Goal: Task Accomplishment & Management: Use online tool/utility

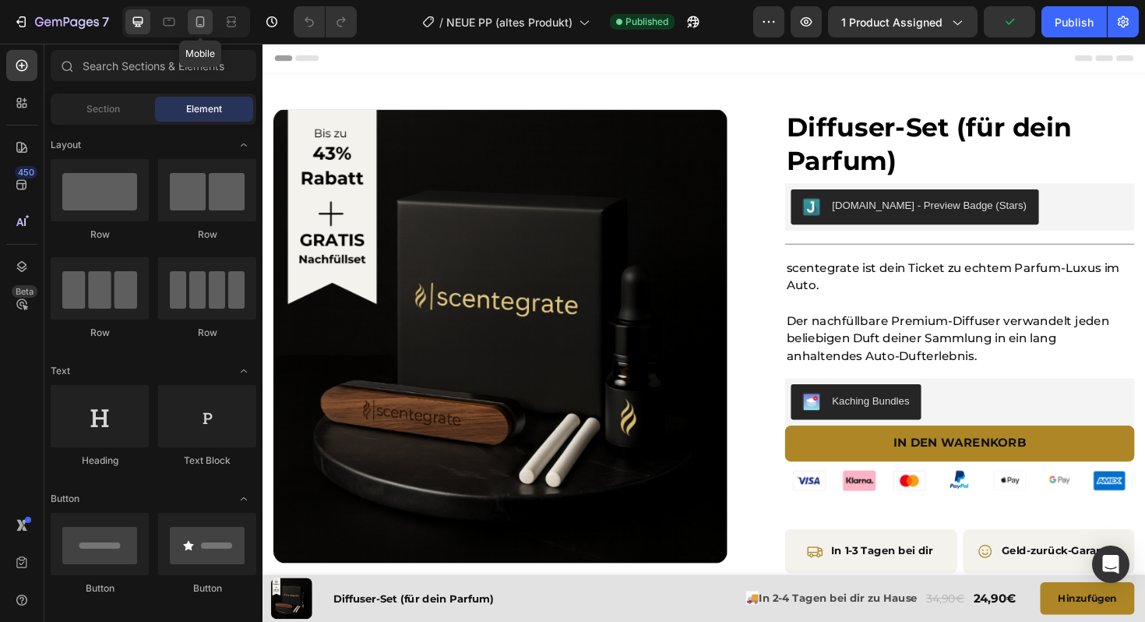
click at [203, 24] on icon at bounding box center [200, 22] width 16 height 16
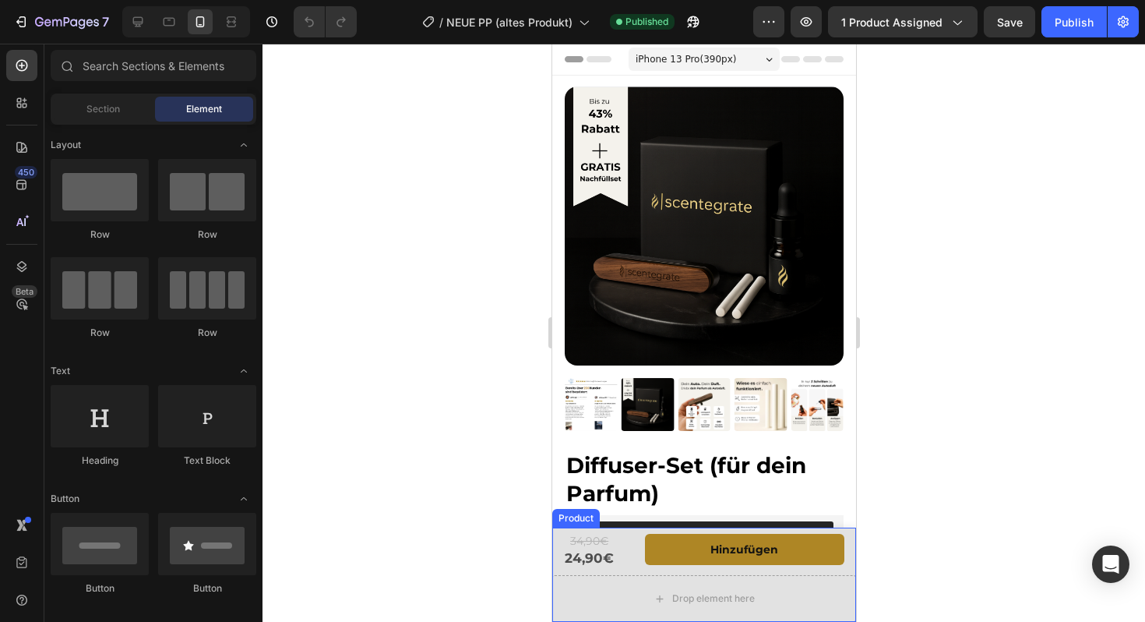
click at [635, 569] on div "34,90€ Text Block 24,90€ Text Block Hinzufügen (P) Cart Button Row" at bounding box center [703, 551] width 304 height 48
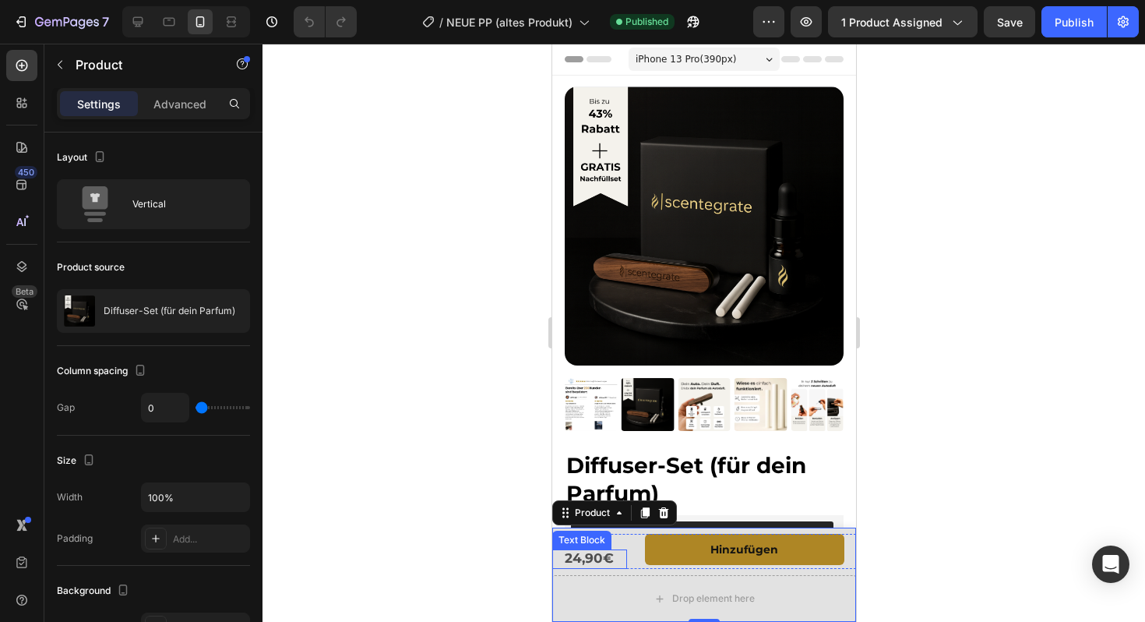
click at [594, 548] on div "34,90€ Text Block 24,90€ Text Block" at bounding box center [588, 551] width 75 height 35
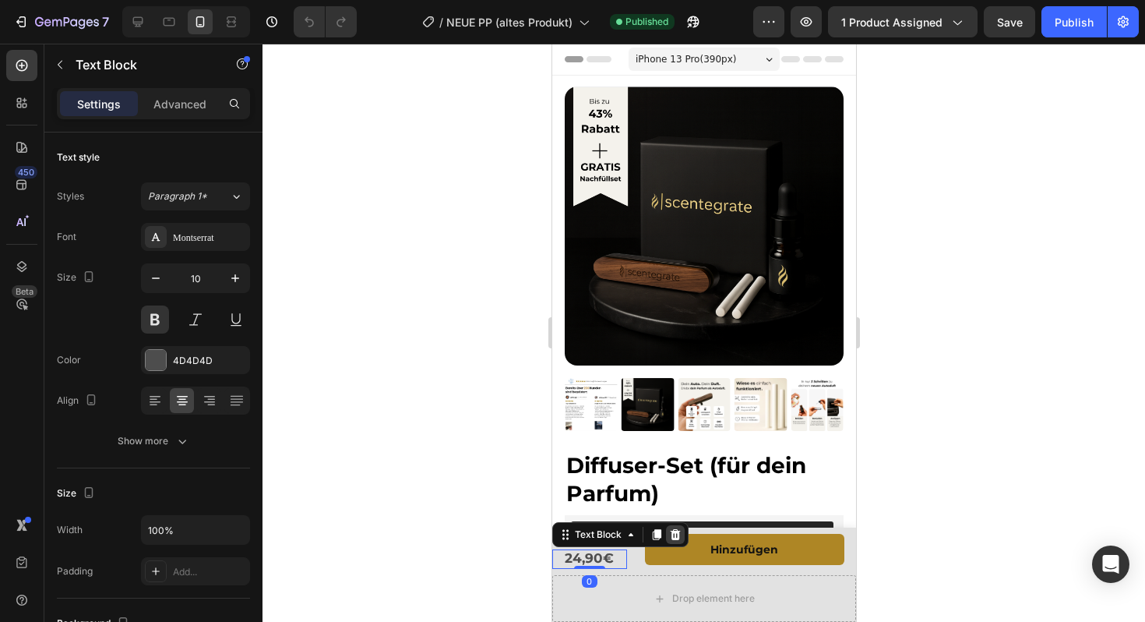
click at [672, 534] on icon at bounding box center [674, 534] width 12 height 12
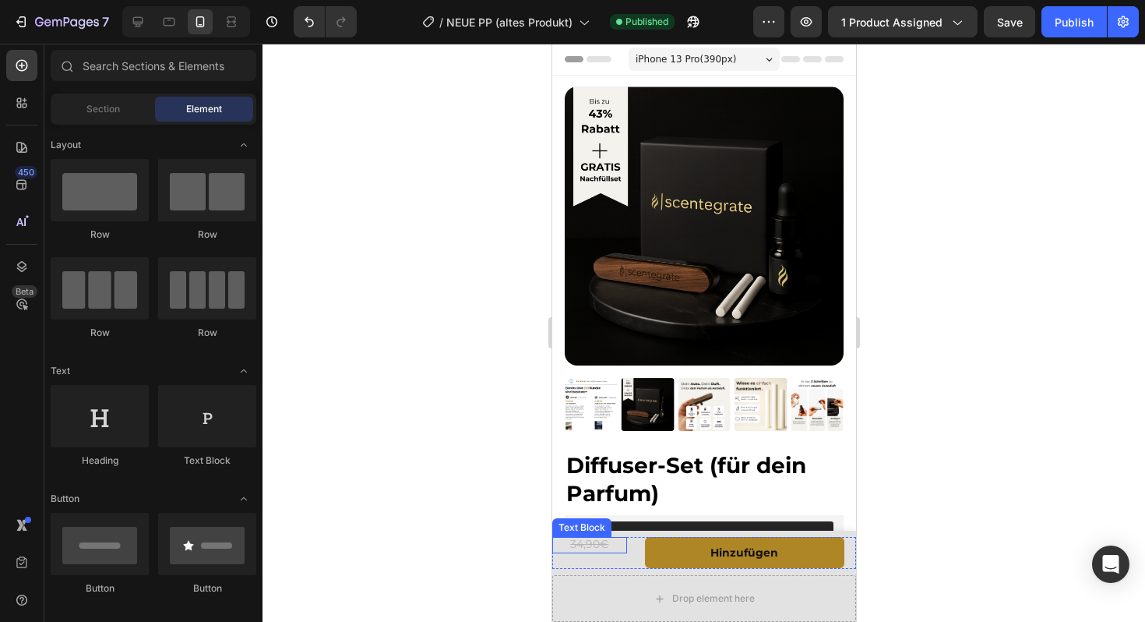
click at [578, 546] on s "34,90€" at bounding box center [588, 544] width 38 height 14
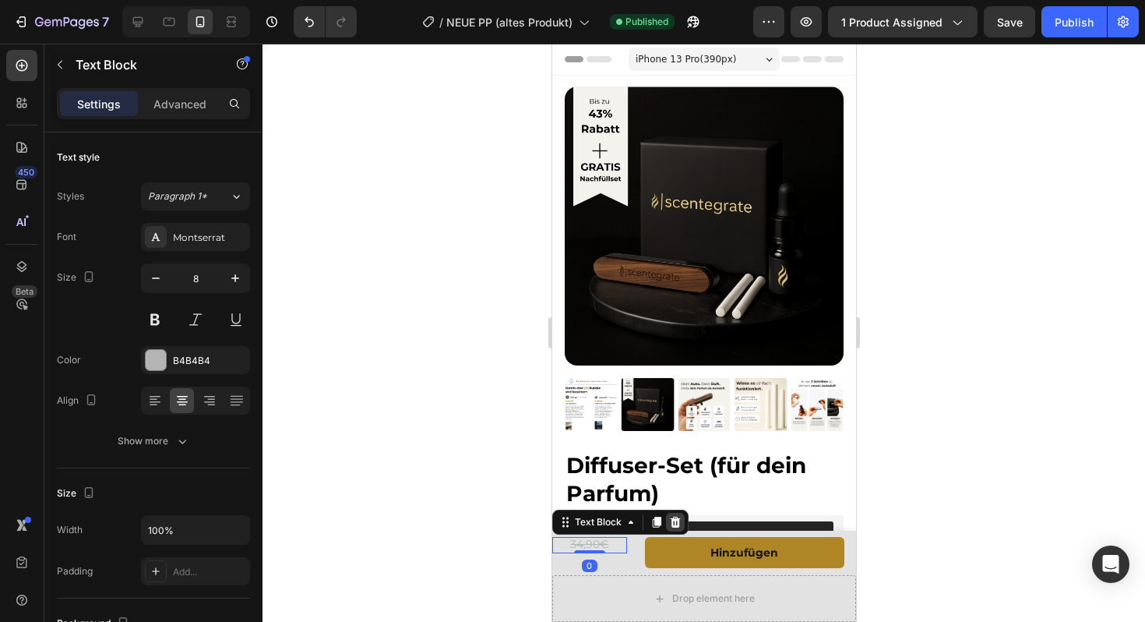
click at [679, 526] on icon at bounding box center [674, 522] width 12 height 12
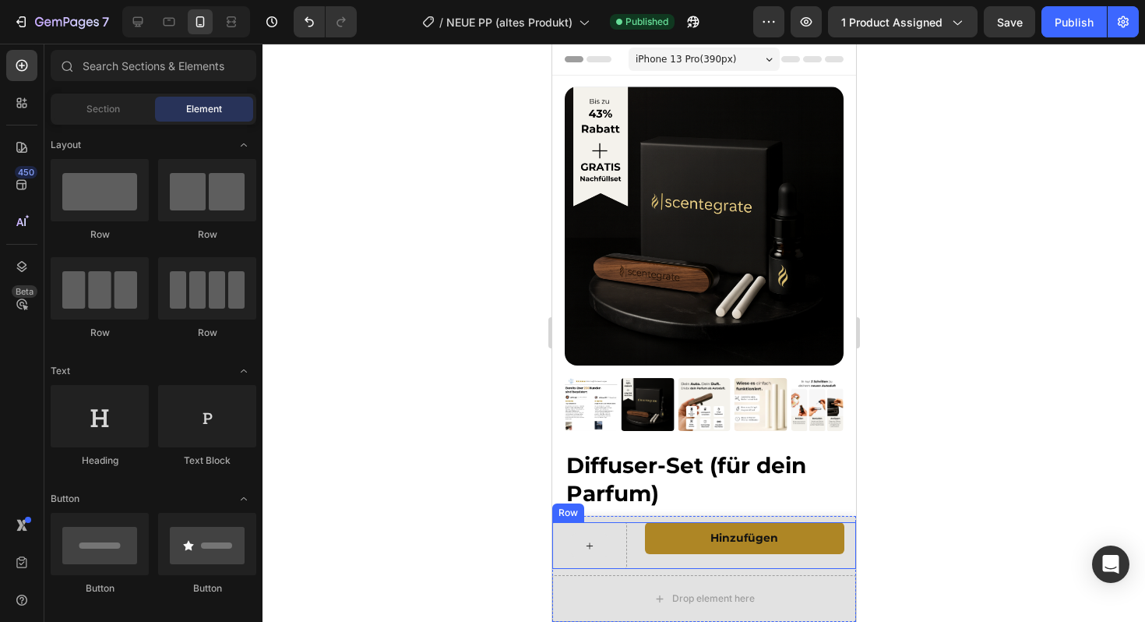
click at [607, 551] on div at bounding box center [588, 545] width 37 height 25
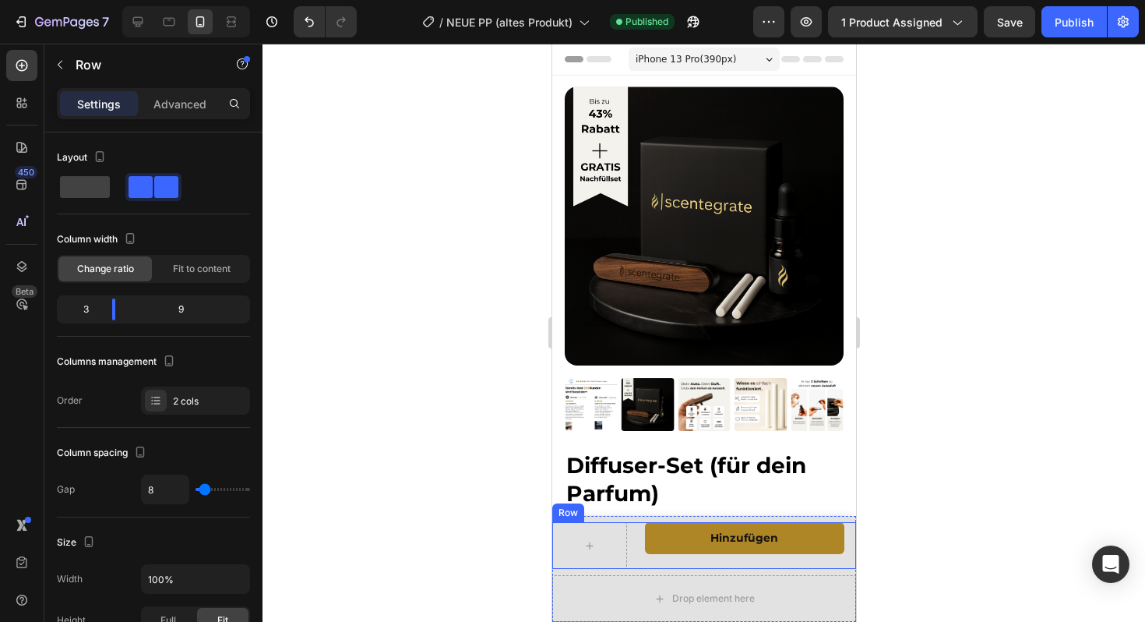
click at [654, 562] on div "Hinzufügen (P) Cart Button" at bounding box center [744, 545] width 224 height 47
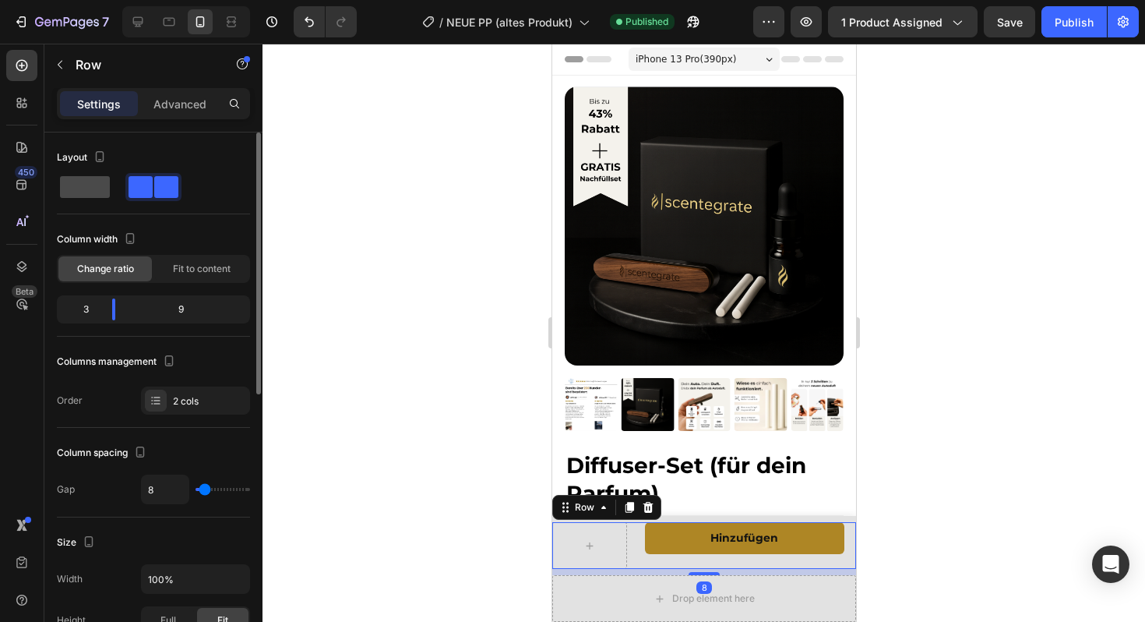
click at [76, 178] on span at bounding box center [85, 187] width 50 height 22
type input "0"
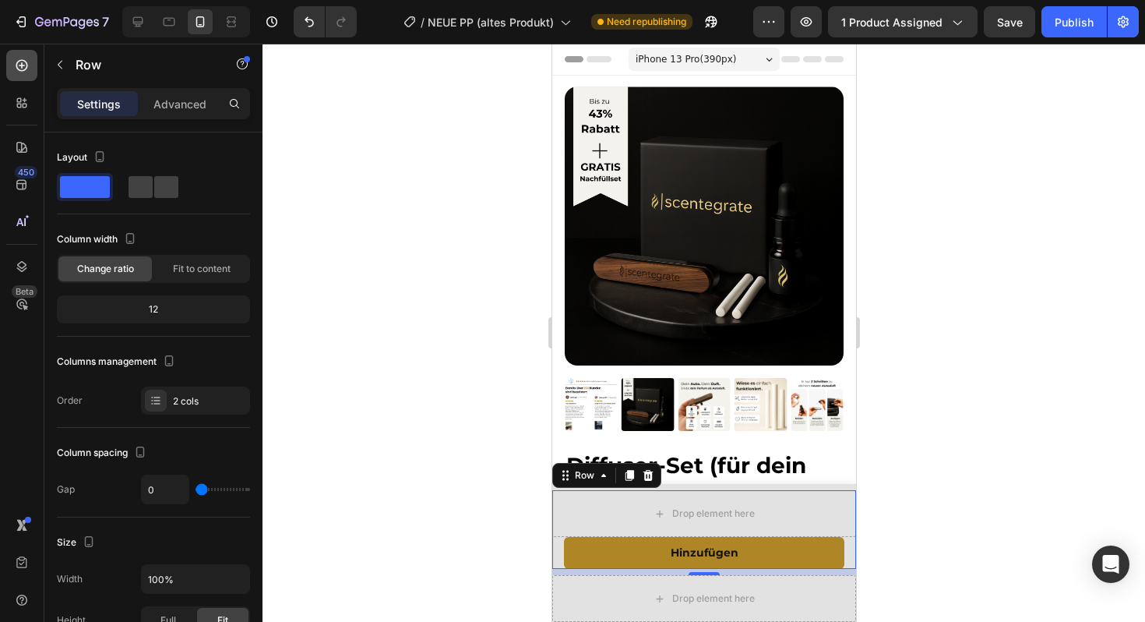
click at [18, 66] on icon at bounding box center [22, 66] width 16 height 16
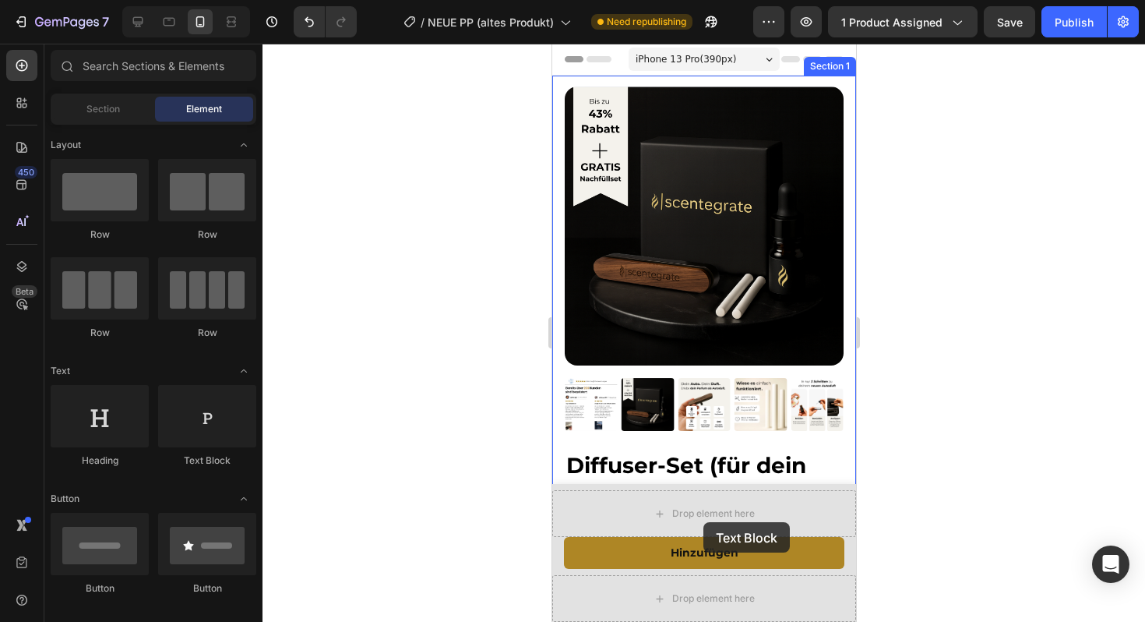
drag, startPoint x: 773, startPoint y: 481, endPoint x: 703, endPoint y: 522, distance: 81.6
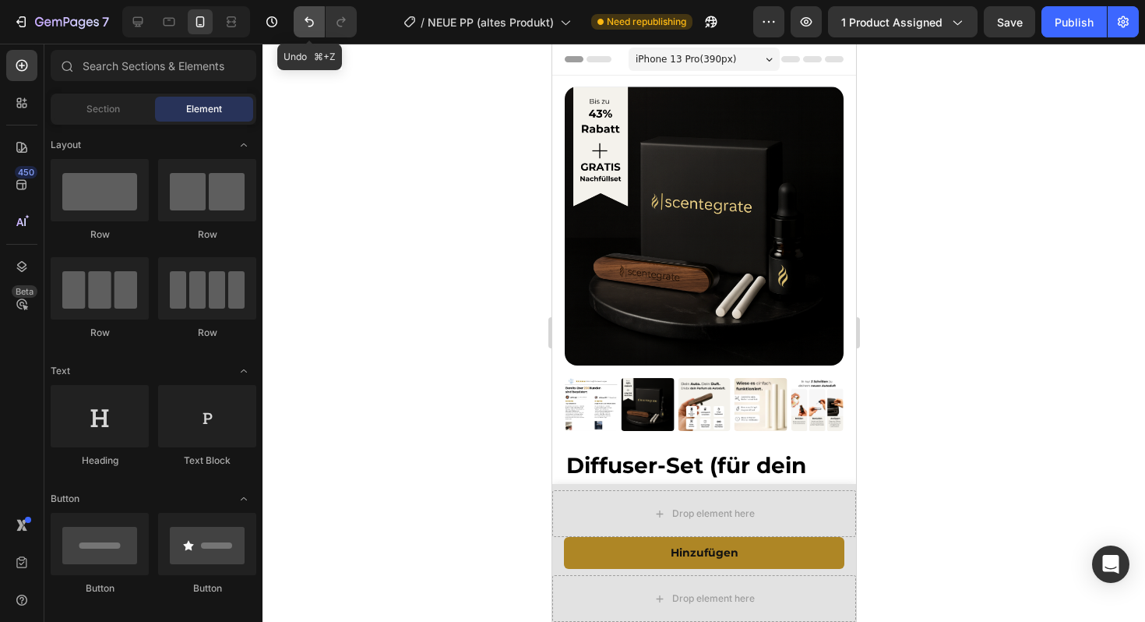
click at [308, 23] on icon "Undo/Redo" at bounding box center [309, 22] width 16 height 16
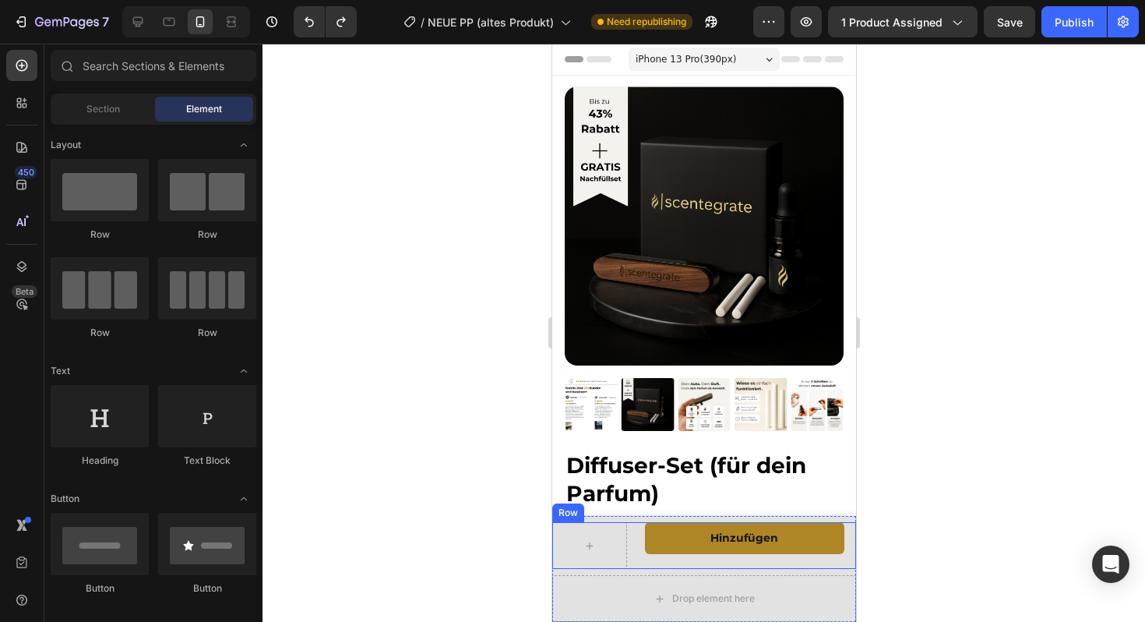
click at [656, 565] on div "Hinzufügen (P) Cart Button" at bounding box center [744, 545] width 224 height 47
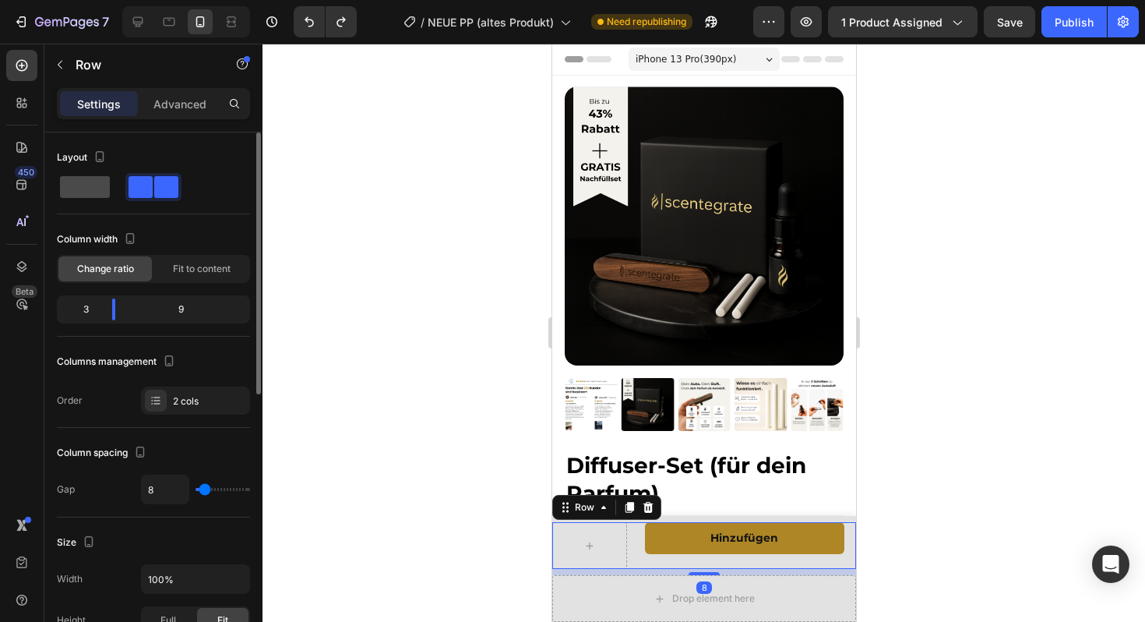
click at [125, 178] on div at bounding box center [153, 187] width 56 height 28
type input "0"
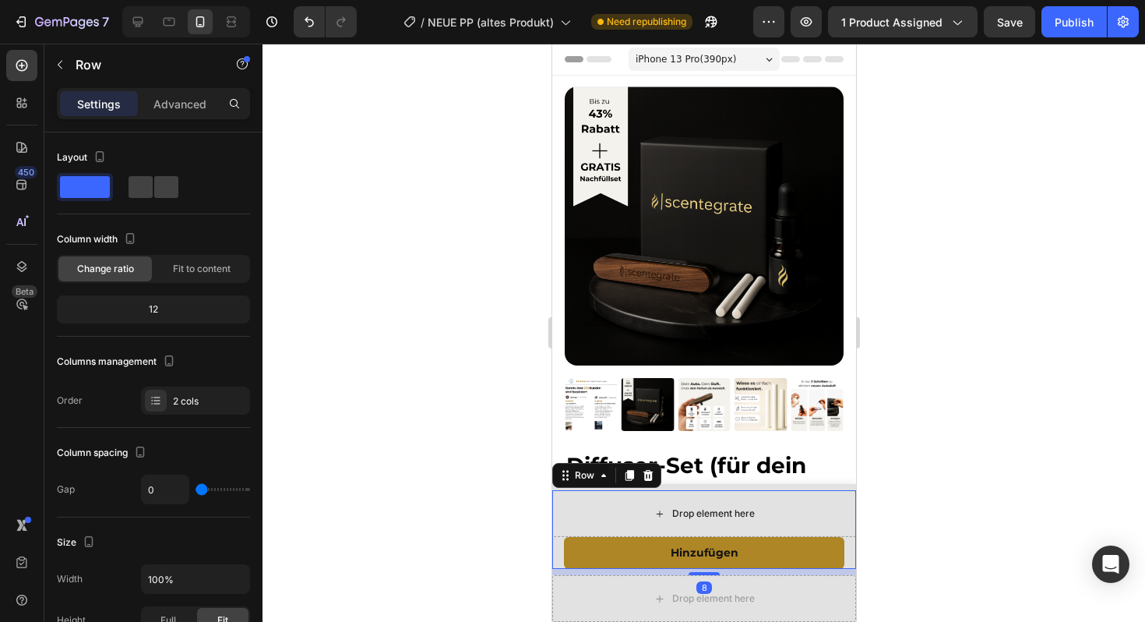
click at [720, 512] on div "Drop element here" at bounding box center [712, 513] width 83 height 12
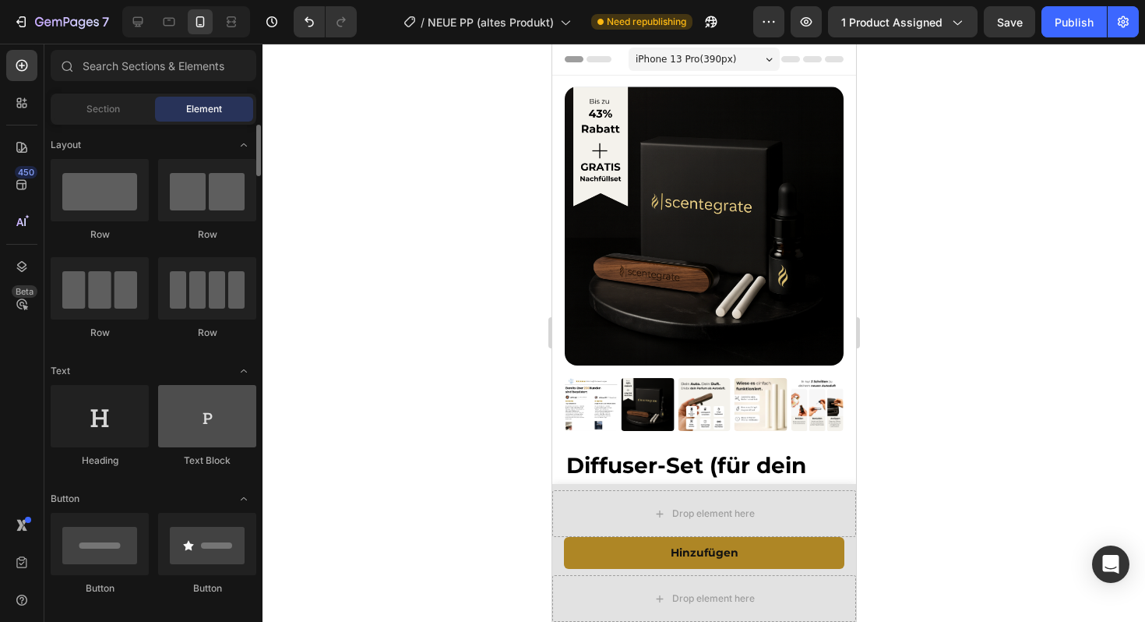
click at [189, 428] on div at bounding box center [207, 416] width 98 height 62
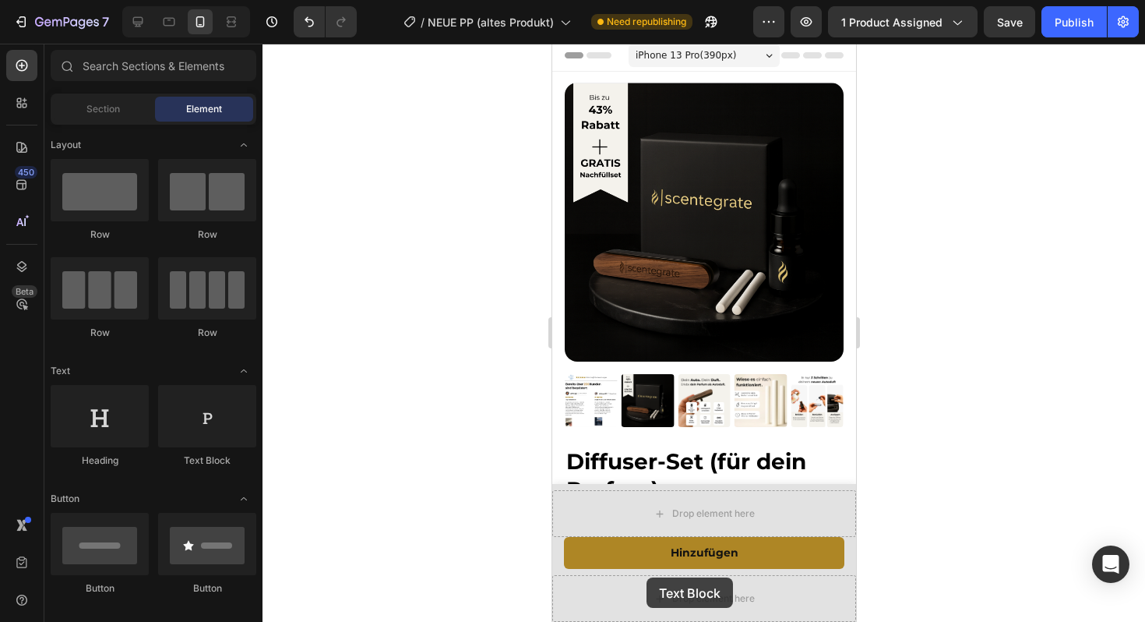
scroll to position [22, 0]
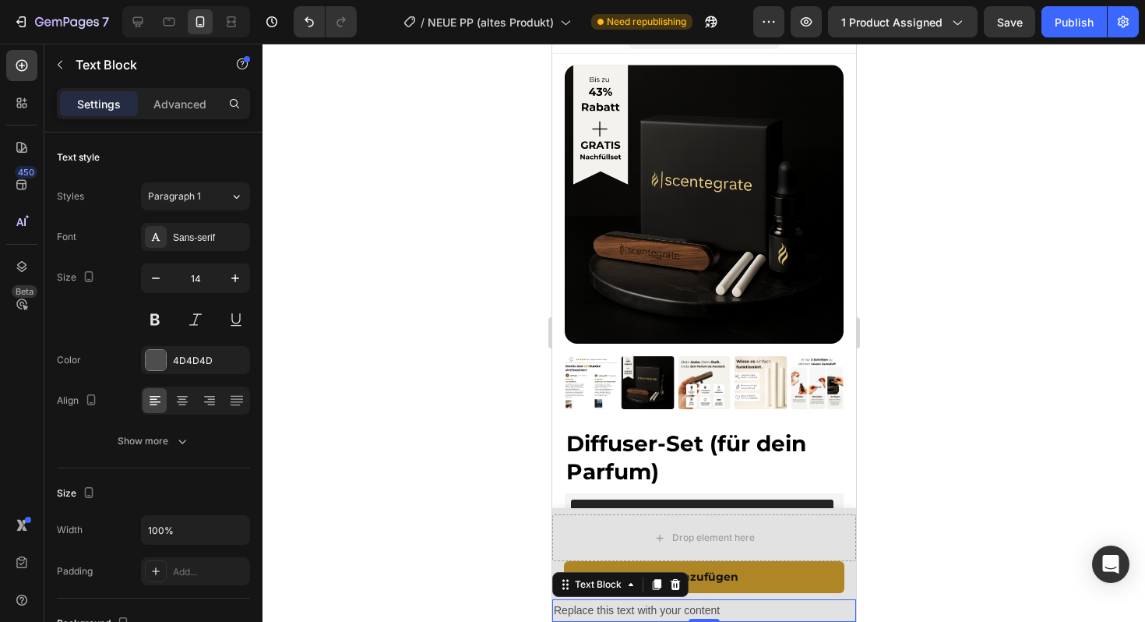
click at [361, 480] on div at bounding box center [703, 333] width 882 height 578
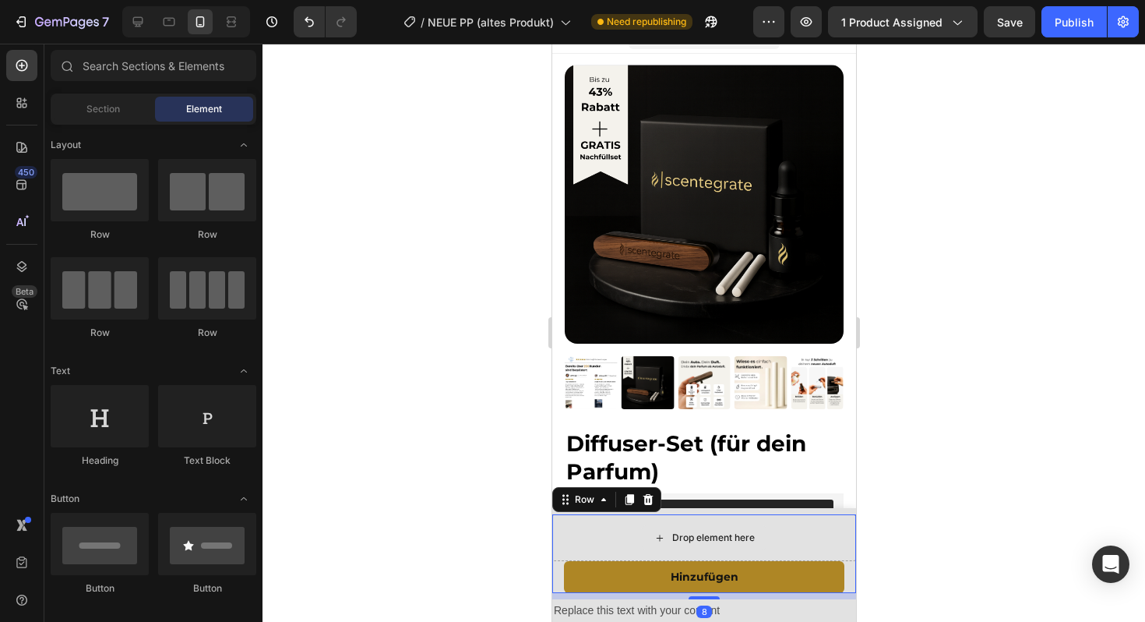
click at [599, 540] on div "Drop element here" at bounding box center [703, 537] width 304 height 47
click at [694, 537] on div "Drop element here" at bounding box center [712, 537] width 83 height 12
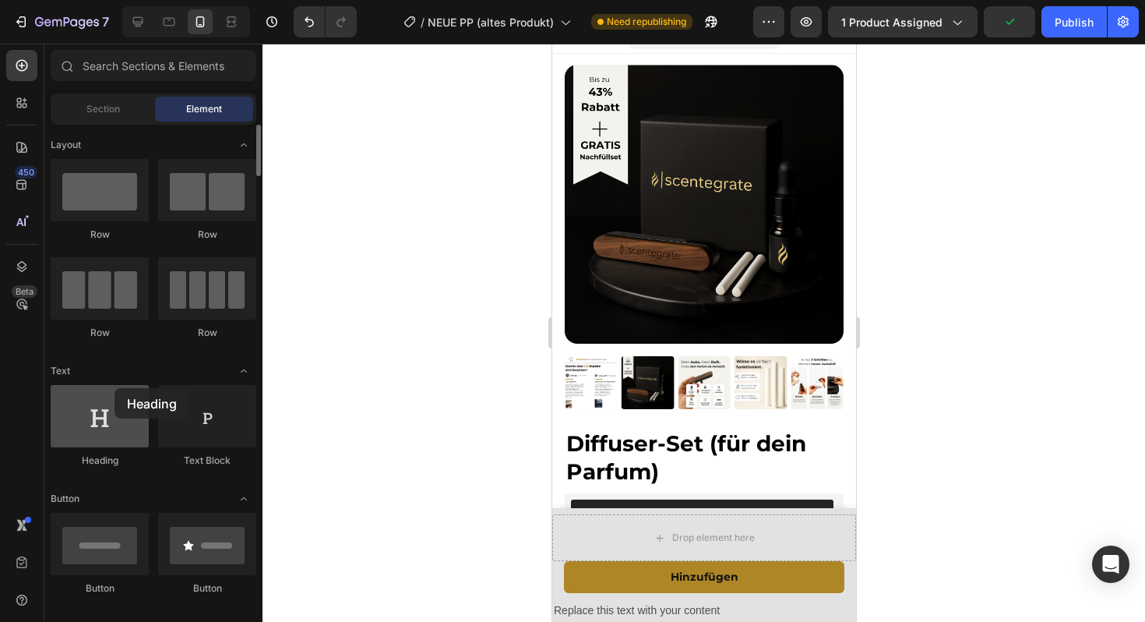
drag, startPoint x: 108, startPoint y: 424, endPoint x: 114, endPoint y: 388, distance: 37.1
click at [114, 388] on div at bounding box center [100, 416] width 98 height 62
drag, startPoint x: 222, startPoint y: 417, endPoint x: 132, endPoint y: 396, distance: 92.6
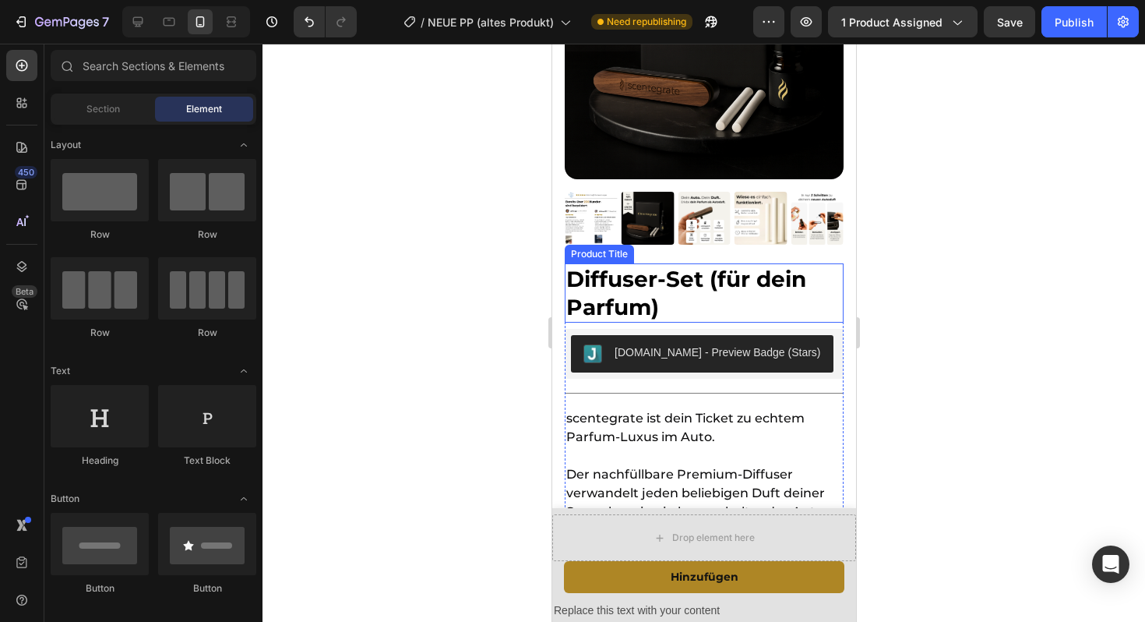
scroll to position [188, 0]
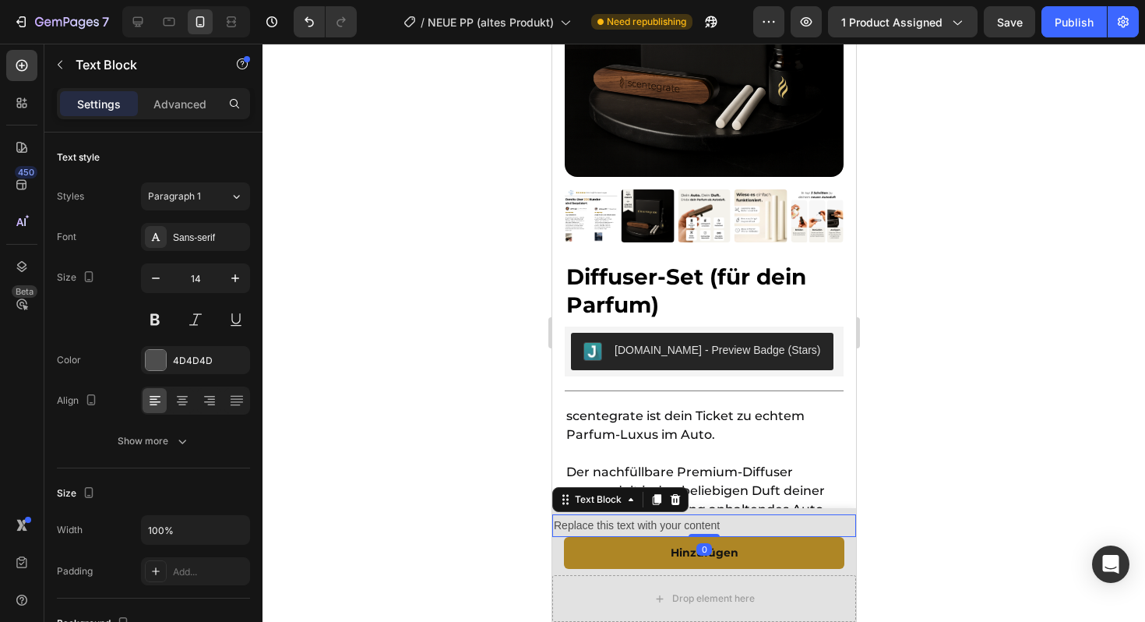
click at [391, 527] on div at bounding box center [703, 333] width 882 height 578
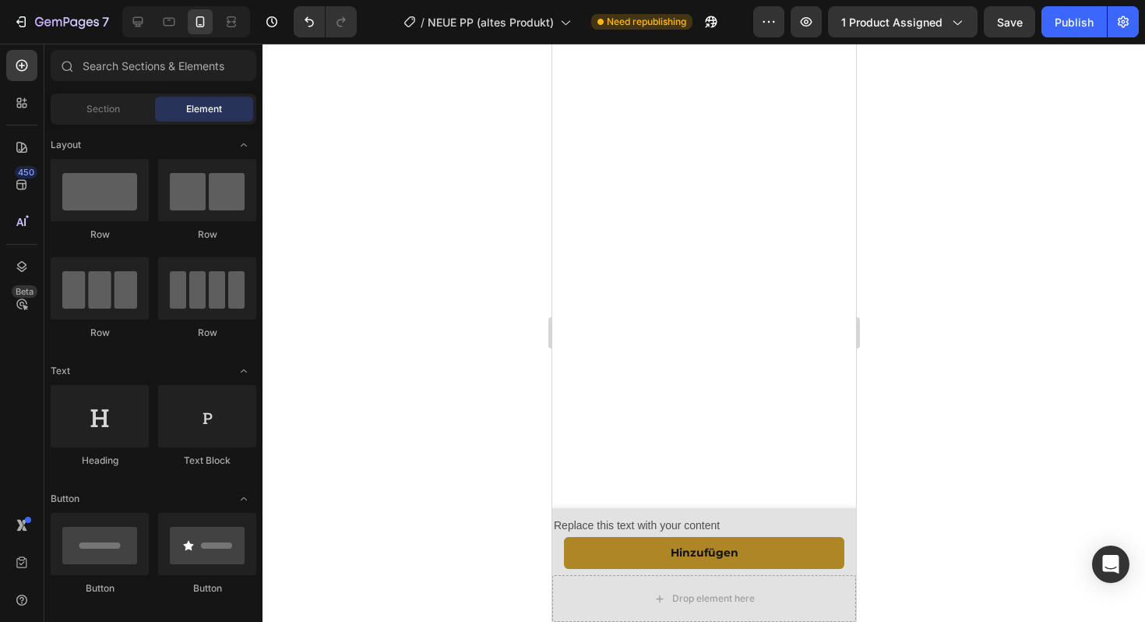
scroll to position [0, 0]
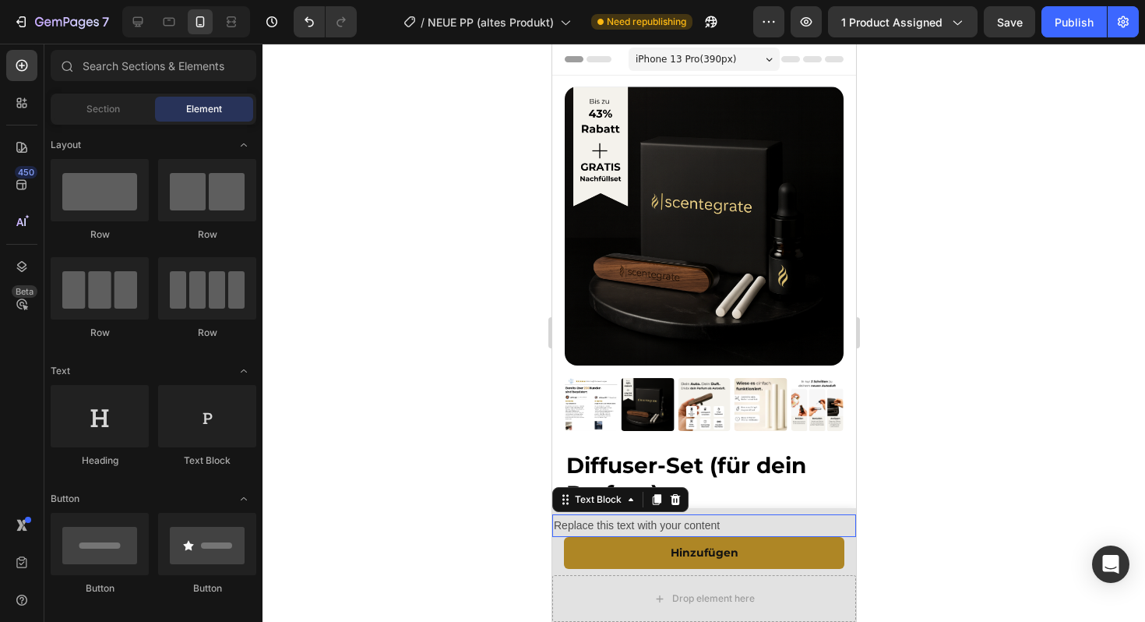
click at [756, 523] on div "Replace this text with your content" at bounding box center [703, 525] width 304 height 23
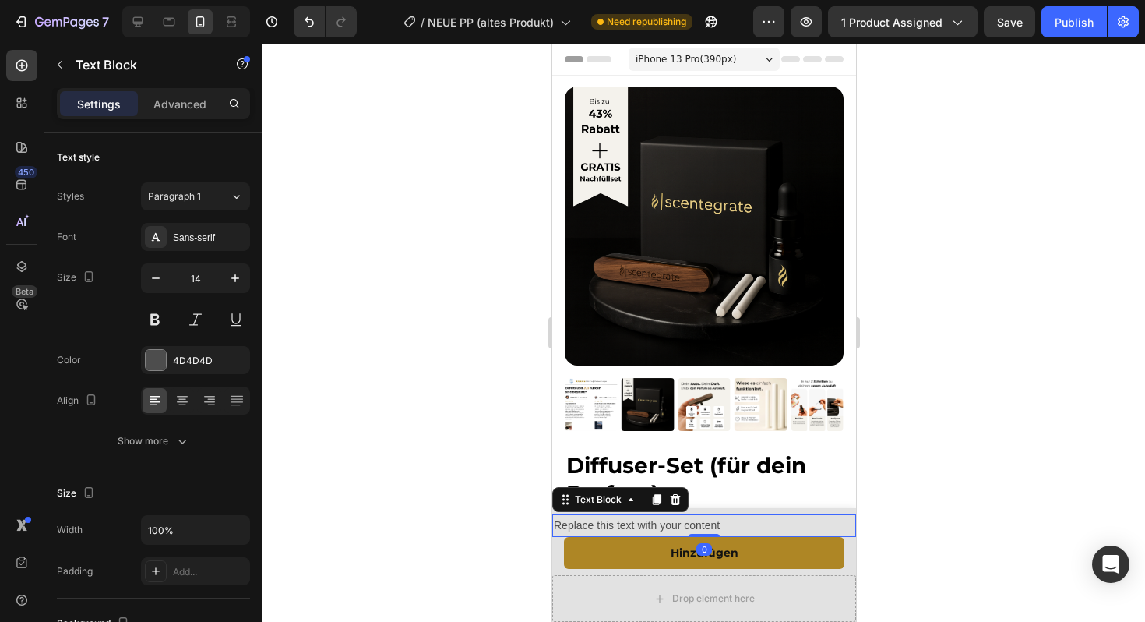
click at [729, 522] on div "Replace this text with your content" at bounding box center [703, 525] width 304 height 23
click at [729, 522] on p "Replace this text with your content" at bounding box center [703, 525] width 301 height 19
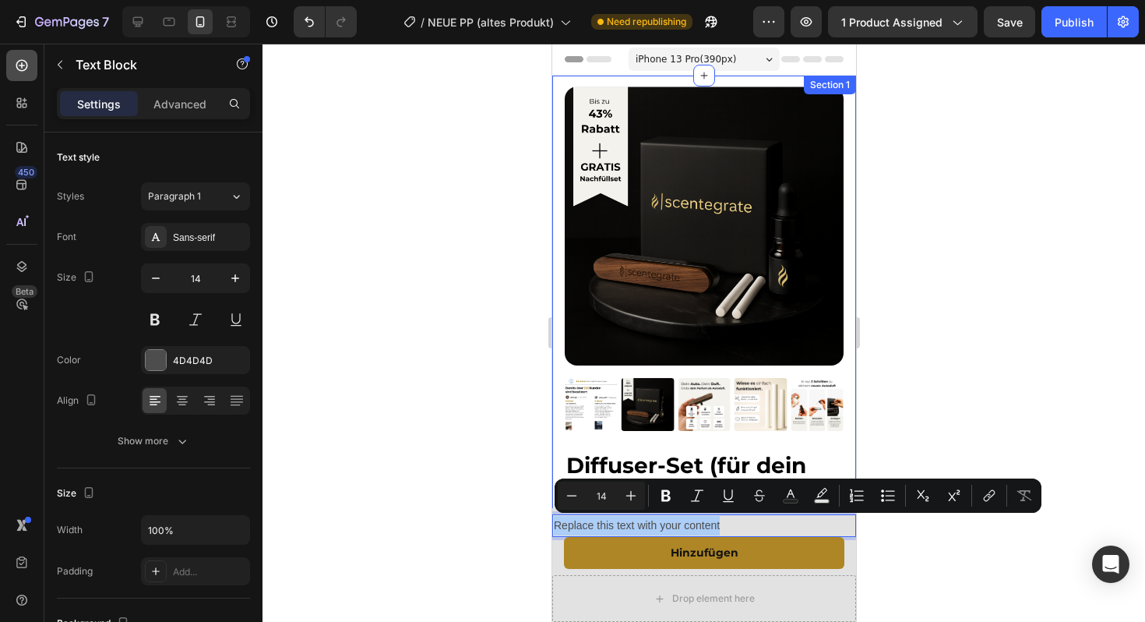
click at [21, 61] on icon at bounding box center [22, 66] width 16 height 16
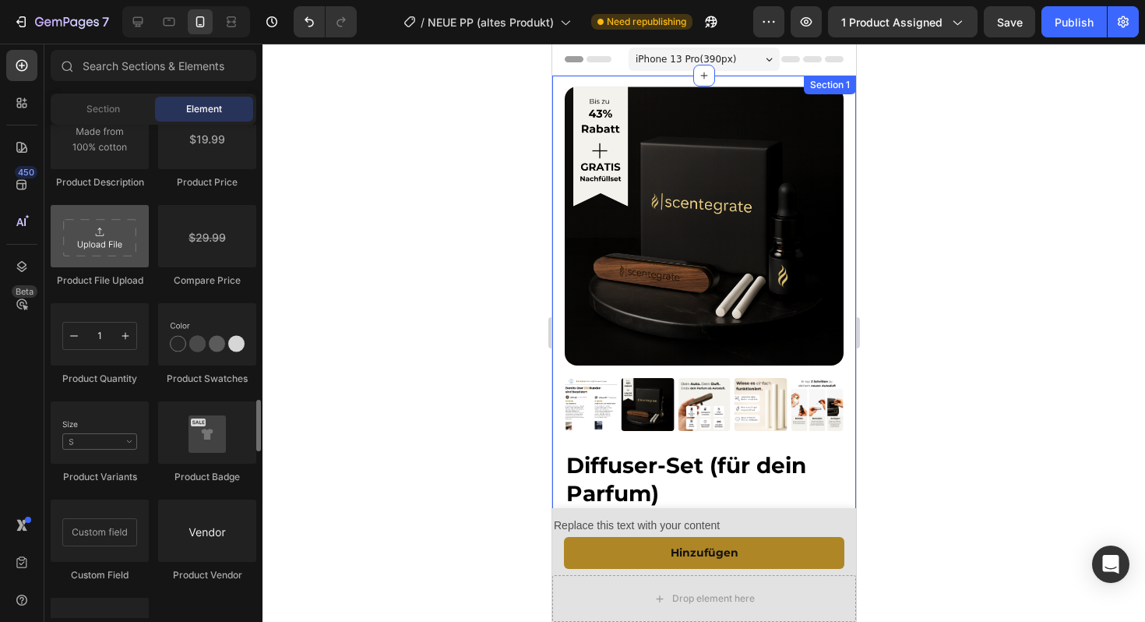
scroll to position [2630, 0]
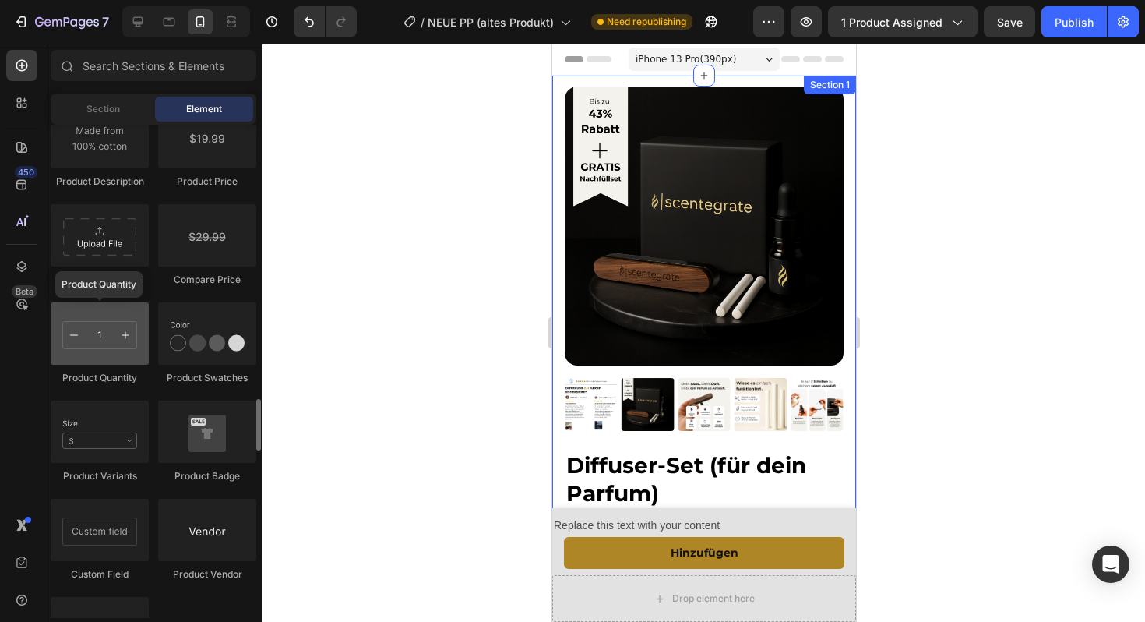
click at [110, 359] on div at bounding box center [100, 333] width 98 height 62
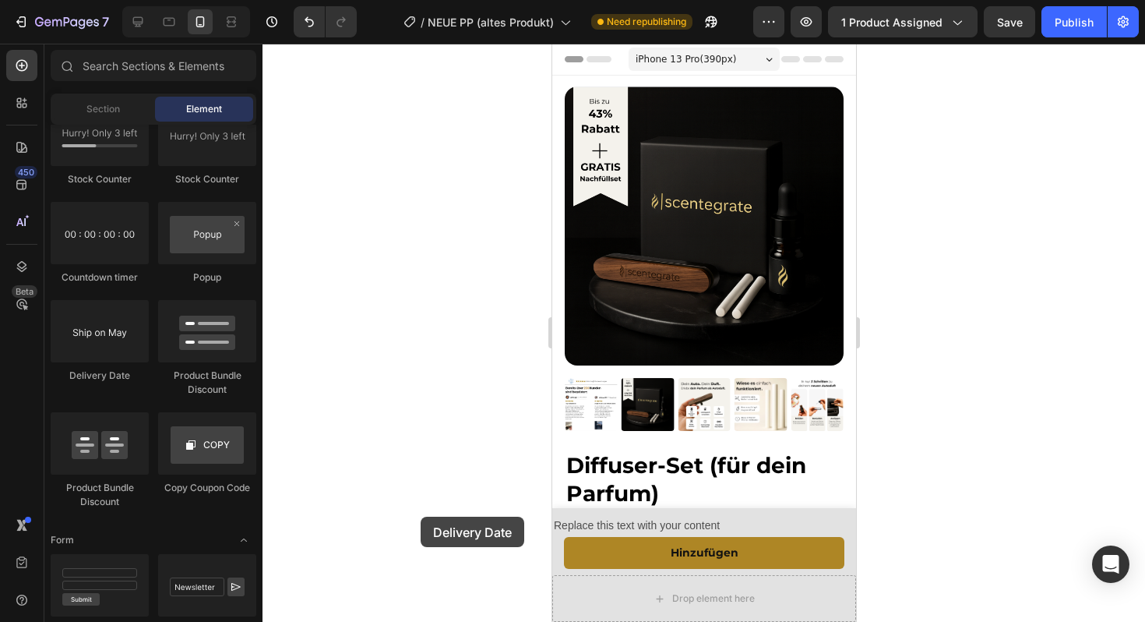
scroll to position [24, 0]
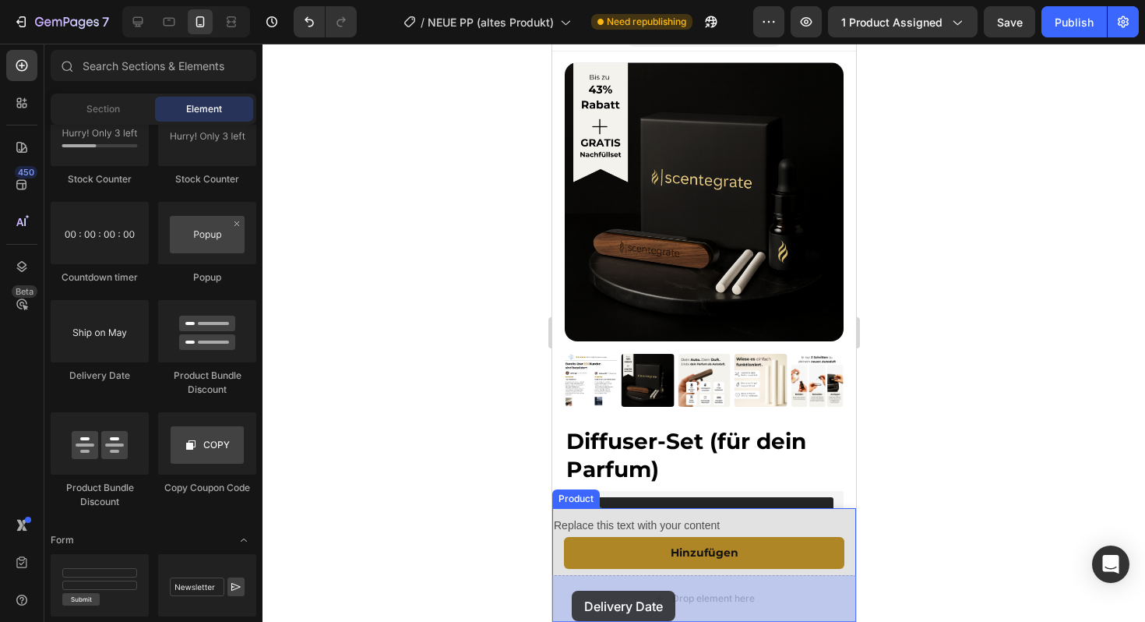
drag, startPoint x: 647, startPoint y: 389, endPoint x: 573, endPoint y: 576, distance: 201.0
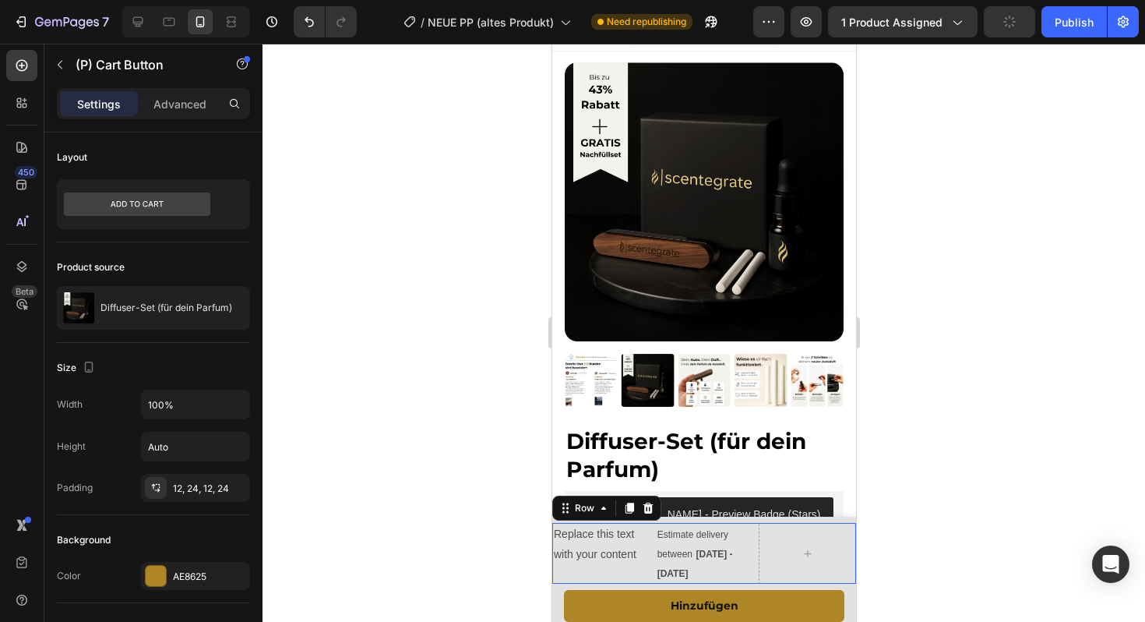
click at [756, 572] on div "Replace this text with your content Text Block Estimate delivery between Aug 30…" at bounding box center [703, 553] width 304 height 61
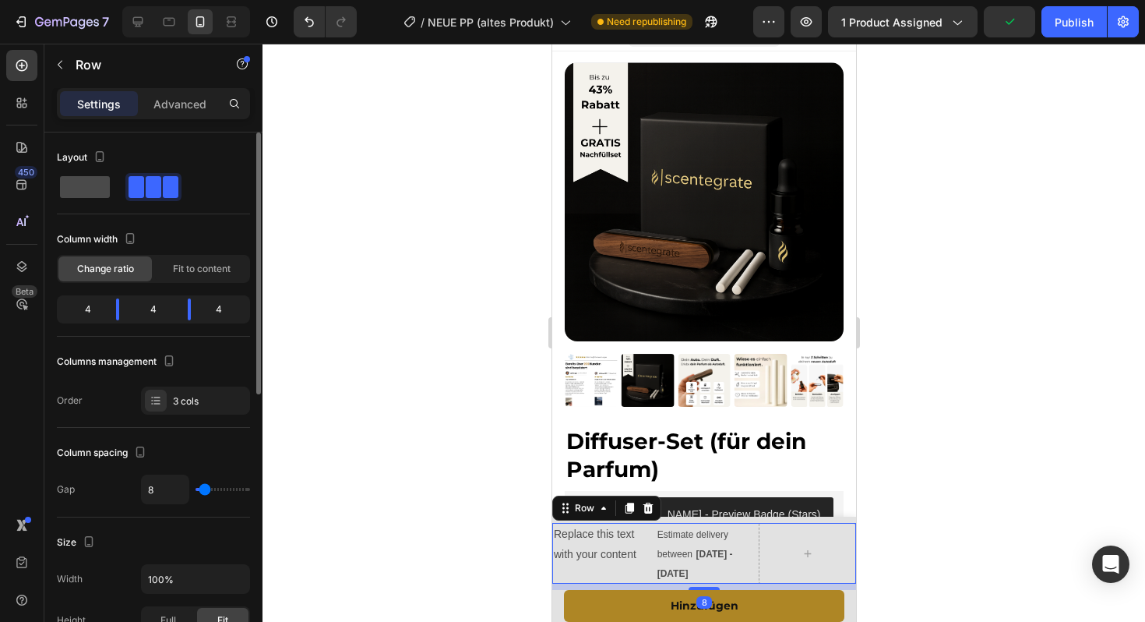
click at [87, 191] on span at bounding box center [85, 187] width 50 height 22
type input "0"
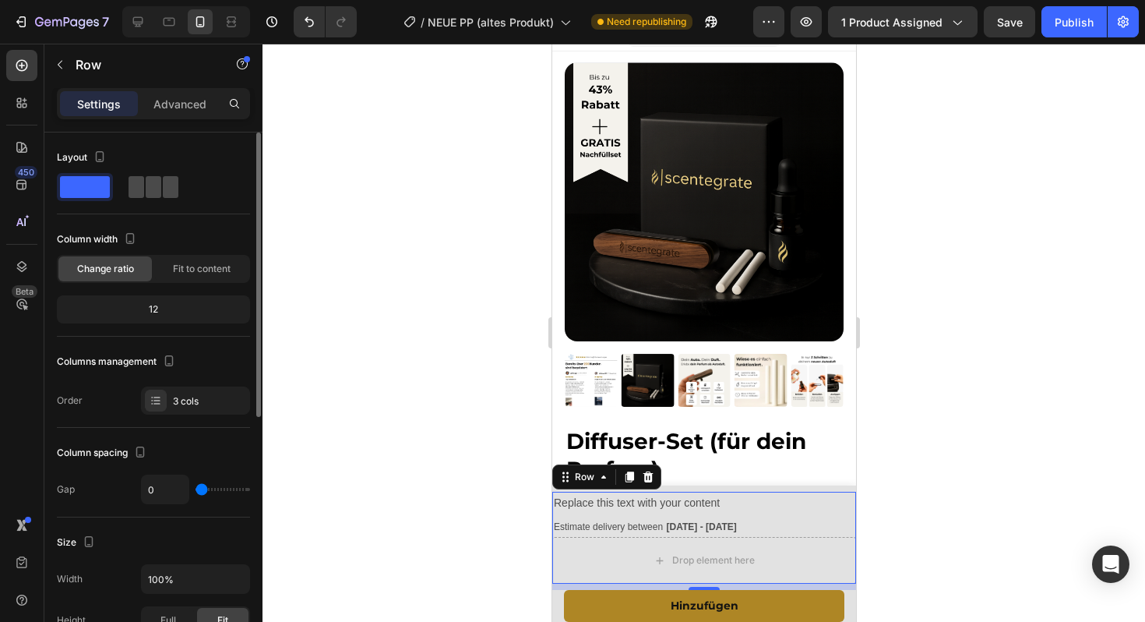
click at [164, 182] on span at bounding box center [171, 187] width 16 height 22
type input "8"
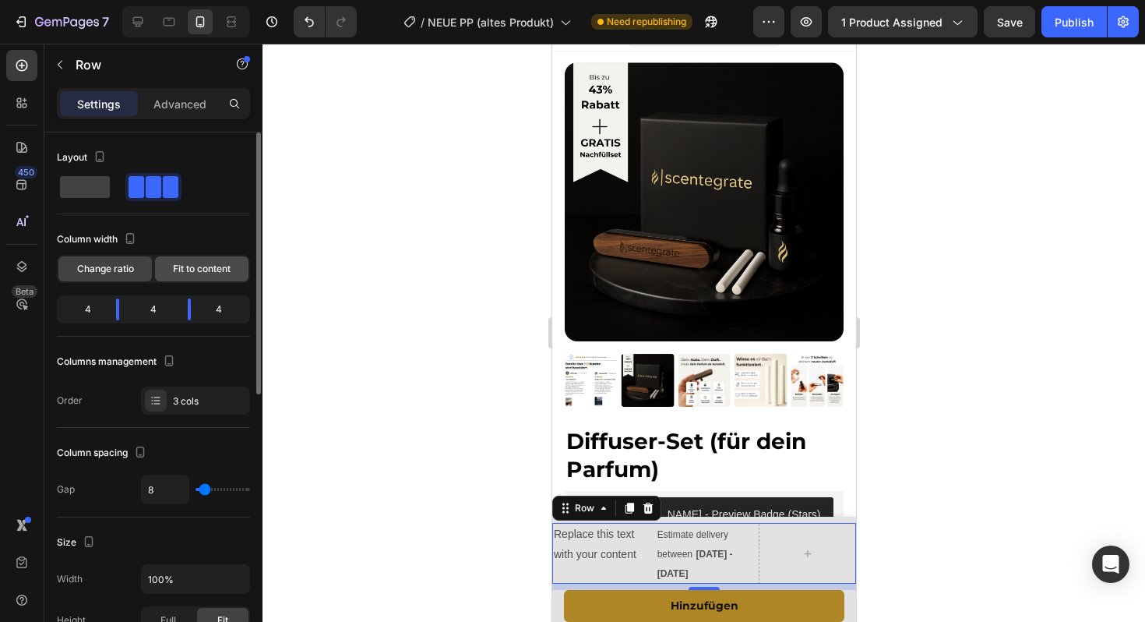
click at [223, 270] on span "Fit to content" at bounding box center [202, 269] width 58 height 14
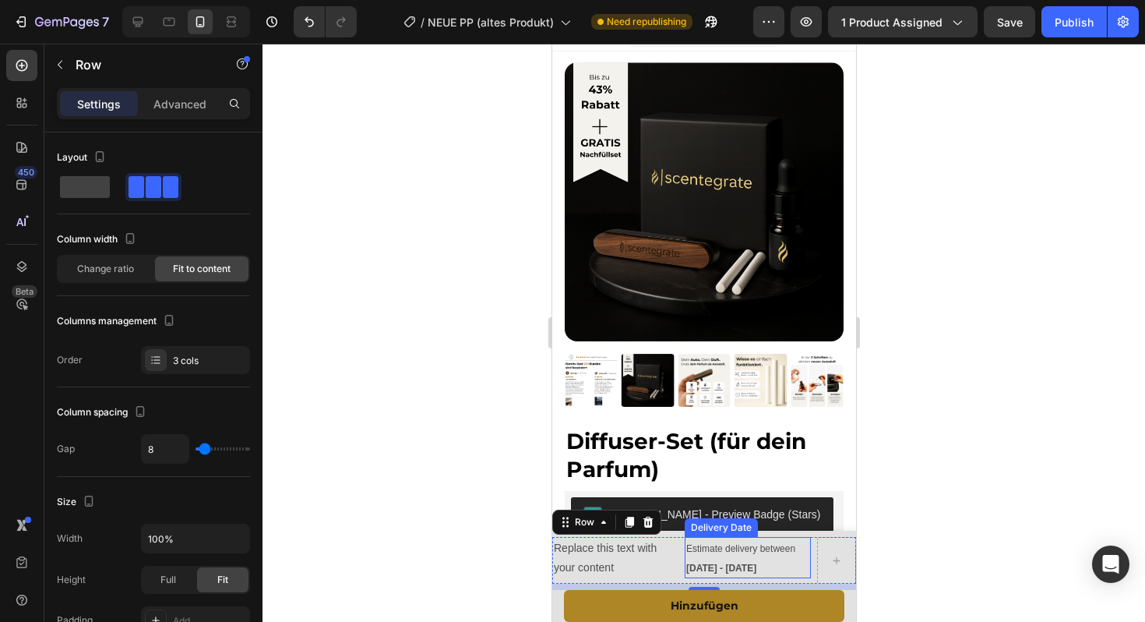
click at [705, 558] on div "Estimate delivery between Aug 30 - Sep 02" at bounding box center [747, 557] width 126 height 41
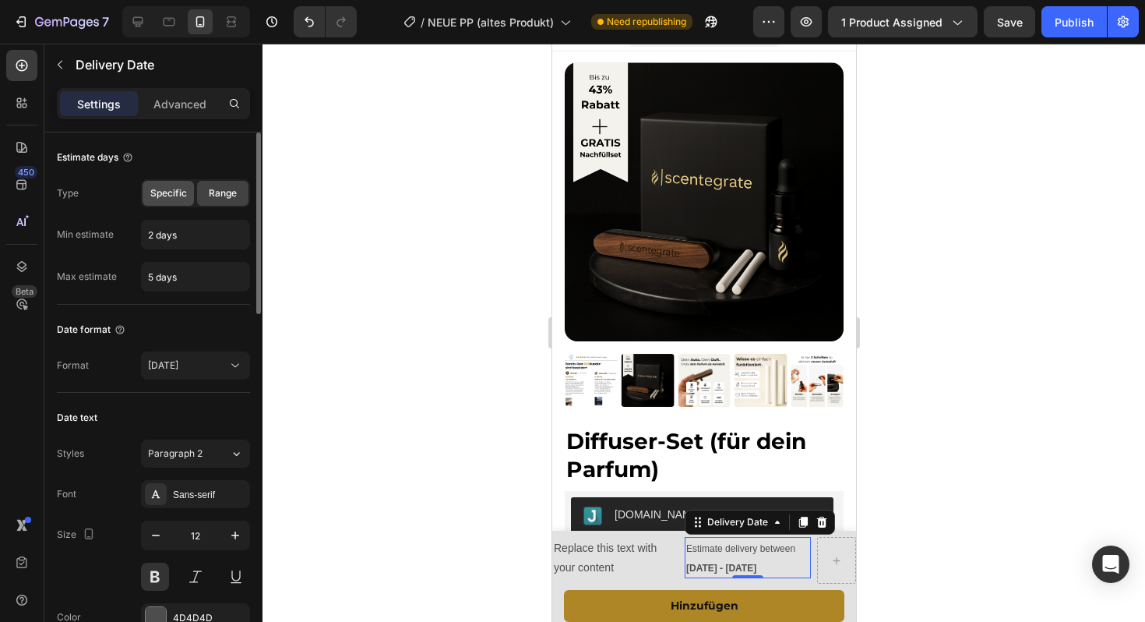
click at [174, 196] on span "Specific" at bounding box center [168, 193] width 37 height 14
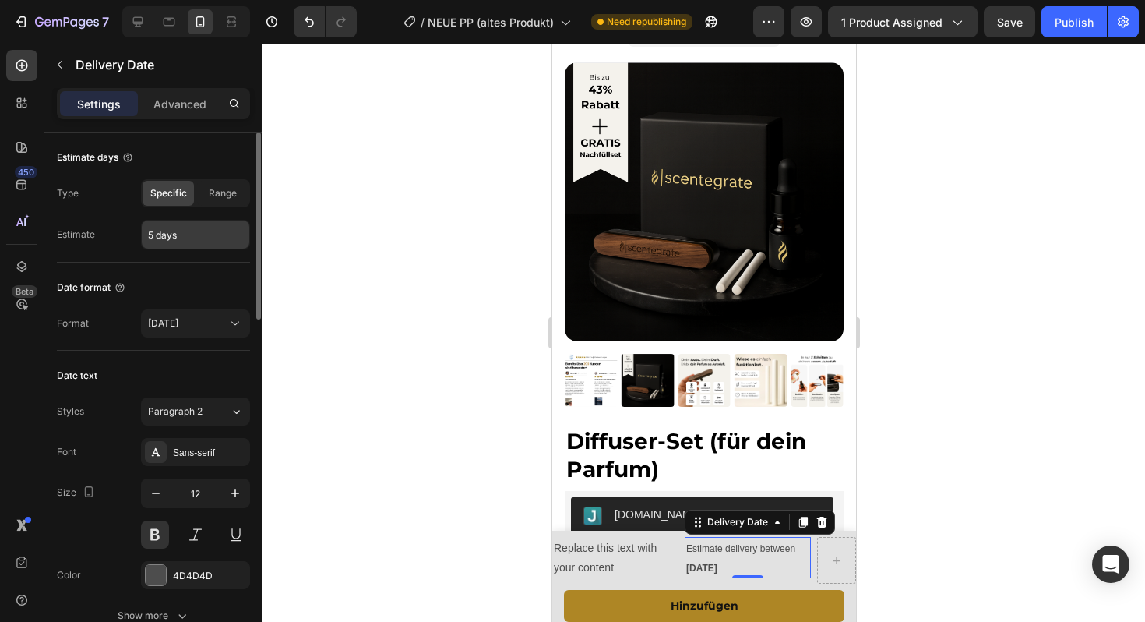
click at [188, 229] on input "5 days" at bounding box center [195, 234] width 107 height 28
type input "3 days"
click at [170, 280] on div "Date format" at bounding box center [153, 287] width 193 height 25
click at [177, 327] on span "Aug 27" at bounding box center [163, 323] width 30 height 12
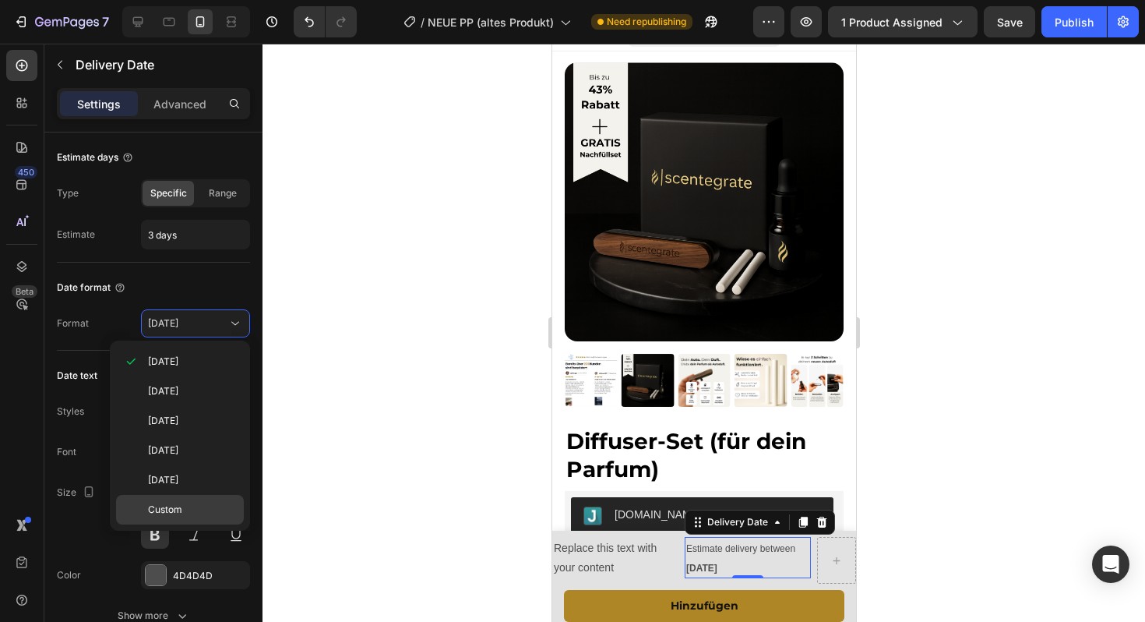
click at [166, 516] on div "Custom" at bounding box center [180, 510] width 128 height 30
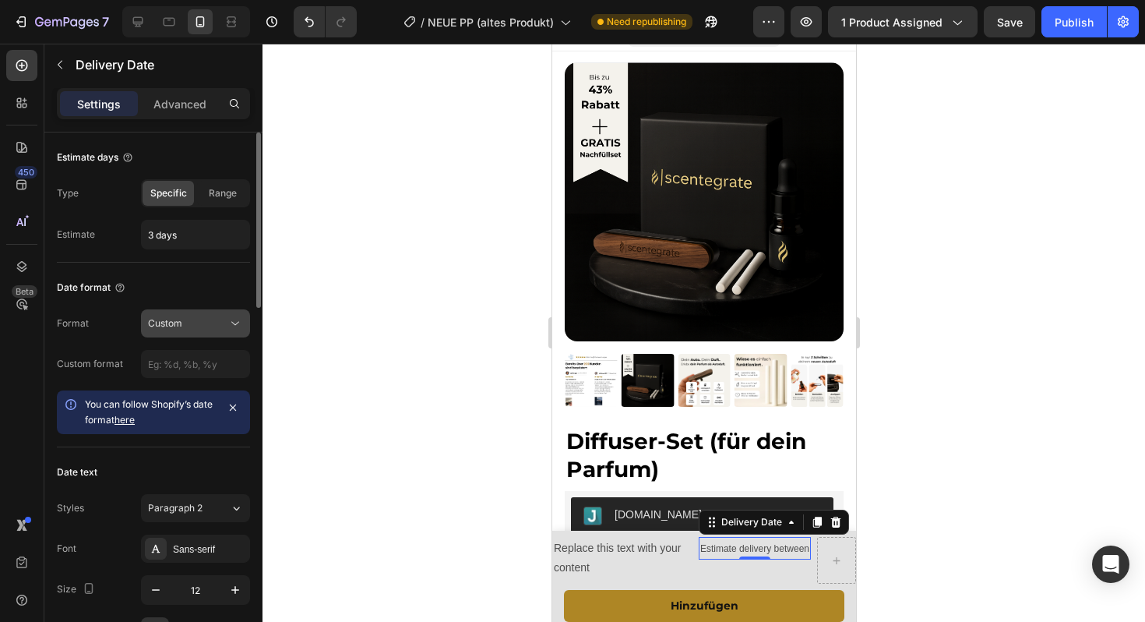
click at [195, 327] on div "Custom" at bounding box center [187, 323] width 79 height 14
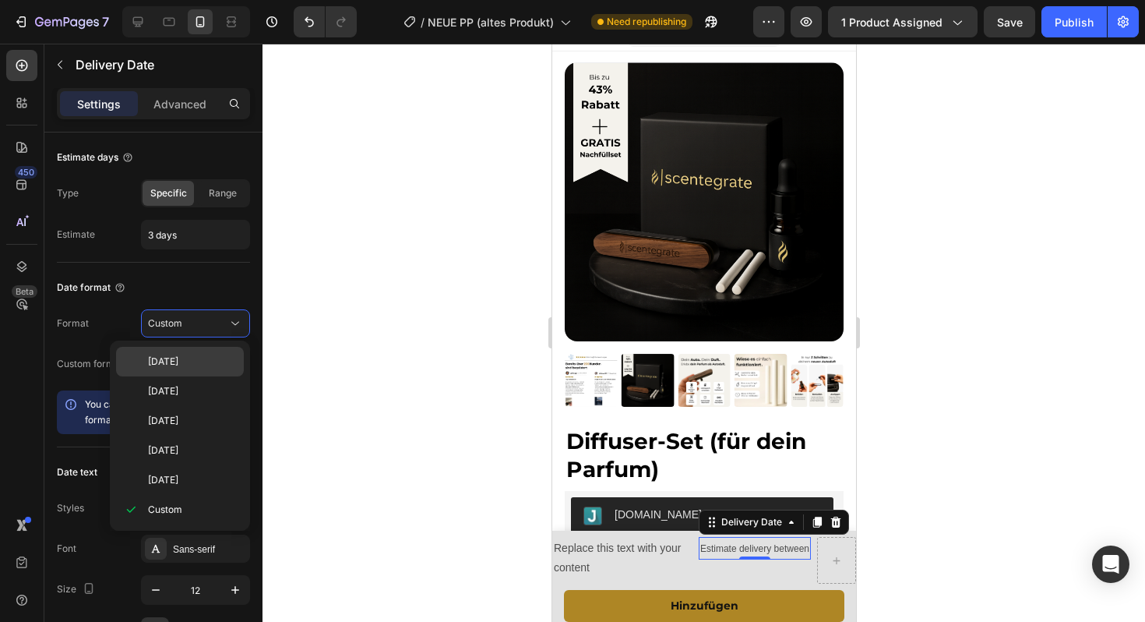
click at [181, 356] on p "Aug 27" at bounding box center [192, 361] width 89 height 14
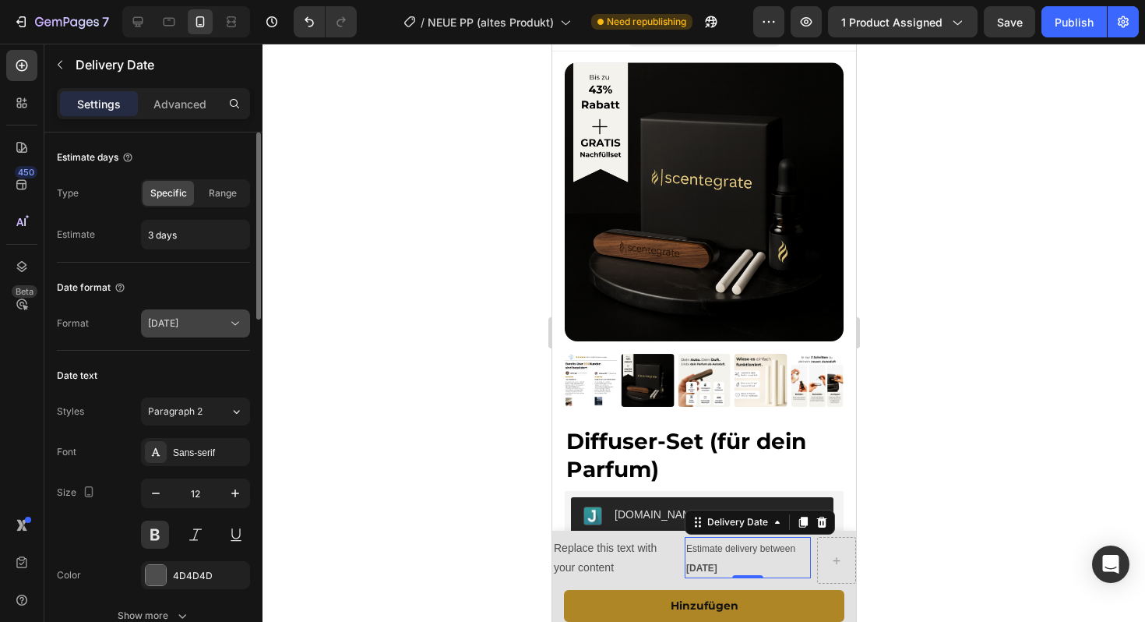
click at [174, 332] on button "Aug 27" at bounding box center [195, 323] width 109 height 28
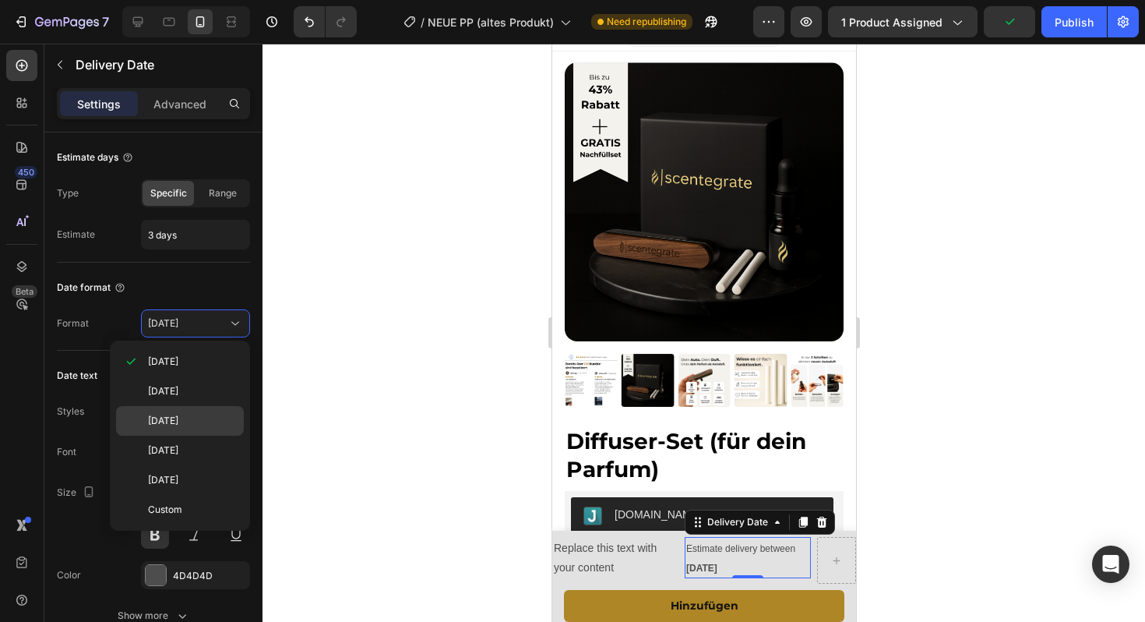
click at [173, 418] on span "Wed, Aug 27" at bounding box center [163, 421] width 30 height 14
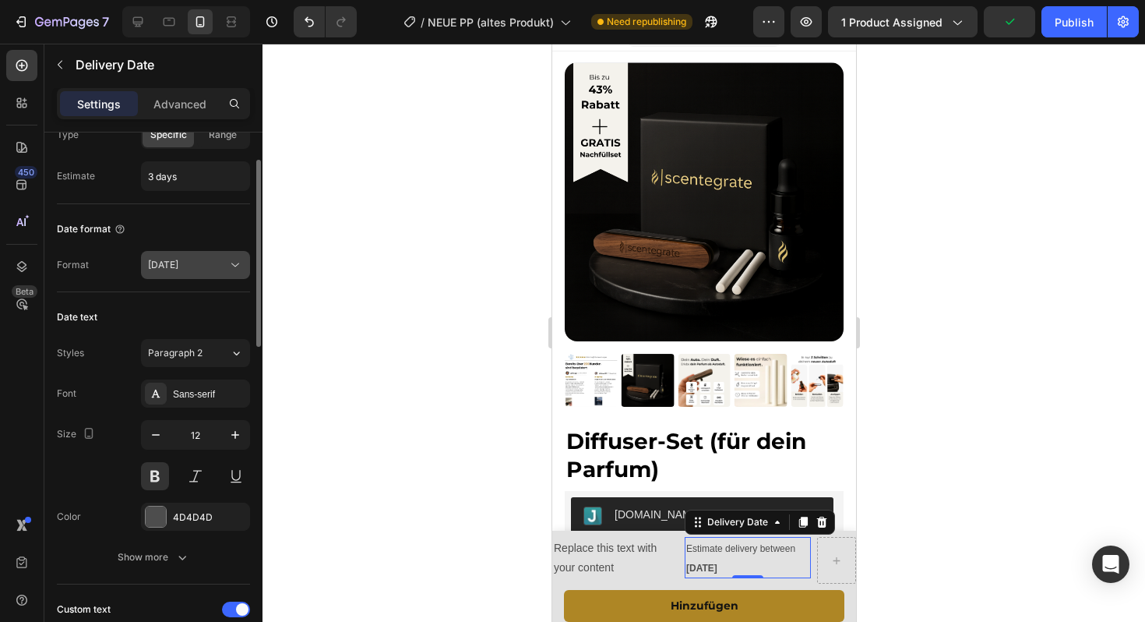
scroll to position [96, 0]
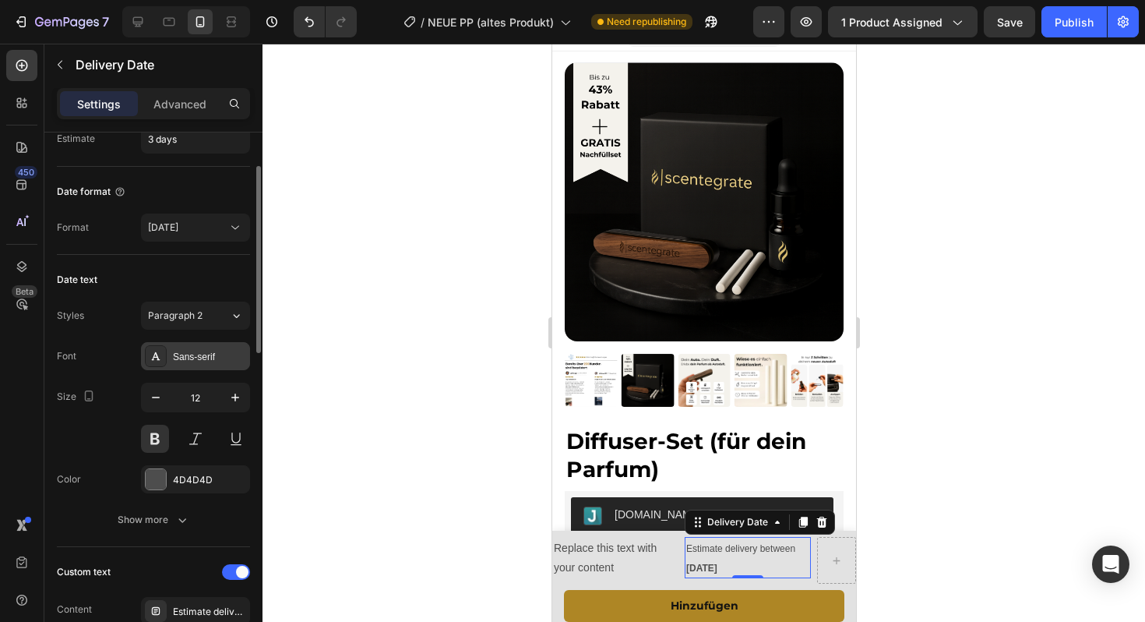
click at [198, 358] on div "Sans-serif" at bounding box center [209, 357] width 73 height 14
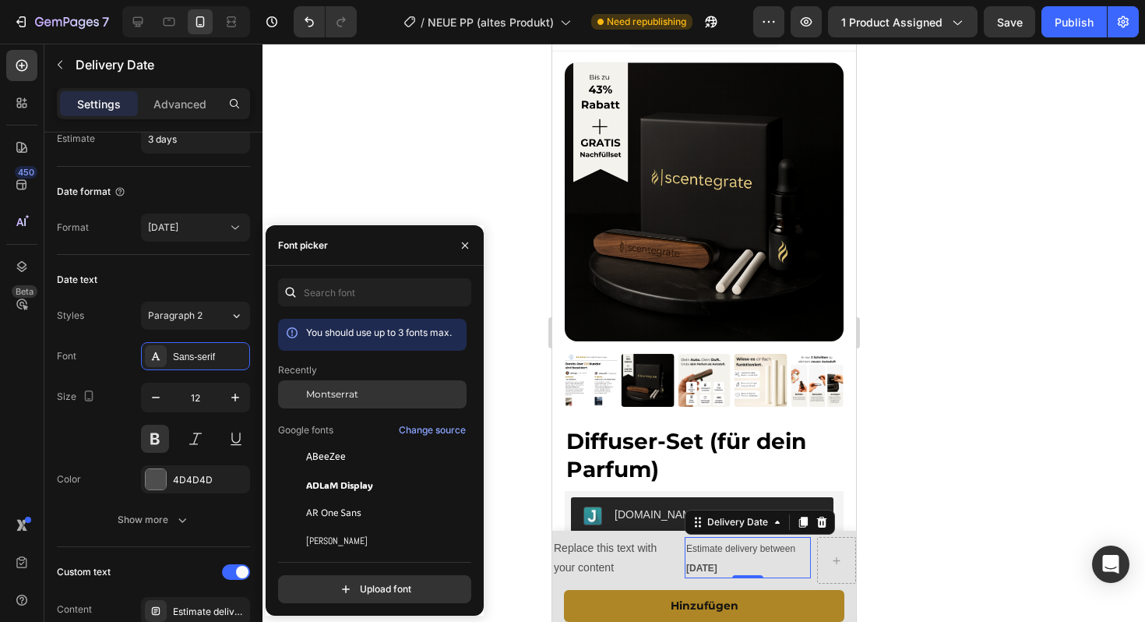
click at [344, 388] on span "Montserrat" at bounding box center [332, 394] width 52 height 14
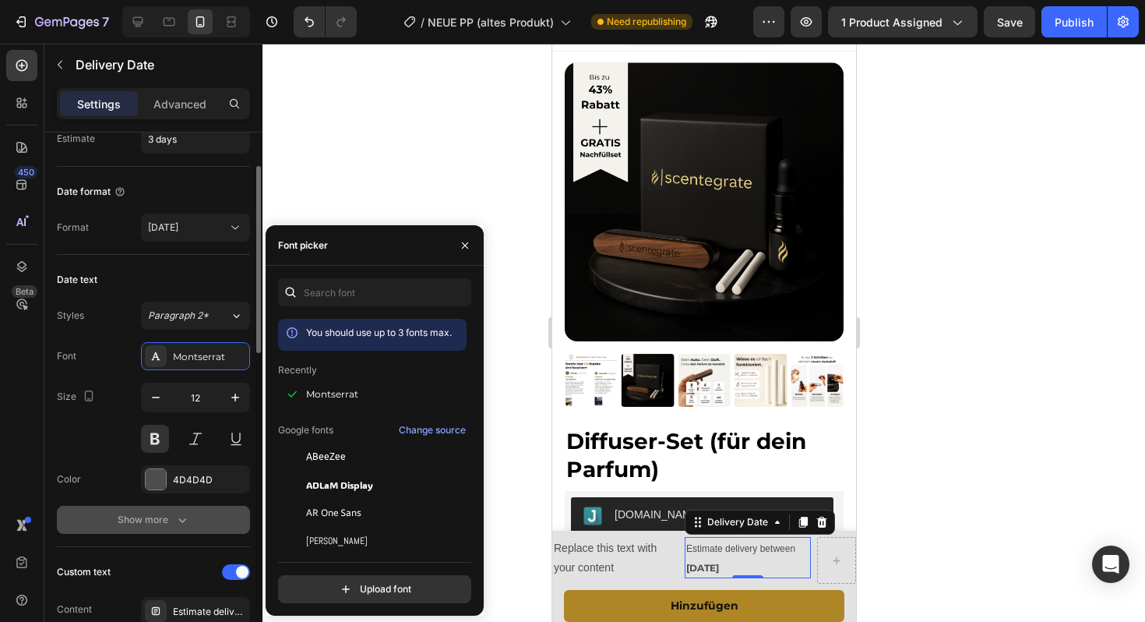
click at [178, 520] on icon "button" at bounding box center [182, 520] width 16 height 16
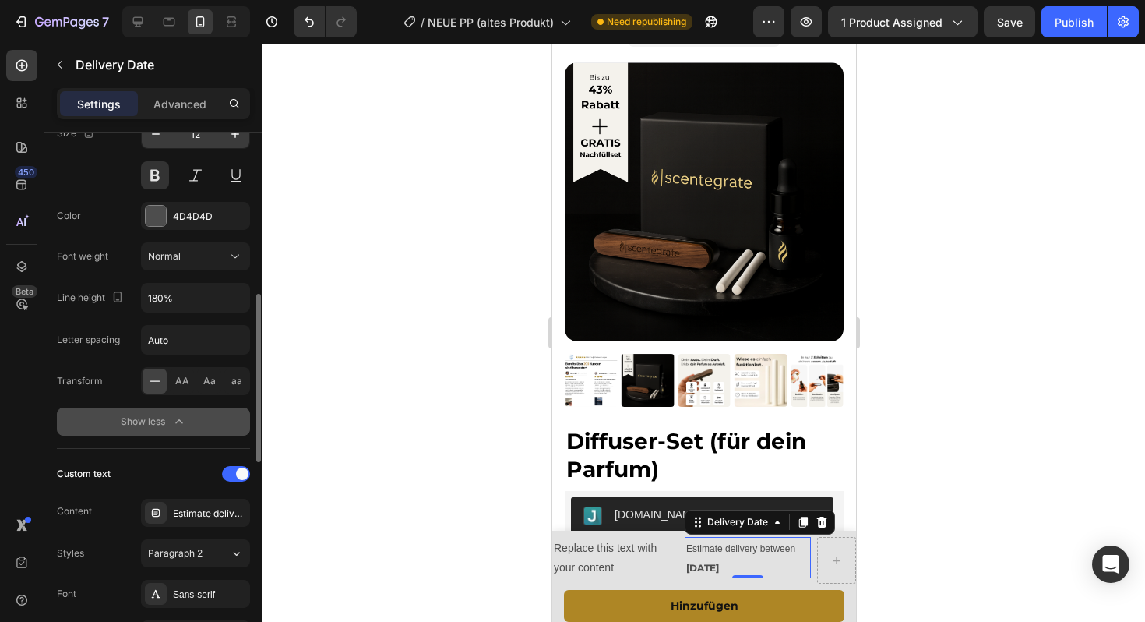
scroll to position [421, 0]
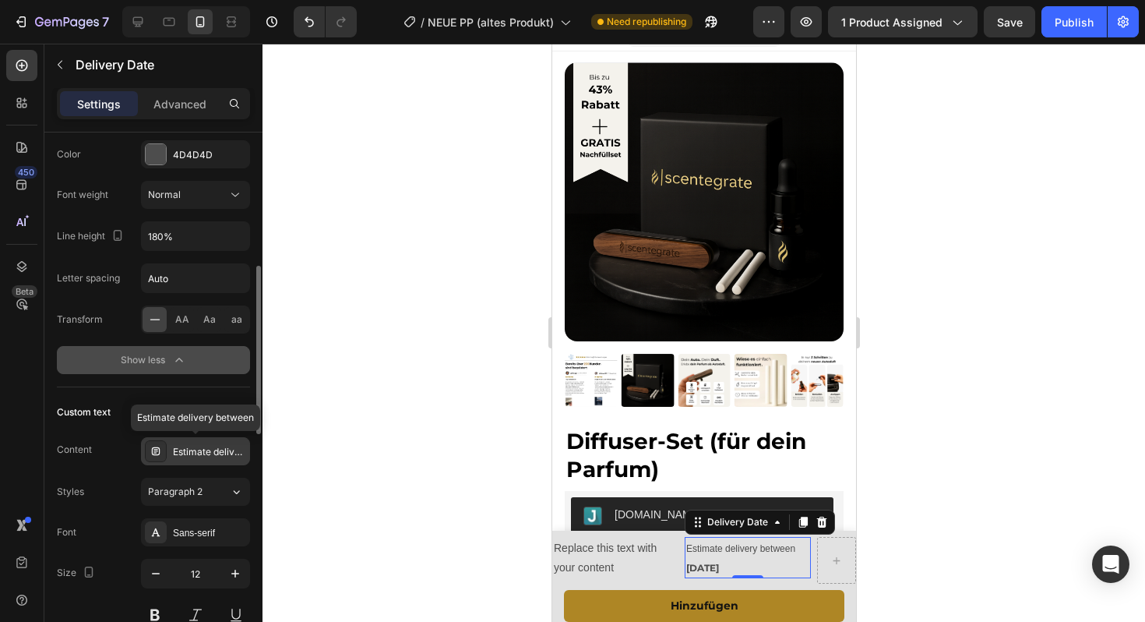
click at [203, 459] on div "Estimate delivery between" at bounding box center [195, 451] width 109 height 28
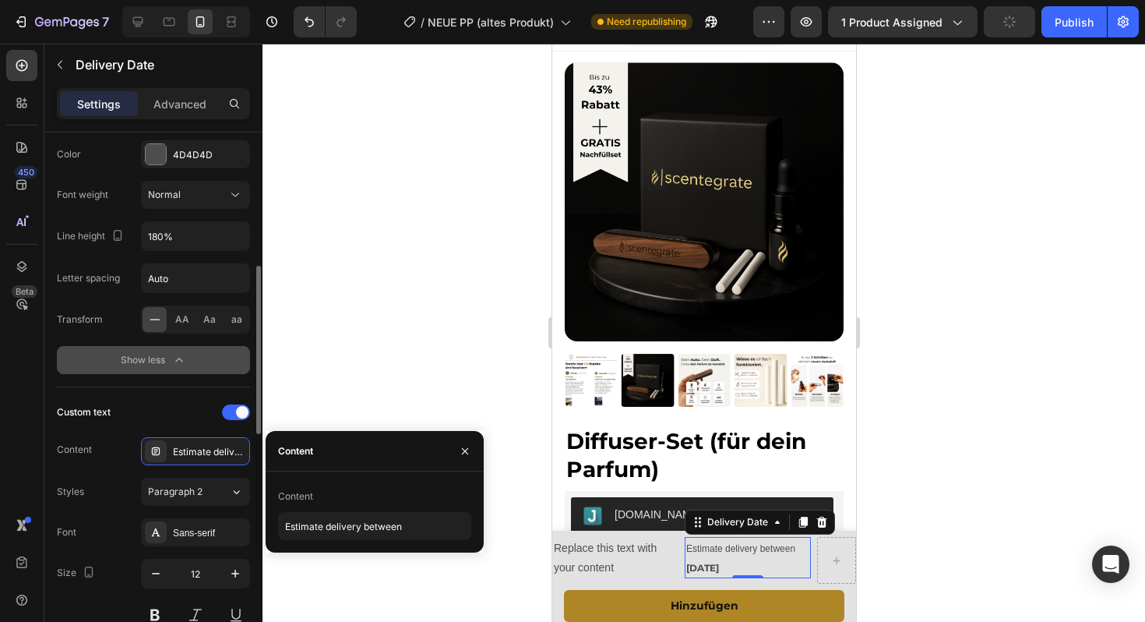
click at [136, 410] on div "Custom text" at bounding box center [153, 412] width 193 height 25
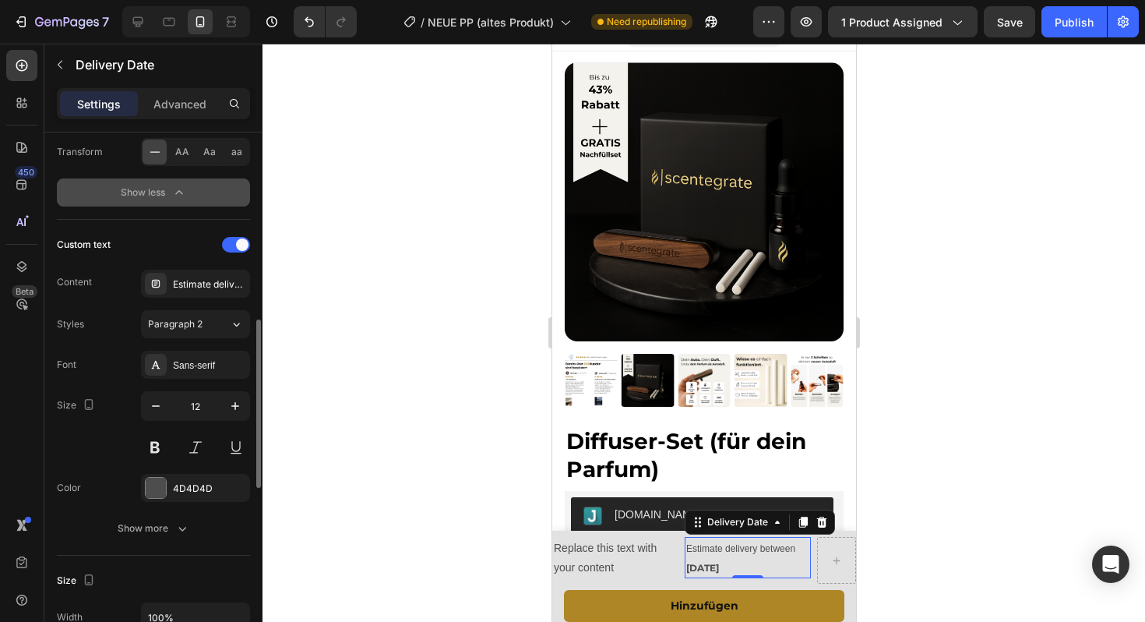
scroll to position [589, 0]
click at [154, 527] on div "Show more" at bounding box center [154, 528] width 72 height 16
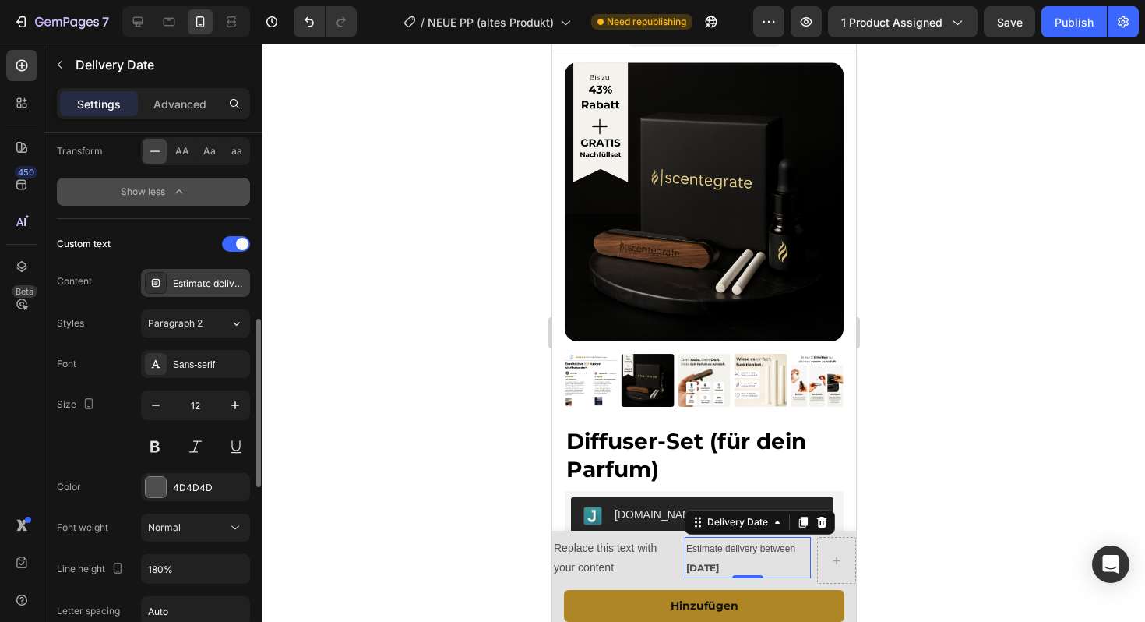
click at [191, 277] on div "Estimate delivery between" at bounding box center [209, 284] width 73 height 14
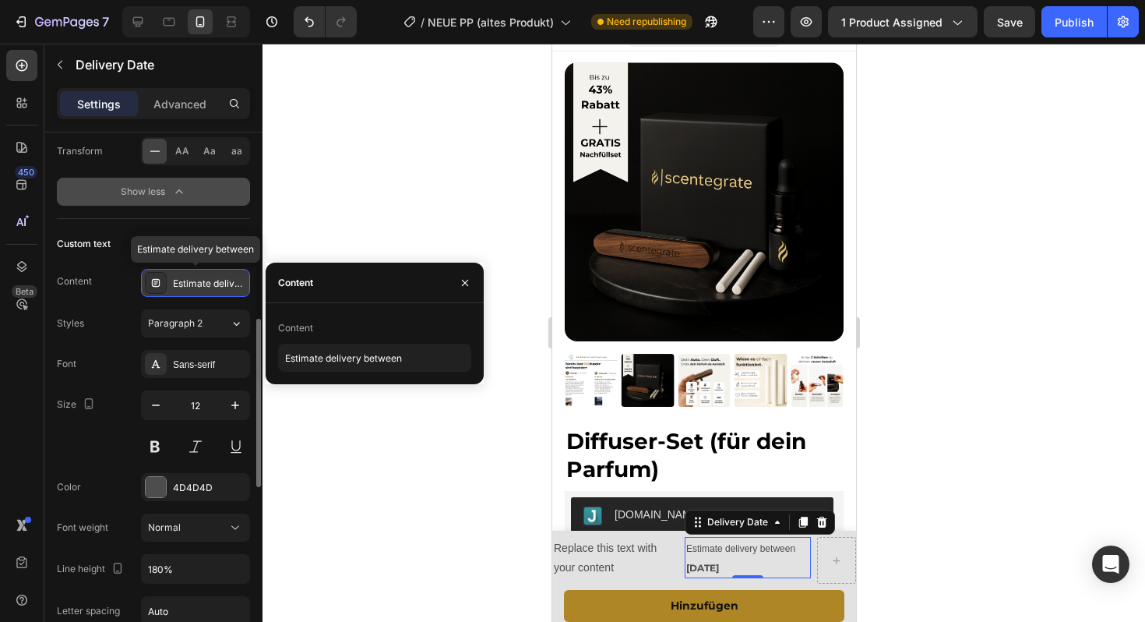
click at [160, 280] on icon at bounding box center [156, 283] width 12 height 12
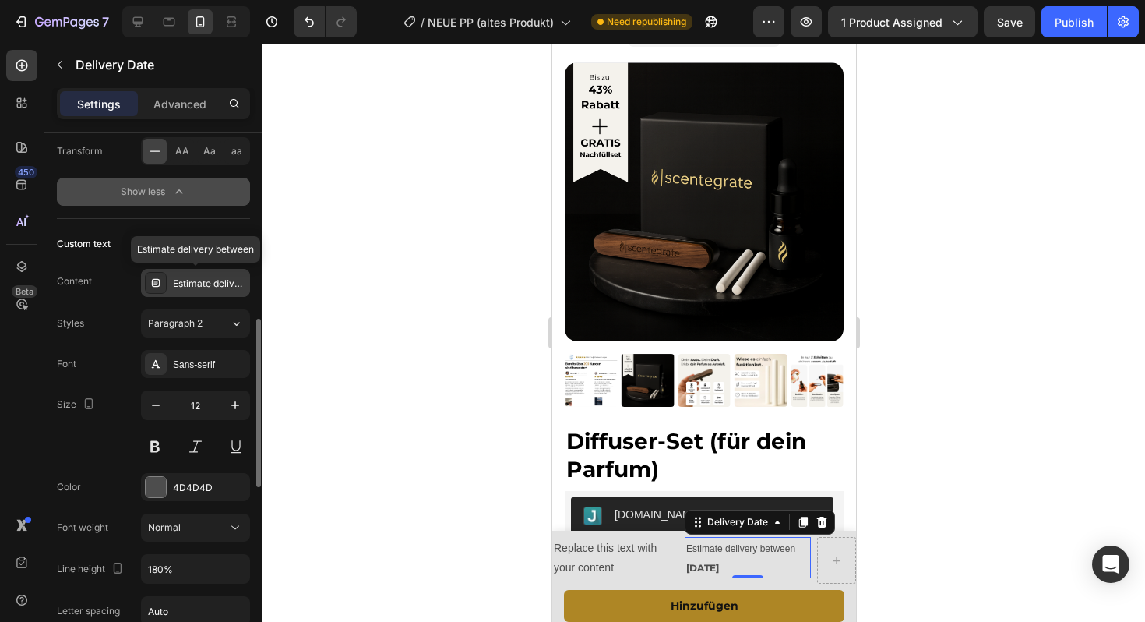
click at [160, 280] on icon at bounding box center [156, 283] width 12 height 12
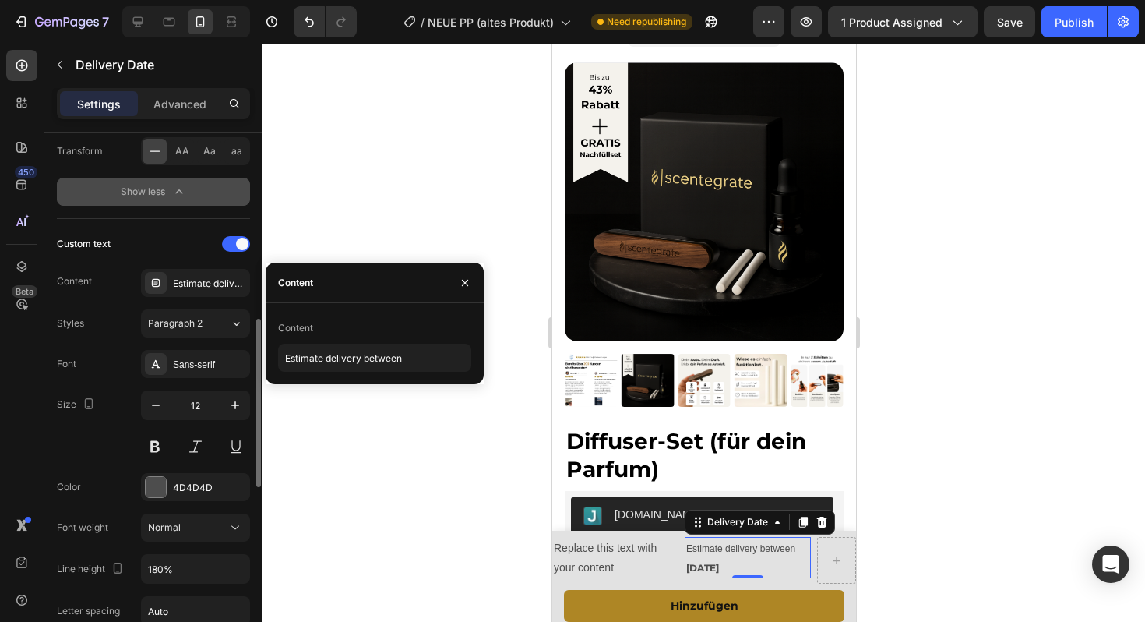
click at [93, 481] on div "Color 4D4D4D" at bounding box center [153, 487] width 193 height 28
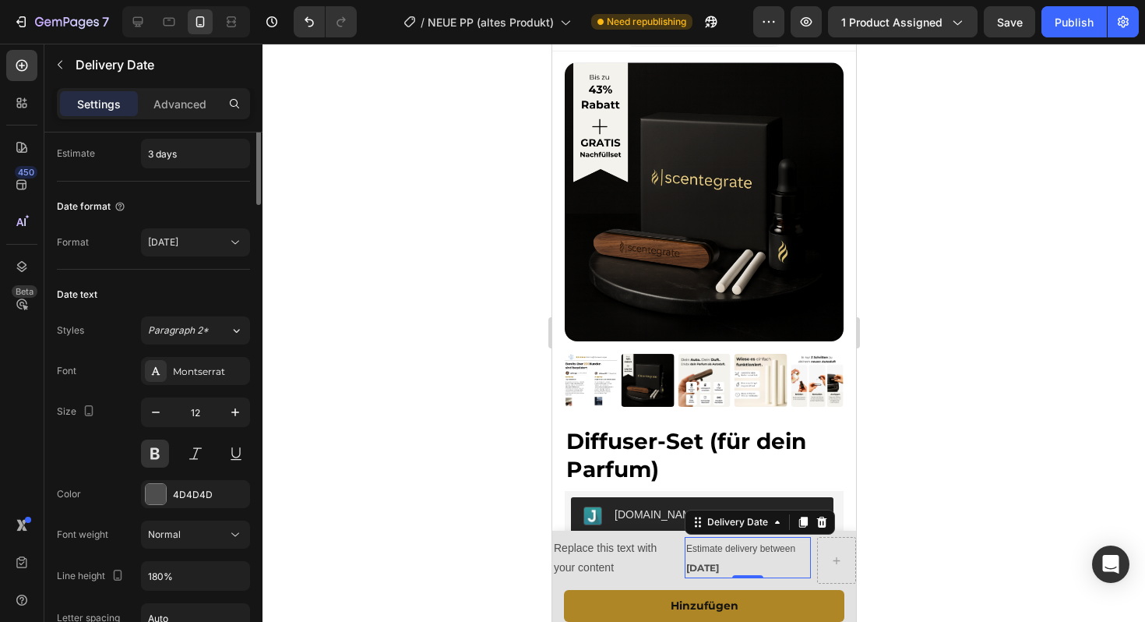
scroll to position [0, 0]
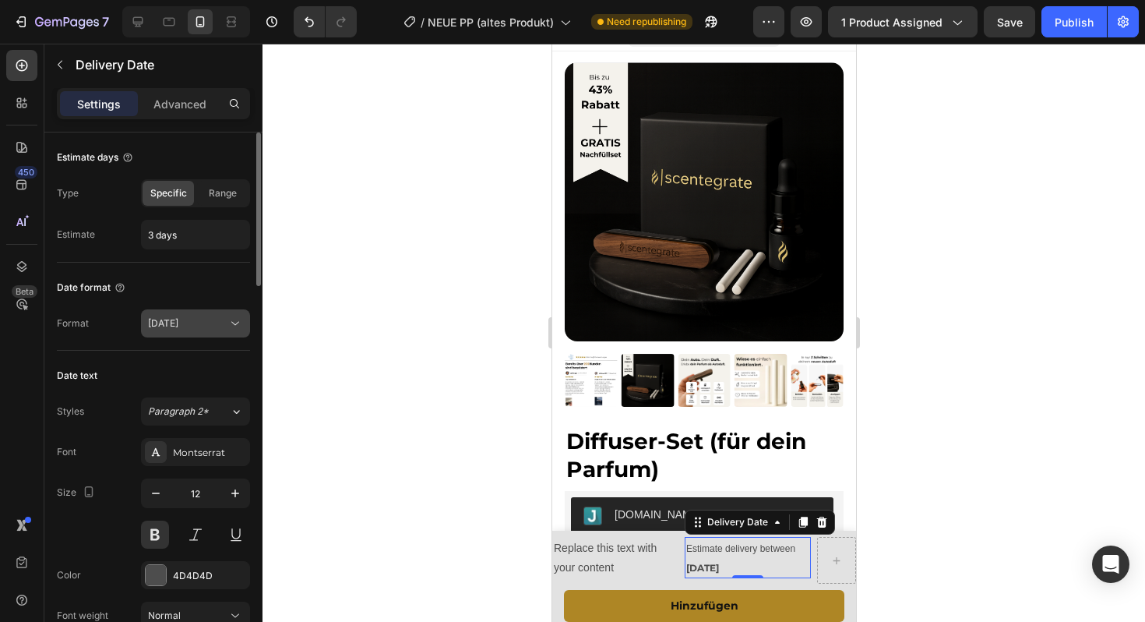
click at [178, 324] on span "Wed, Aug 27" at bounding box center [163, 323] width 30 height 12
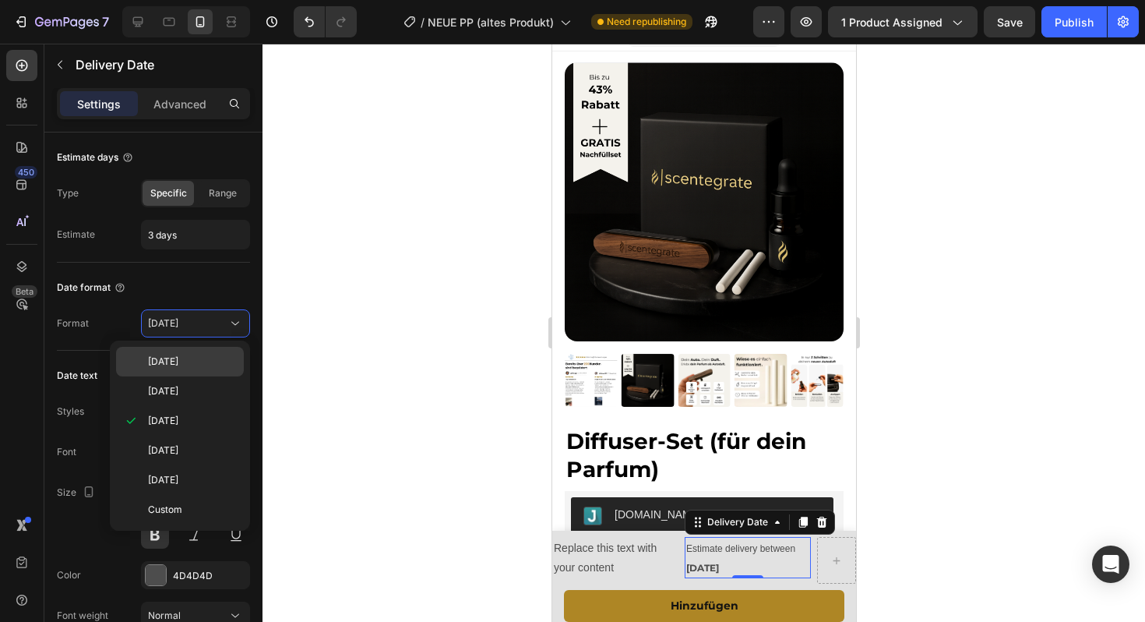
click at [185, 361] on p "Aug 27" at bounding box center [192, 361] width 89 height 14
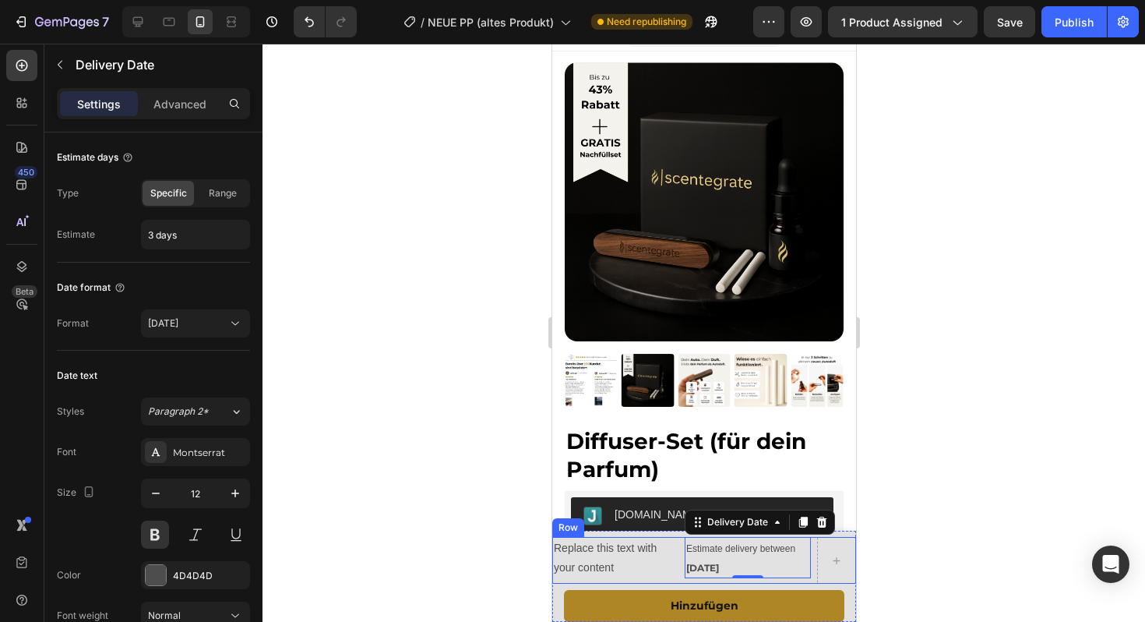
click at [663, 566] on p "Replace this text with your content" at bounding box center [614, 557] width 123 height 39
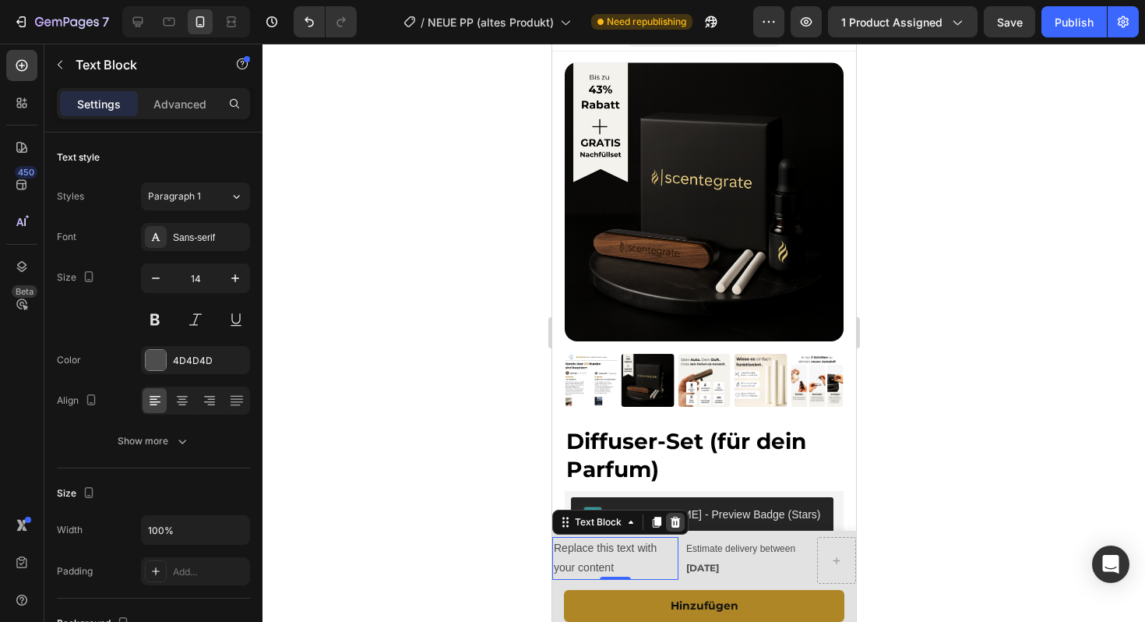
click at [672, 524] on icon at bounding box center [674, 522] width 12 height 12
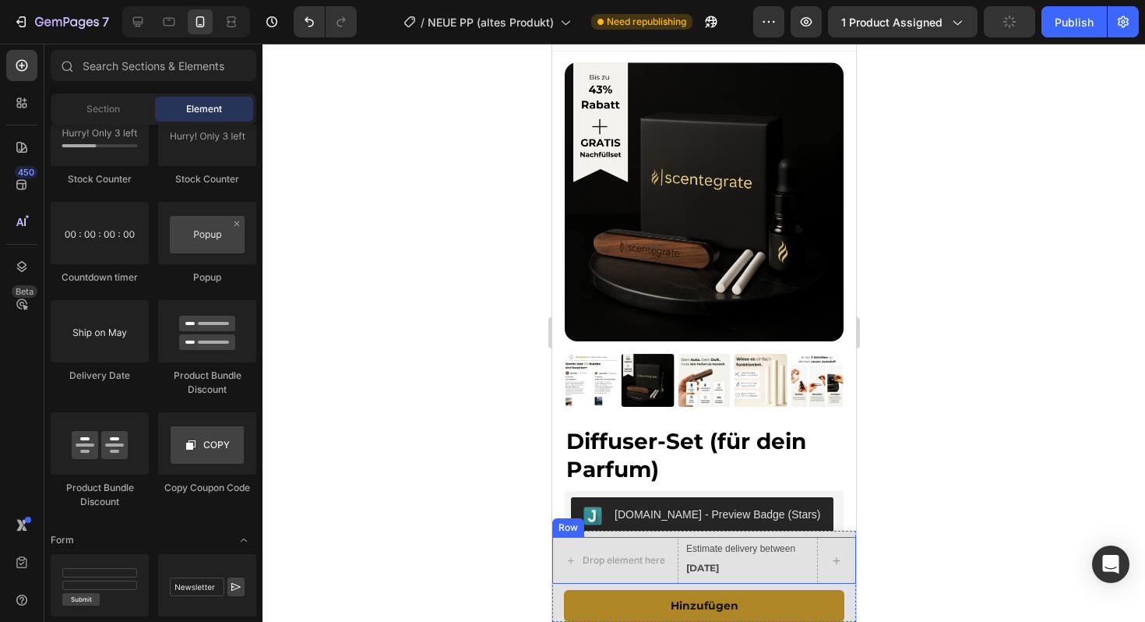
click at [680, 576] on div "Drop element here Estimate delivery between Aug 31 Delivery Date Row" at bounding box center [703, 560] width 304 height 47
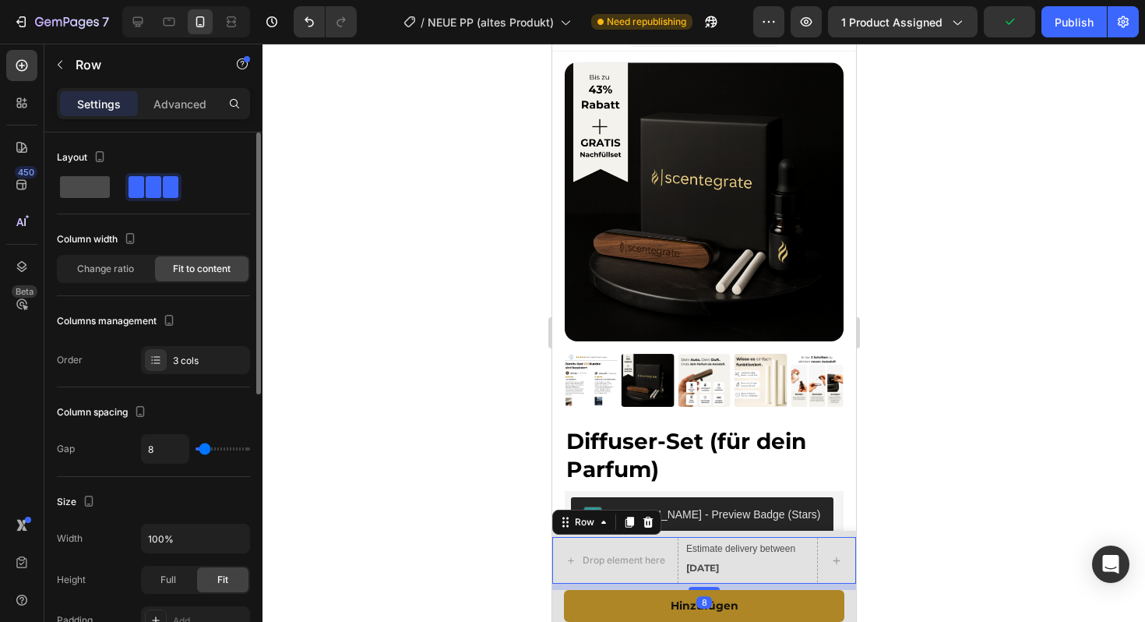
click at [74, 185] on span at bounding box center [85, 187] width 50 height 22
type input "0"
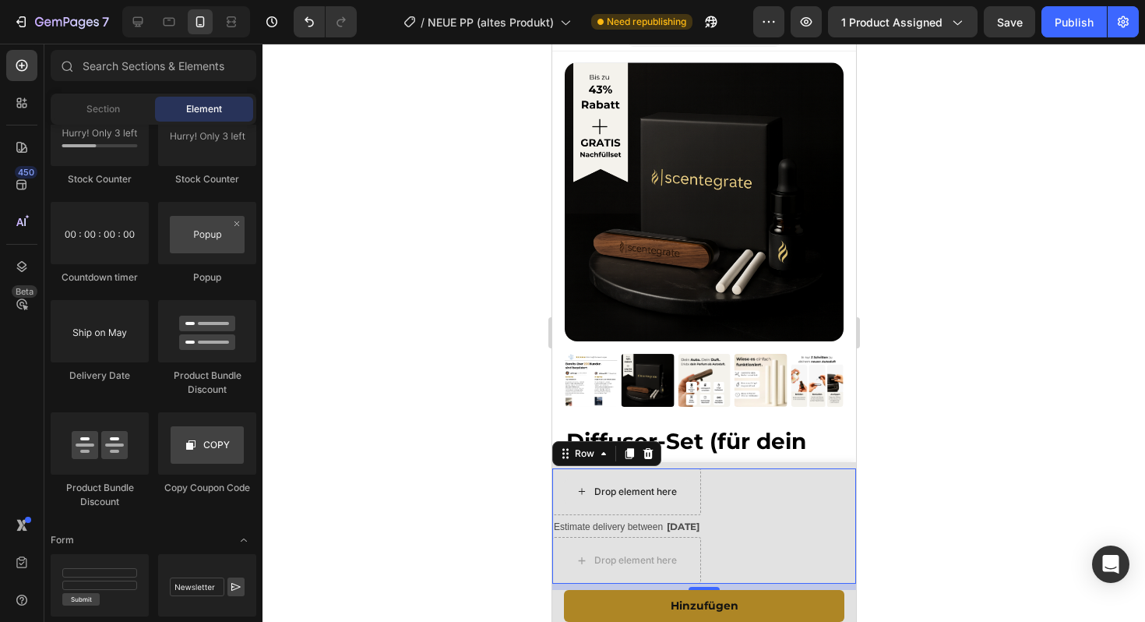
click at [666, 495] on div "Drop element here" at bounding box center [635, 491] width 83 height 12
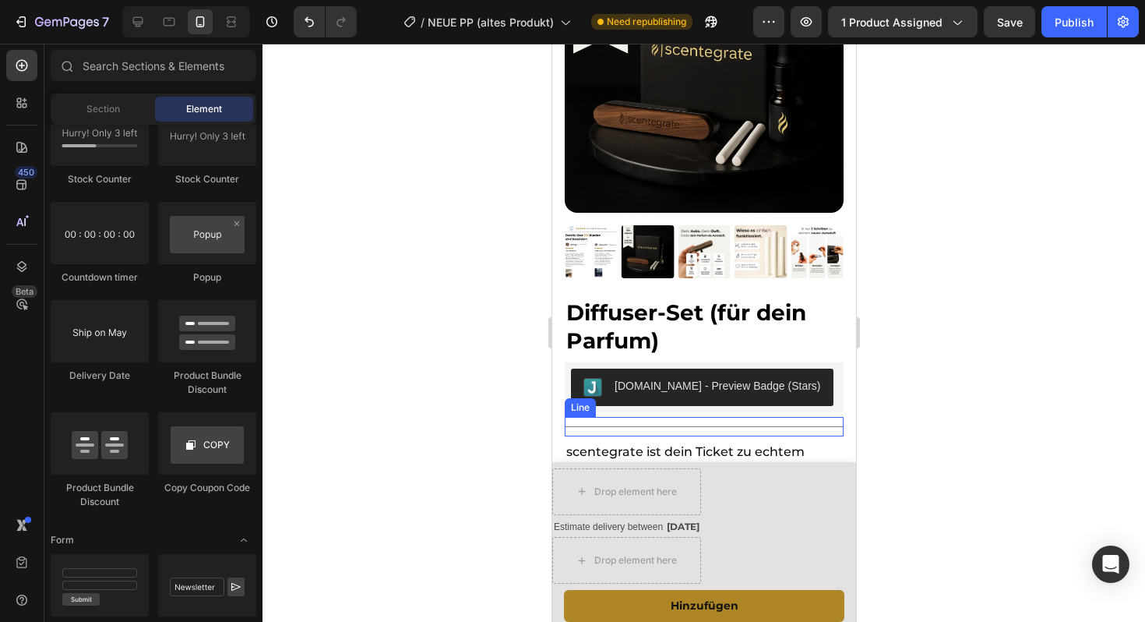
scroll to position [203, 0]
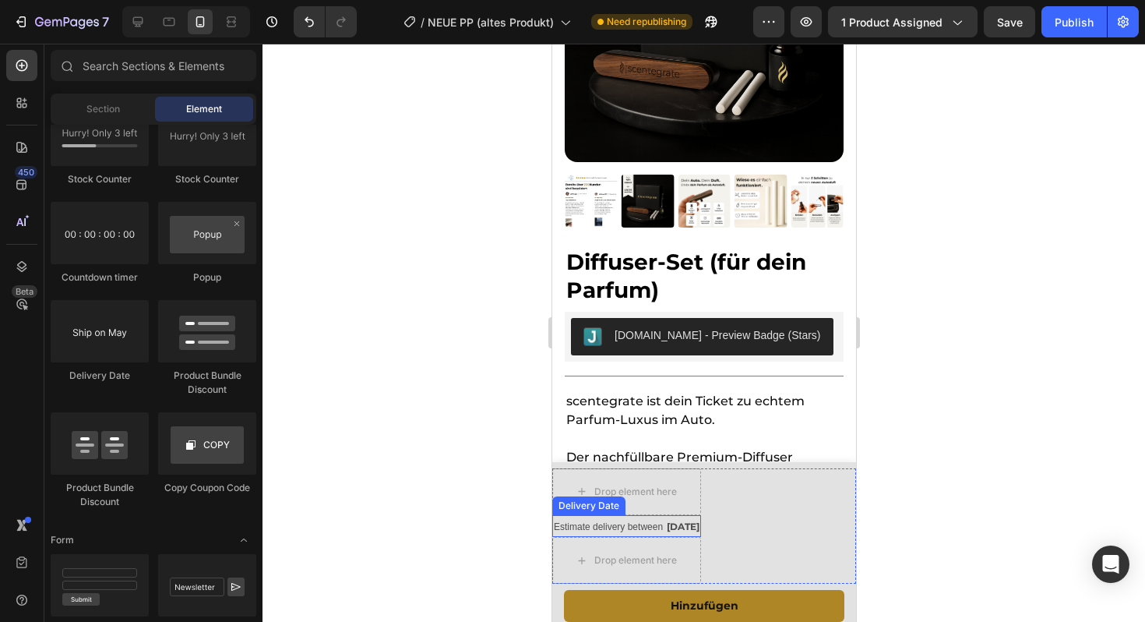
click at [563, 516] on div "Estimate delivery between Aug 31" at bounding box center [625, 526] width 149 height 23
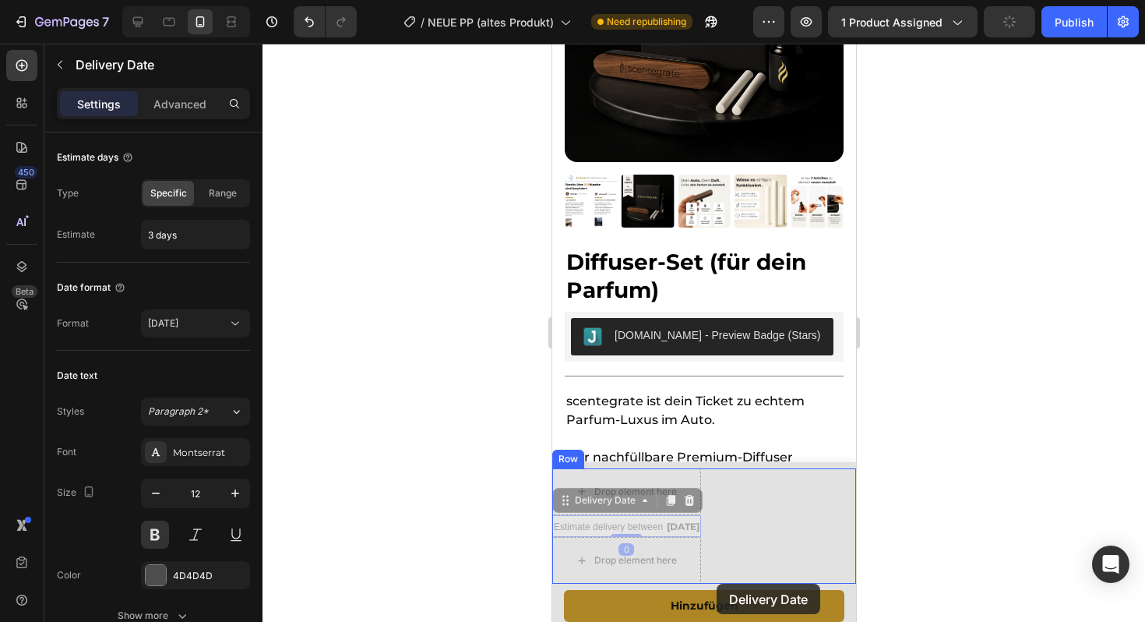
drag, startPoint x: 562, startPoint y: 505, endPoint x: 716, endPoint y: 583, distance: 172.8
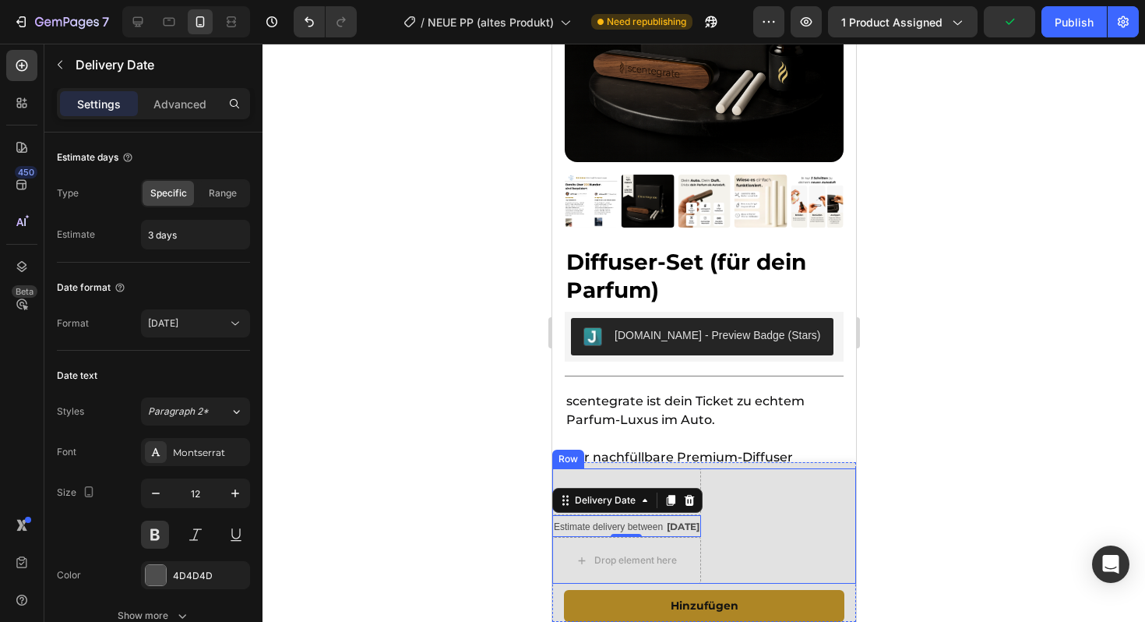
click at [754, 563] on div "Drop element here Estimate delivery between Aug 31 Delivery Date 0 Drop element…" at bounding box center [703, 526] width 304 height 116
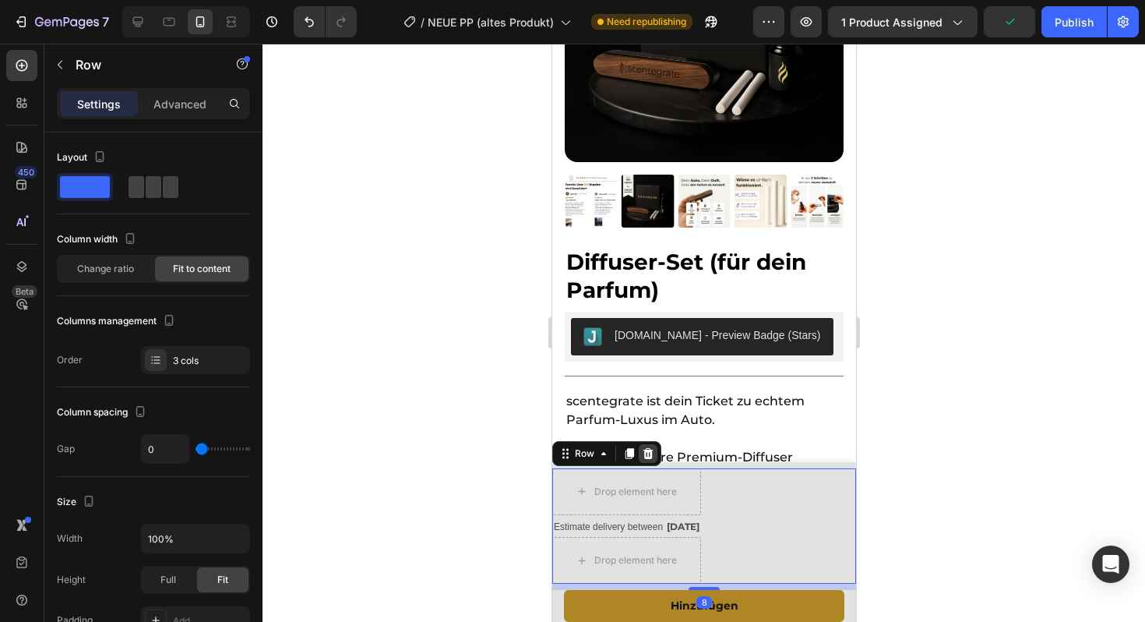
click at [651, 453] on icon at bounding box center [647, 453] width 12 height 12
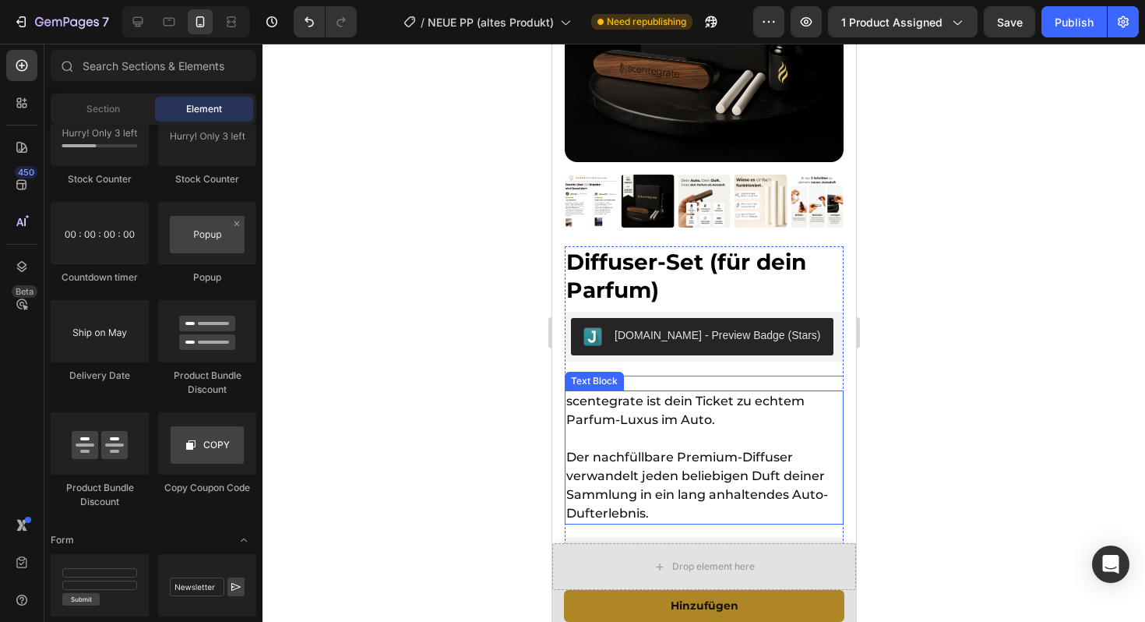
scroll to position [242, 0]
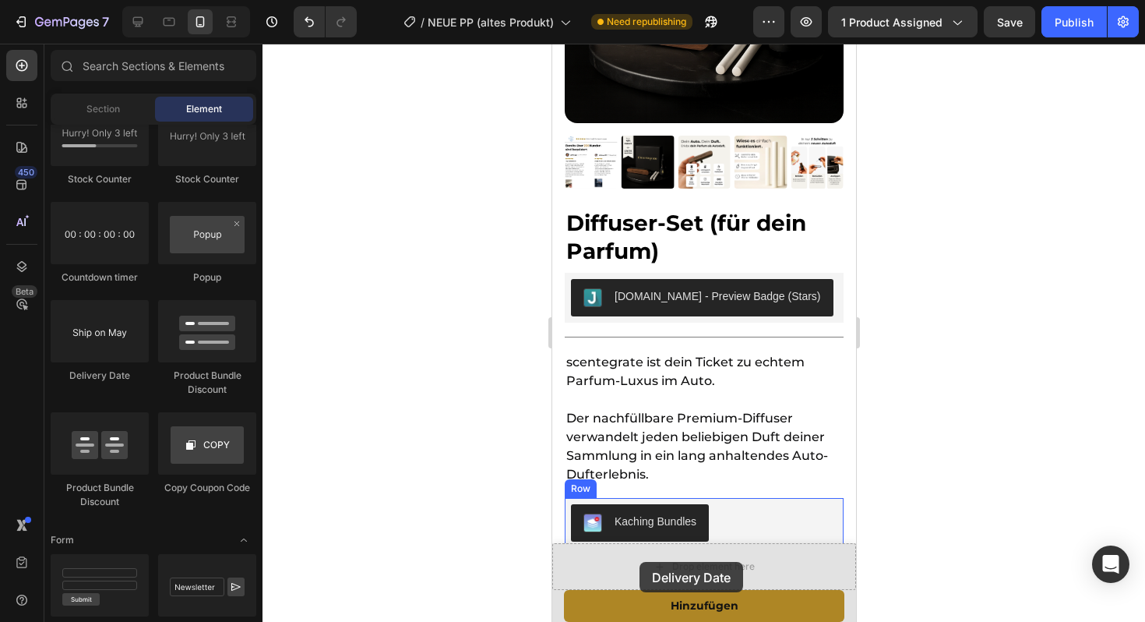
drag, startPoint x: 656, startPoint y: 366, endPoint x: 639, endPoint y: 562, distance: 196.2
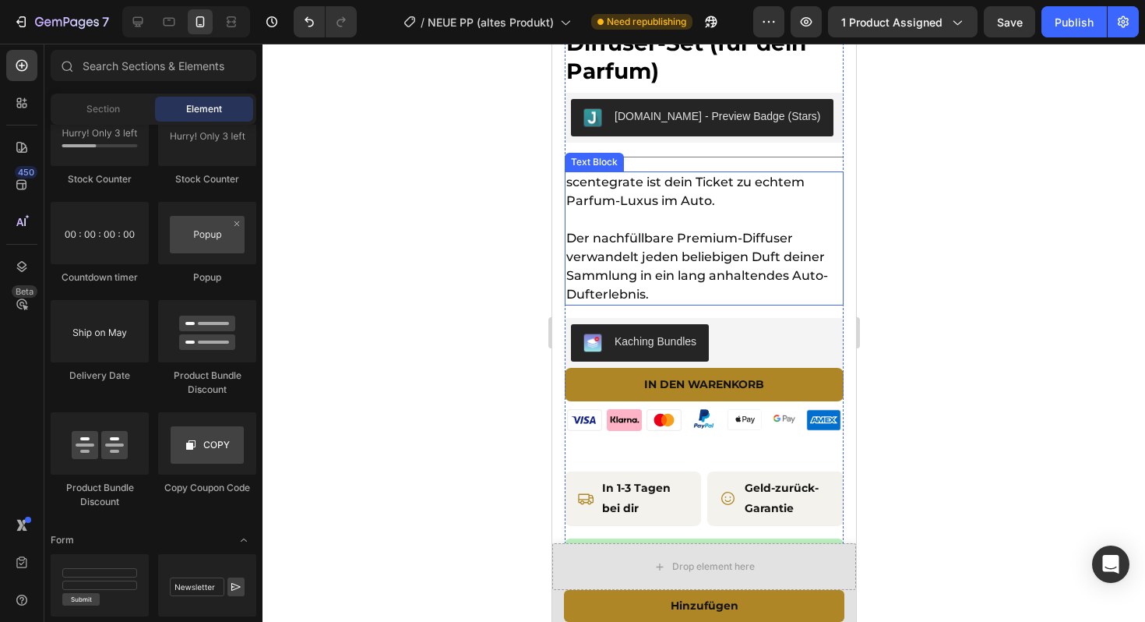
scroll to position [419, 0]
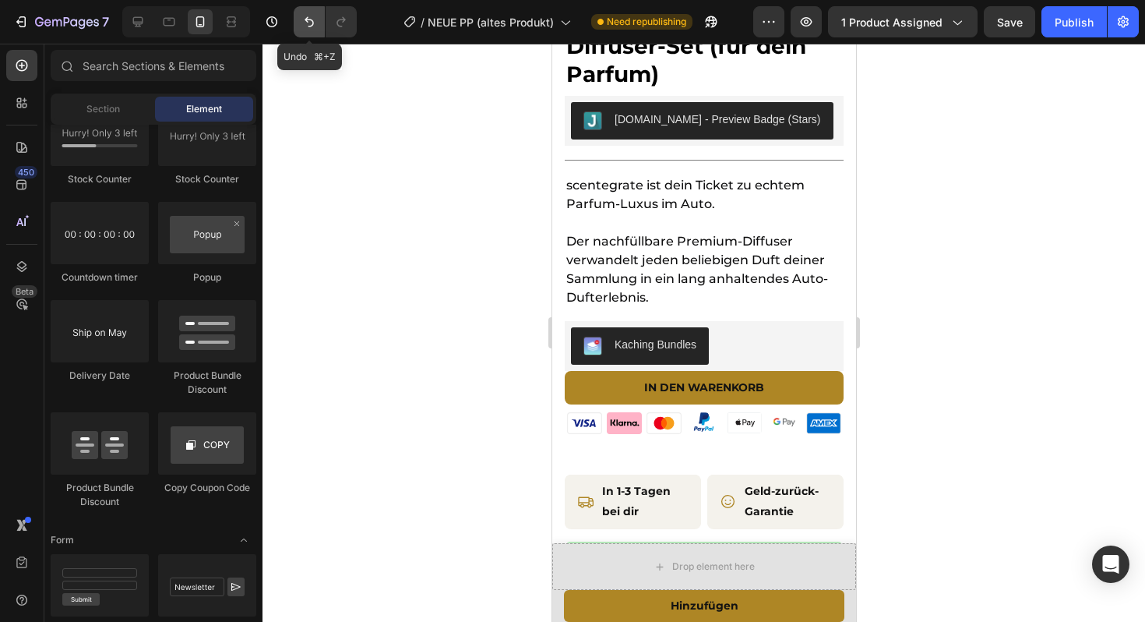
click at [307, 30] on button "Undo/Redo" at bounding box center [309, 21] width 31 height 31
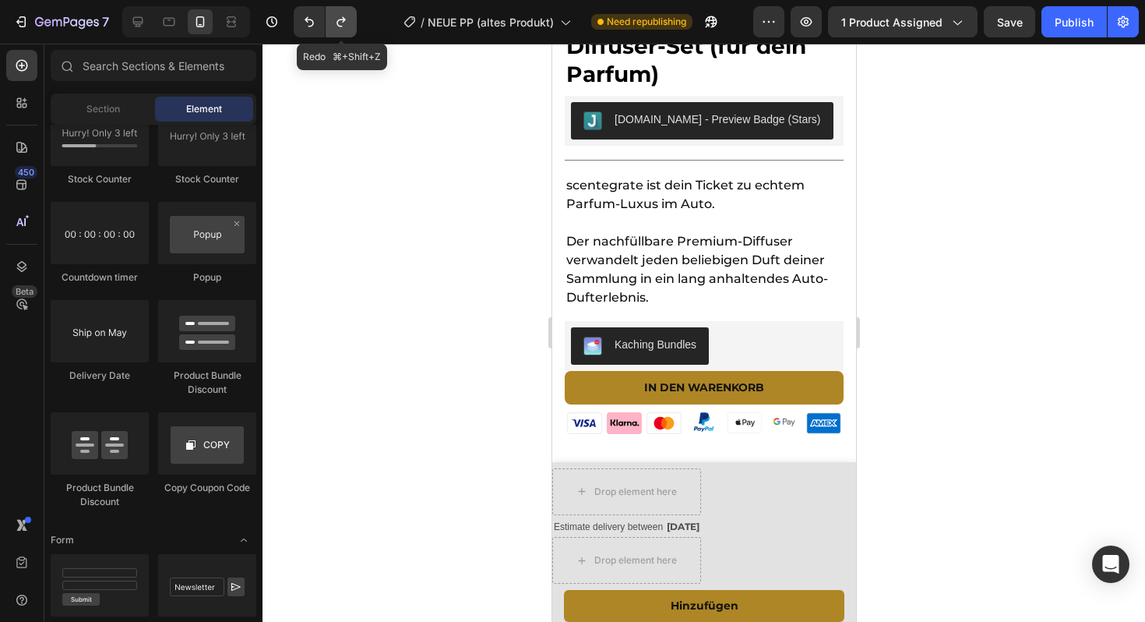
click at [339, 23] on icon "Undo/Redo" at bounding box center [341, 22] width 16 height 16
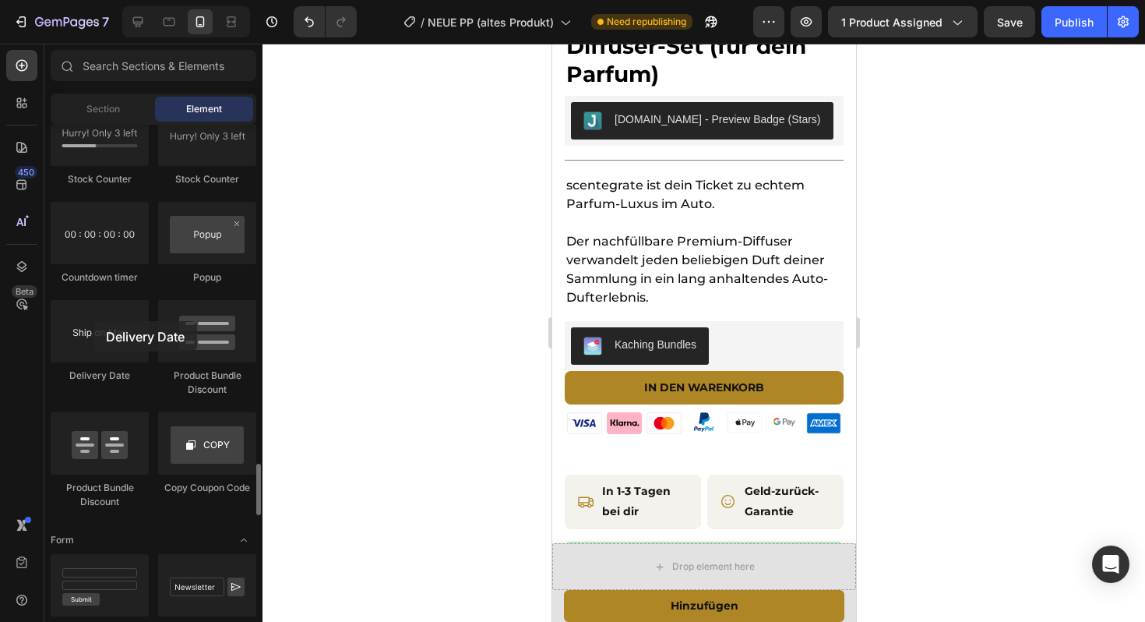
drag, startPoint x: 86, startPoint y: 355, endPoint x: 55, endPoint y: 279, distance: 82.7
click at [55, 279] on div "Stock Counter Stock Counter Countdown timer Popup Delivery Date Product Bundle …" at bounding box center [154, 313] width 206 height 419
click at [651, 571] on div "Drop element here" at bounding box center [703, 566] width 126 height 25
drag, startPoint x: 79, startPoint y: 331, endPoint x: 114, endPoint y: 268, distance: 72.6
click at [113, 268] on div "Stock Counter Stock Counter Countdown timer Popup Delivery Date Product Bundle …" at bounding box center [154, 313] width 206 height 419
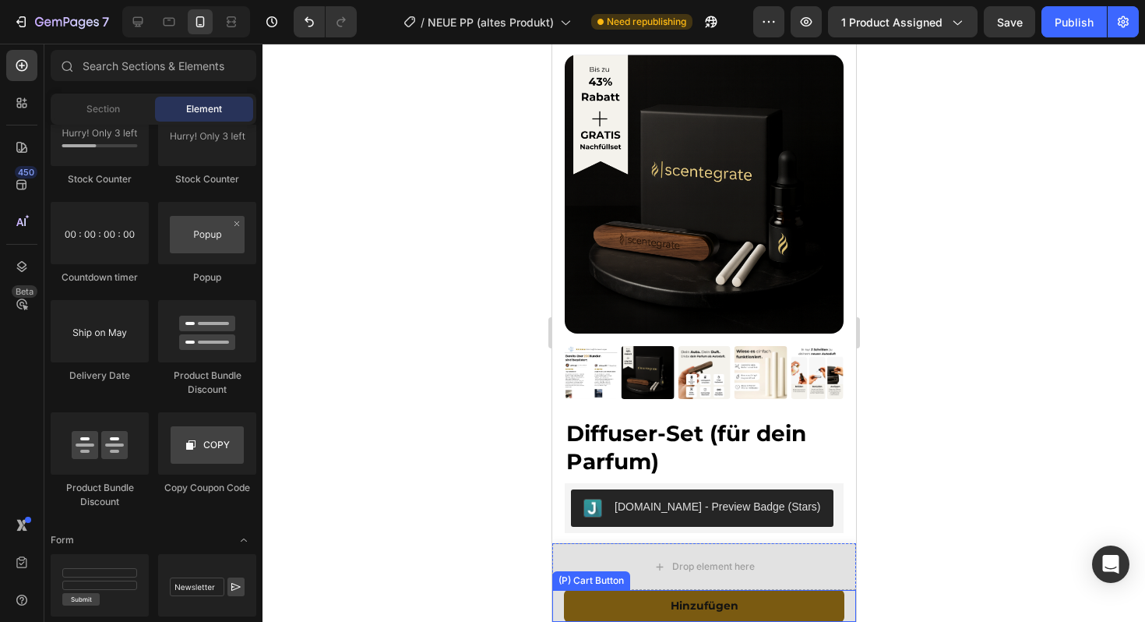
scroll to position [63, 0]
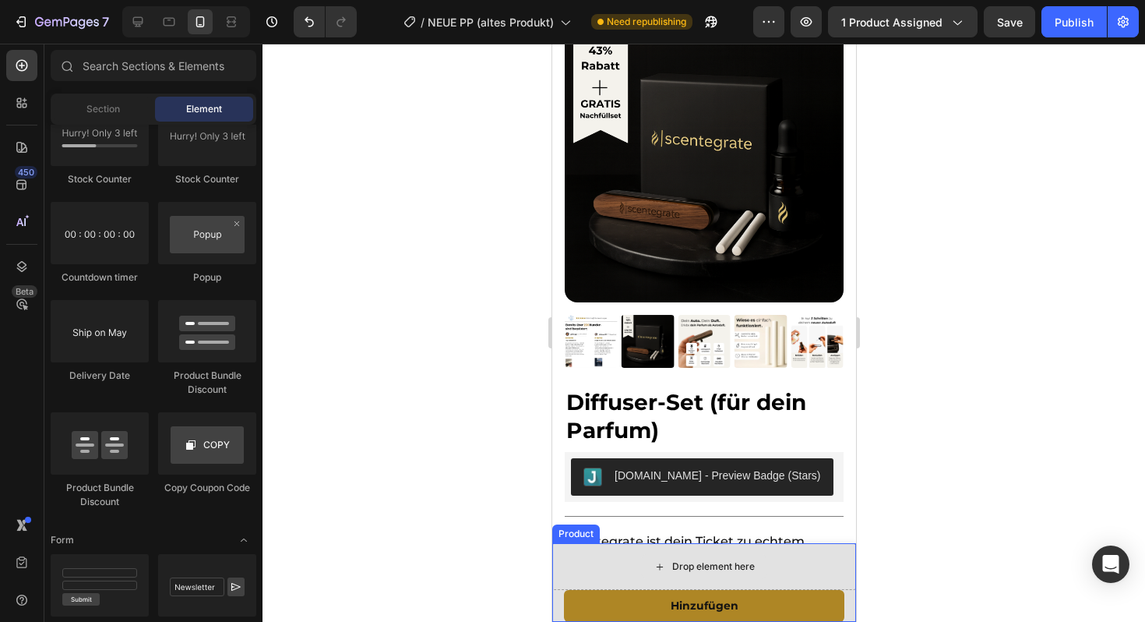
click at [668, 574] on div "Drop element here" at bounding box center [703, 566] width 126 height 25
click at [650, 555] on div "Drop element here" at bounding box center [703, 566] width 126 height 25
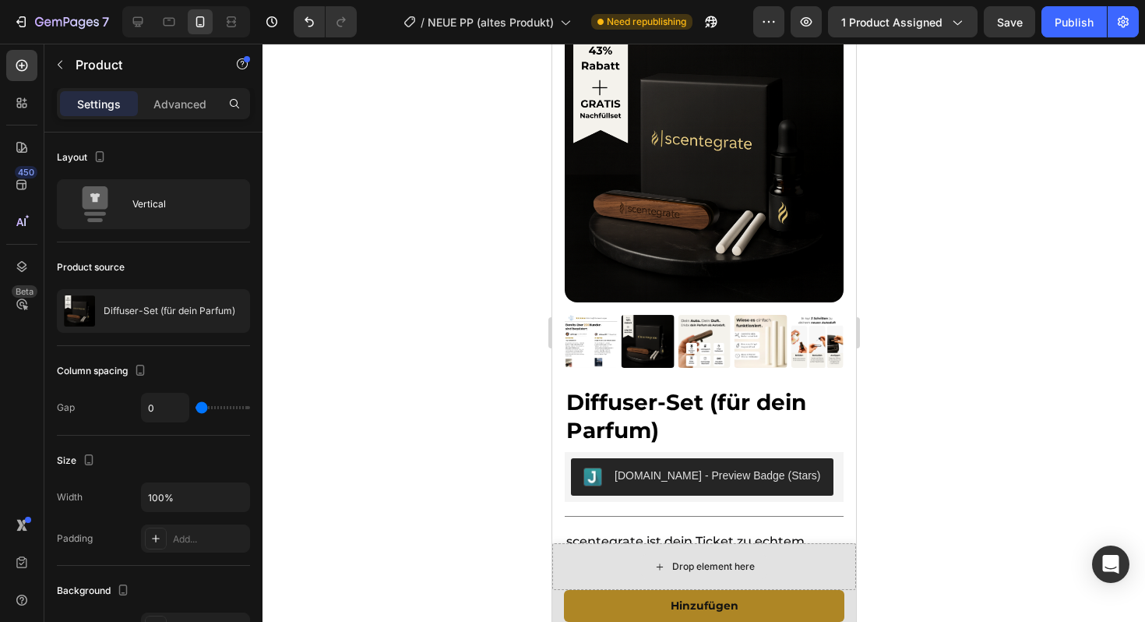
click at [671, 564] on div "Drop element here" at bounding box center [712, 566] width 83 height 12
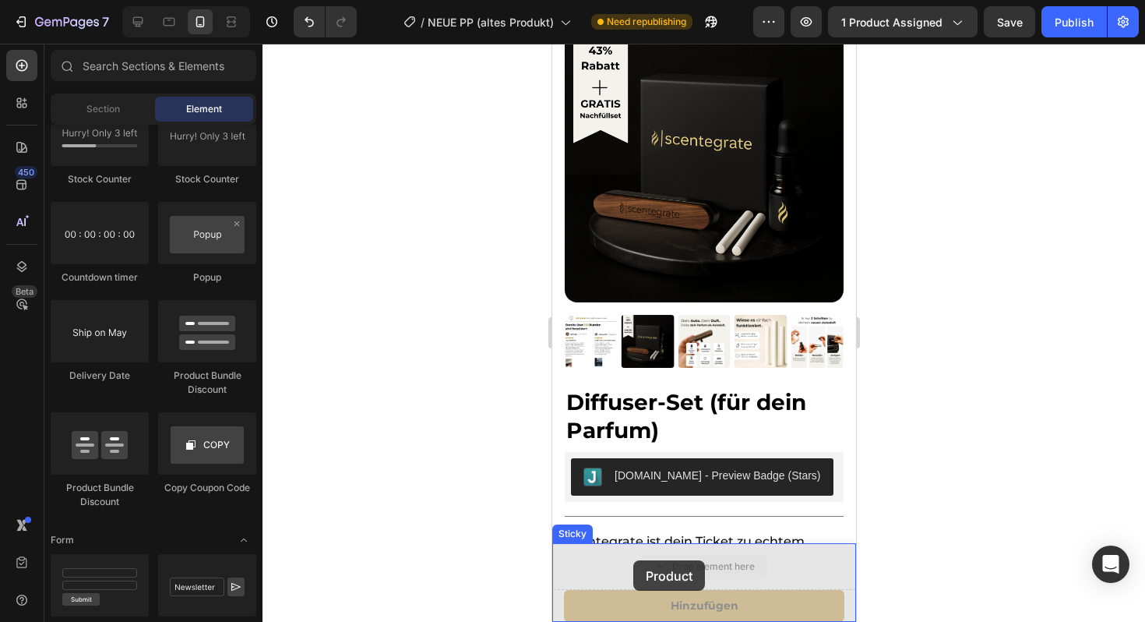
drag, startPoint x: 663, startPoint y: 576, endPoint x: 633, endPoint y: 562, distance: 33.1
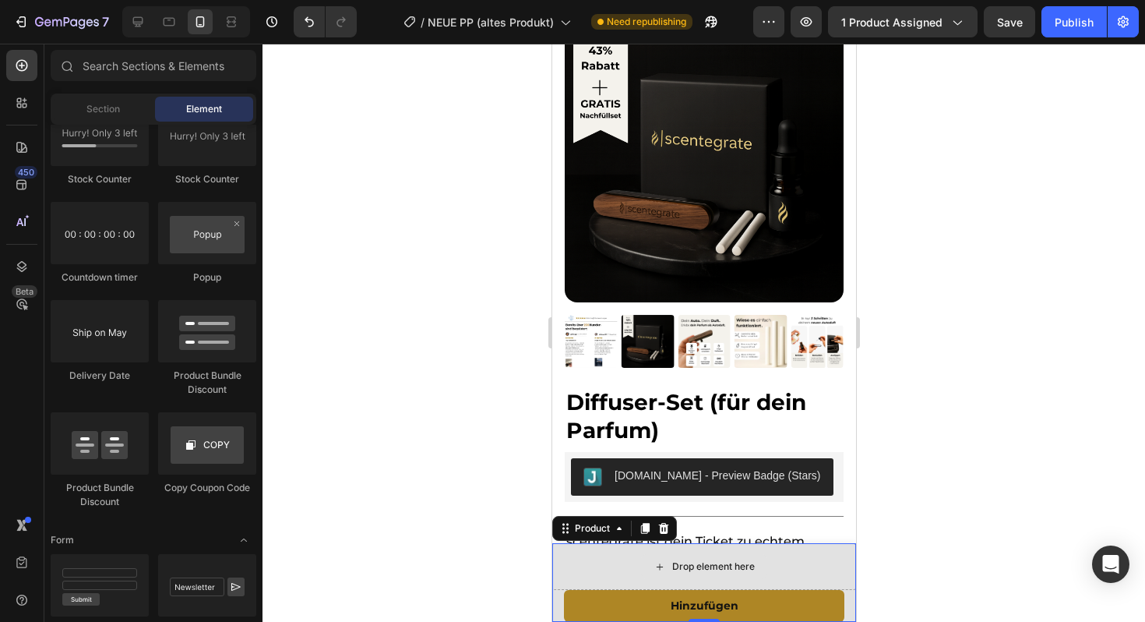
click at [642, 569] on div "Drop element here" at bounding box center [703, 566] width 126 height 25
click at [608, 556] on div "Drop element here" at bounding box center [703, 566] width 304 height 47
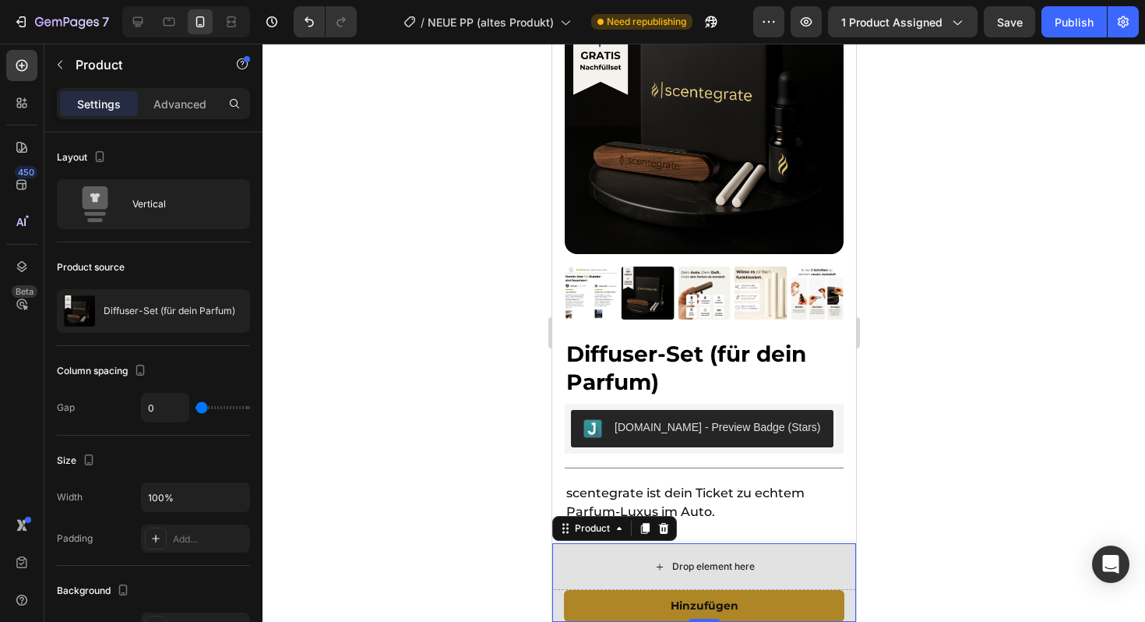
scroll to position [112, 0]
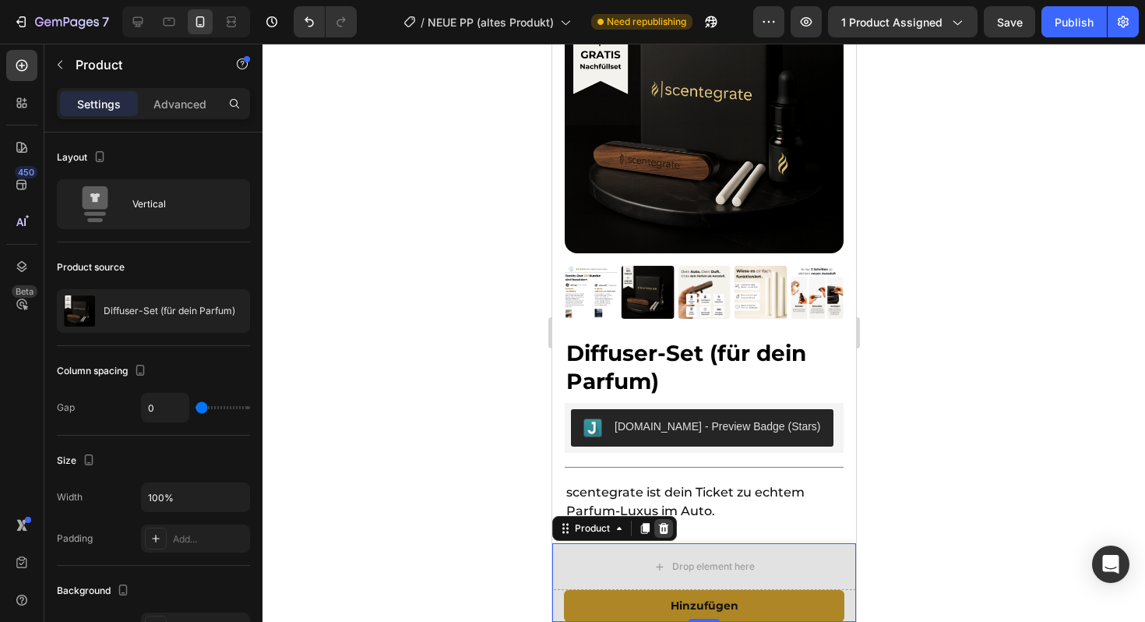
click at [665, 526] on icon at bounding box center [663, 528] width 10 height 11
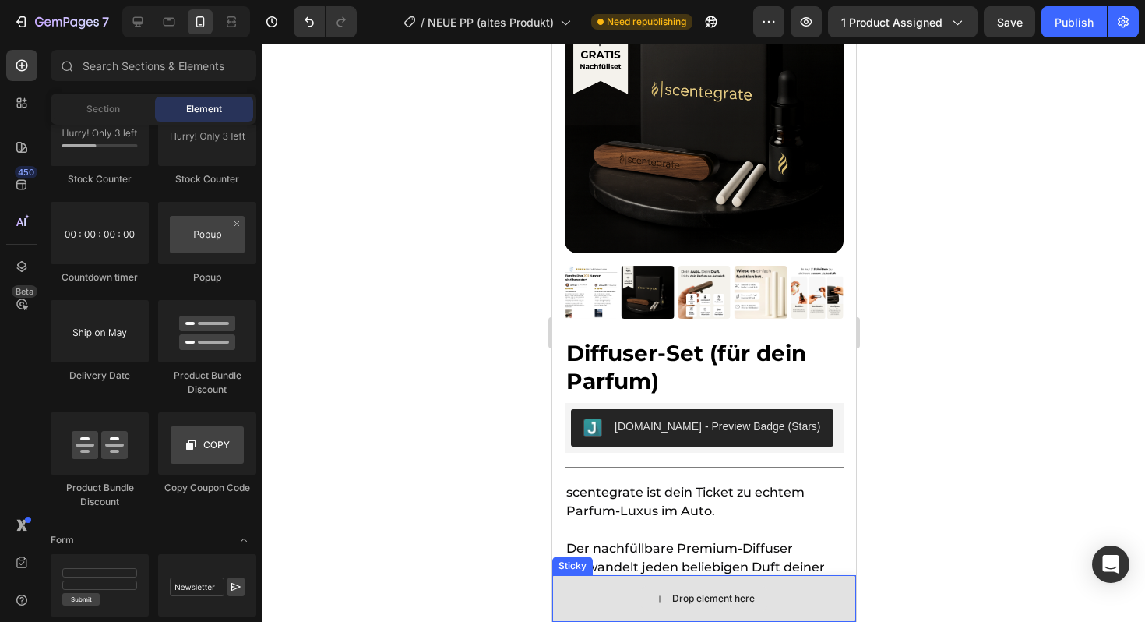
click at [653, 594] on icon at bounding box center [659, 598] width 12 height 13
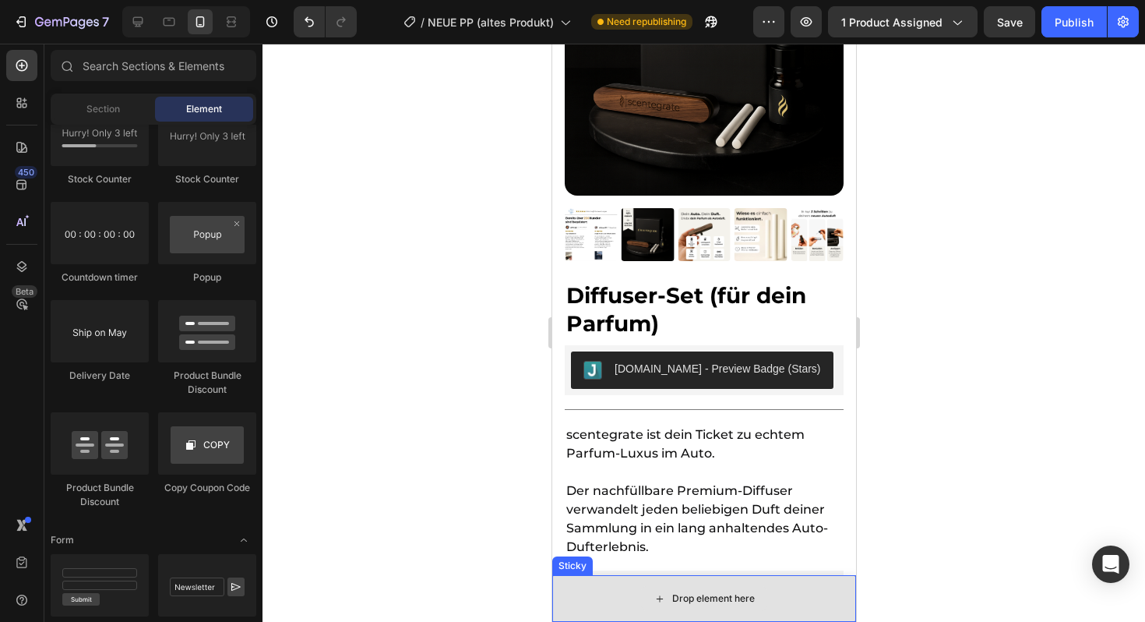
scroll to position [174, 0]
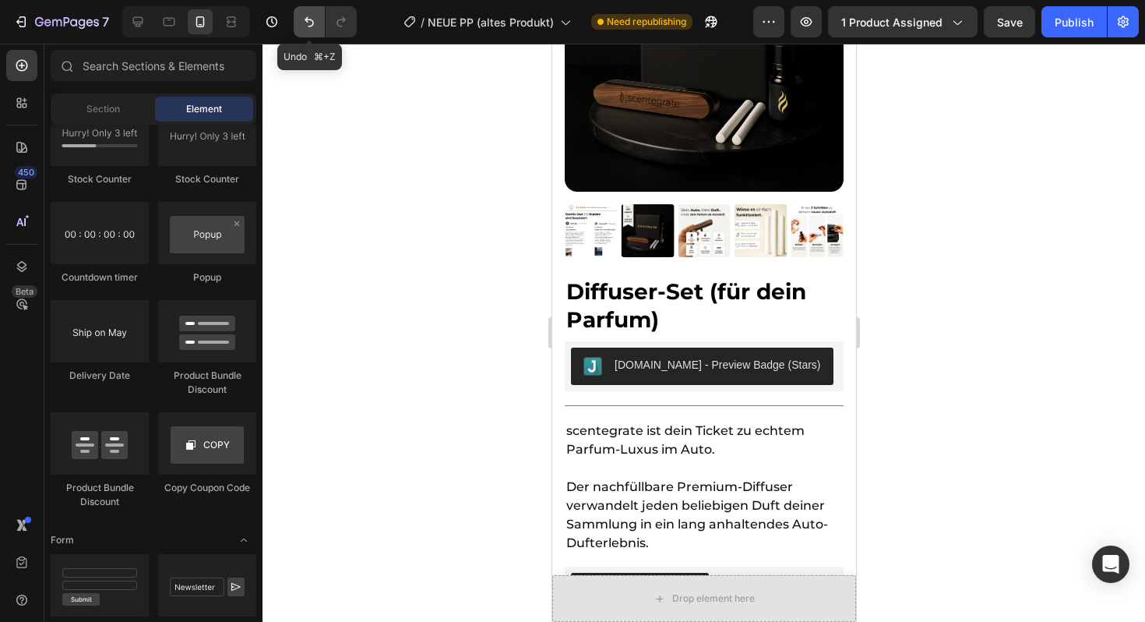
click at [303, 17] on icon "Undo/Redo" at bounding box center [309, 22] width 16 height 16
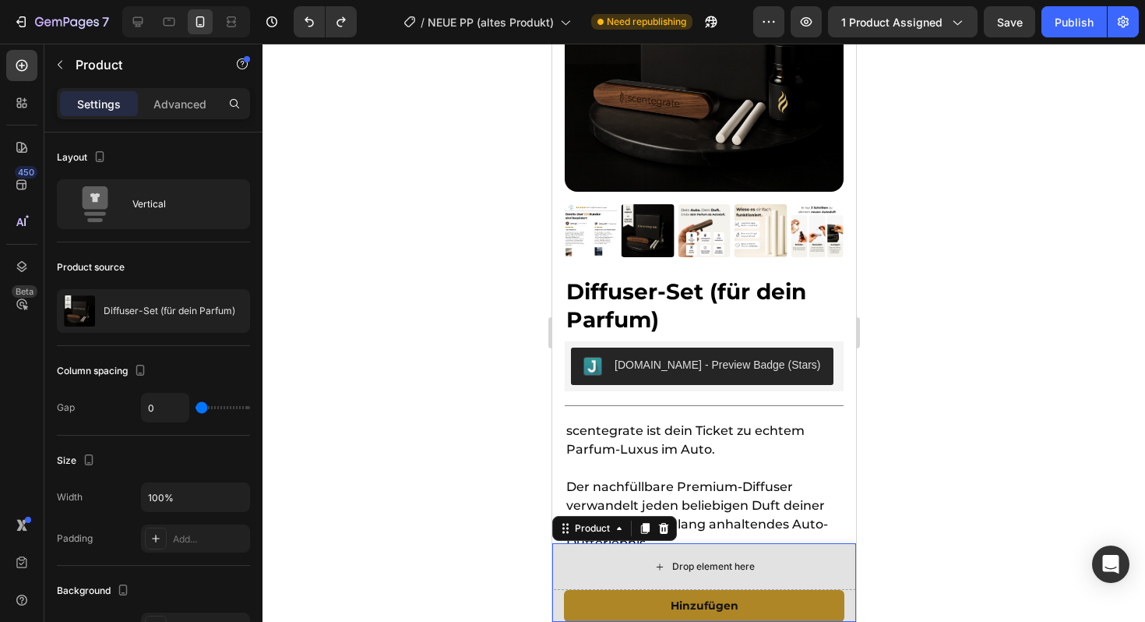
click at [627, 558] on div "Drop element here" at bounding box center [703, 566] width 304 height 47
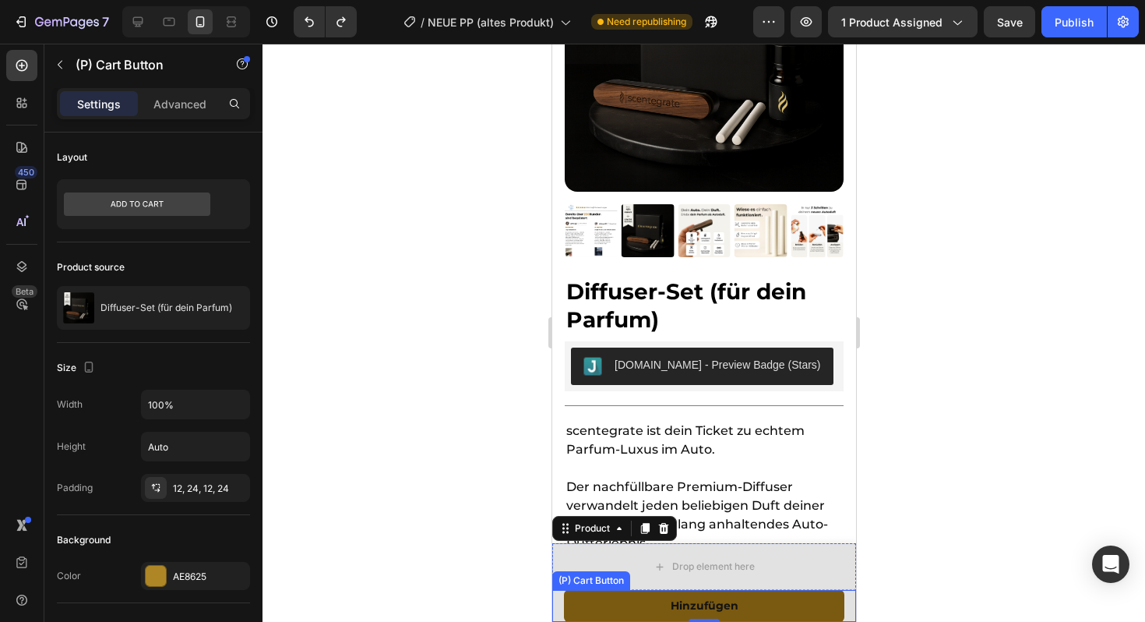
click at [576, 599] on button "Hinzufügen" at bounding box center [703, 606] width 280 height 32
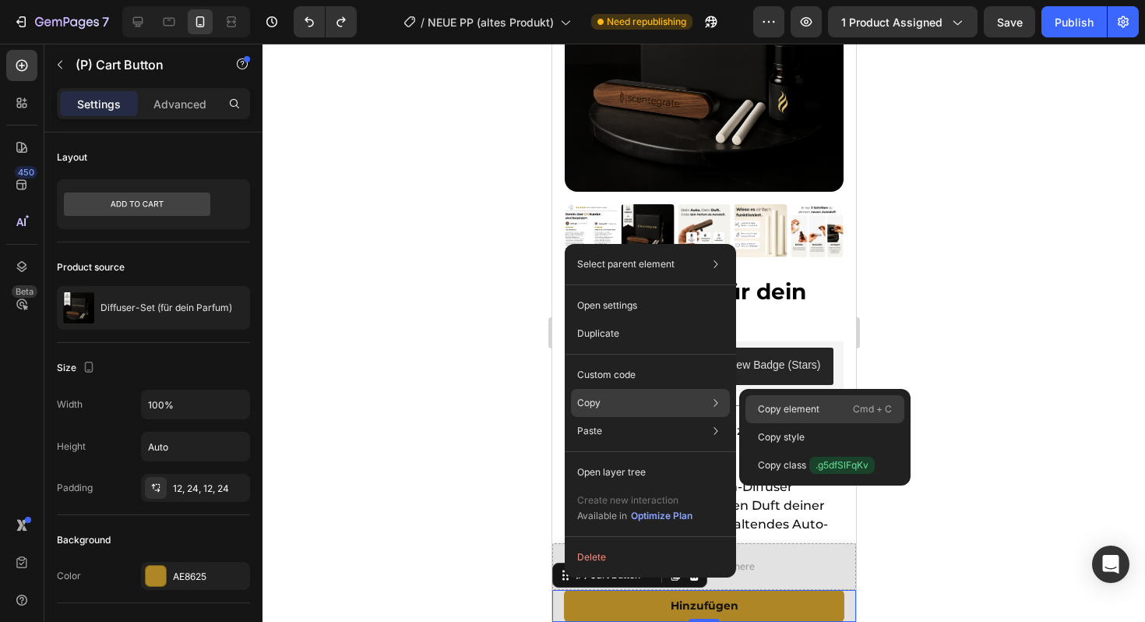
click at [802, 423] on div "Copy element Cmd + C" at bounding box center [824, 437] width 159 height 28
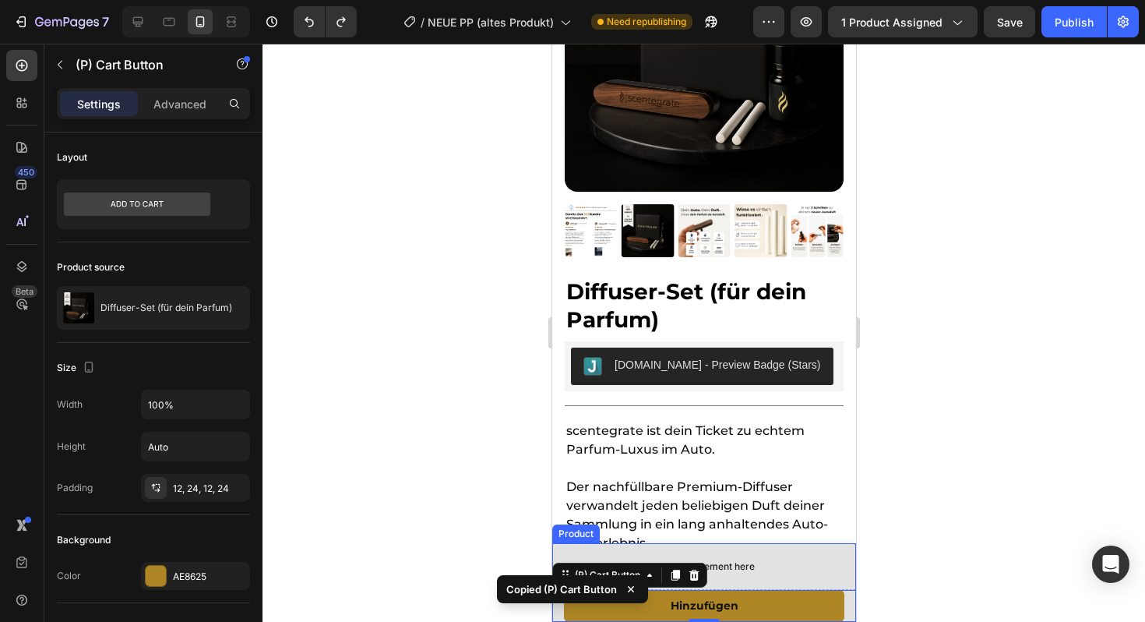
click at [562, 551] on div "Drop element here" at bounding box center [703, 566] width 304 height 47
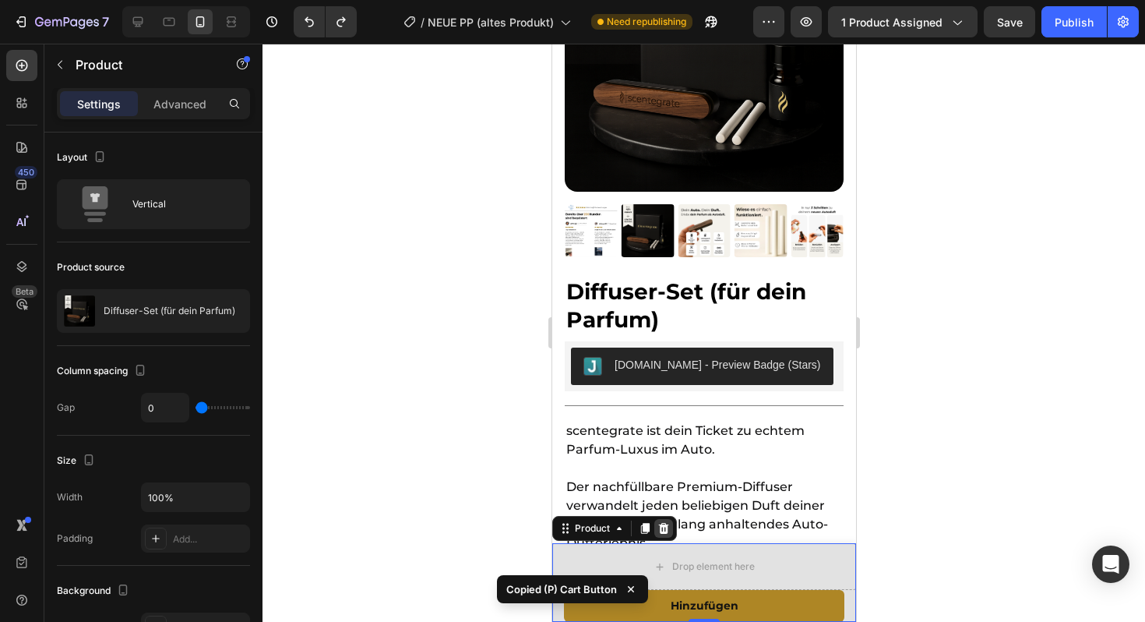
click at [669, 527] on div at bounding box center [662, 528] width 19 height 19
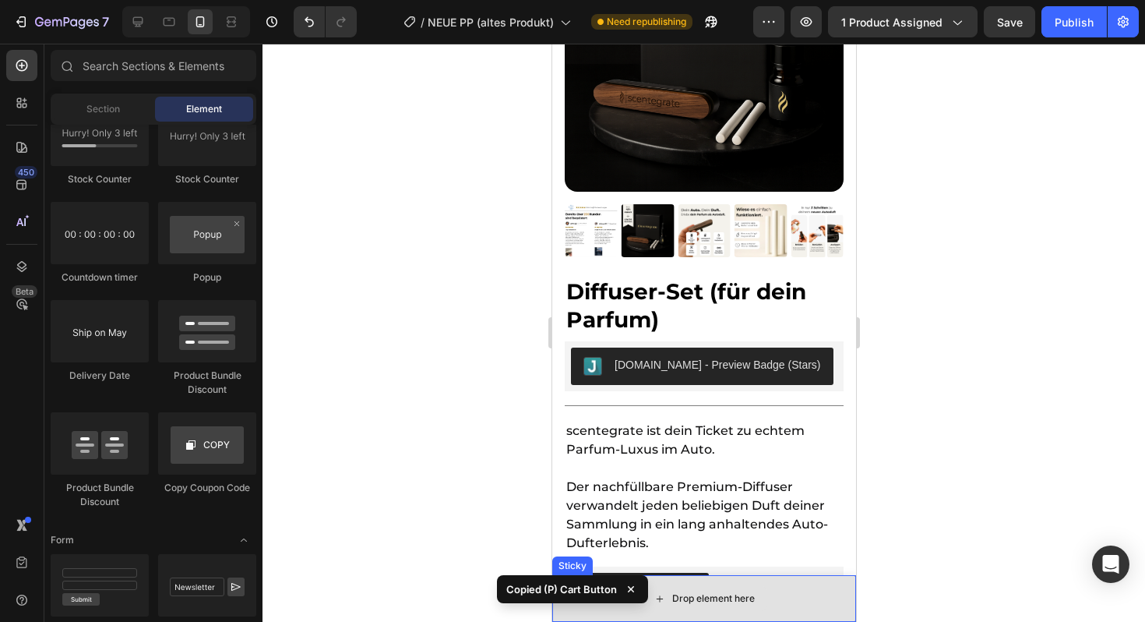
click at [684, 614] on div "Drop element here" at bounding box center [703, 598] width 304 height 47
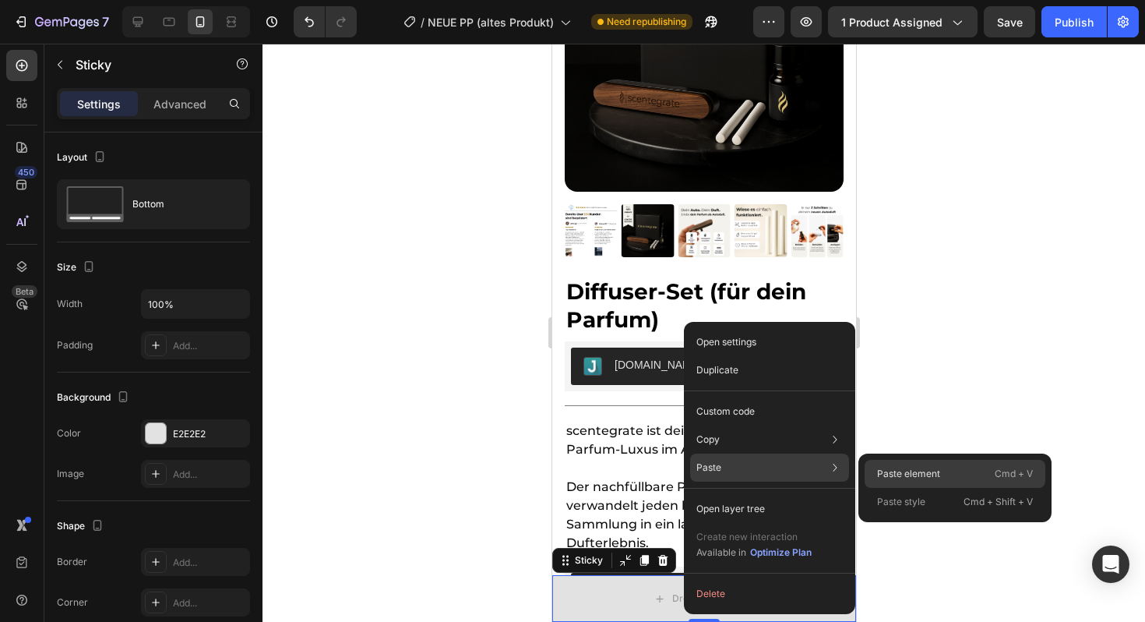
click at [934, 467] on p "Paste element" at bounding box center [908, 474] width 63 height 14
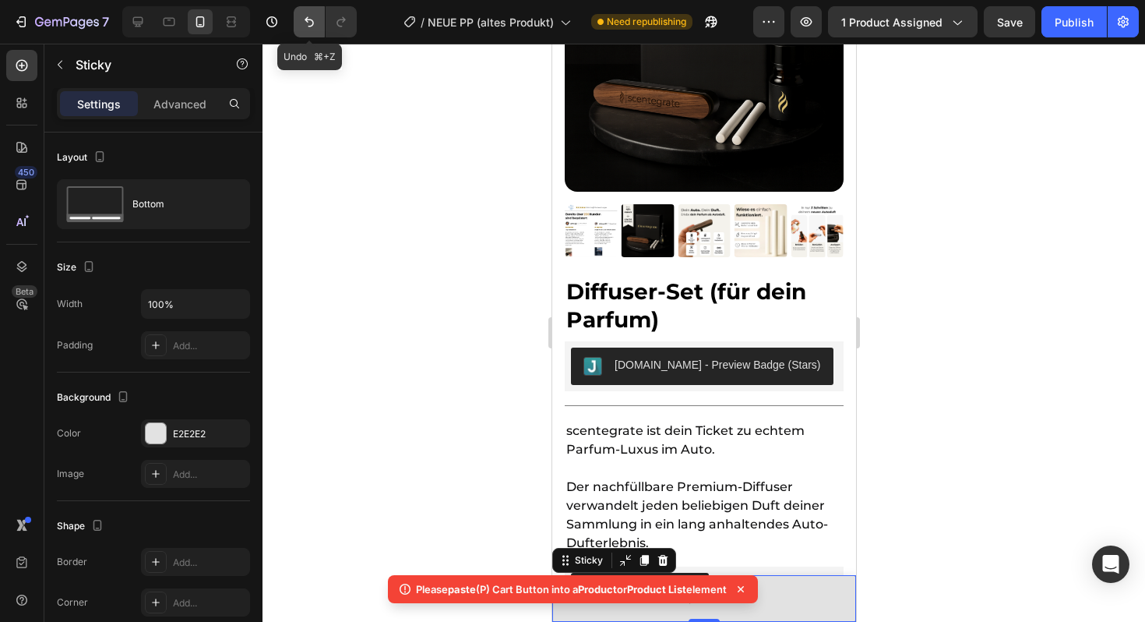
click at [308, 30] on button "Undo/Redo" at bounding box center [309, 21] width 31 height 31
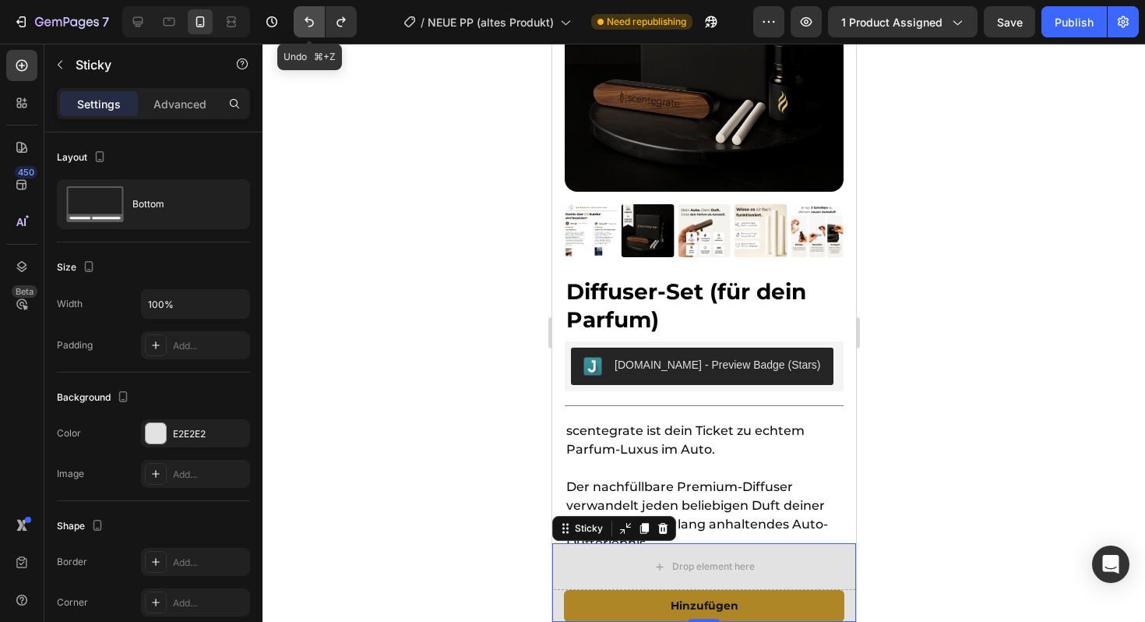
click at [308, 29] on icon "Undo/Redo" at bounding box center [309, 22] width 16 height 16
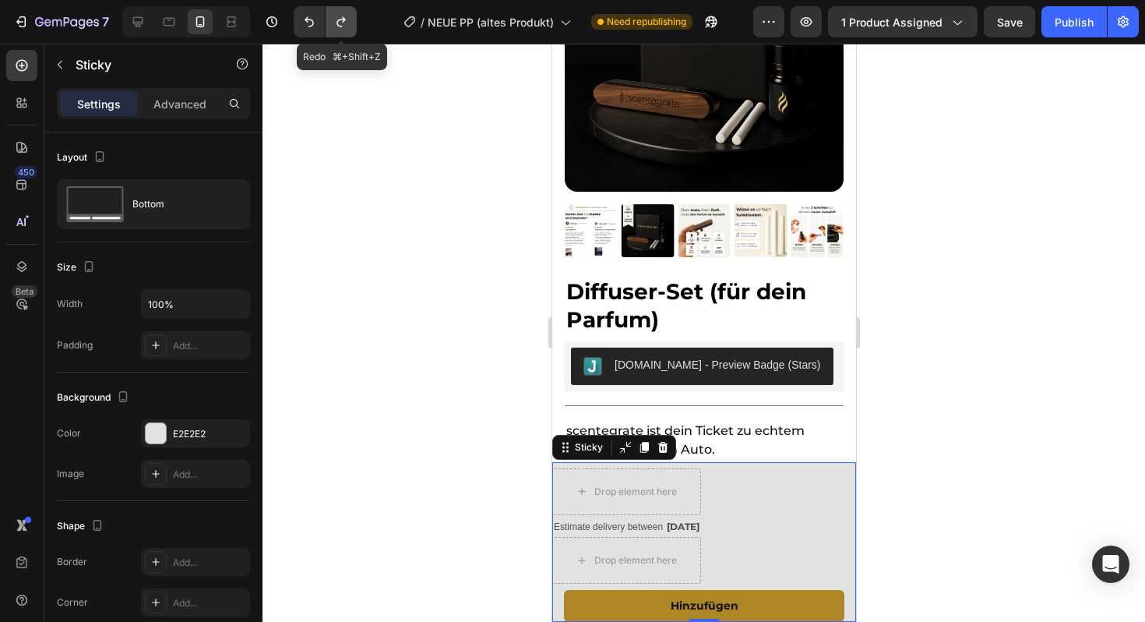
click at [338, 30] on button "Undo/Redo" at bounding box center [341, 21] width 31 height 31
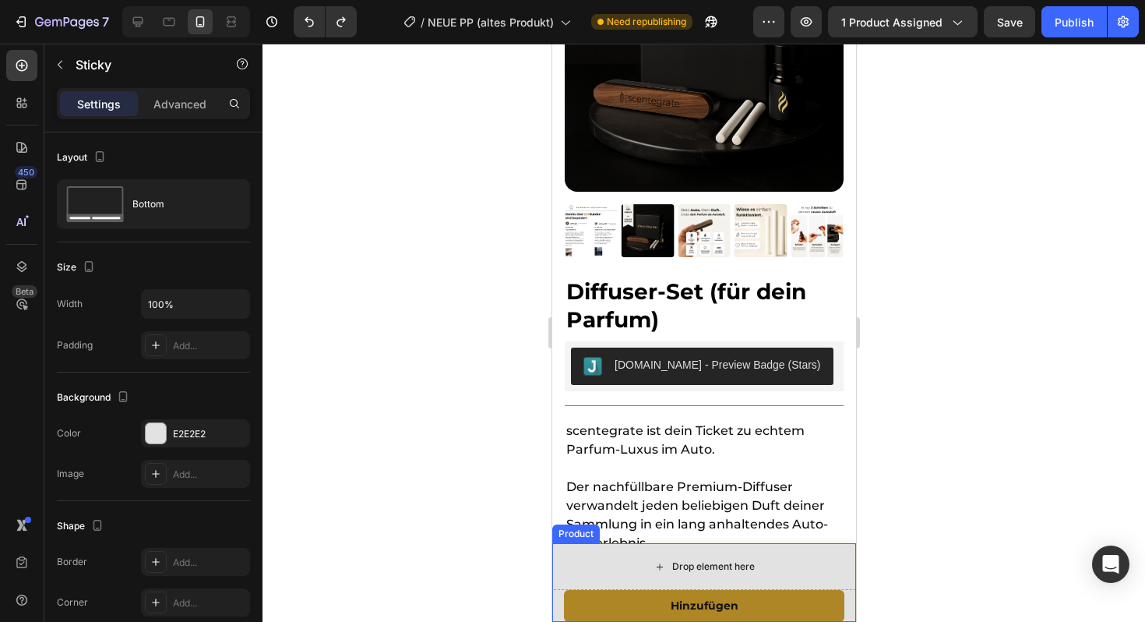
click at [669, 567] on div "Drop element here" at bounding box center [703, 566] width 126 height 25
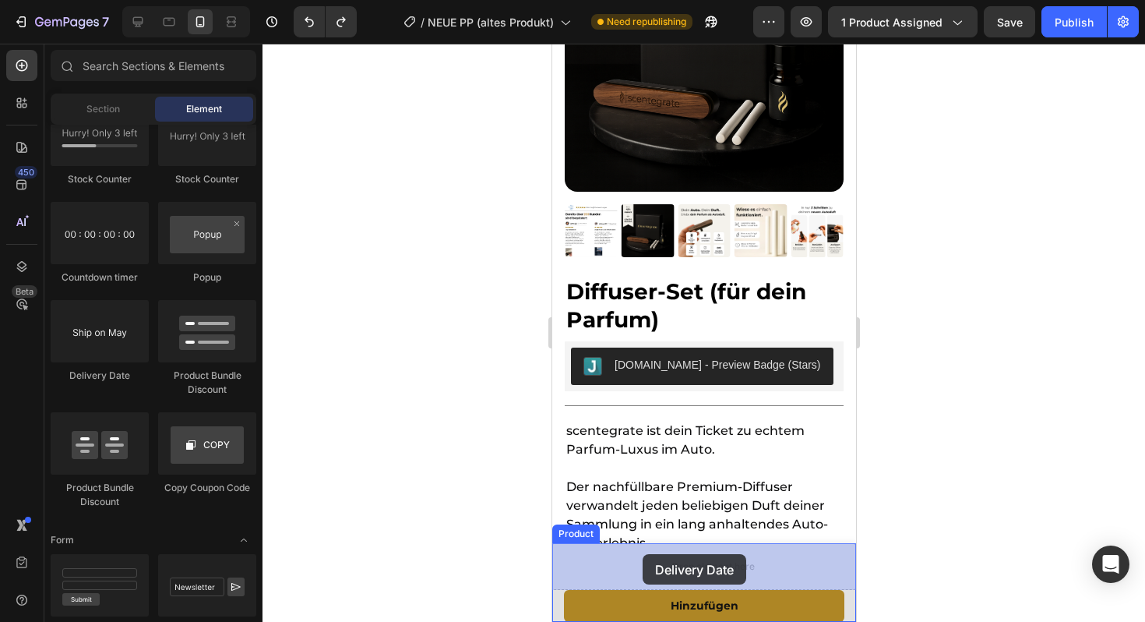
drag, startPoint x: 647, startPoint y: 371, endPoint x: 640, endPoint y: 544, distance: 173.1
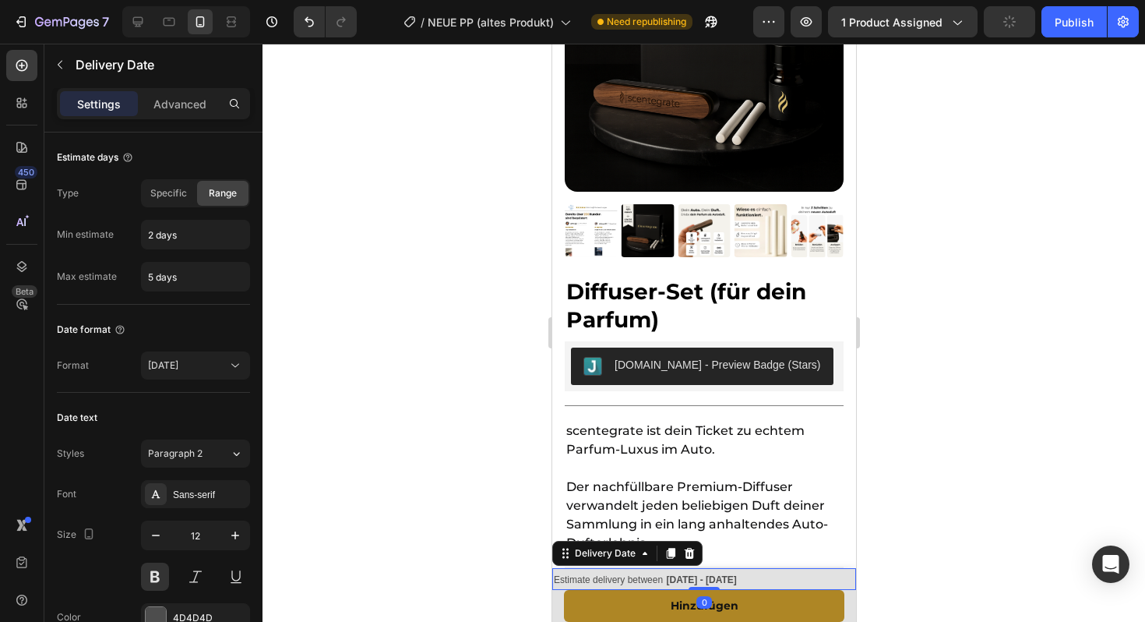
click at [1100, 504] on div at bounding box center [703, 333] width 882 height 578
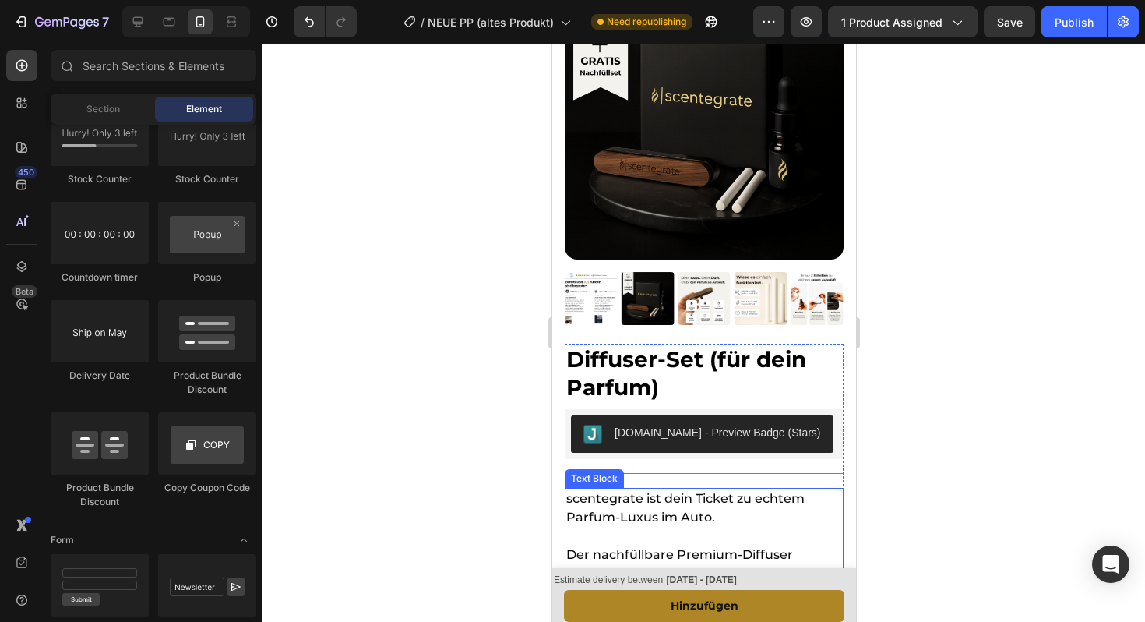
scroll to position [0, 0]
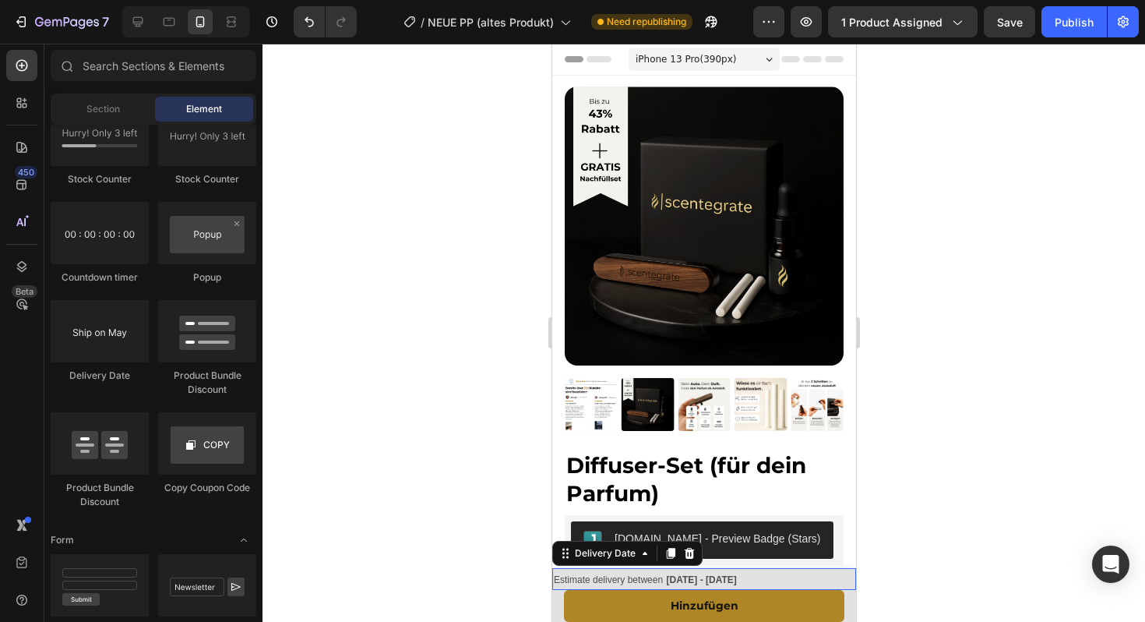
click at [752, 579] on div "Estimate delivery between Aug 30 - Sep 02" at bounding box center [703, 579] width 304 height 23
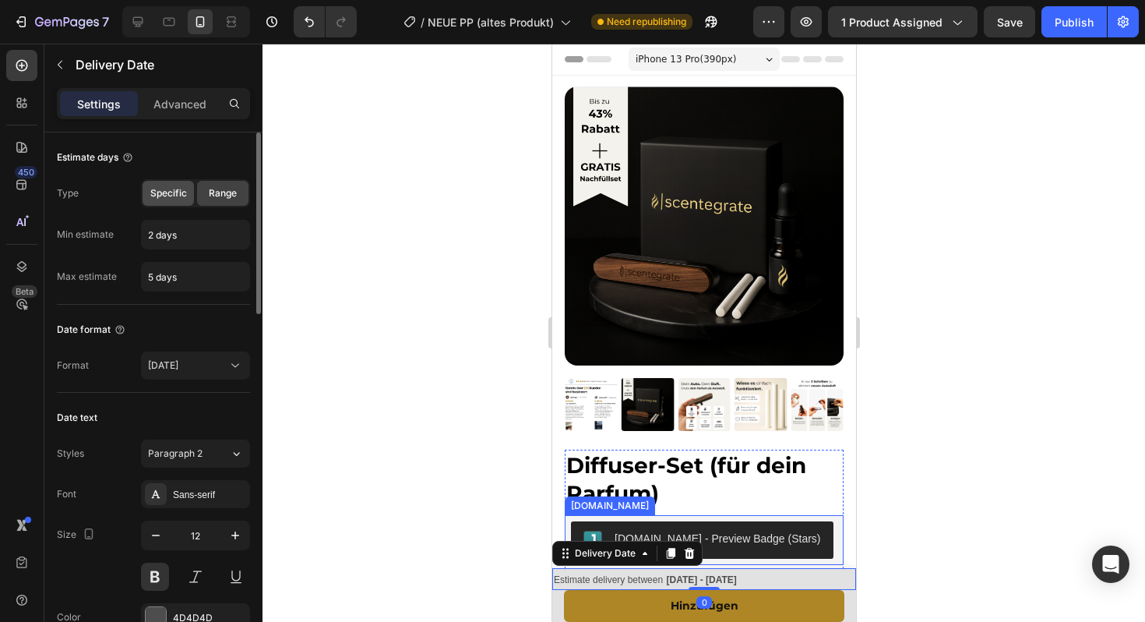
click at [167, 188] on span "Specific" at bounding box center [168, 193] width 37 height 14
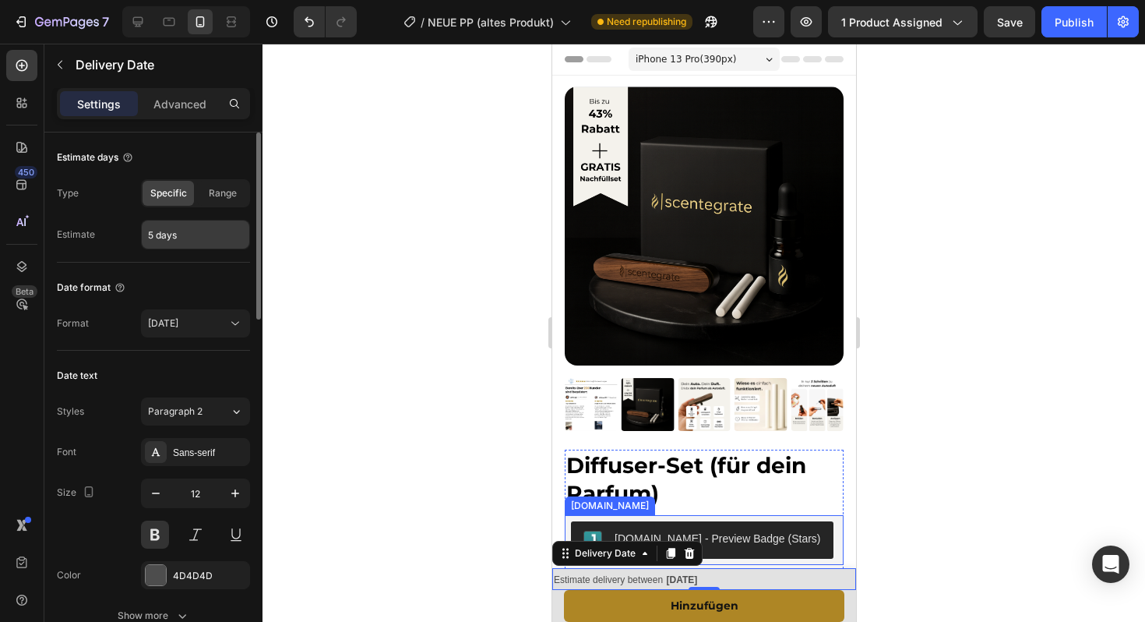
click at [177, 235] on input "5 days" at bounding box center [195, 234] width 107 height 28
type input "3 days"
click at [192, 278] on div "Date format" at bounding box center [153, 287] width 193 height 25
click at [192, 458] on div "Sans-serif" at bounding box center [209, 453] width 73 height 14
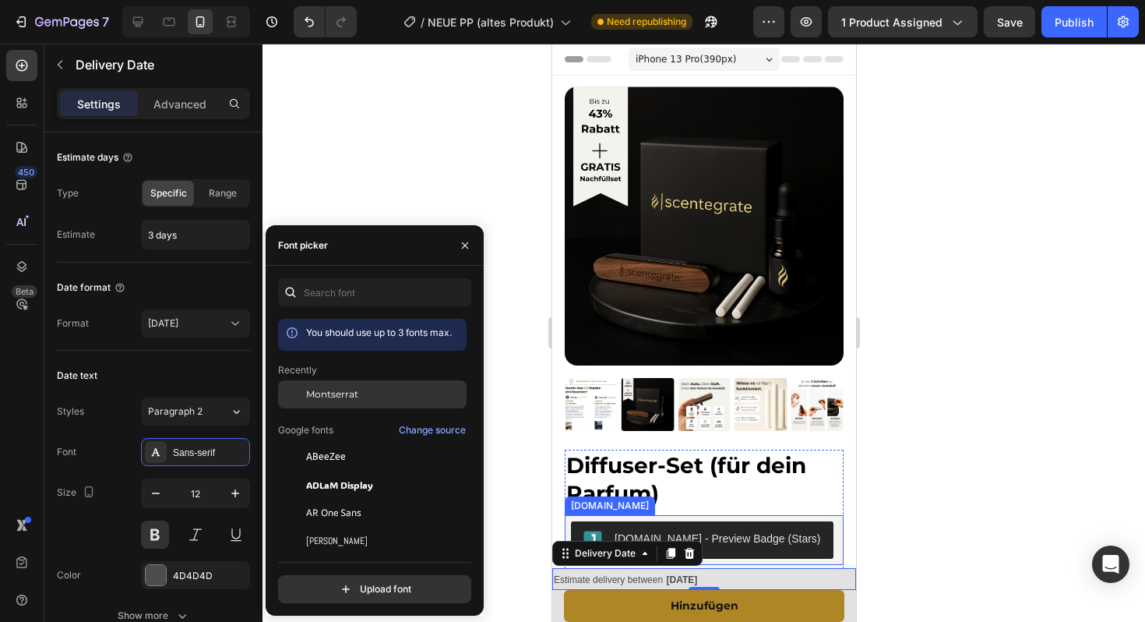
click at [335, 498] on div "Montserrat" at bounding box center [372, 512] width 188 height 28
click at [234, 492] on icon "button" at bounding box center [235, 493] width 8 height 8
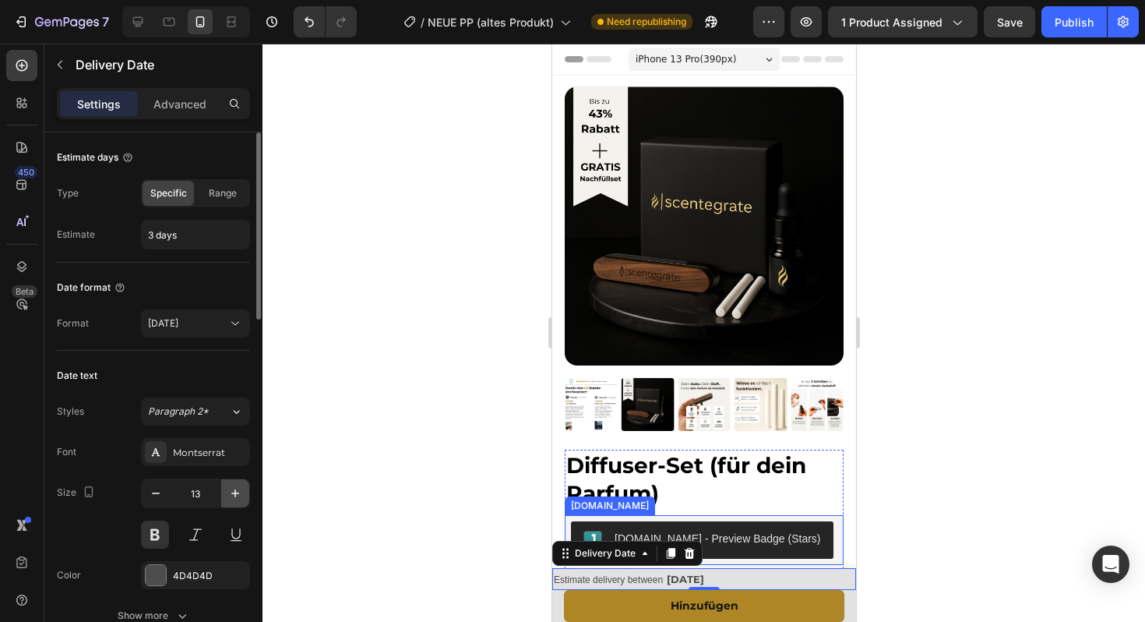
click at [234, 492] on icon "button" at bounding box center [235, 493] width 8 height 8
click at [165, 498] on button "button" at bounding box center [156, 493] width 28 height 28
click at [237, 499] on icon "button" at bounding box center [235, 493] width 16 height 16
type input "13"
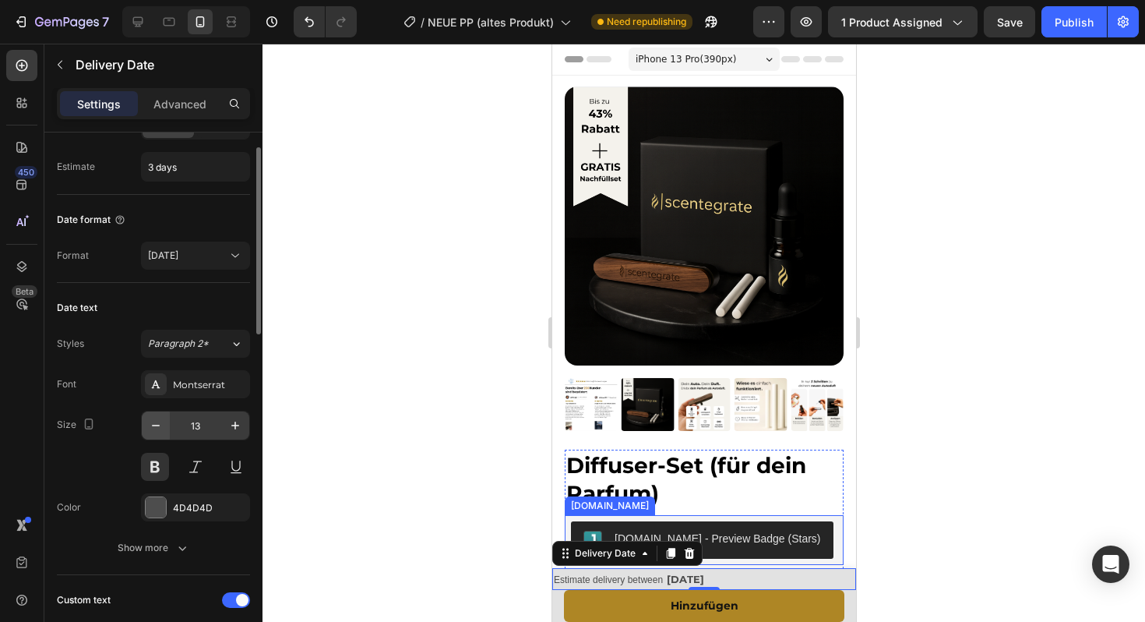
scroll to position [67, 0]
click at [149, 495] on div "4D4D4D" at bounding box center [195, 508] width 109 height 28
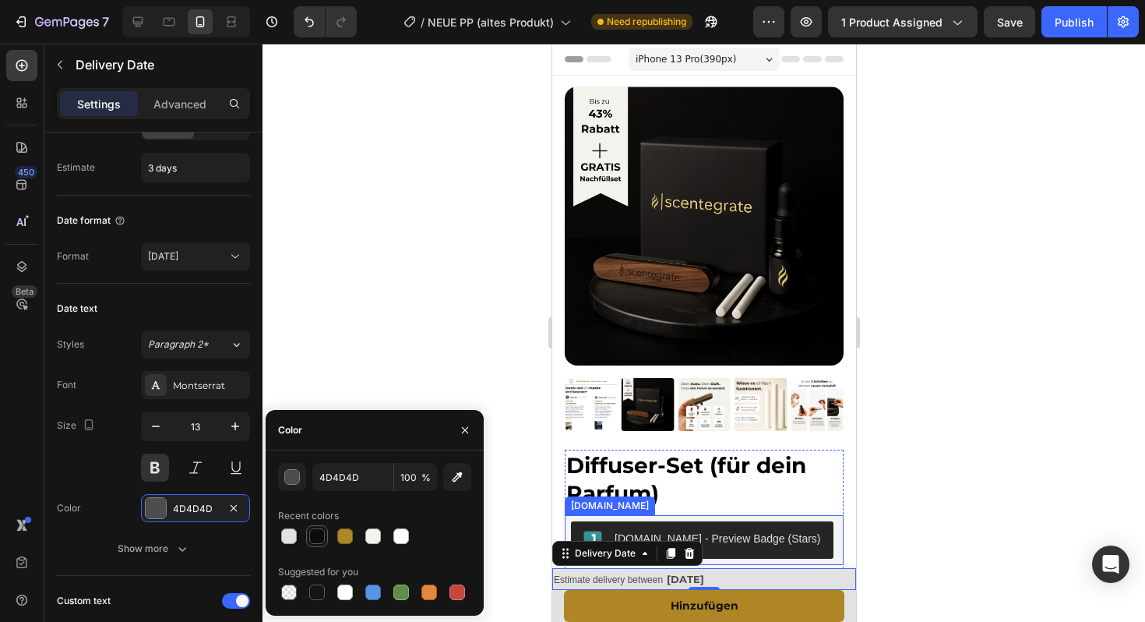
click at [313, 540] on div at bounding box center [317, 536] width 16 height 16
type input "0C0C0D"
click at [467, 427] on icon "button" at bounding box center [465, 429] width 6 height 6
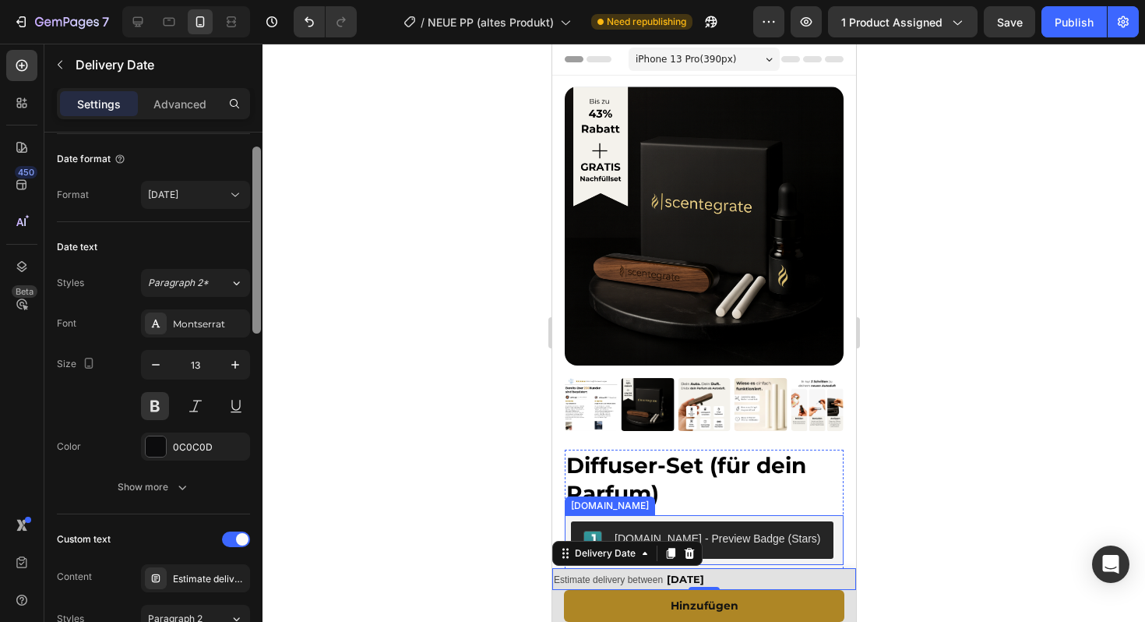
scroll to position [135, 0]
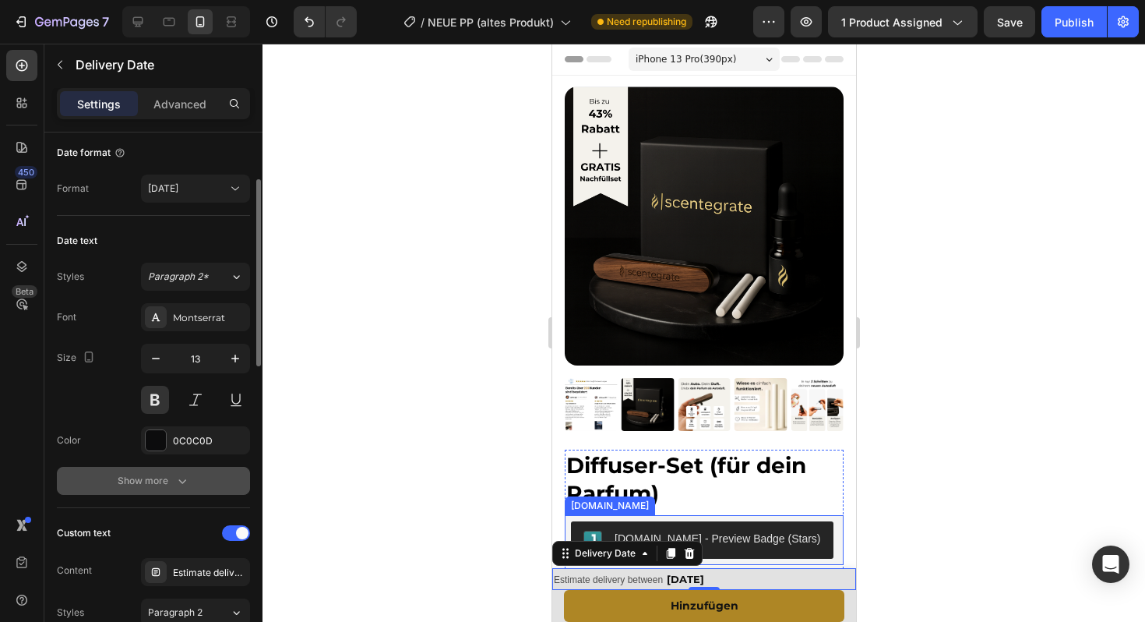
click at [136, 477] on div "Show more" at bounding box center [154, 481] width 72 height 16
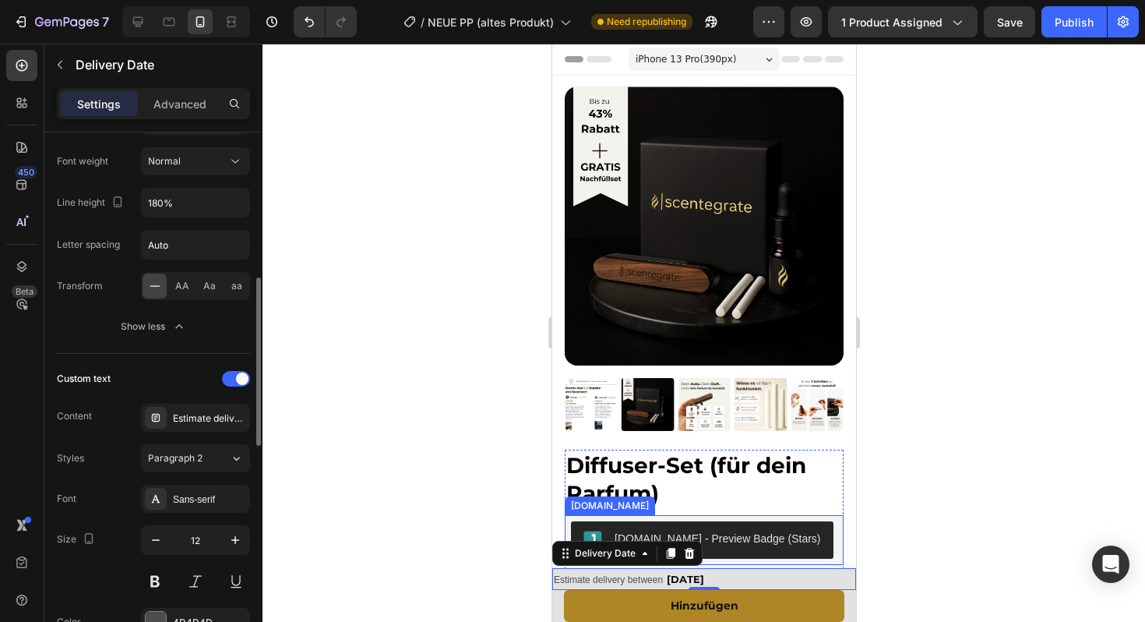
scroll to position [455, 0]
click at [224, 411] on div "Estimate delivery between" at bounding box center [209, 417] width 73 height 14
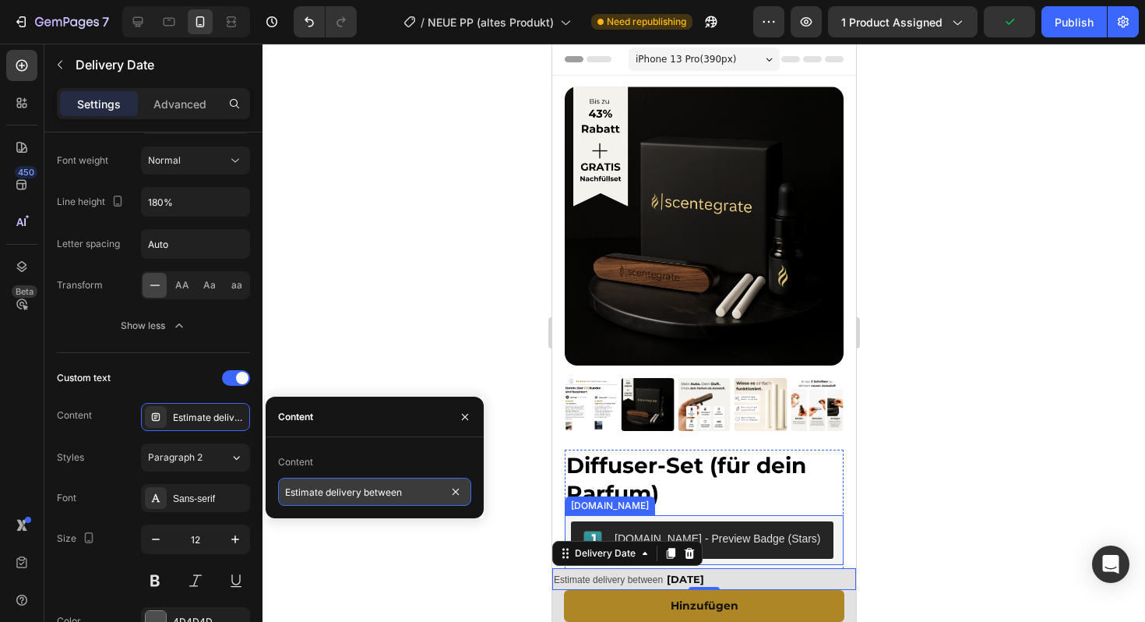
drag, startPoint x: 419, startPoint y: 498, endPoint x: 354, endPoint y: 489, distance: 65.3
type input "="
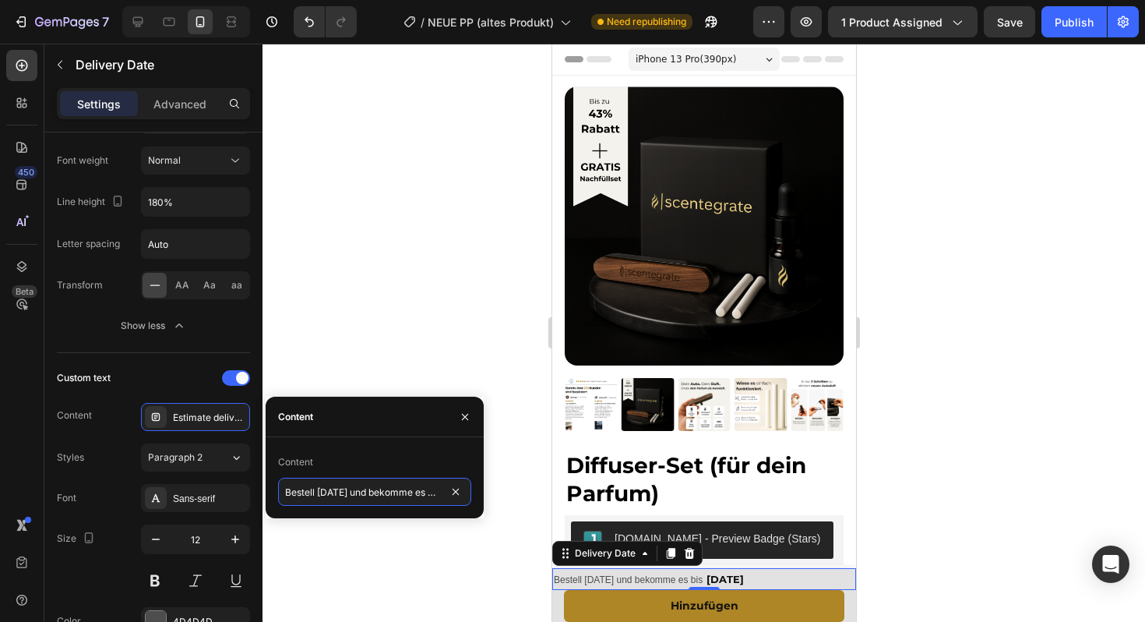
type input "Bestell heute und bekomme es bis"
click at [426, 450] on div "Content" at bounding box center [374, 461] width 193 height 25
click at [454, 422] on button "button" at bounding box center [465, 416] width 25 height 25
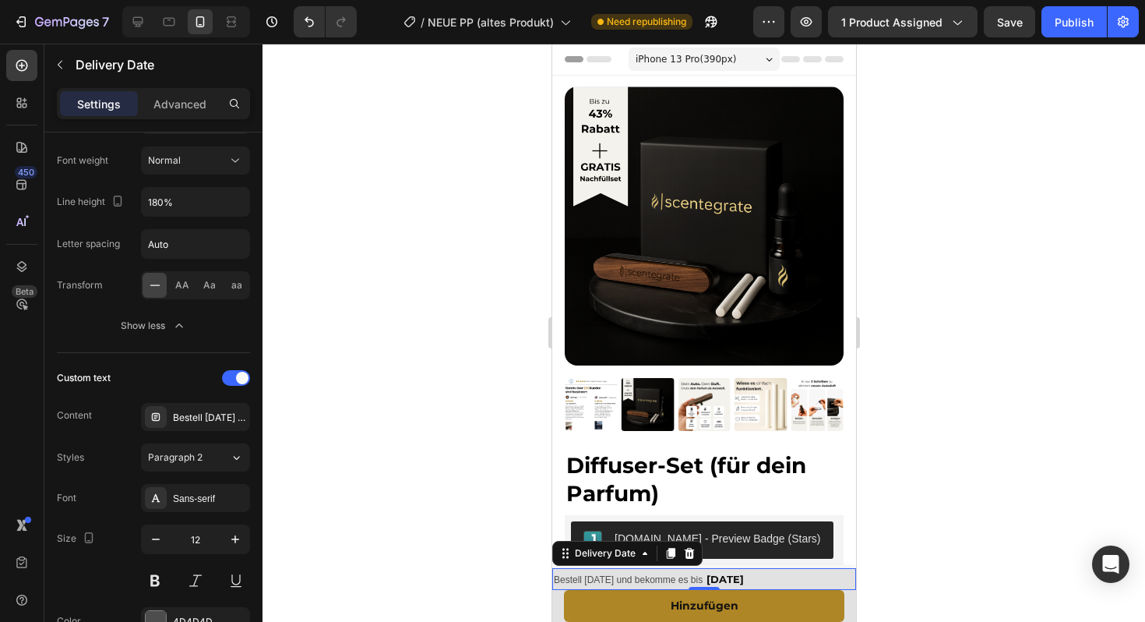
click at [696, 576] on span "Bestell heute und bekomme es bis" at bounding box center [627, 579] width 149 height 11
click at [188, 498] on div "Sans-serif" at bounding box center [209, 498] width 73 height 14
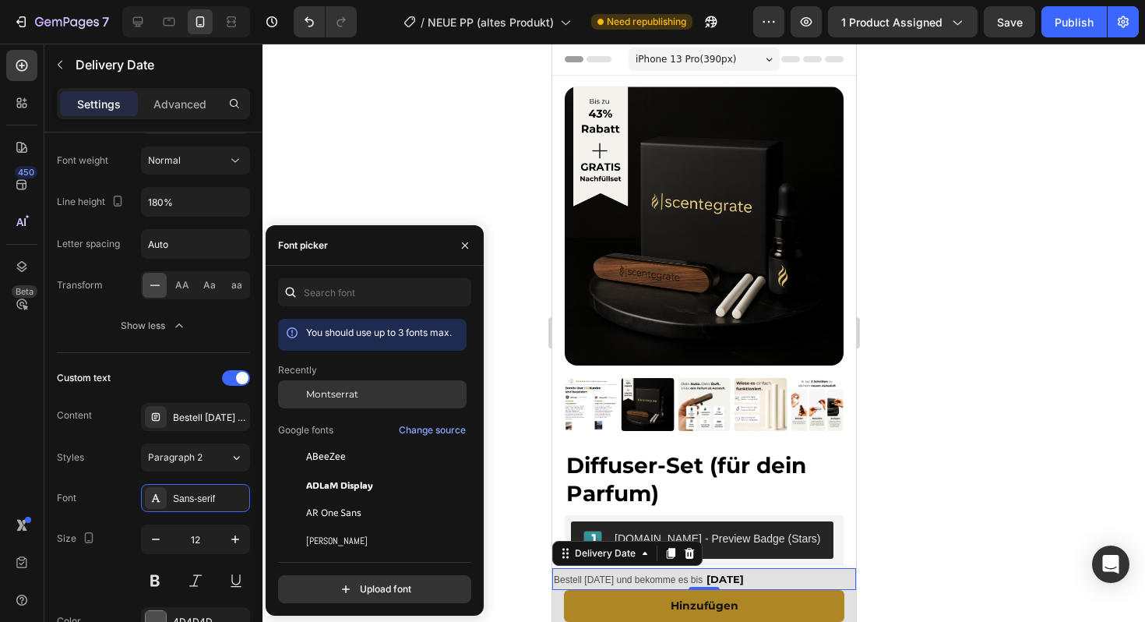
click at [0, 0] on span "Montserrat" at bounding box center [0, 0] width 0 height 0
click at [389, 181] on div at bounding box center [703, 333] width 882 height 578
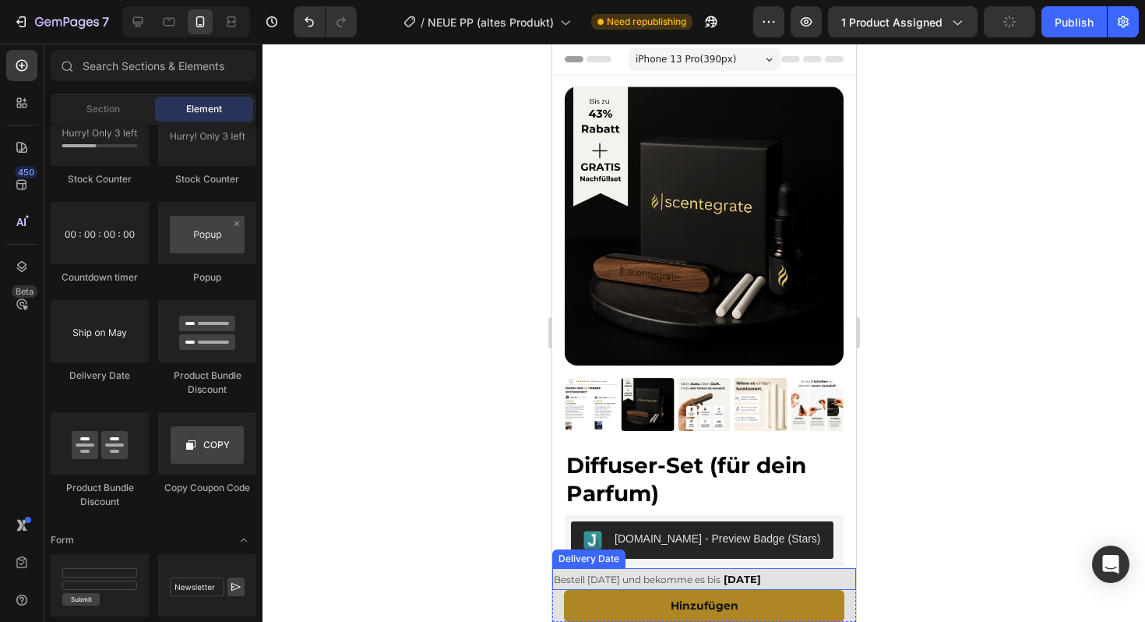
click at [655, 580] on span "Bestell heute und bekomme es bis" at bounding box center [636, 579] width 167 height 12
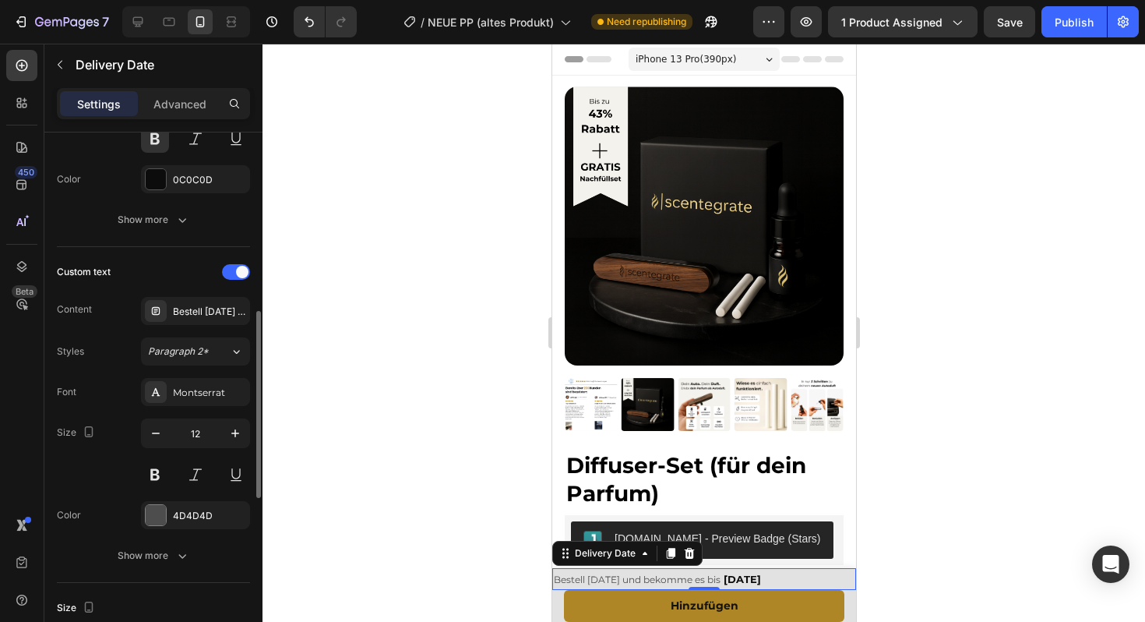
scroll to position [431, 0]
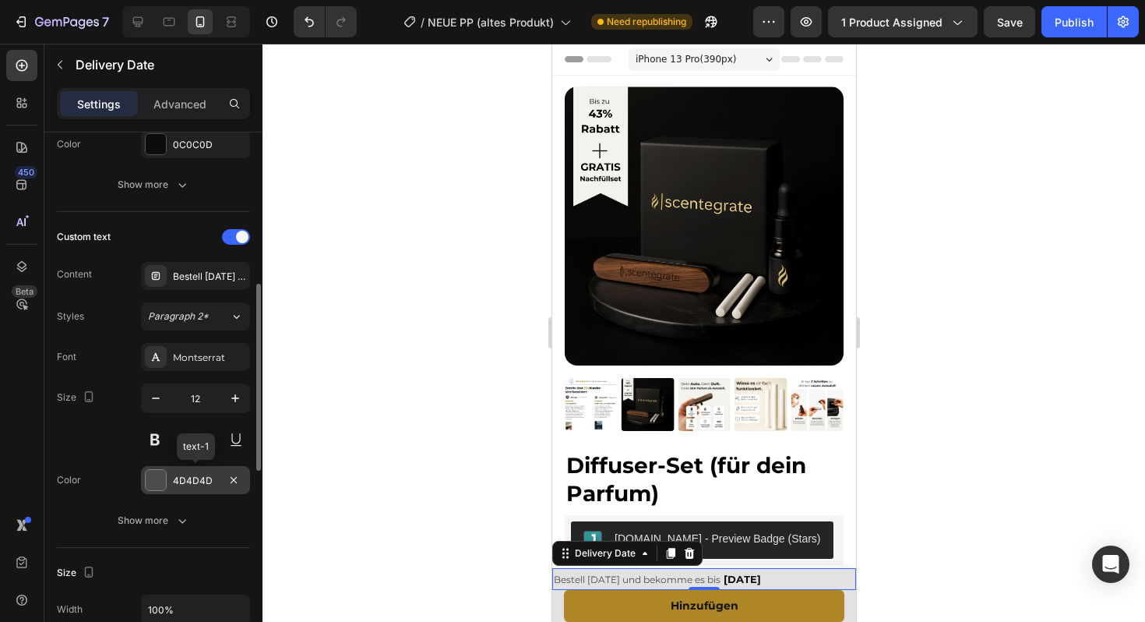
click at [171, 482] on div "4D4D4D" at bounding box center [195, 480] width 109 height 28
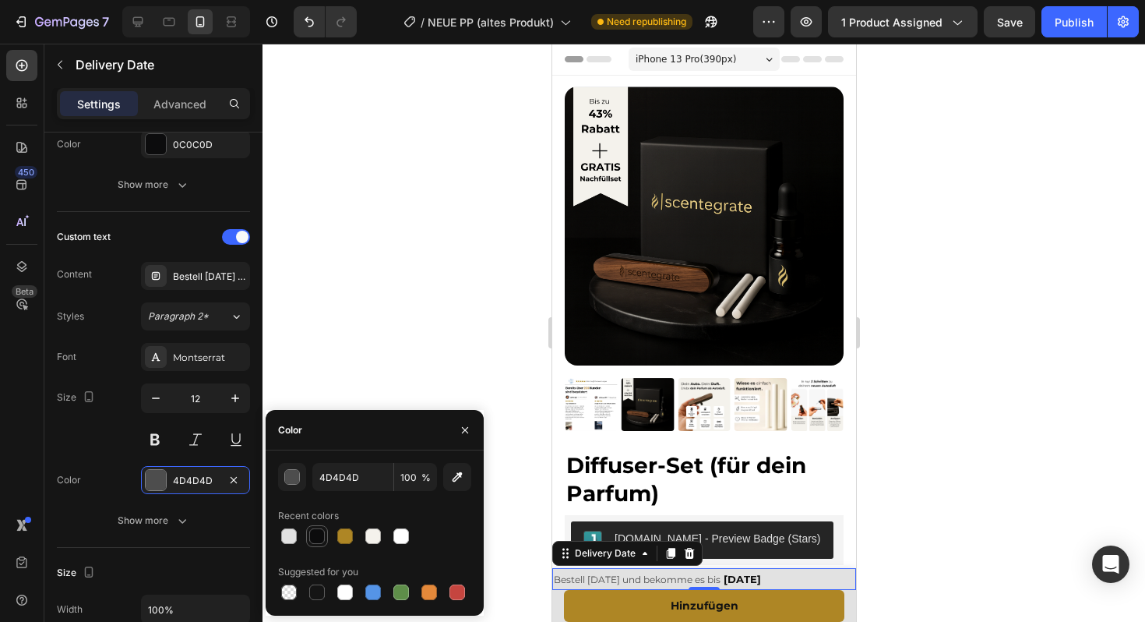
click at [315, 532] on div at bounding box center [317, 536] width 16 height 16
type input "0C0C0D"
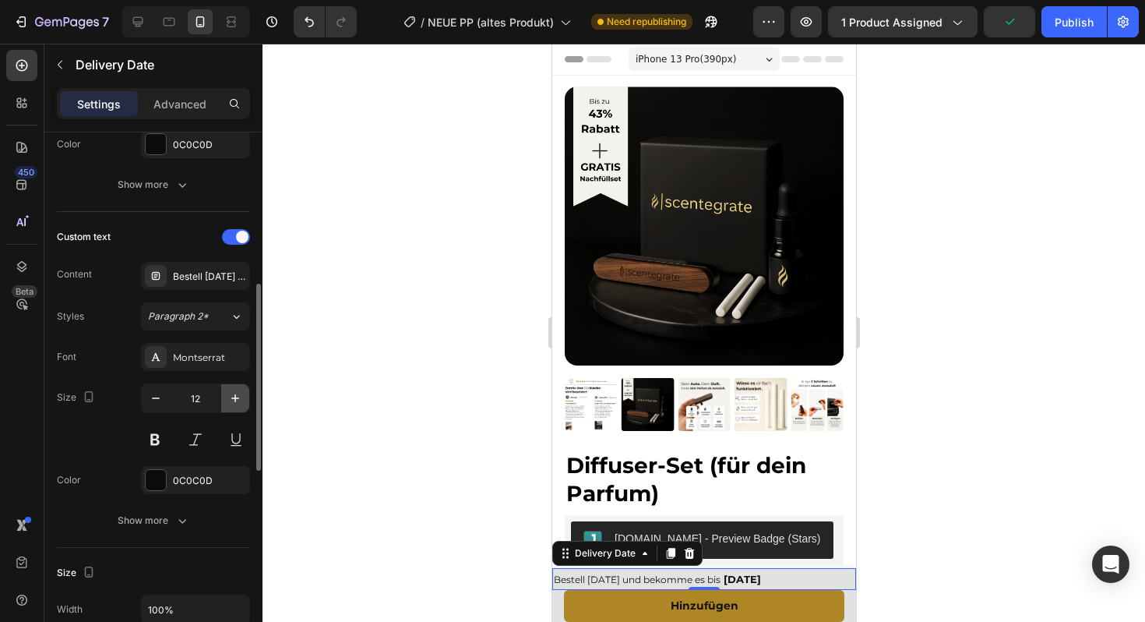
click at [233, 398] on icon "button" at bounding box center [235, 398] width 16 height 16
type input "13"
click at [169, 510] on button "Show more" at bounding box center [153, 520] width 193 height 28
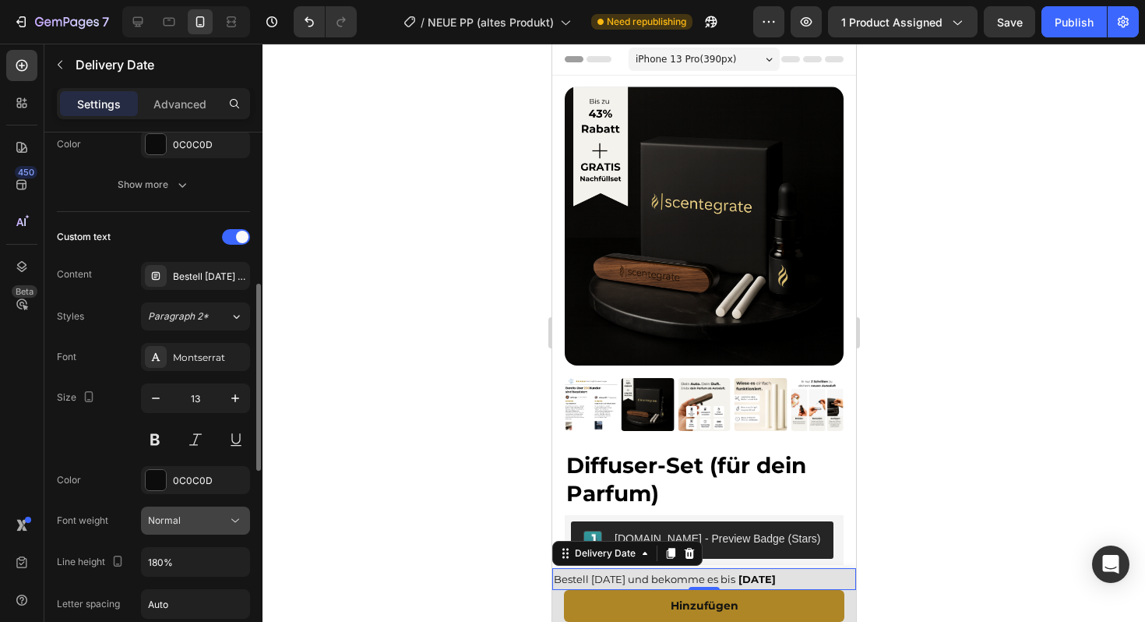
click at [179, 521] on span "Normal" at bounding box center [164, 520] width 33 height 12
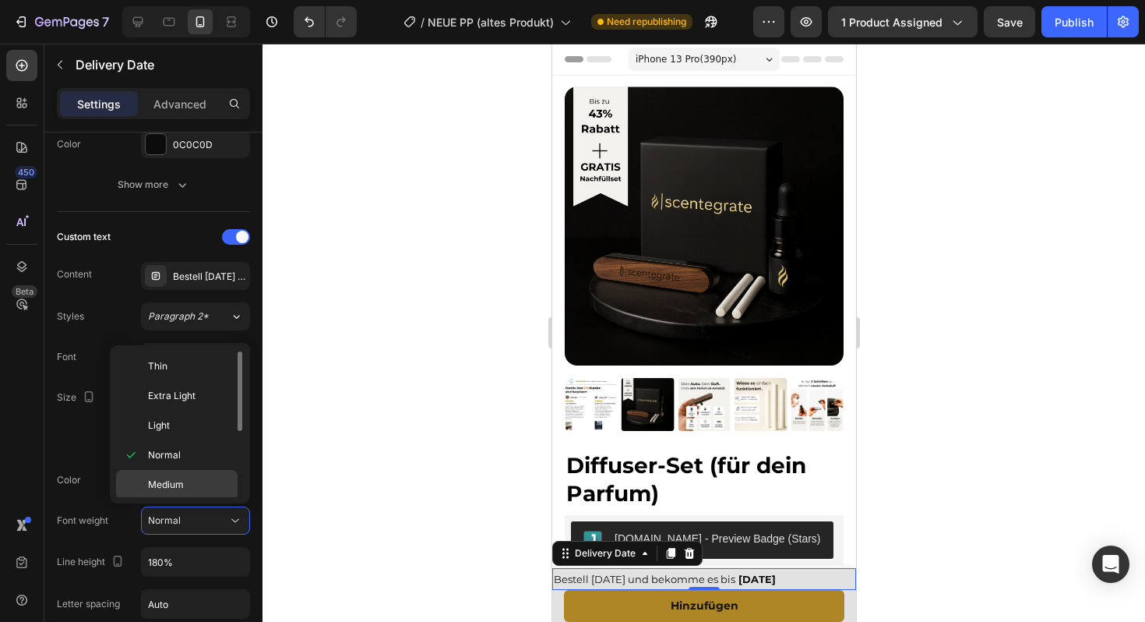
click at [168, 482] on span "Medium" at bounding box center [166, 484] width 36 height 14
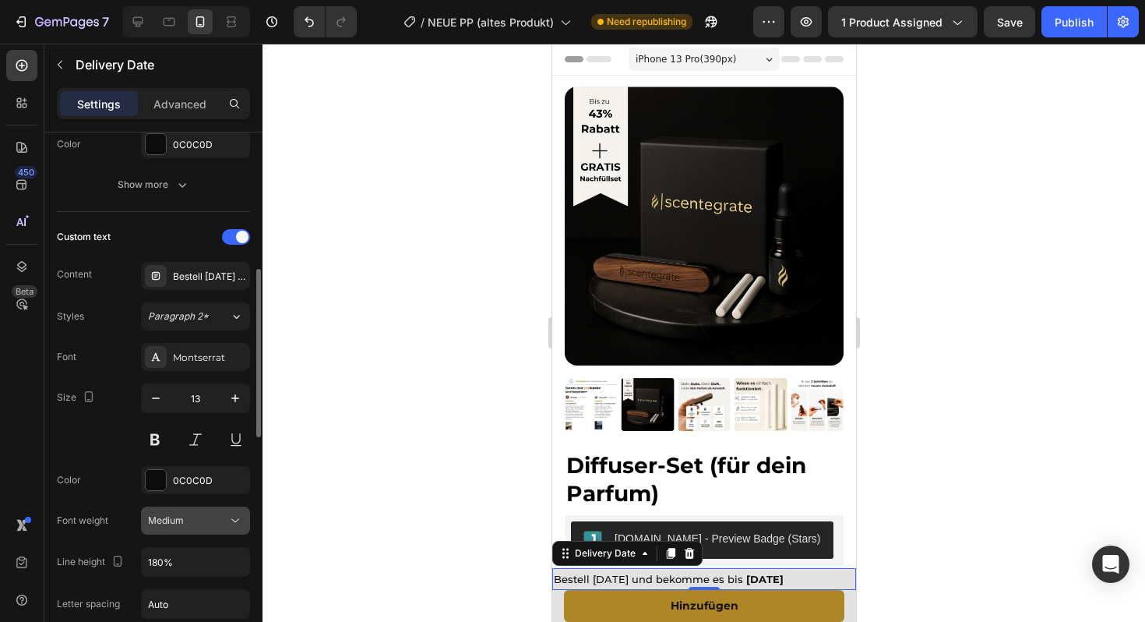
click at [178, 522] on span "Medium" at bounding box center [166, 520] width 36 height 12
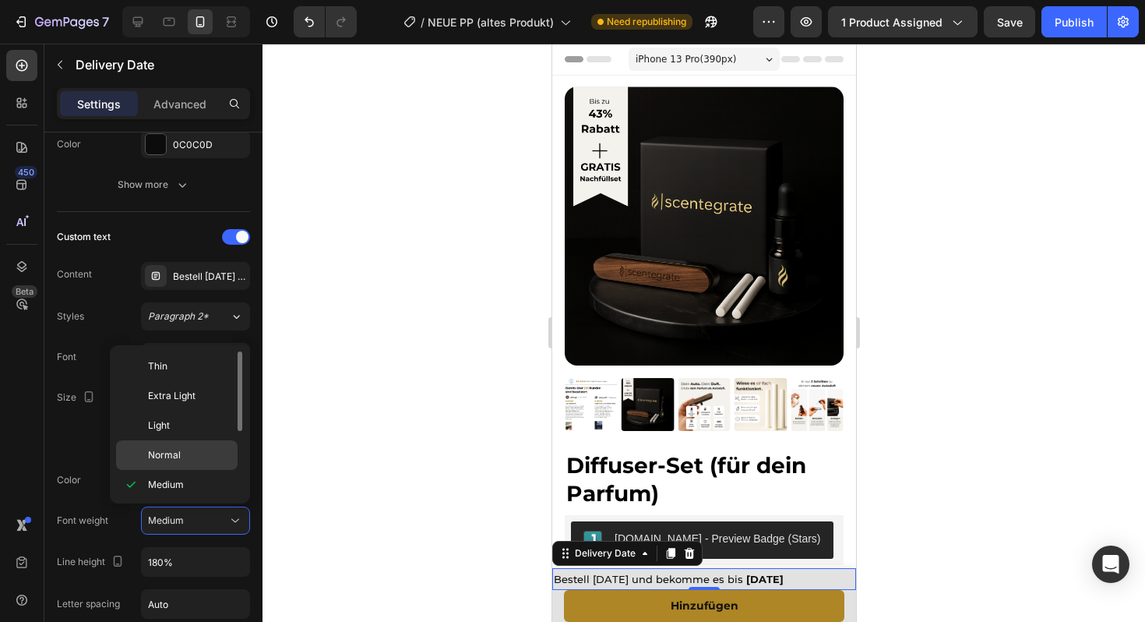
click at [175, 460] on span "Normal" at bounding box center [164, 455] width 33 height 14
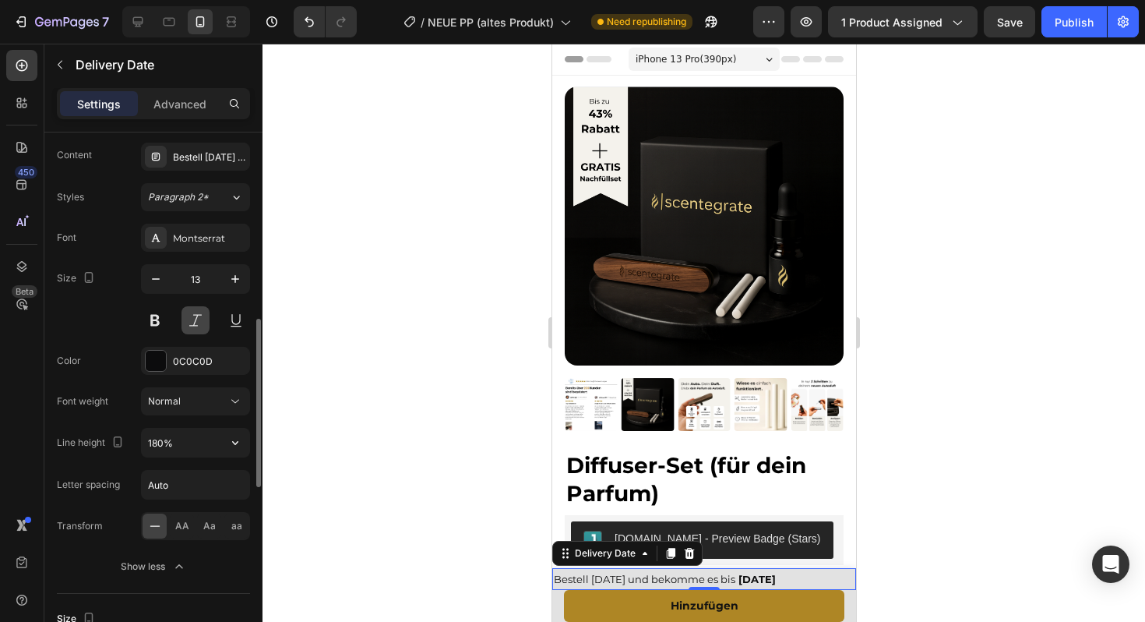
scroll to position [559, 0]
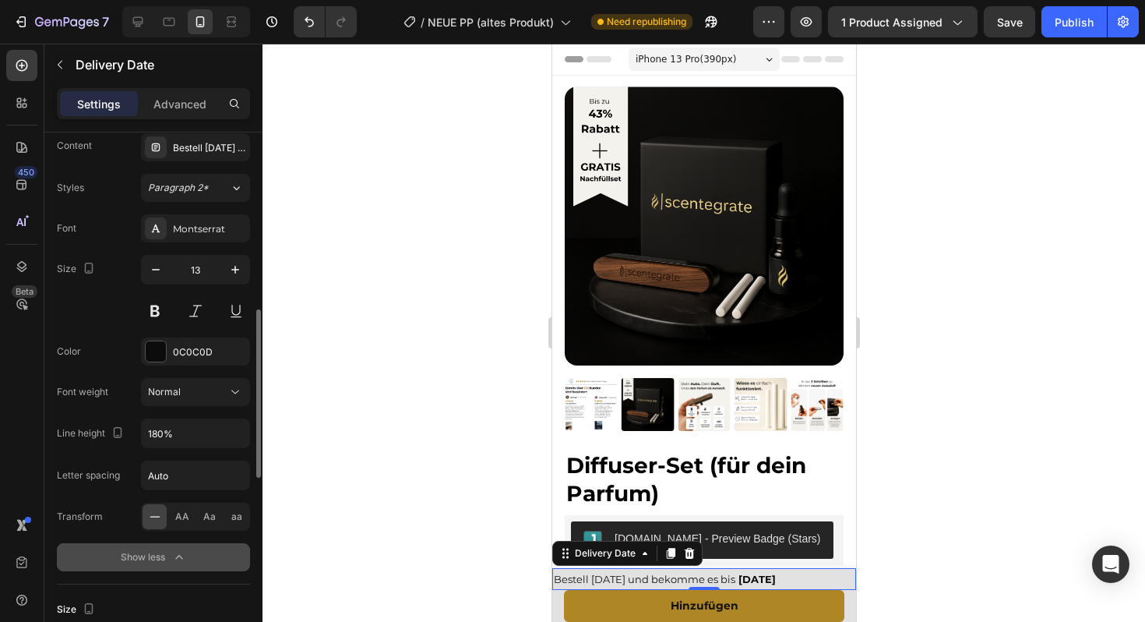
click at [171, 551] on icon "button" at bounding box center [179, 557] width 16 height 16
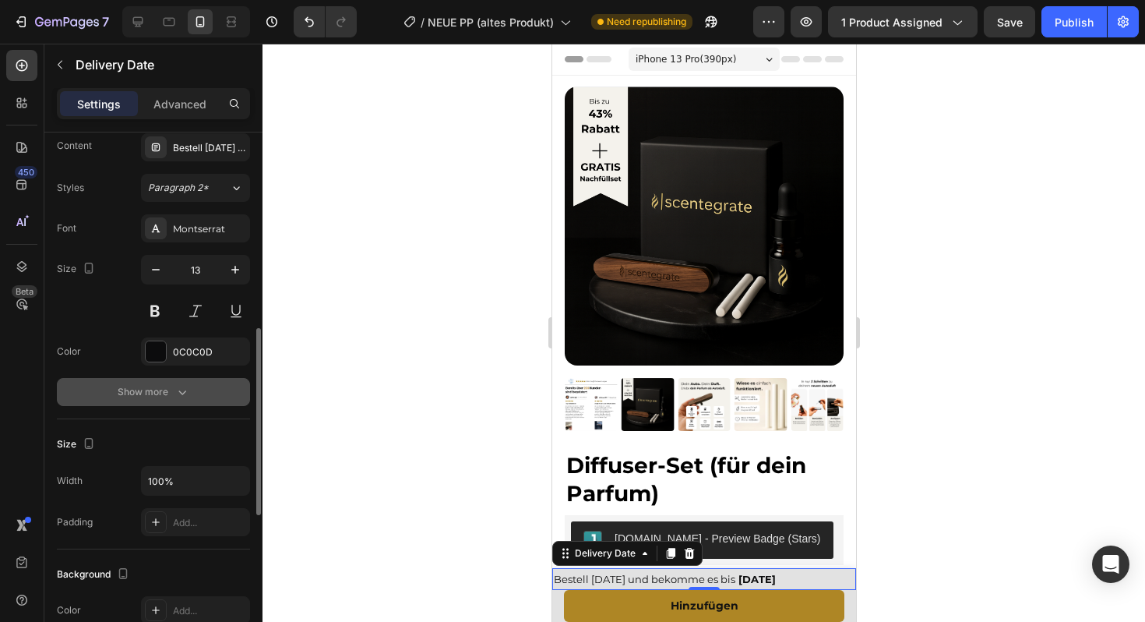
click at [185, 393] on icon "button" at bounding box center [182, 392] width 16 height 16
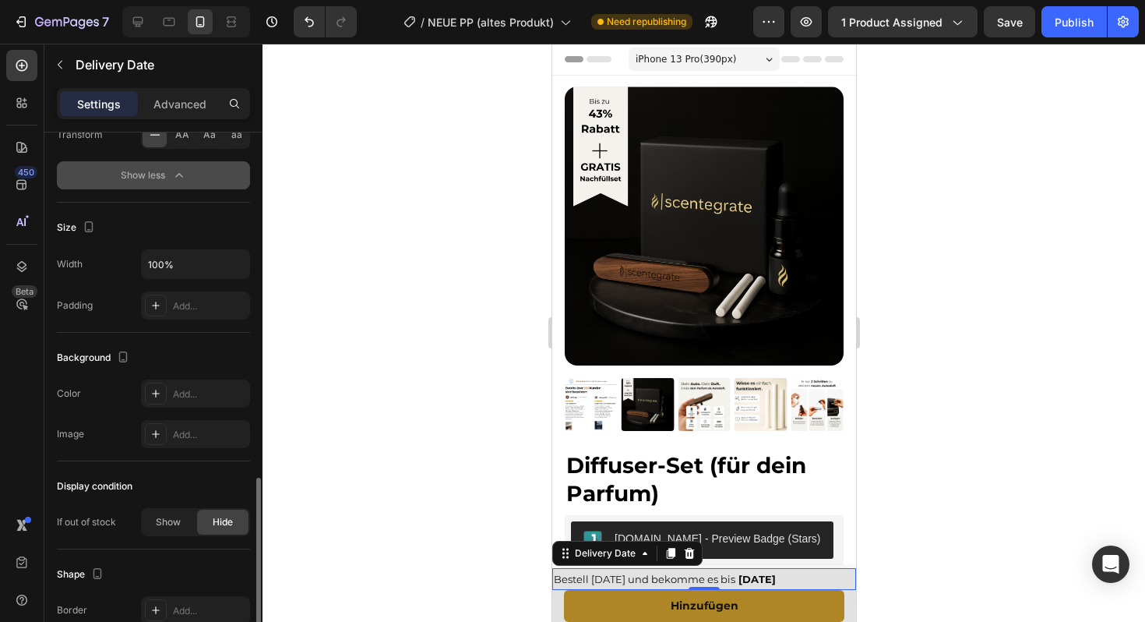
scroll to position [1153, 0]
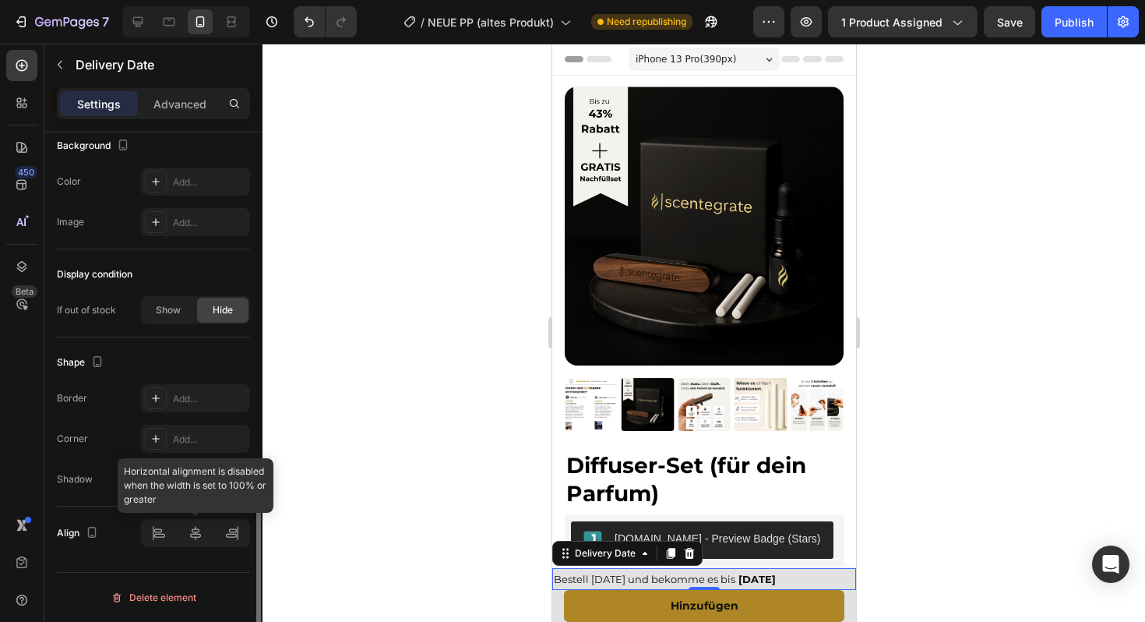
click at [194, 523] on div at bounding box center [195, 533] width 109 height 28
click at [186, 537] on div at bounding box center [195, 533] width 109 height 28
click at [195, 537] on div at bounding box center [195, 533] width 109 height 28
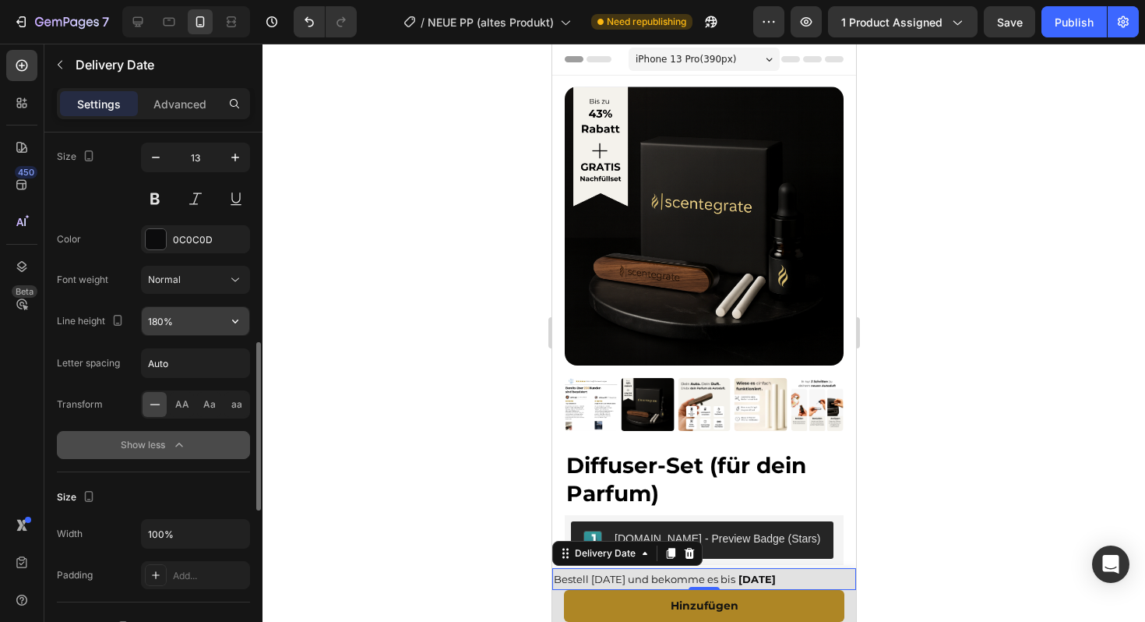
scroll to position [664, 0]
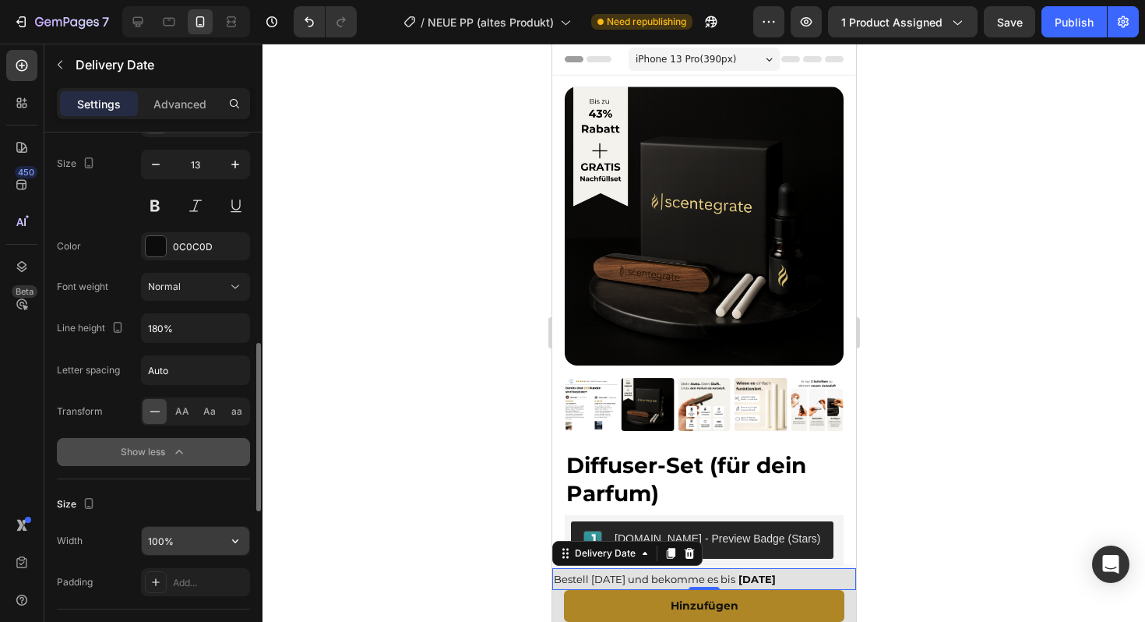
click at [197, 543] on input "100%" at bounding box center [195, 541] width 107 height 28
click at [235, 541] on icon "button" at bounding box center [235, 541] width 6 height 4
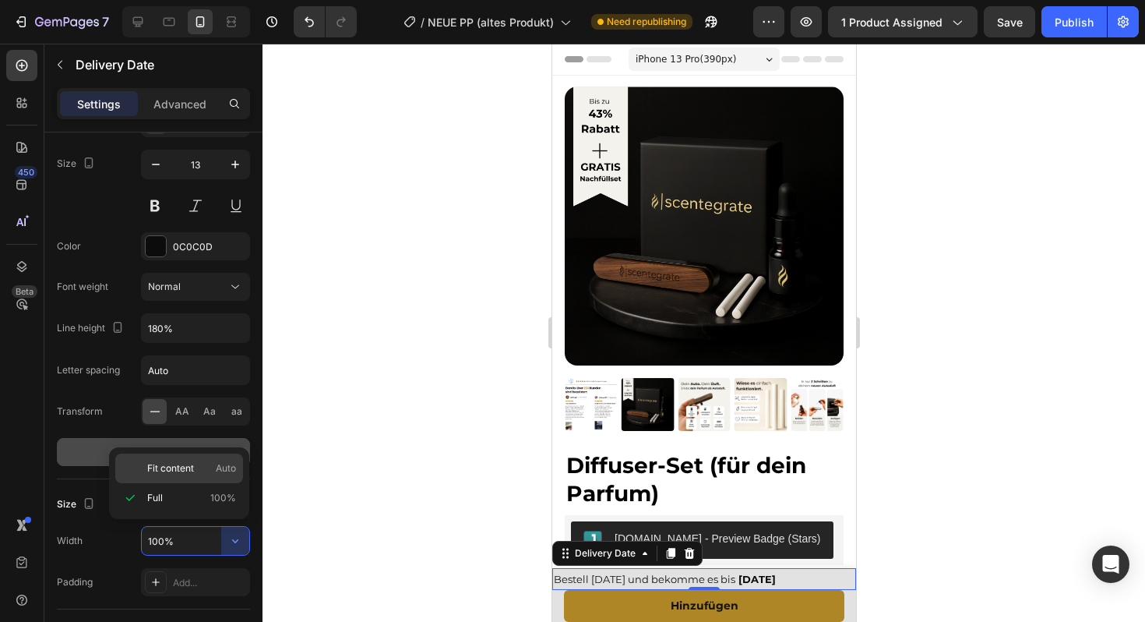
click at [186, 475] on div "Fit content Auto" at bounding box center [179, 468] width 128 height 30
type input "Auto"
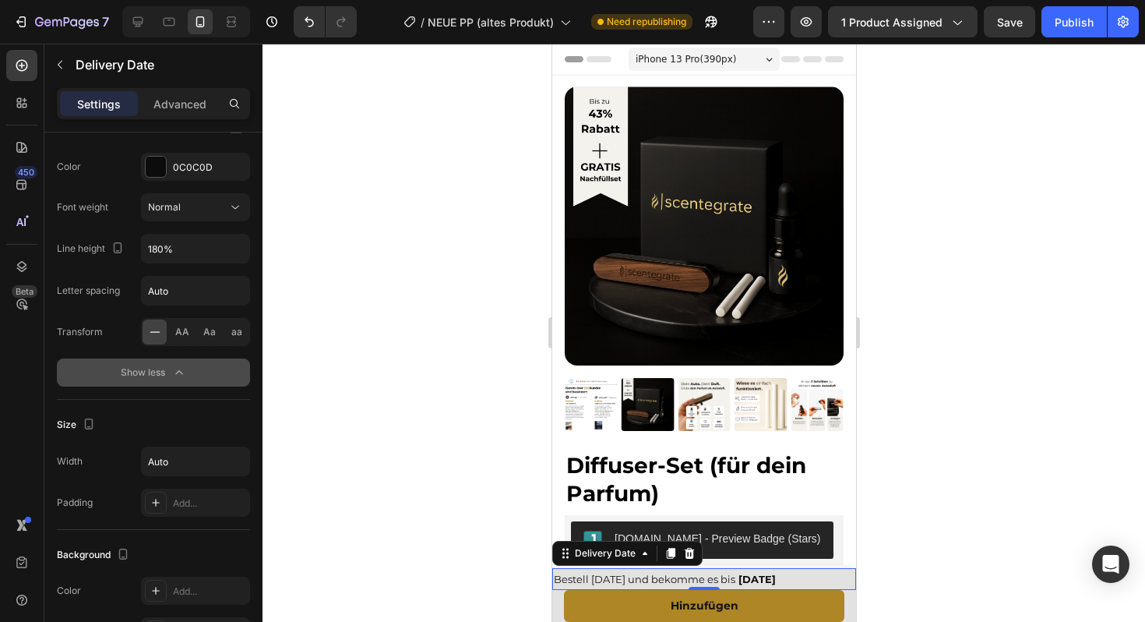
scroll to position [1153, 0]
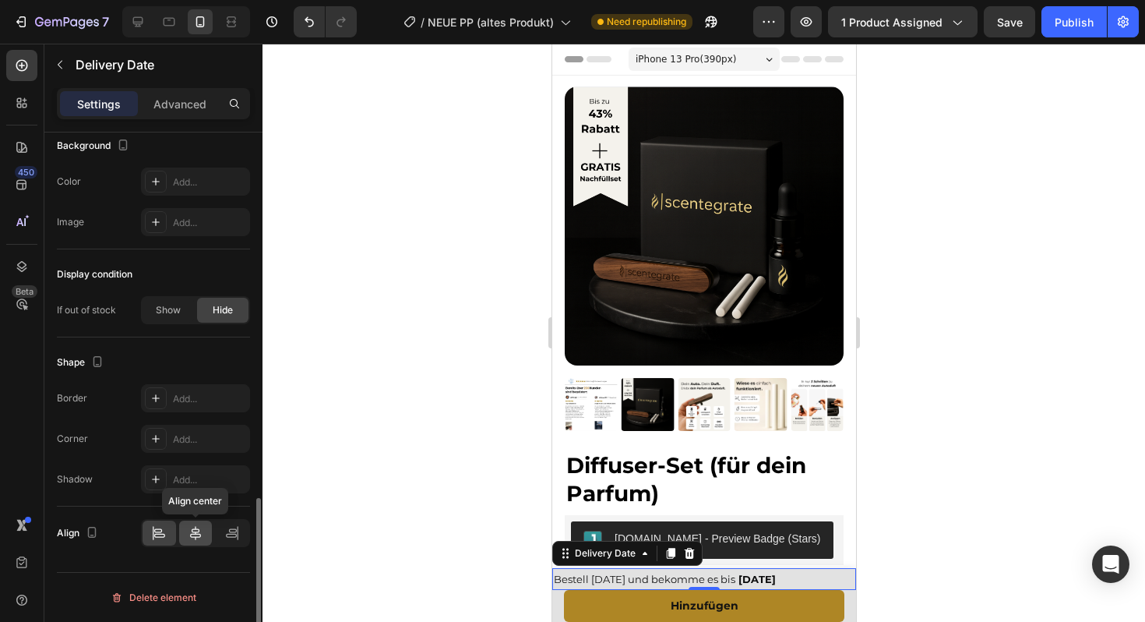
click at [189, 527] on icon at bounding box center [196, 533] width 16 height 16
click at [336, 490] on div at bounding box center [703, 333] width 882 height 578
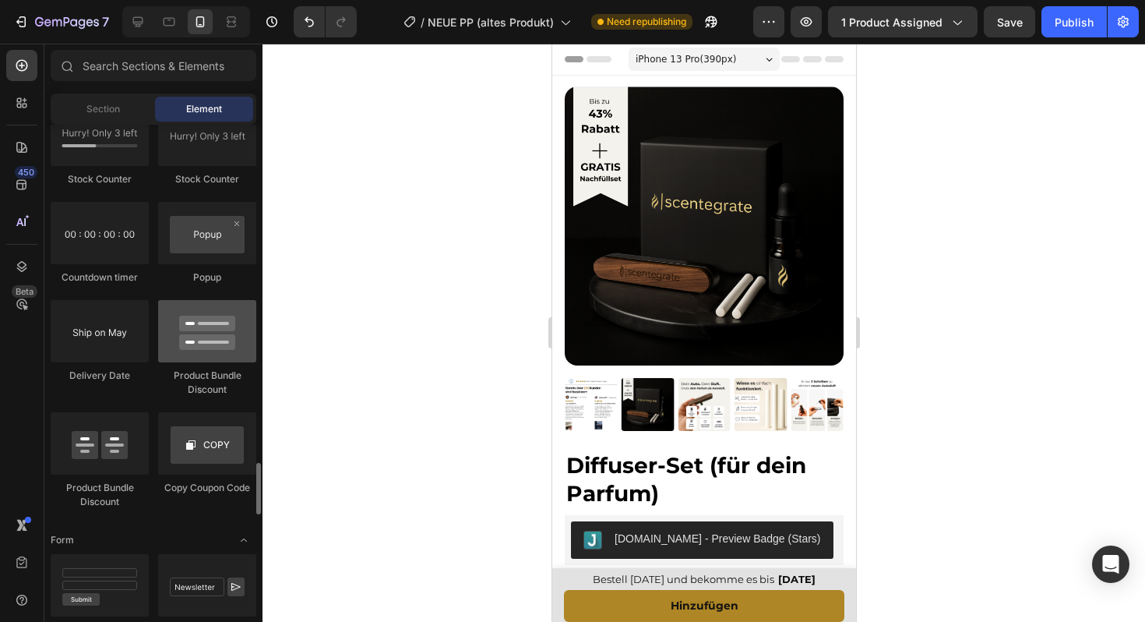
scroll to position [3245, 0]
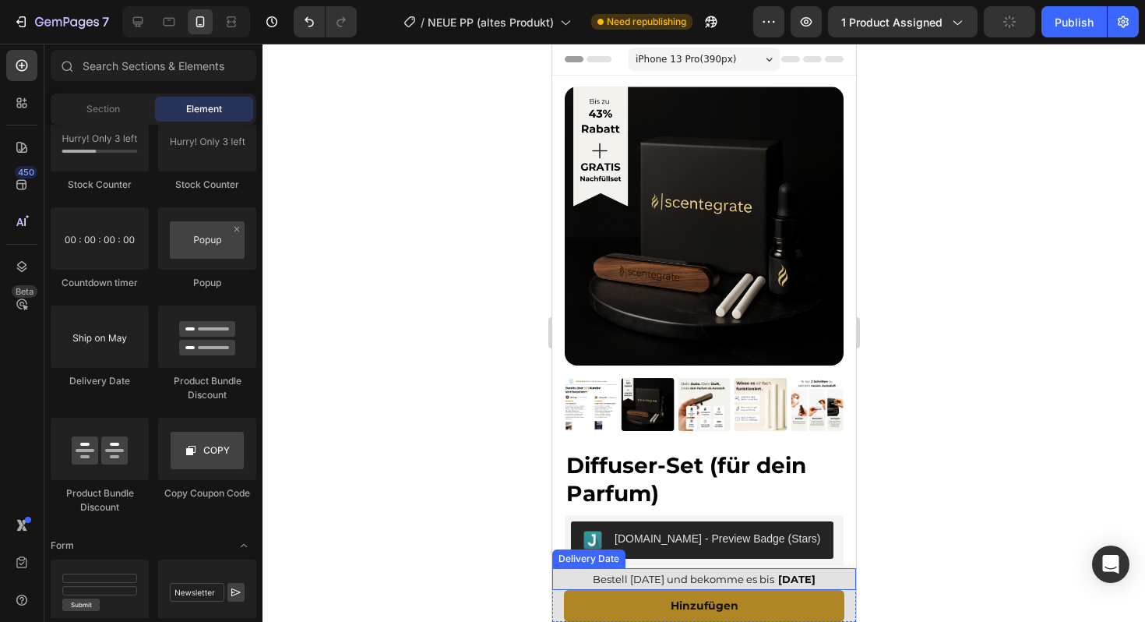
click at [661, 582] on span "Bestell heute und bekomme es bis" at bounding box center [682, 578] width 181 height 12
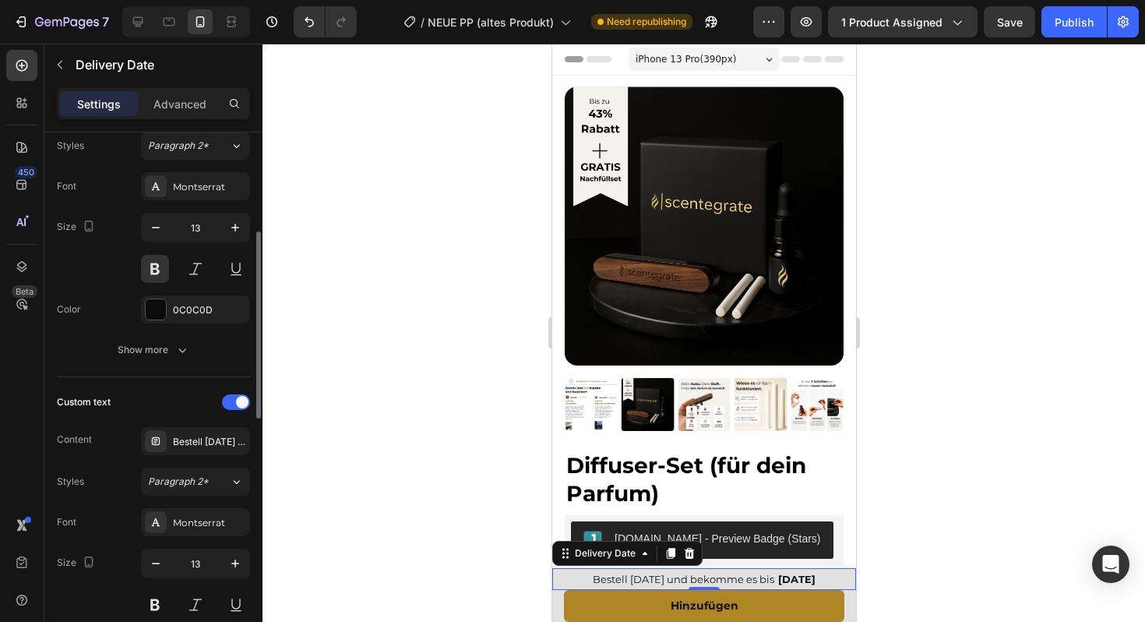
scroll to position [271, 0]
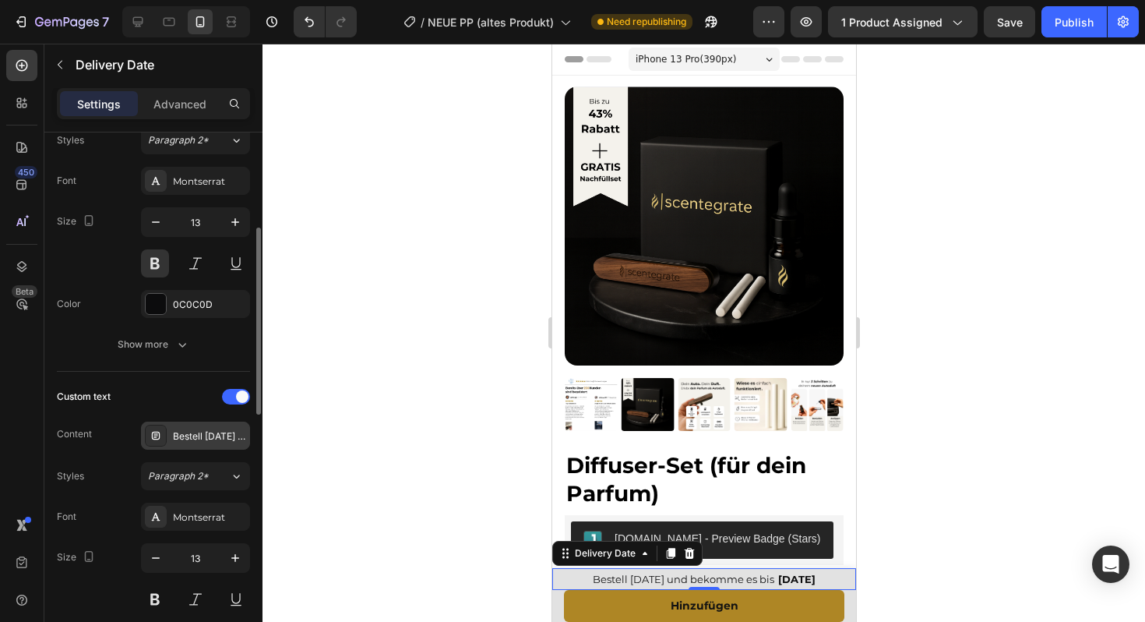
click at [171, 439] on div "Bestell heute und bekomme es bis" at bounding box center [195, 435] width 109 height 28
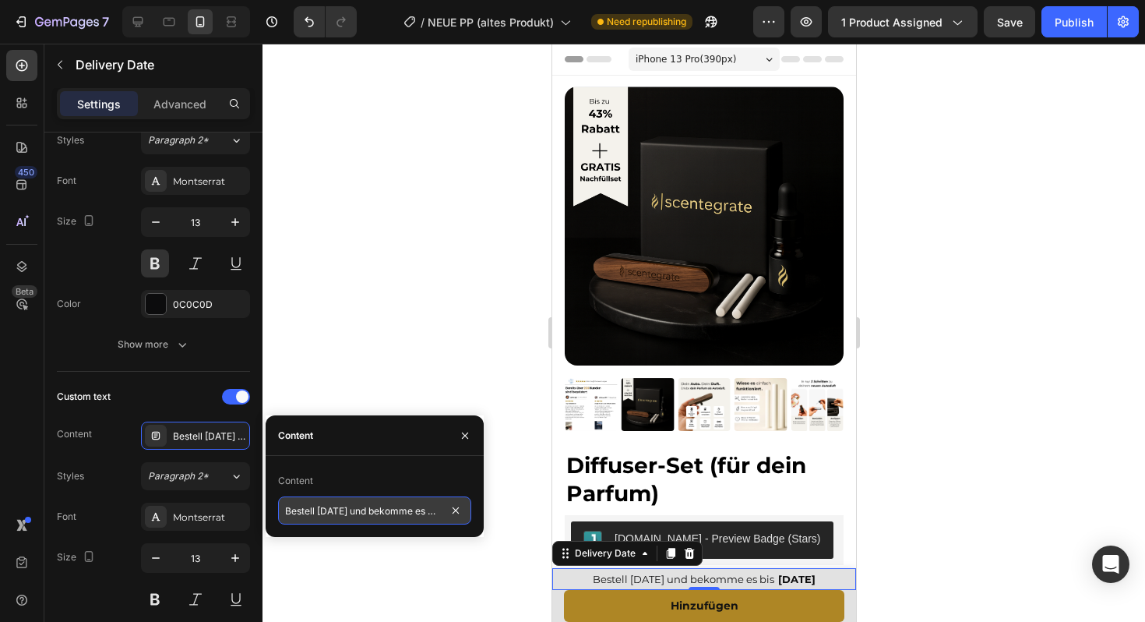
click at [287, 505] on input "Bestell heute und bekomme es bis" at bounding box center [374, 510] width 193 height 28
click at [428, 516] on input "📦 Bestell heute und bekomme es bis" at bounding box center [374, 510] width 193 height 28
click at [427, 512] on input "📦 Bestell heute und bekomme es bis" at bounding box center [374, 510] width 193 height 28
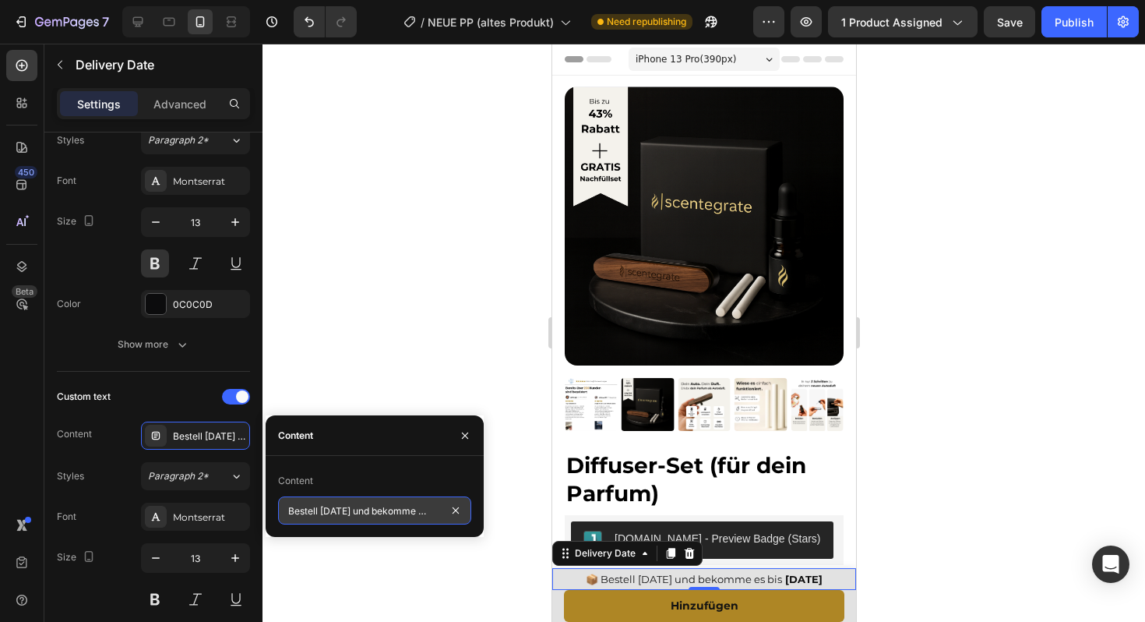
type input "📦 Bestell heute und bekomme es bis"
click at [462, 437] on icon "button" at bounding box center [465, 435] width 6 height 6
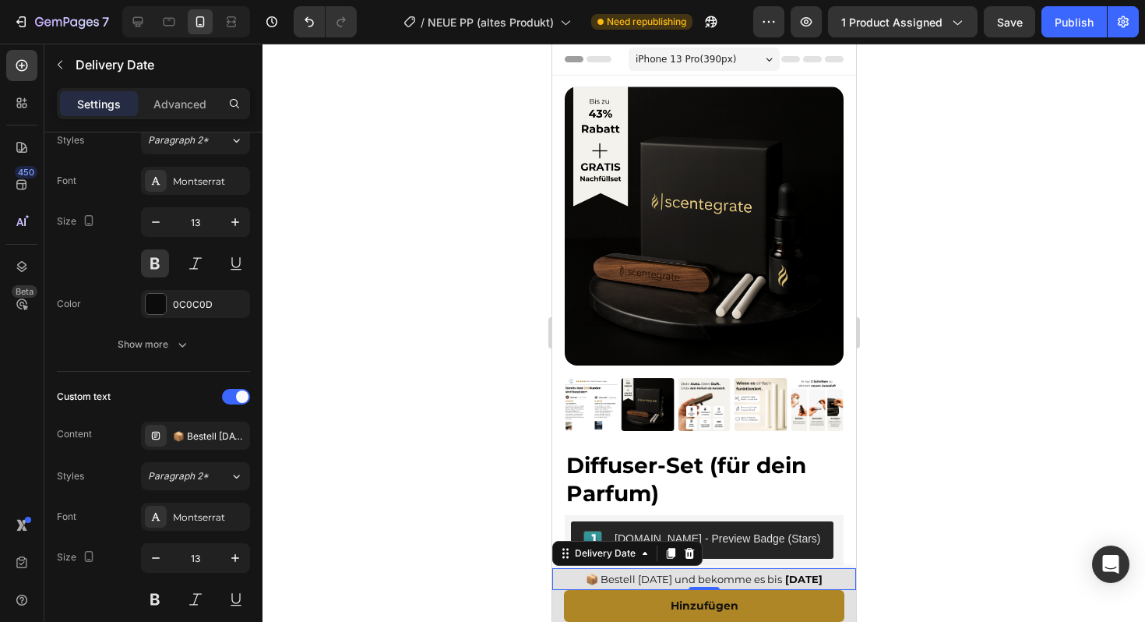
scroll to position [0, 0]
click at [462, 437] on div at bounding box center [703, 333] width 882 height 578
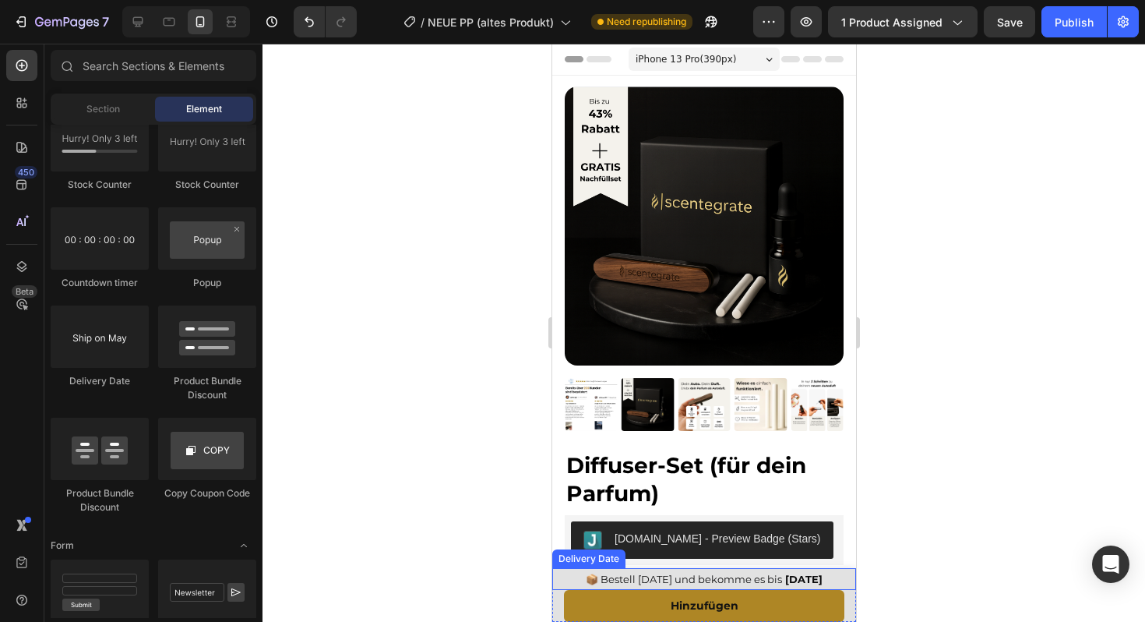
click at [633, 579] on span "📦 Bestell heute und bekomme es bis" at bounding box center [683, 578] width 196 height 12
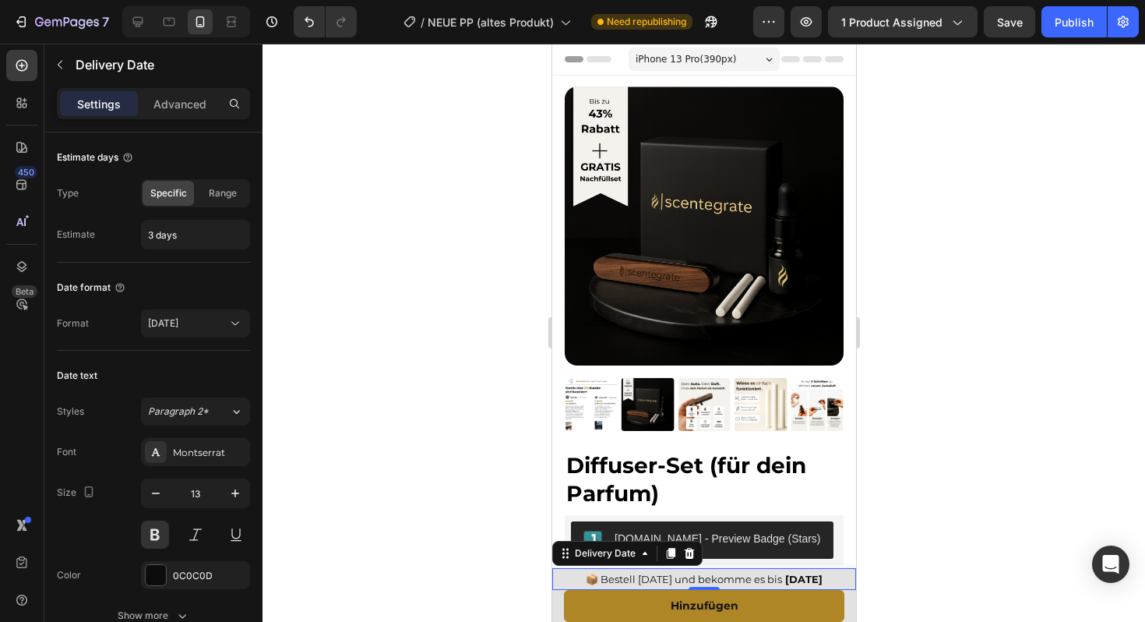
click at [648, 581] on span "📦 Bestell heute und bekomme es bis" at bounding box center [683, 578] width 196 height 12
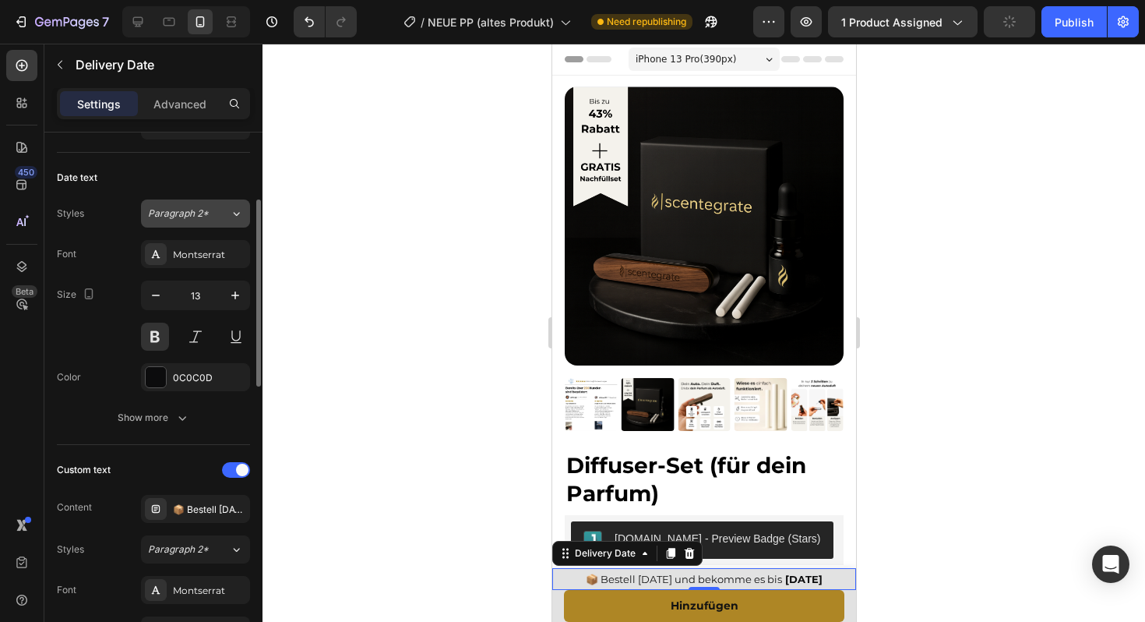
scroll to position [197, 0]
click at [199, 509] on div "📦 Bestell heute und bekomme es bis" at bounding box center [209, 510] width 73 height 14
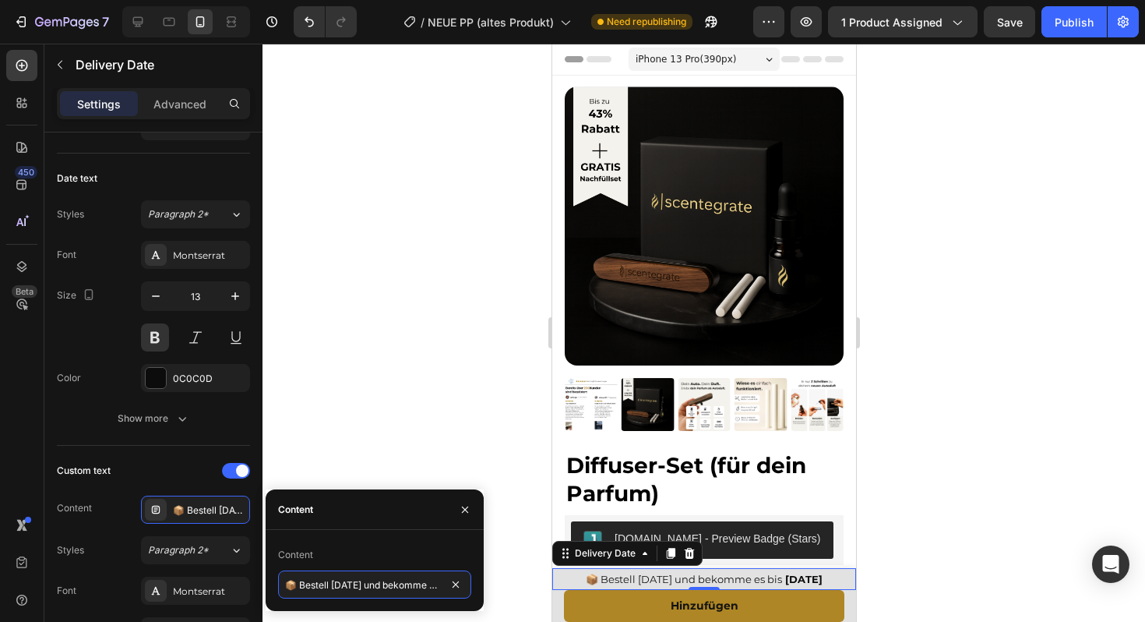
scroll to position [0, 9]
drag, startPoint x: 284, startPoint y: 585, endPoint x: 509, endPoint y: 585, distance: 225.1
click at [509, 0] on div "7 Version history / NEUE PP (altes Produkt) Need republishing Preview 1 product…" at bounding box center [572, 0] width 1145 height 0
click at [435, 590] on input "📦 Bestell heute und bekomme es bis" at bounding box center [374, 584] width 193 height 28
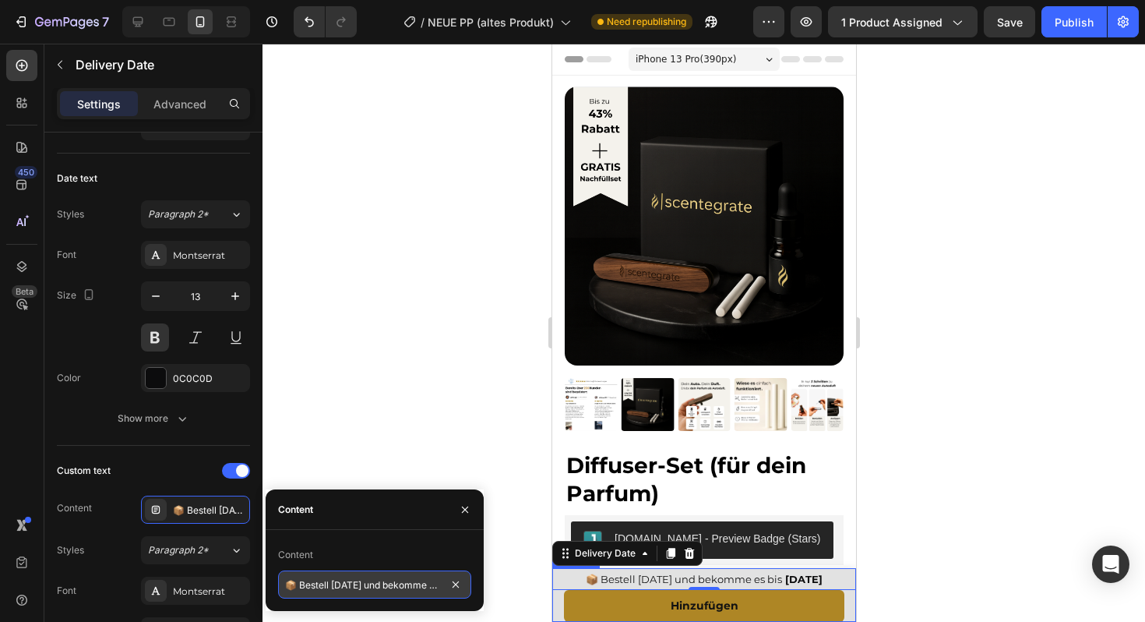
click at [418, 584] on input "📦 Bestell heute und bekomme es bis" at bounding box center [374, 584] width 193 height 28
type input "📦 Bestell heute und bekomm es bis"
click at [377, 582] on input "📦 Bestell heute und bekomm es bis" at bounding box center [374, 584] width 193 height 28
click at [421, 307] on div at bounding box center [703, 333] width 882 height 578
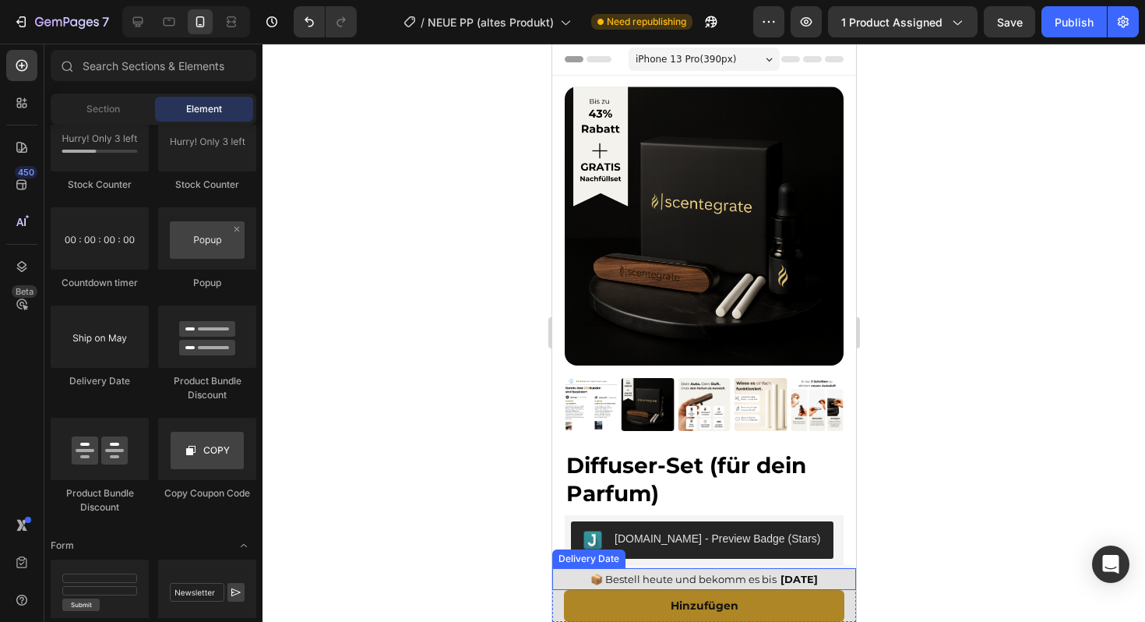
click at [791, 577] on span "[DATE]" at bounding box center [798, 578] width 37 height 12
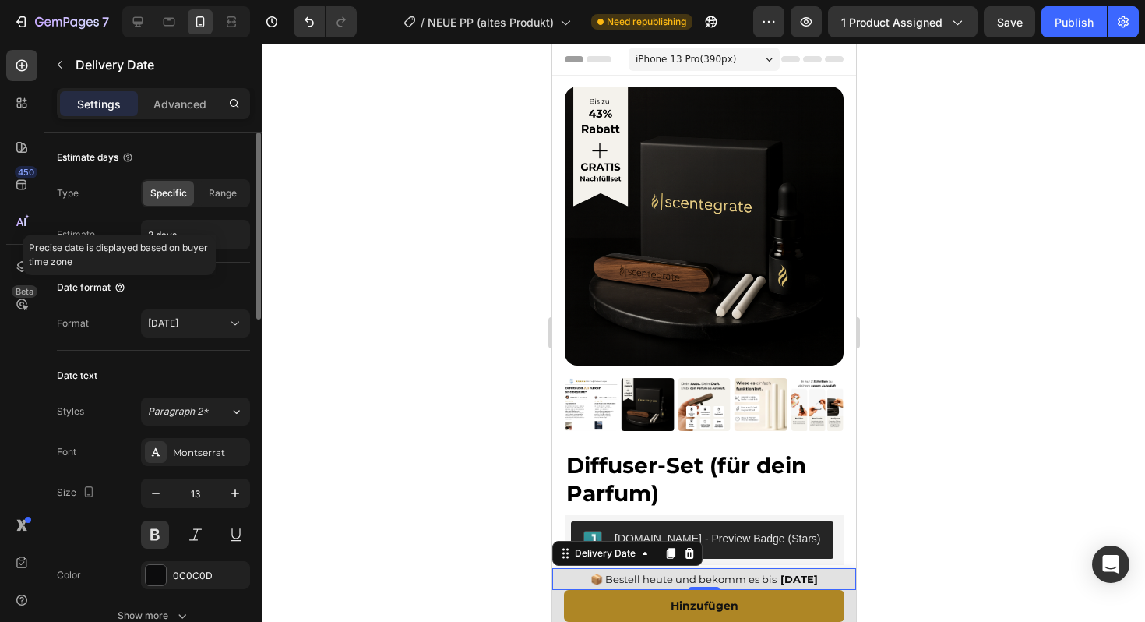
click at [120, 287] on icon at bounding box center [120, 287] width 12 height 12
click at [171, 324] on span "Aug 27" at bounding box center [163, 323] width 30 height 12
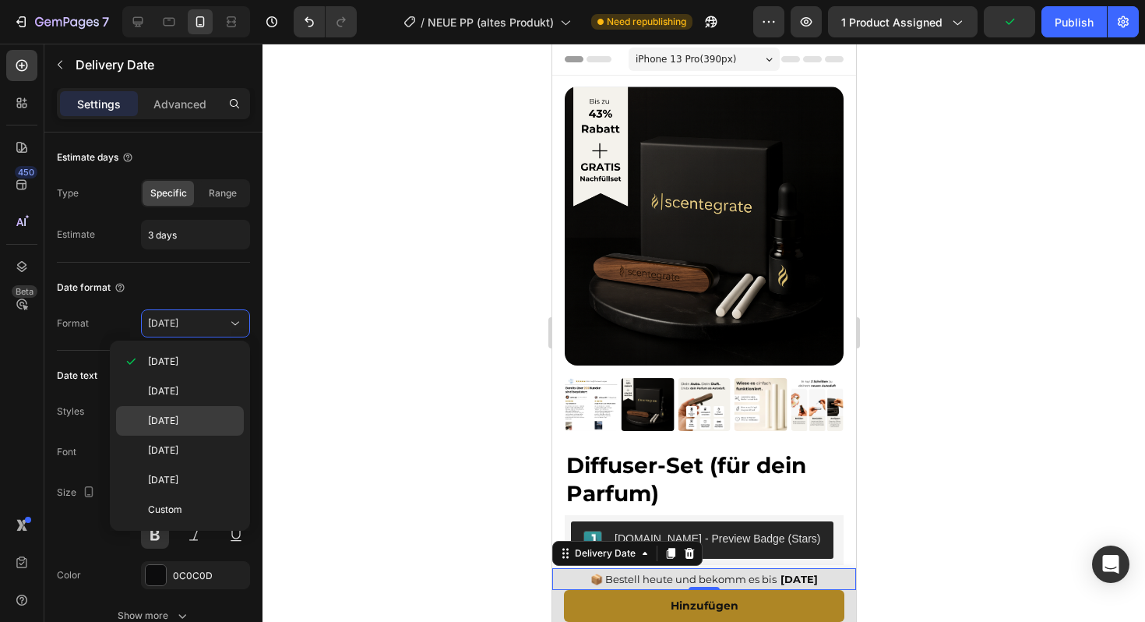
click at [167, 421] on span "Wed, Aug 27" at bounding box center [163, 421] width 30 height 14
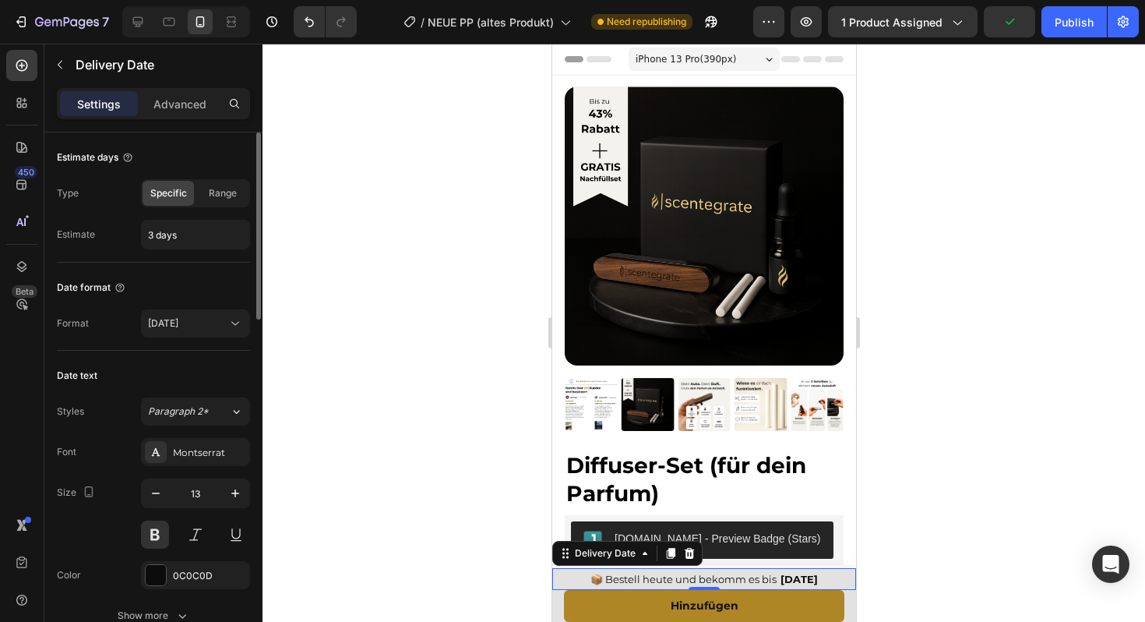
click at [178, 326] on span "Wed, Aug 27" at bounding box center [163, 323] width 30 height 12
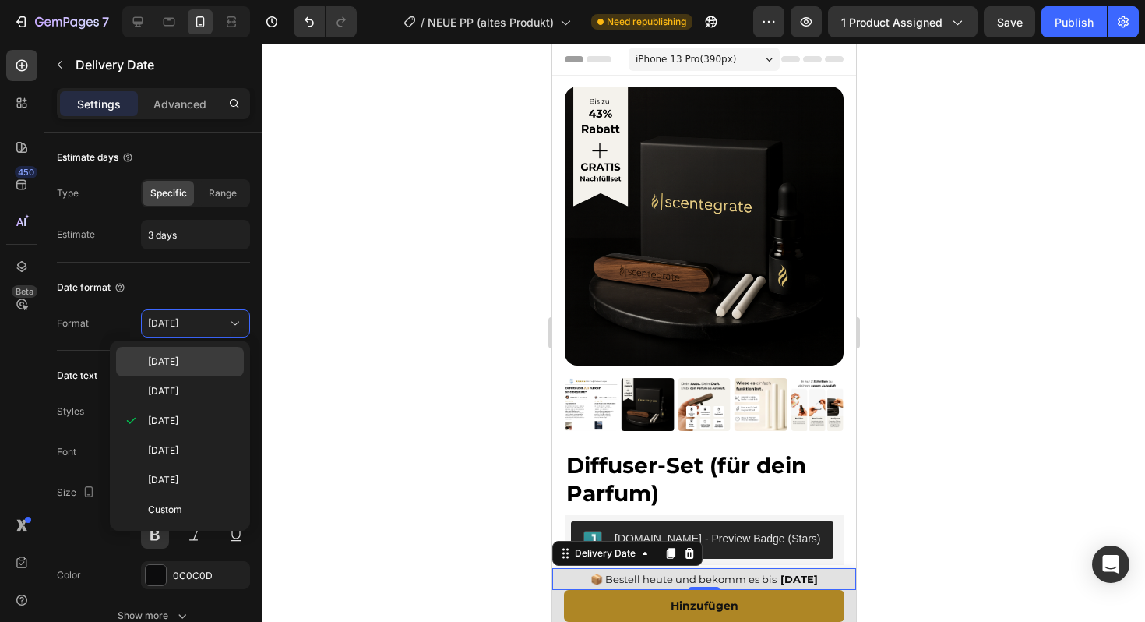
click at [185, 376] on div "Aug 27" at bounding box center [180, 391] width 128 height 30
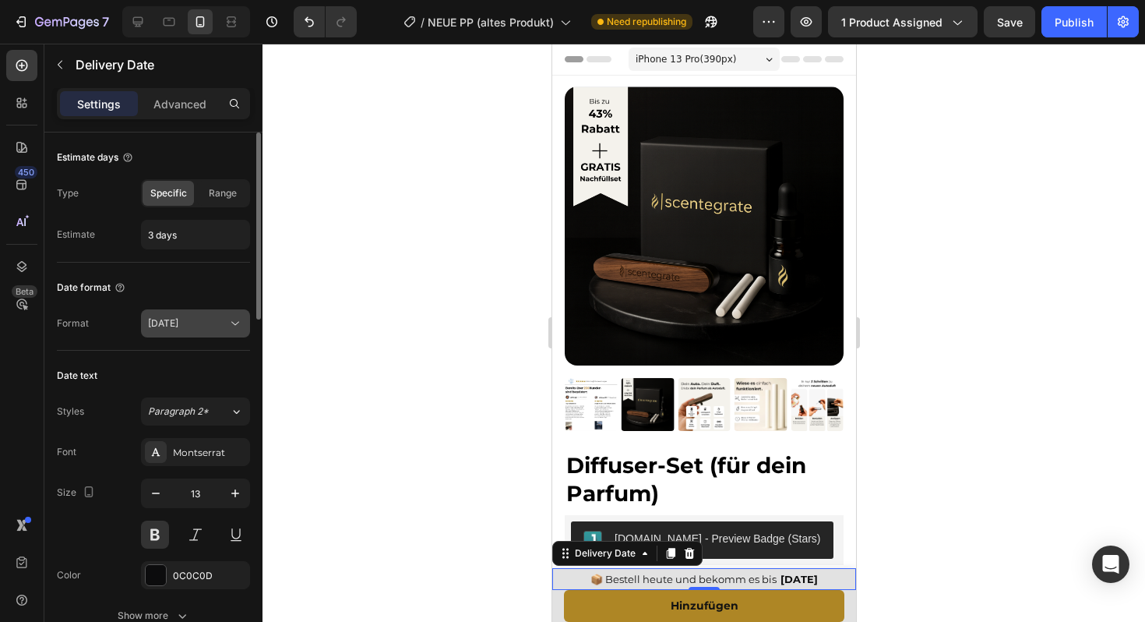
click at [179, 334] on button "Aug 27" at bounding box center [195, 323] width 109 height 28
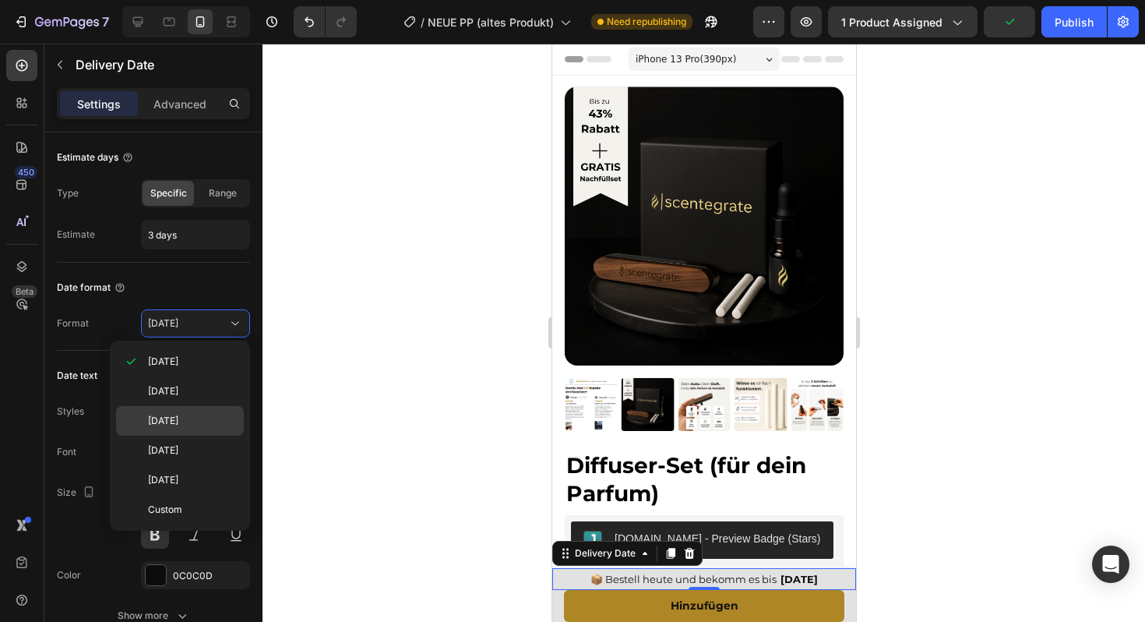
click at [169, 435] on div "Wed, Aug 27" at bounding box center [180, 450] width 128 height 30
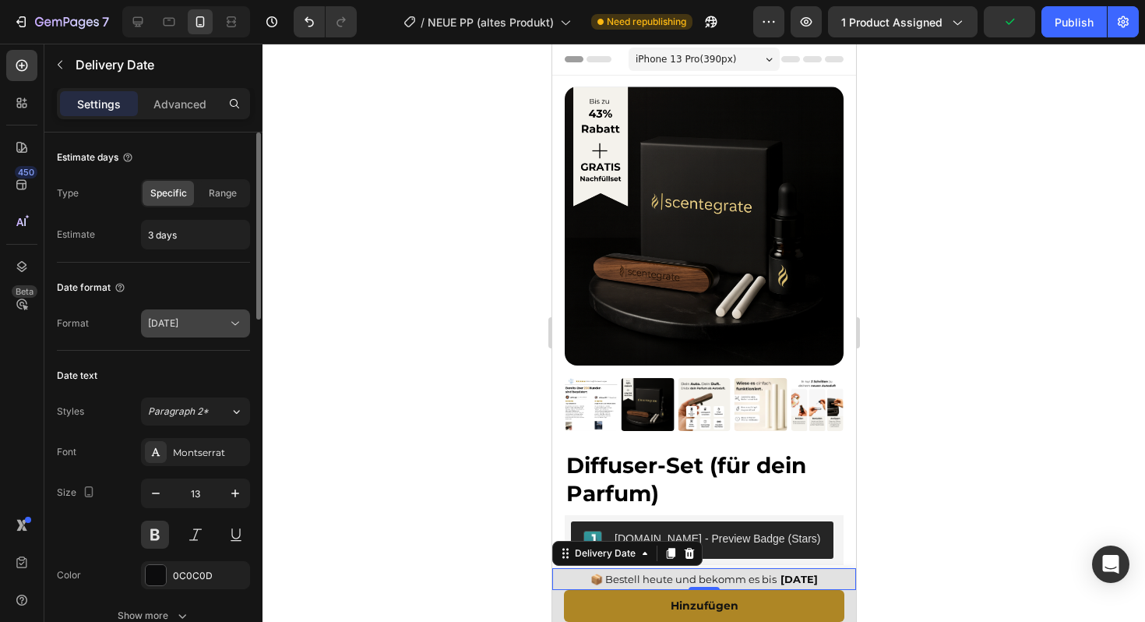
click at [166, 329] on span "Wed, Aug 27" at bounding box center [163, 323] width 30 height 14
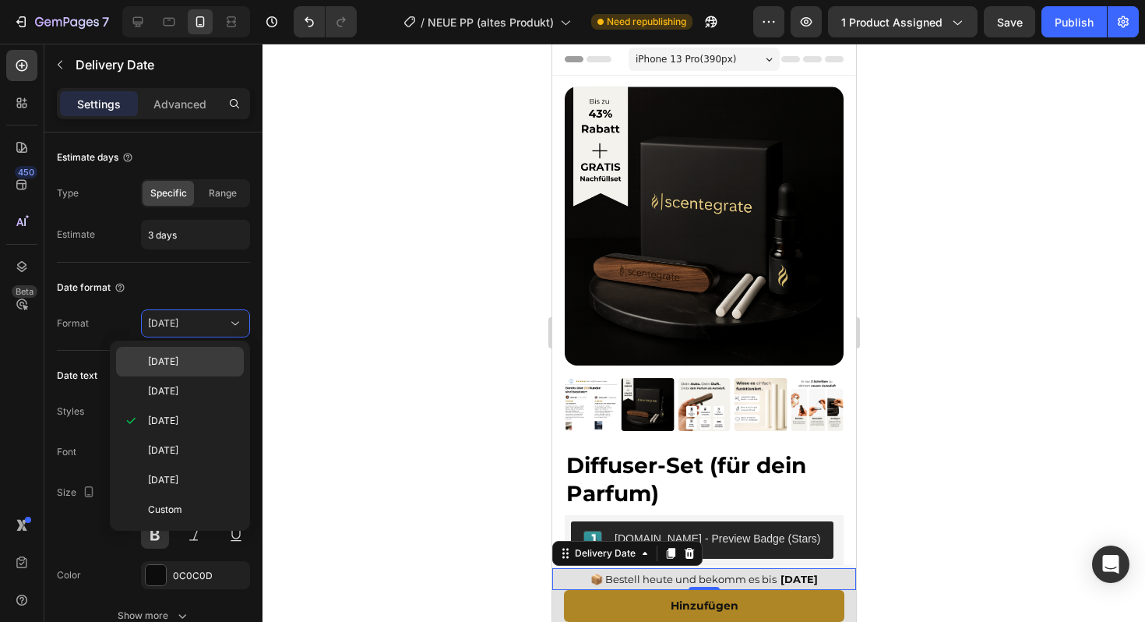
click at [168, 363] on span "Aug 27" at bounding box center [163, 361] width 30 height 14
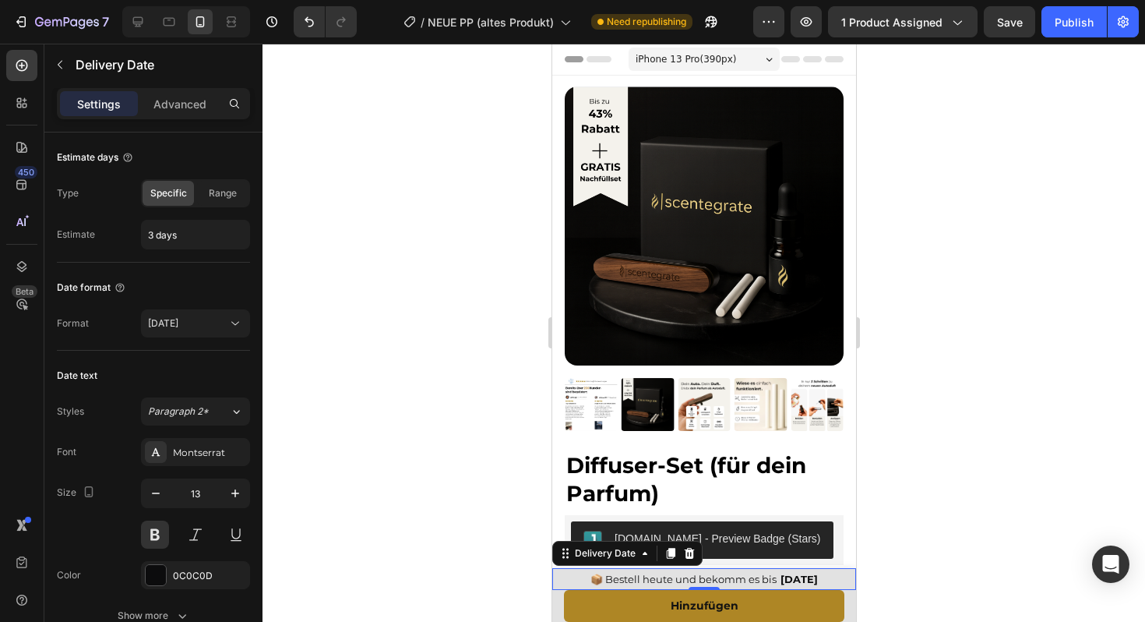
click at [444, 345] on div at bounding box center [703, 333] width 882 height 578
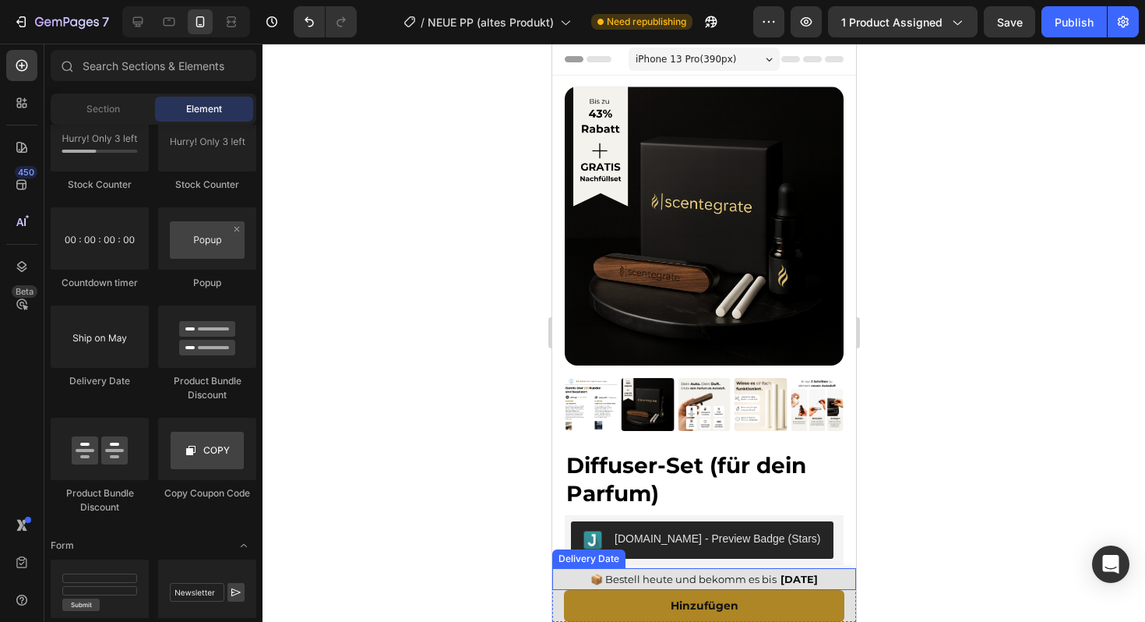
click at [655, 576] on span "📦 Bestell heute und bekomm es bis" at bounding box center [683, 578] width 186 height 12
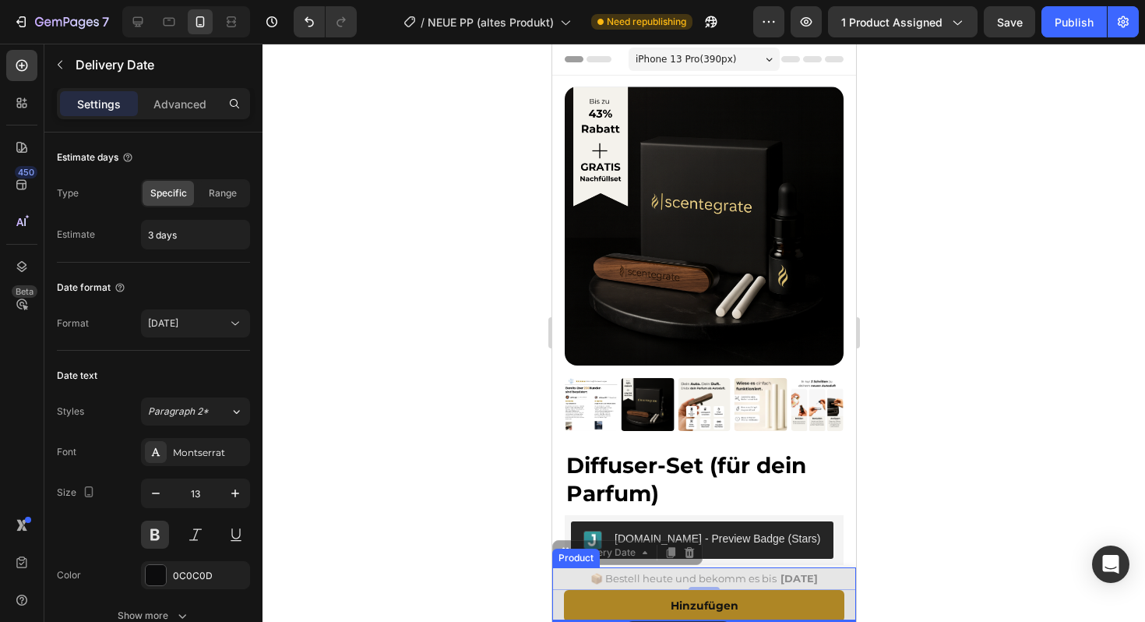
drag, startPoint x: 567, startPoint y: 558, endPoint x: 625, endPoint y: 619, distance: 83.7
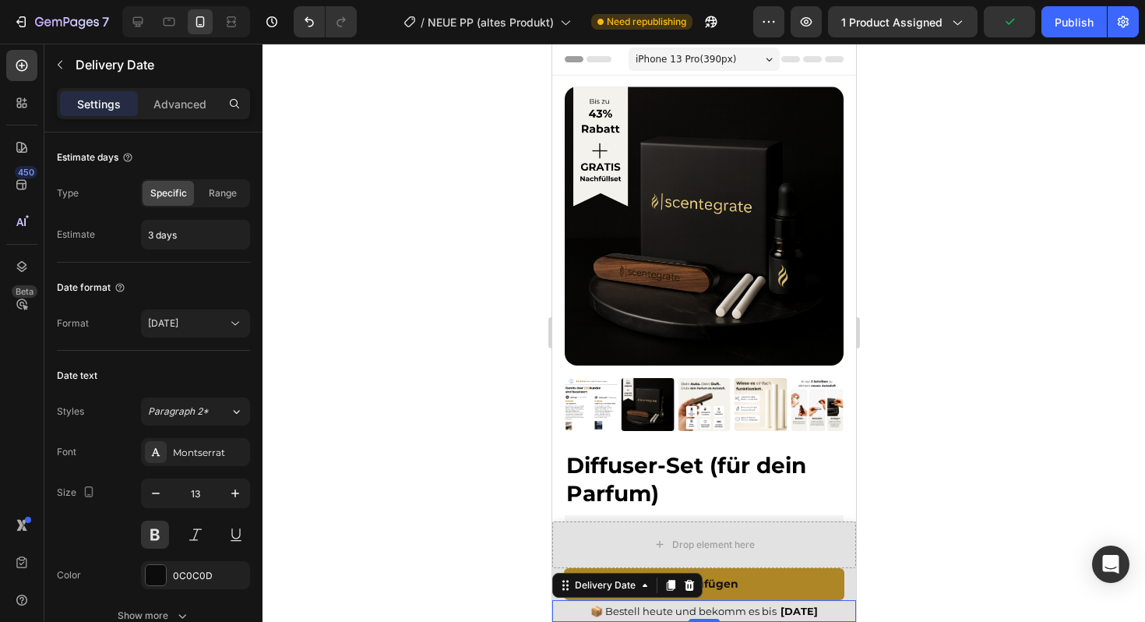
click at [411, 540] on div at bounding box center [703, 333] width 882 height 578
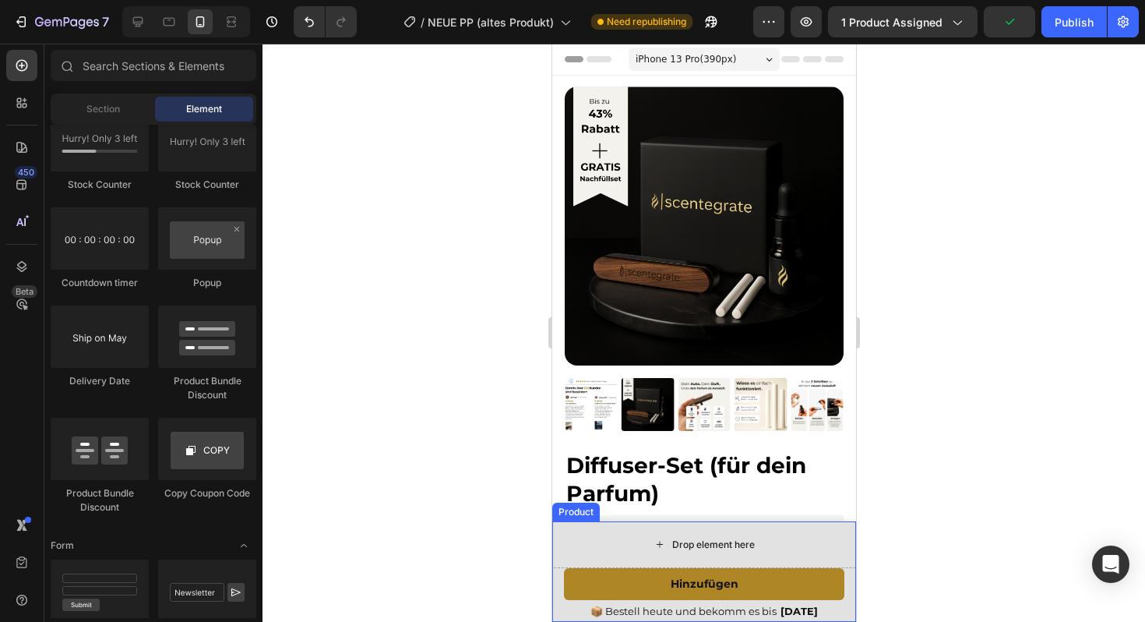
click at [582, 535] on div "Drop element here" at bounding box center [703, 544] width 304 height 47
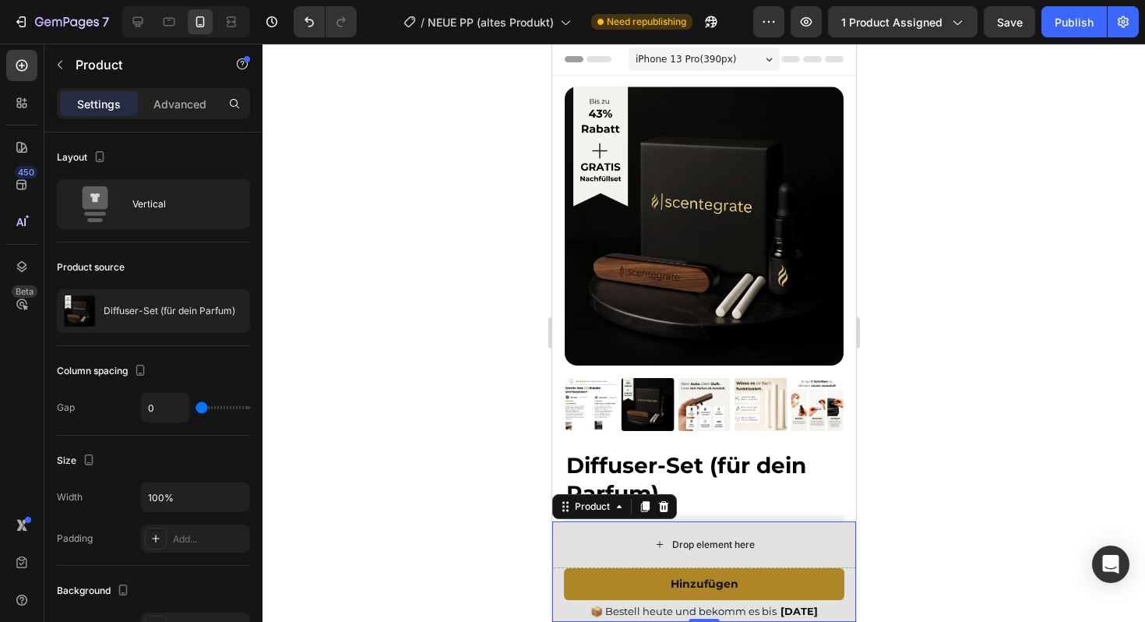
click at [408, 535] on div at bounding box center [703, 333] width 882 height 578
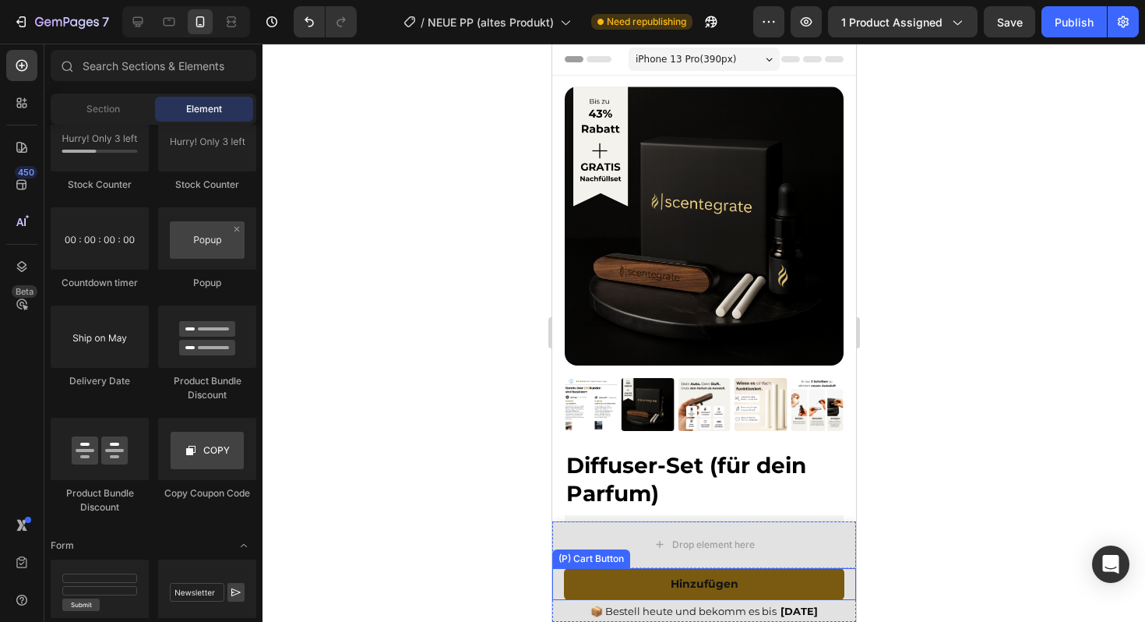
click at [622, 586] on button "Hinzufügen" at bounding box center [703, 584] width 280 height 32
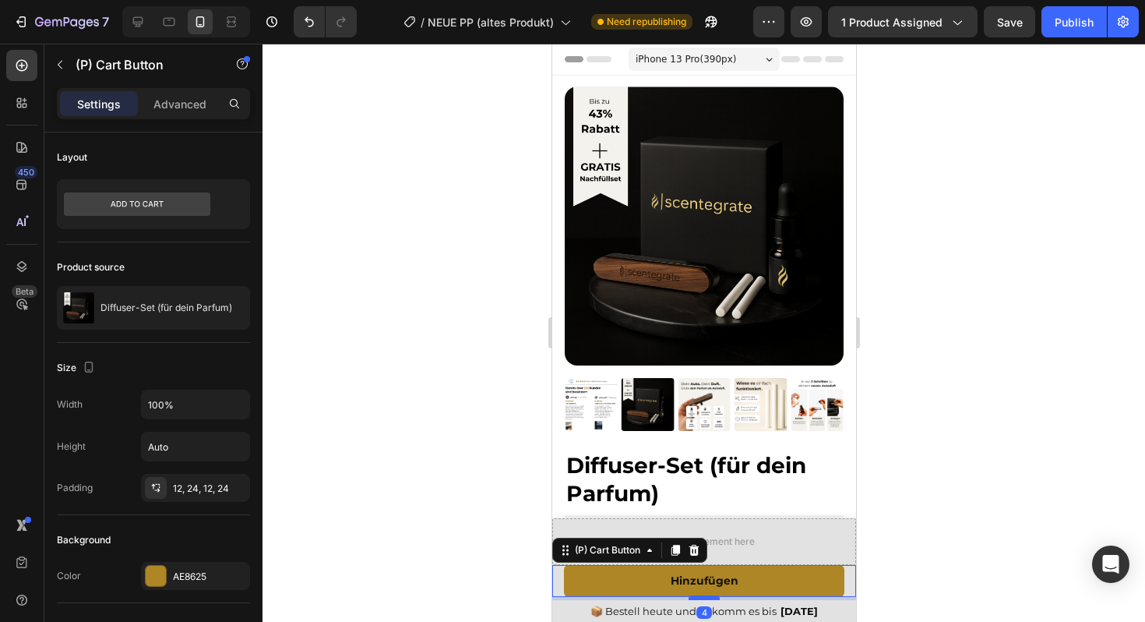
click at [704, 599] on div "Hinzufügen (P) Cart Button 4 📦 Bestell heute und bekomm es bis Aug 31 Delivery …" at bounding box center [703, 593] width 304 height 57
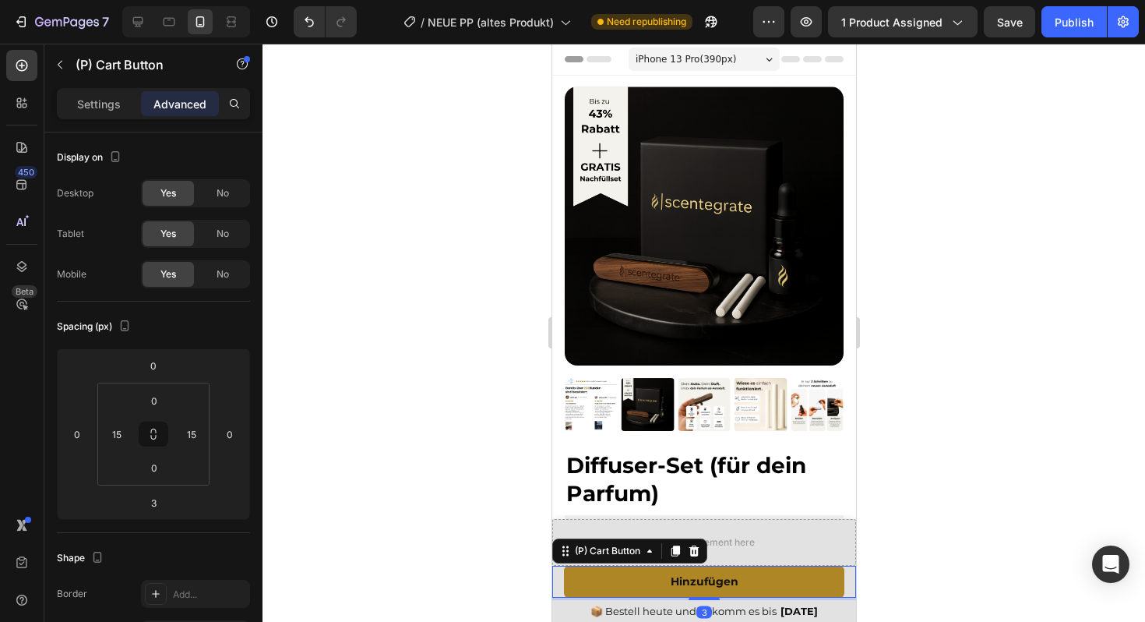
click at [981, 550] on div at bounding box center [703, 333] width 882 height 578
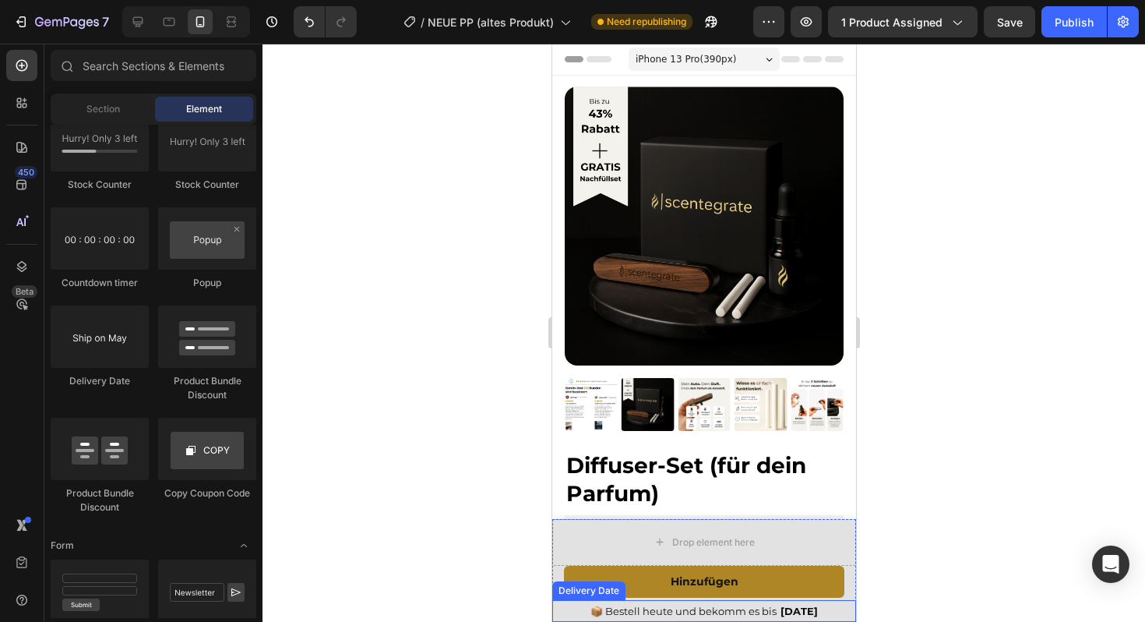
click at [811, 609] on span "[DATE]" at bounding box center [798, 610] width 37 height 12
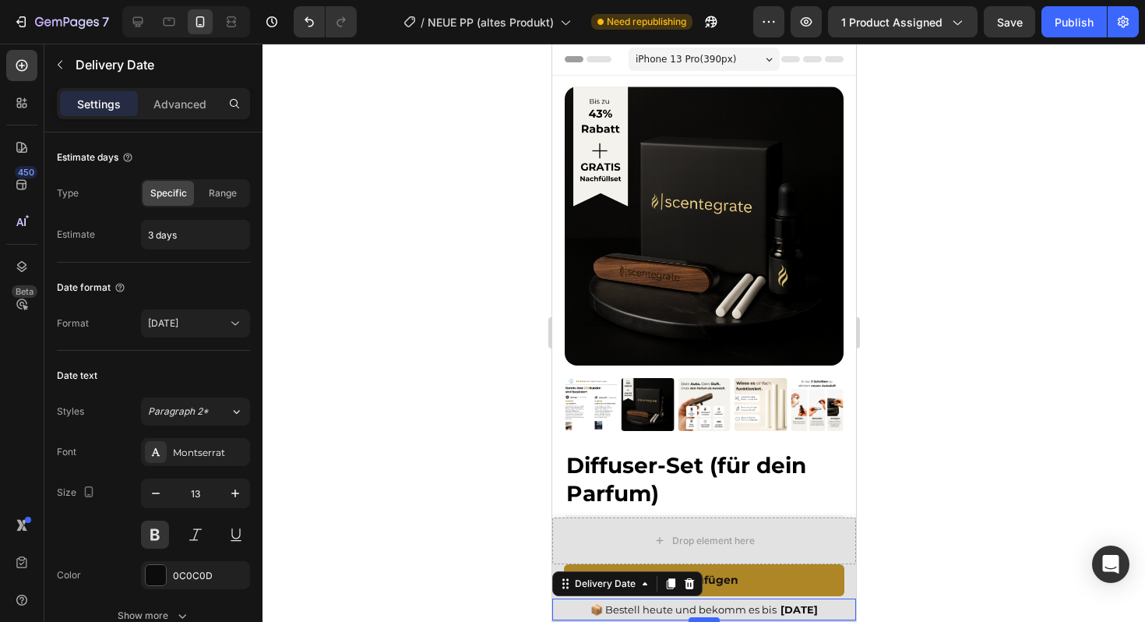
click at [710, 620] on div at bounding box center [703, 619] width 31 height 5
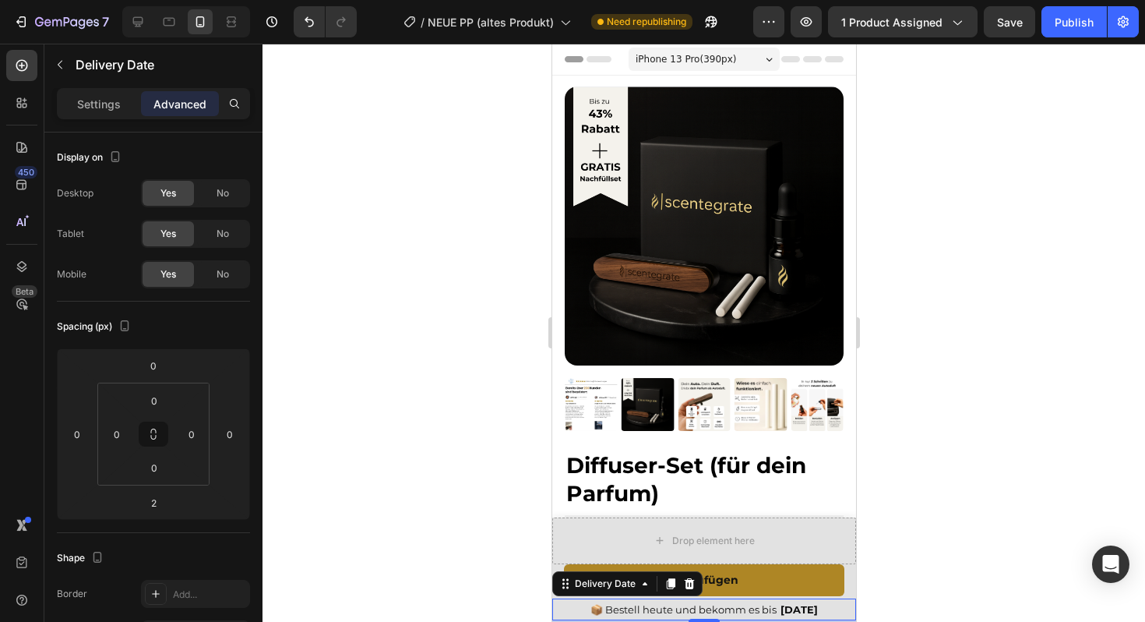
click at [441, 449] on div at bounding box center [703, 333] width 882 height 578
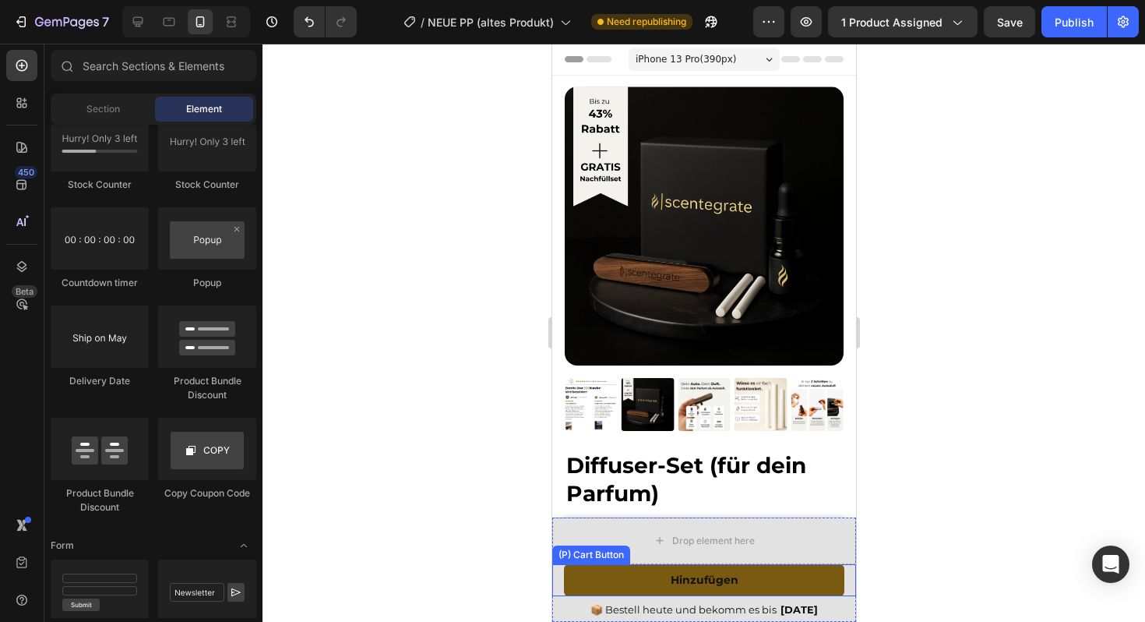
click at [613, 583] on button "Hinzufügen" at bounding box center [703, 580] width 280 height 32
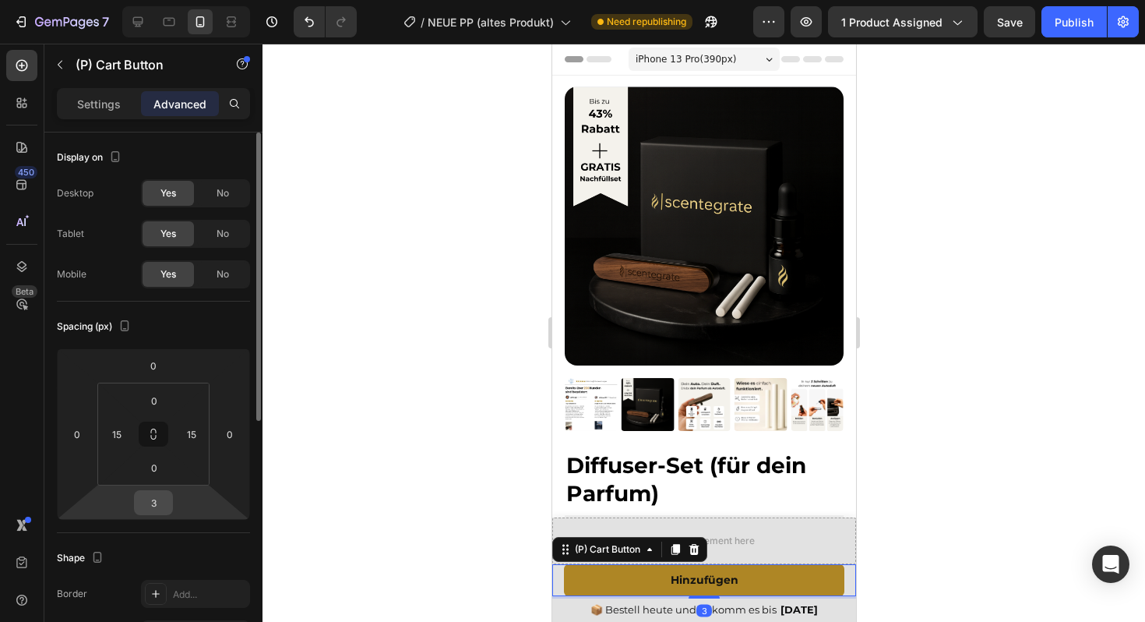
click at [161, 506] on input "3" at bounding box center [153, 502] width 31 height 23
type input "2"
click at [417, 413] on div at bounding box center [703, 333] width 882 height 578
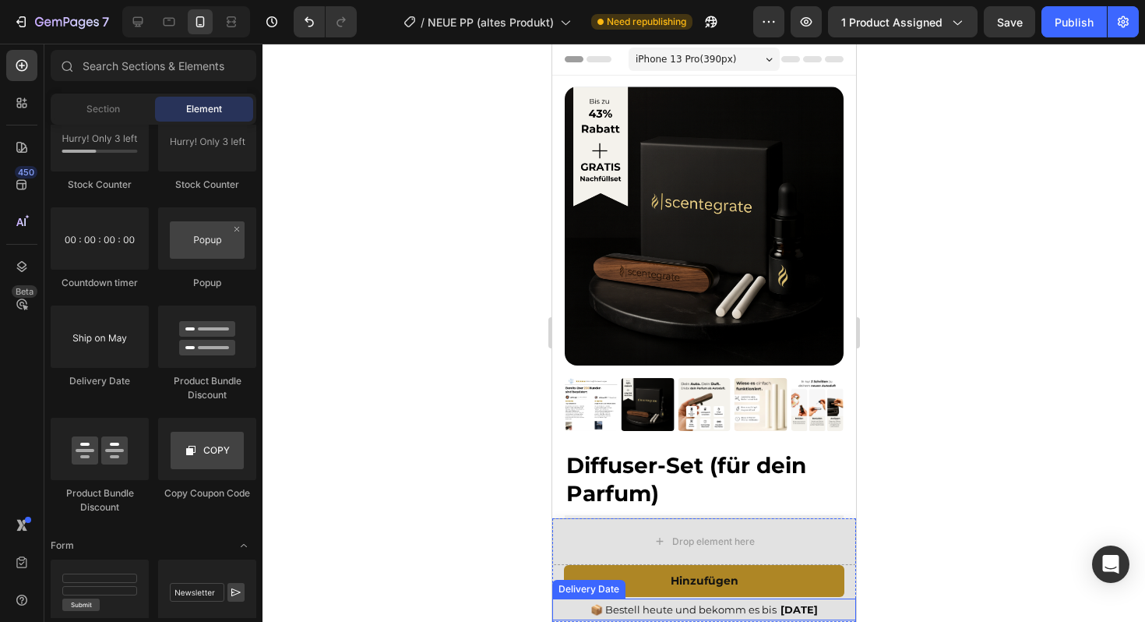
click at [589, 609] on div "📦 Bestell heute und bekomm es bis Aug 31" at bounding box center [703, 609] width 304 height 22
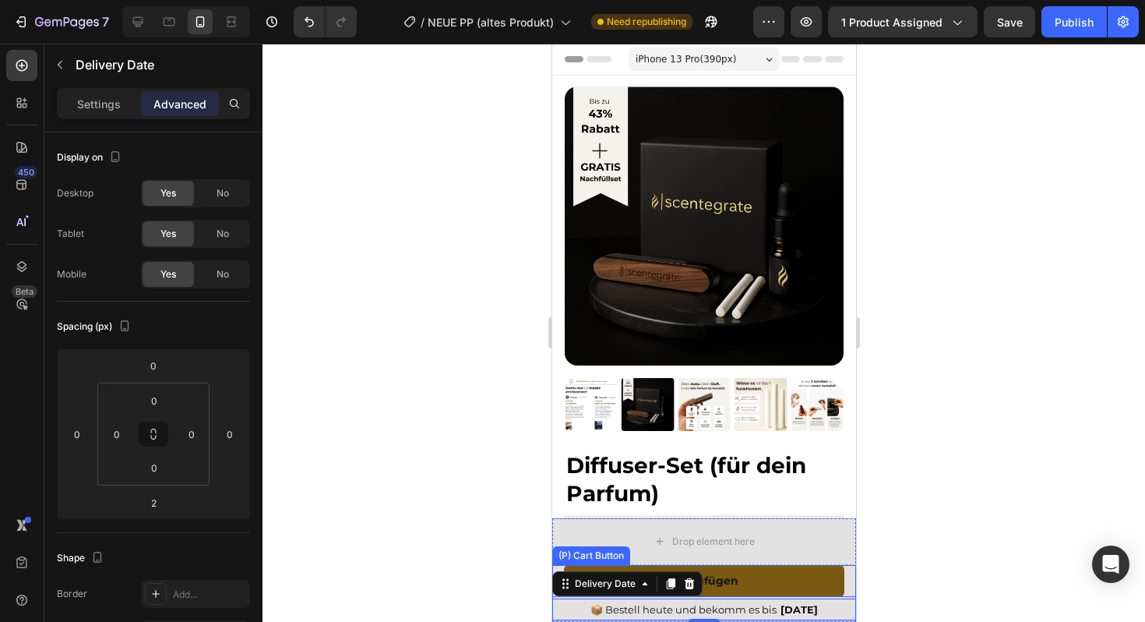
click at [822, 579] on button "Hinzufügen" at bounding box center [703, 581] width 280 height 32
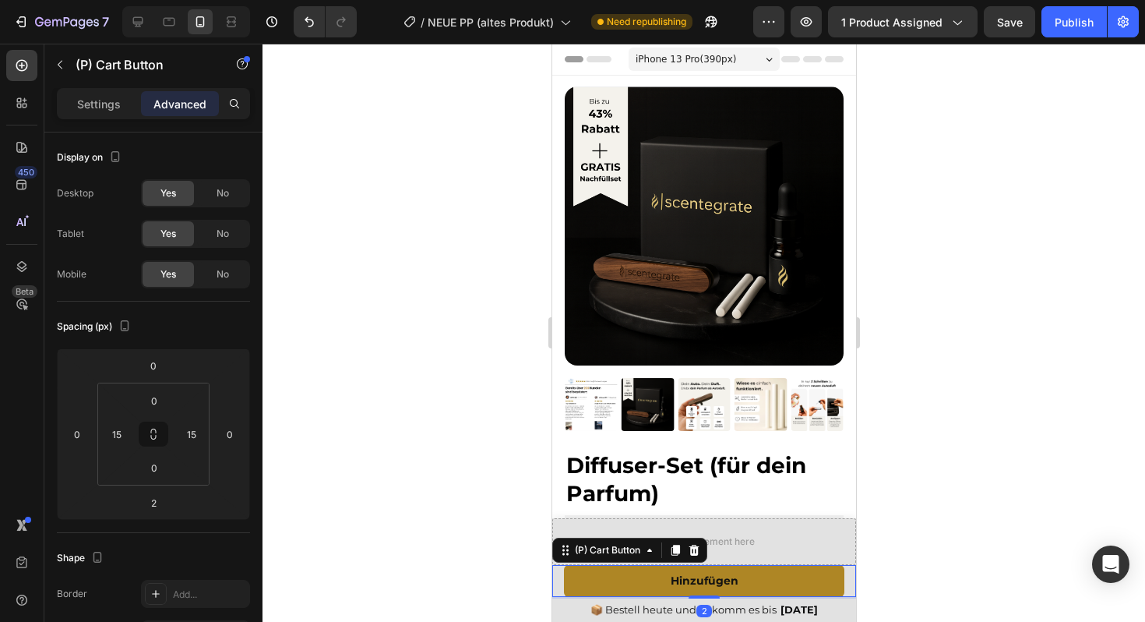
click at [967, 518] on div at bounding box center [703, 333] width 882 height 578
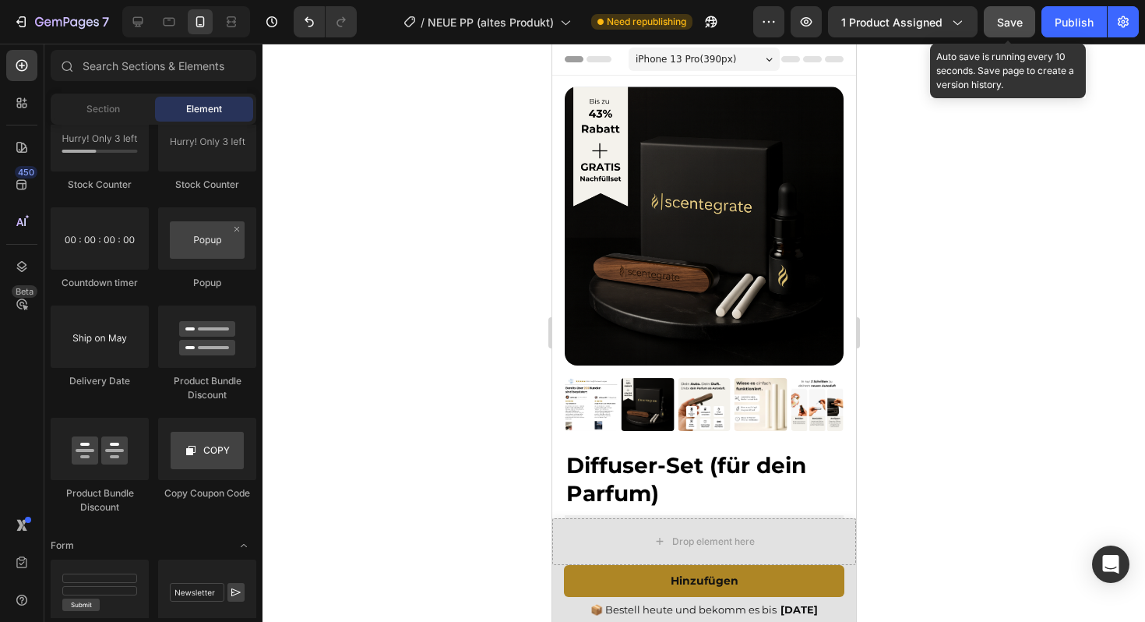
click at [991, 17] on button "Save" at bounding box center [1009, 21] width 51 height 31
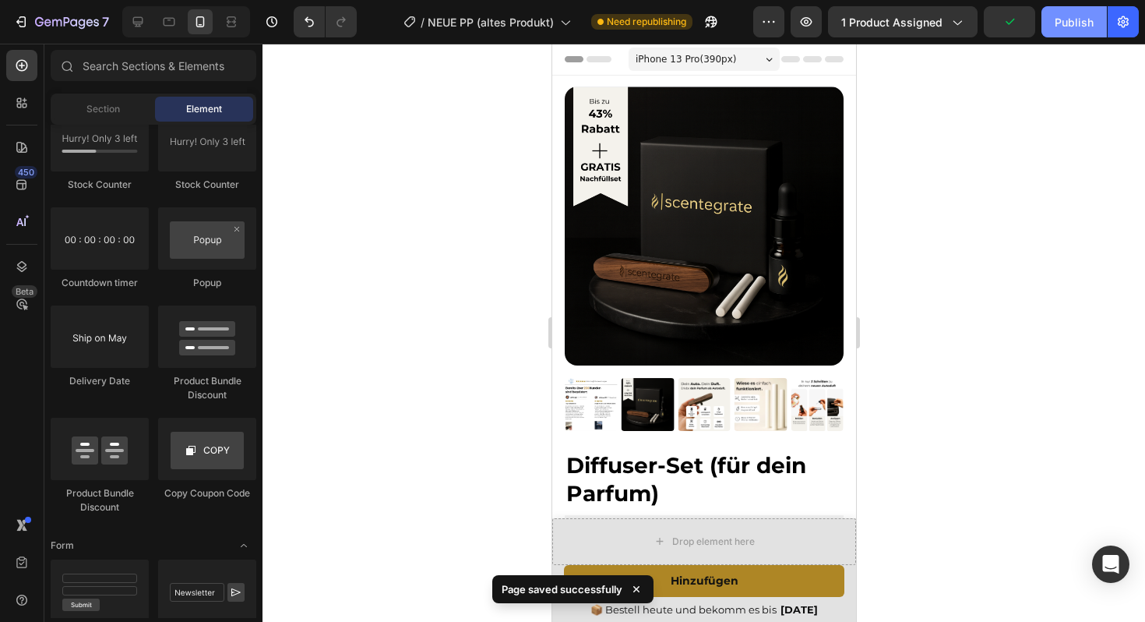
click at [1059, 34] on button "Publish" at bounding box center [1073, 21] width 65 height 31
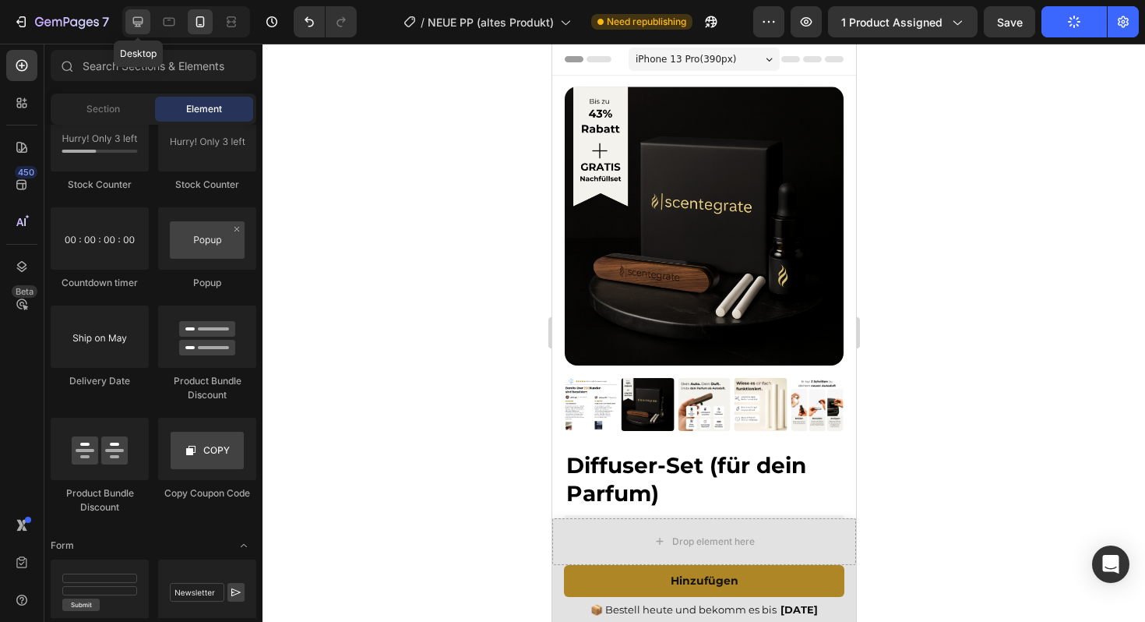
click at [142, 17] on icon at bounding box center [138, 22] width 10 height 10
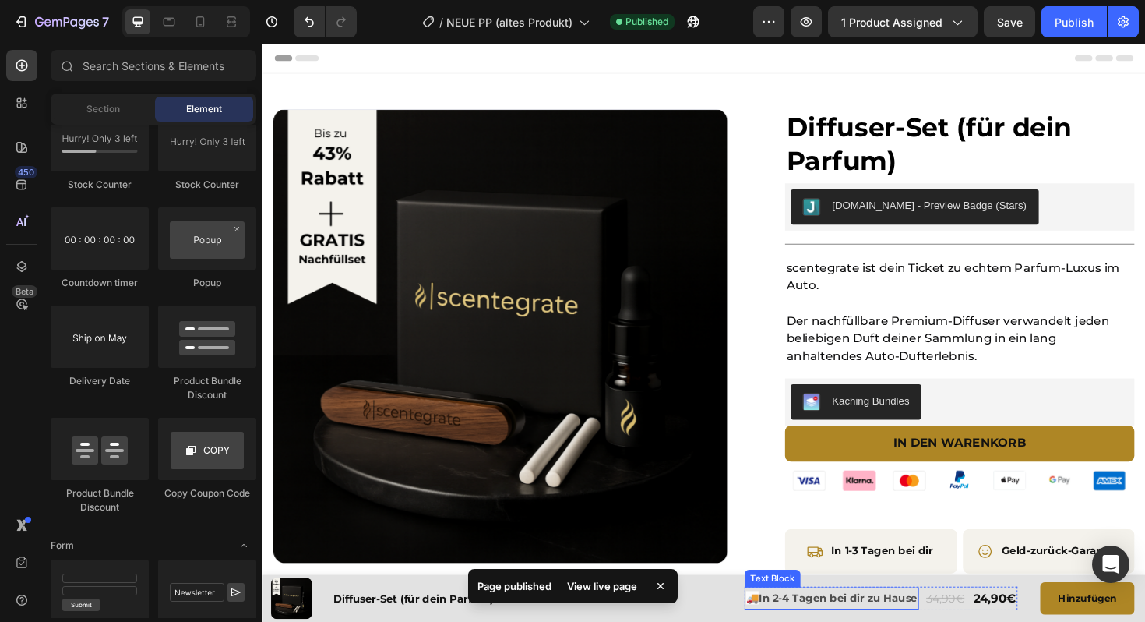
click at [784, 621] on span "🚚" at bounding box center [780, 630] width 13 height 14
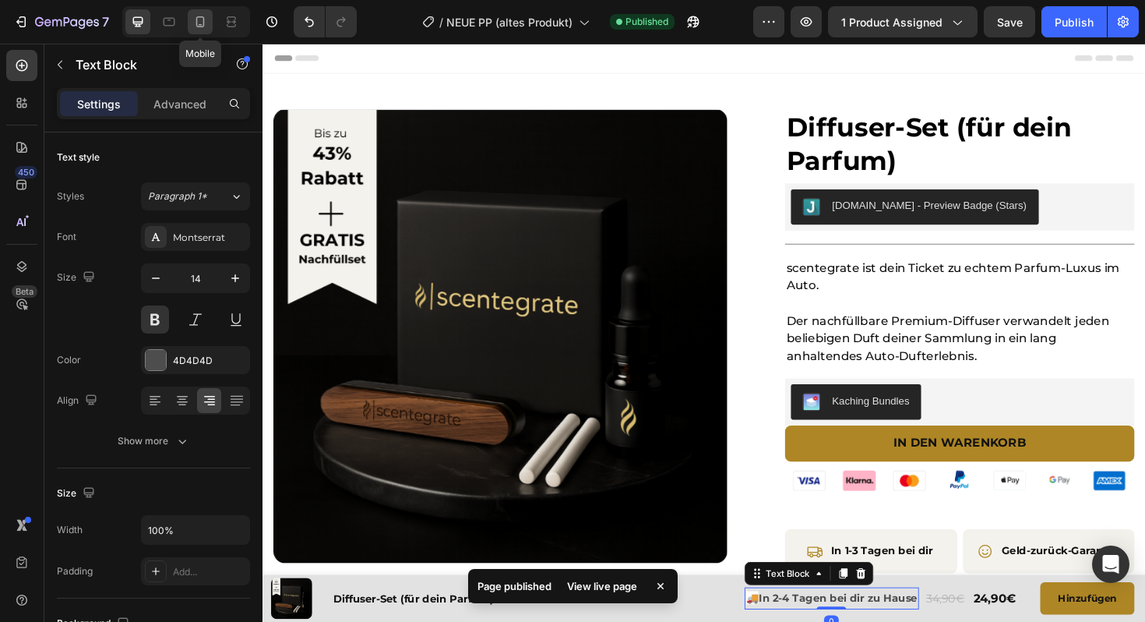
click at [198, 13] on div at bounding box center [200, 21] width 25 height 25
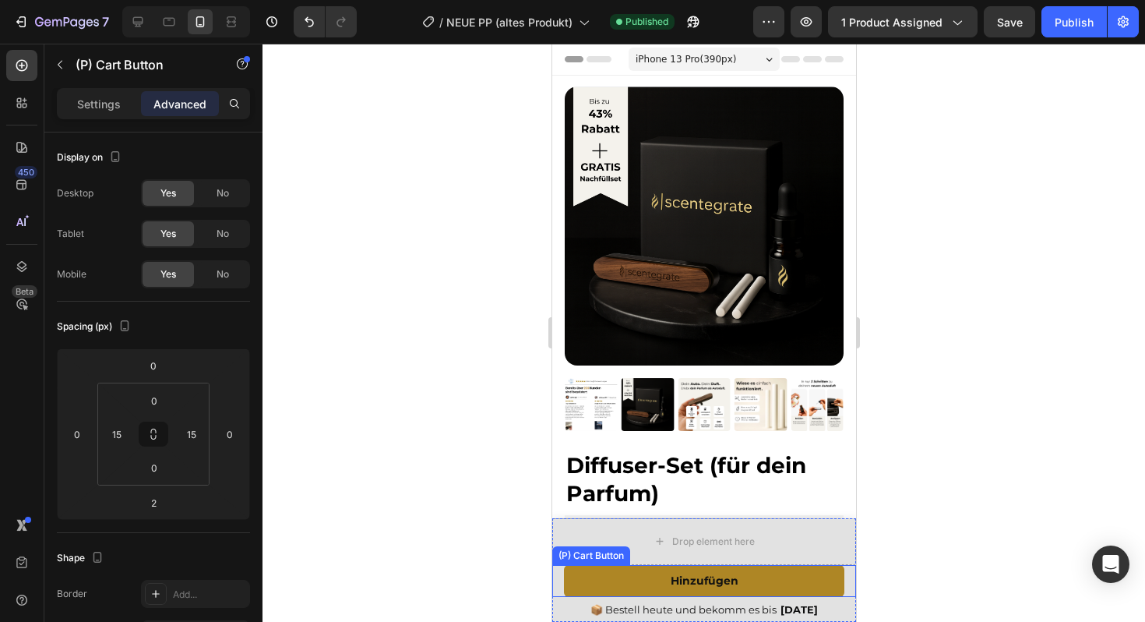
click at [562, 576] on div "Hinzufügen (P) Cart Button" at bounding box center [703, 581] width 304 height 32
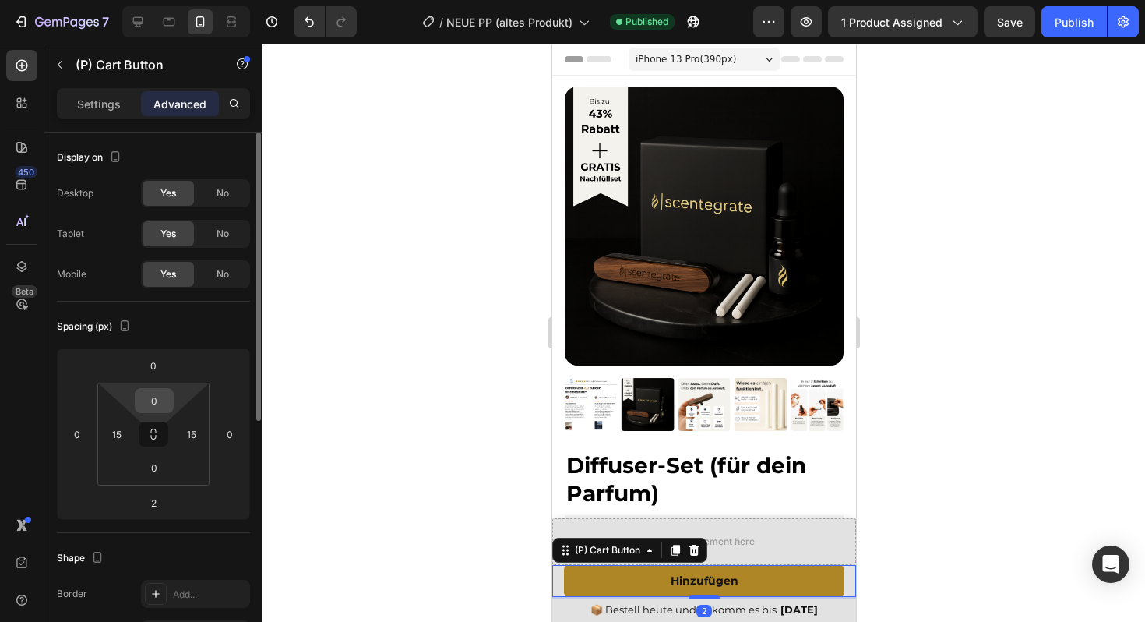
click at [160, 397] on input "0" at bounding box center [154, 400] width 31 height 23
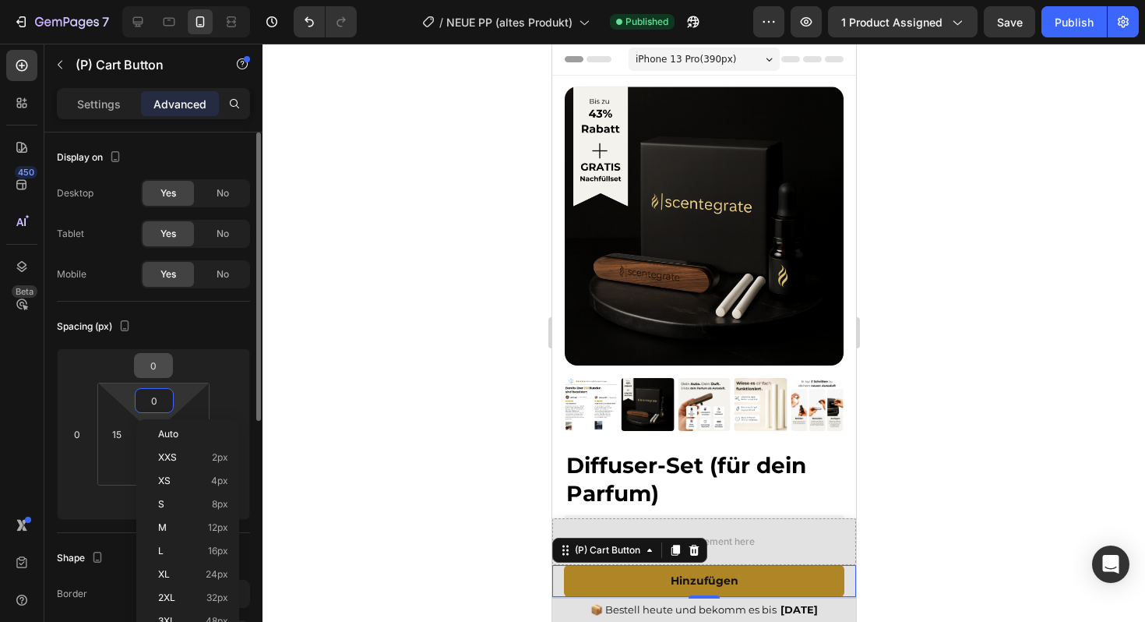
click at [157, 370] on input "0" at bounding box center [153, 365] width 31 height 23
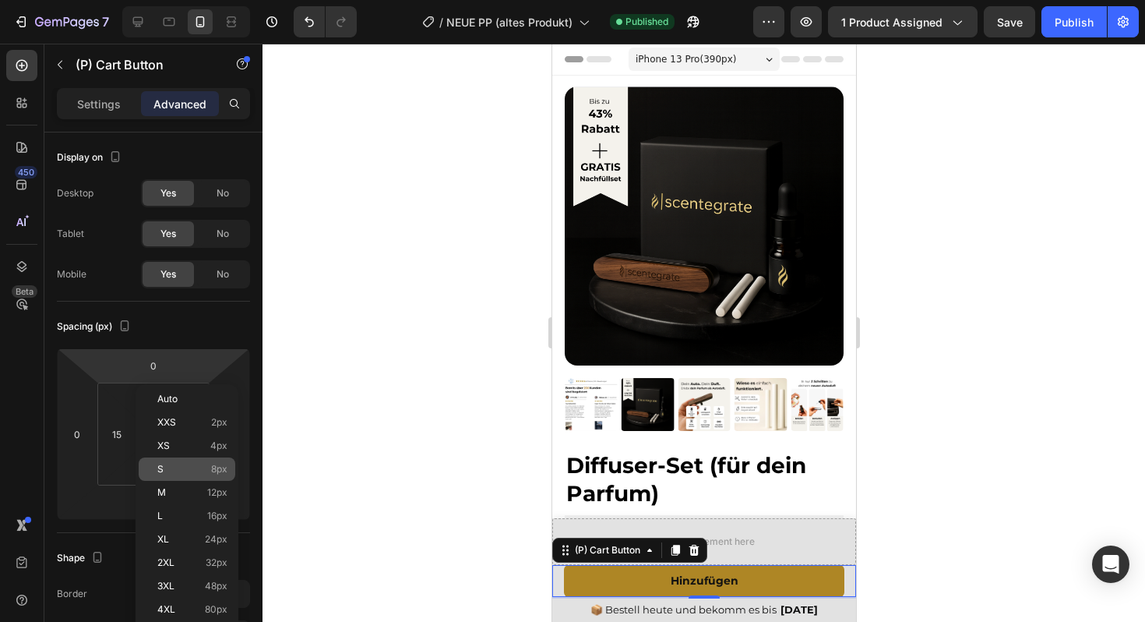
click at [197, 474] on div "S 8px" at bounding box center [187, 468] width 97 height 23
type input "8"
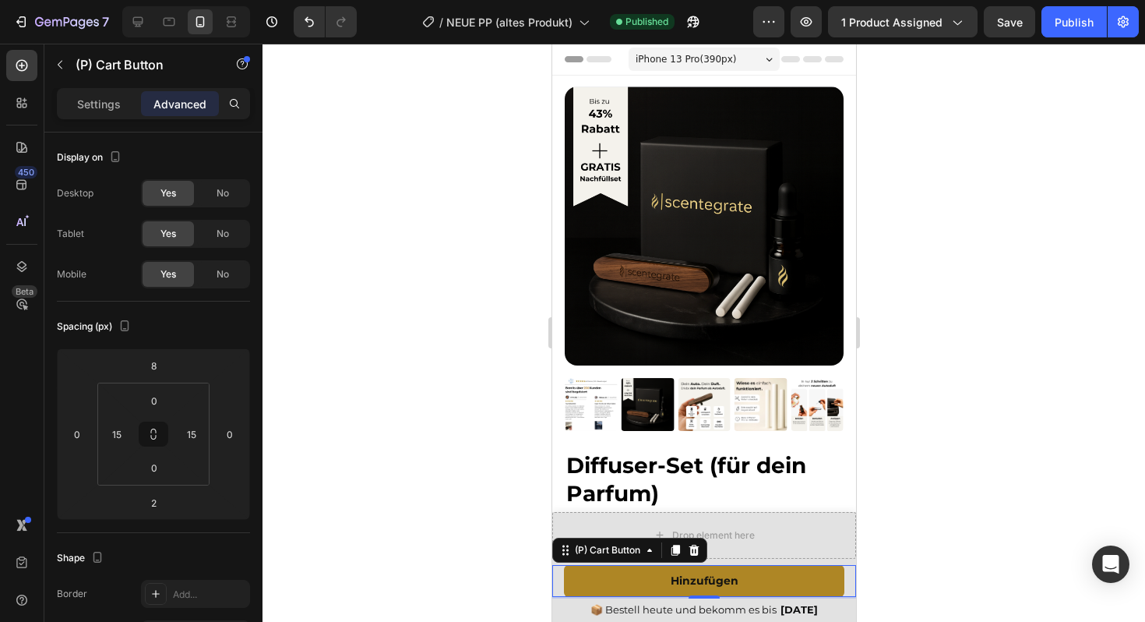
click at [316, 436] on div at bounding box center [703, 333] width 882 height 578
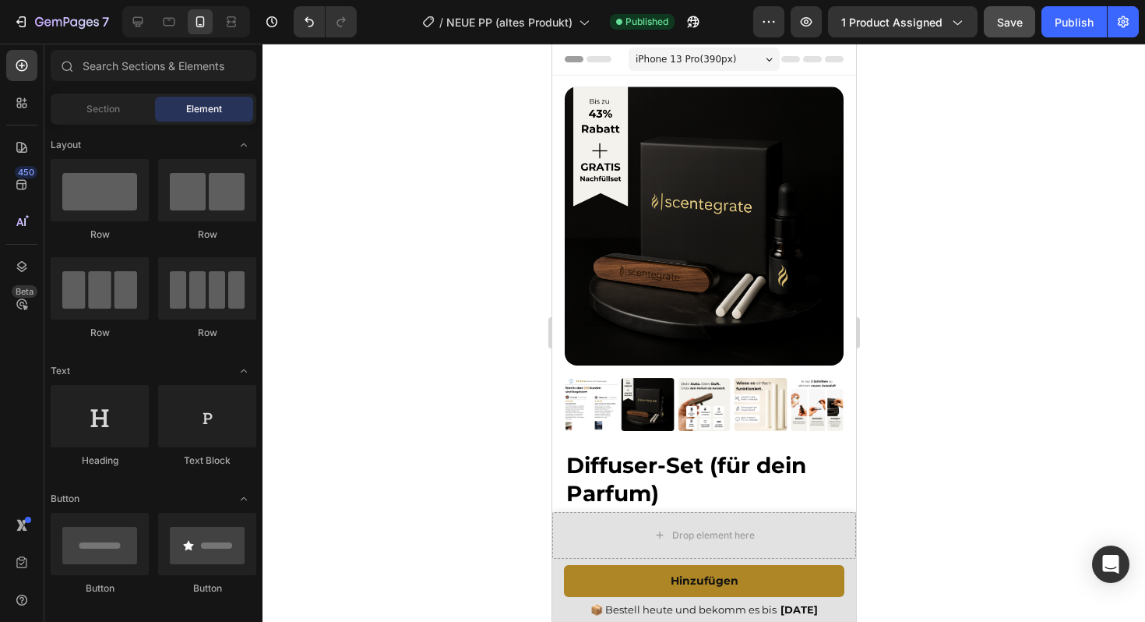
click at [1005, 19] on span "Save" at bounding box center [1010, 22] width 26 height 13
click at [1059, 22] on div "Publish" at bounding box center [1074, 22] width 39 height 16
click at [555, 576] on div "Hinzufügen (P) Cart Button" at bounding box center [703, 581] width 304 height 32
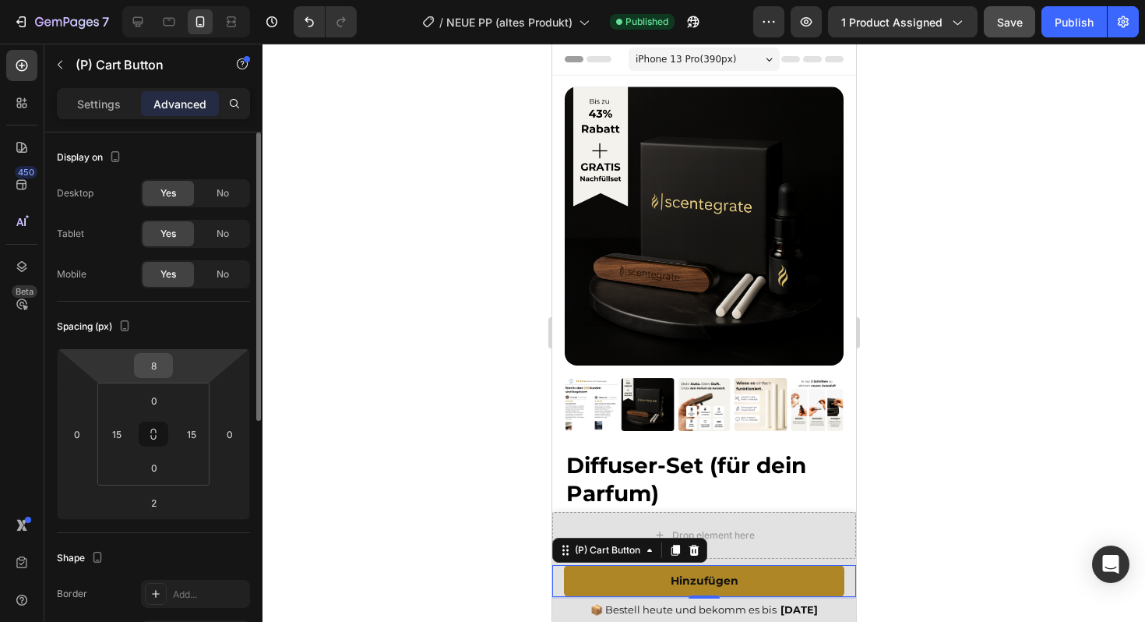
click at [155, 372] on input "8" at bounding box center [153, 365] width 31 height 23
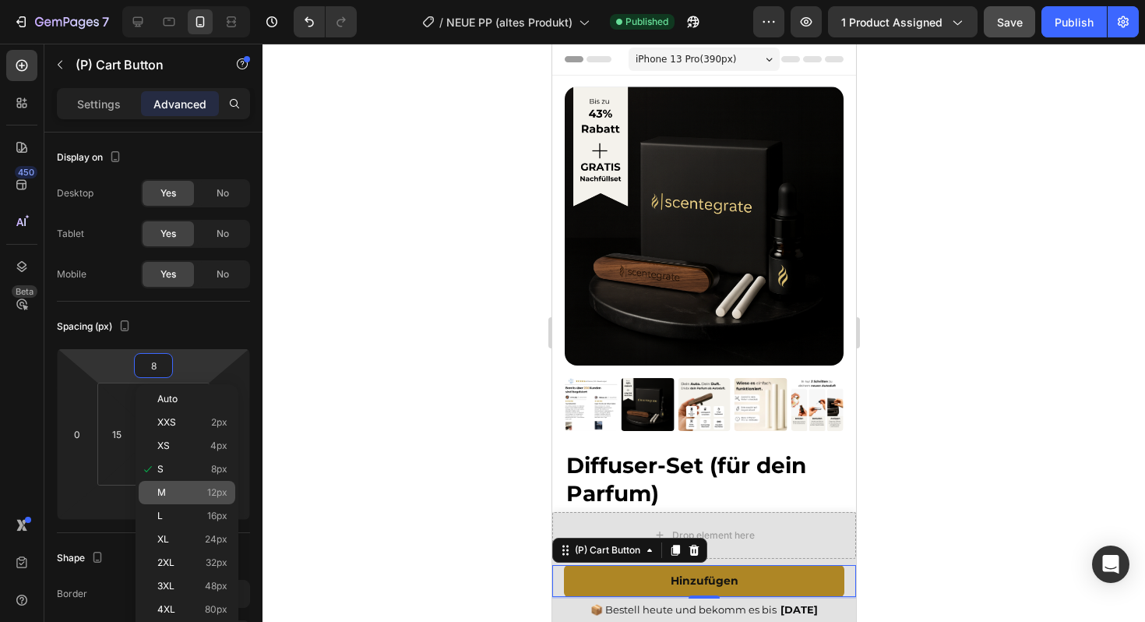
click at [202, 492] on p "M 12px" at bounding box center [192, 492] width 70 height 11
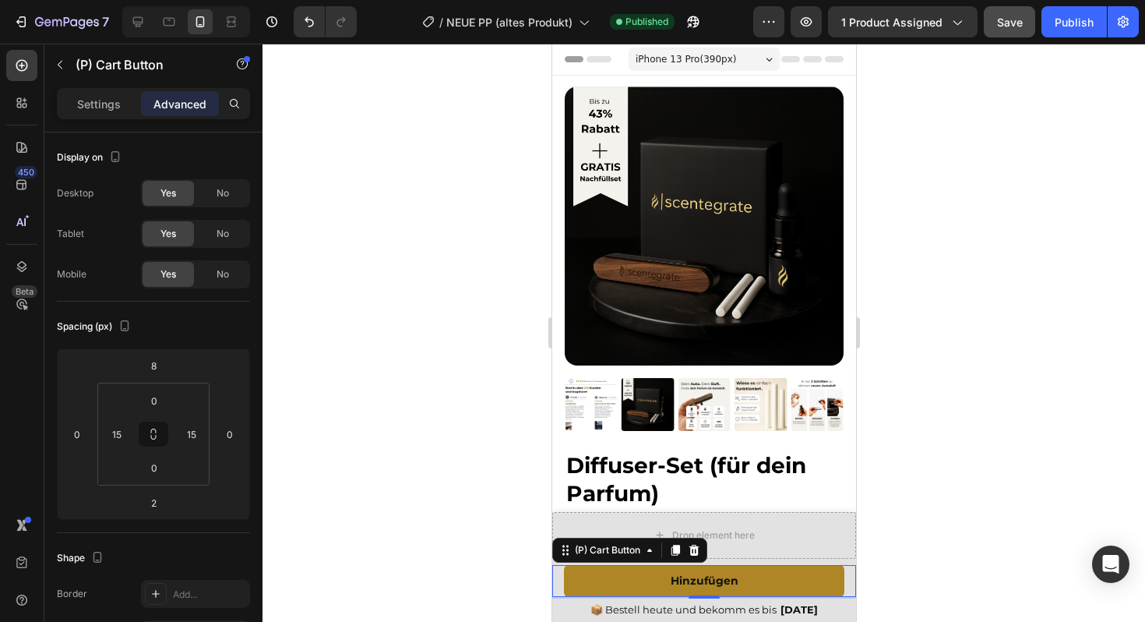
type input "12"
click at [423, 448] on div at bounding box center [703, 333] width 882 height 578
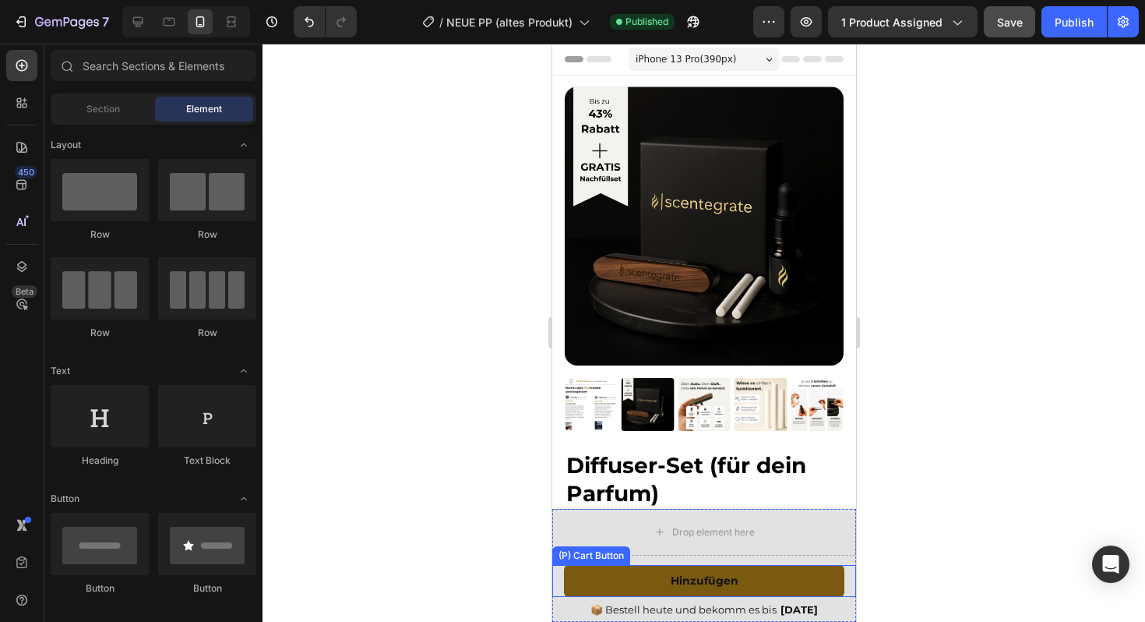
click at [579, 579] on button "Hinzufügen" at bounding box center [703, 581] width 280 height 32
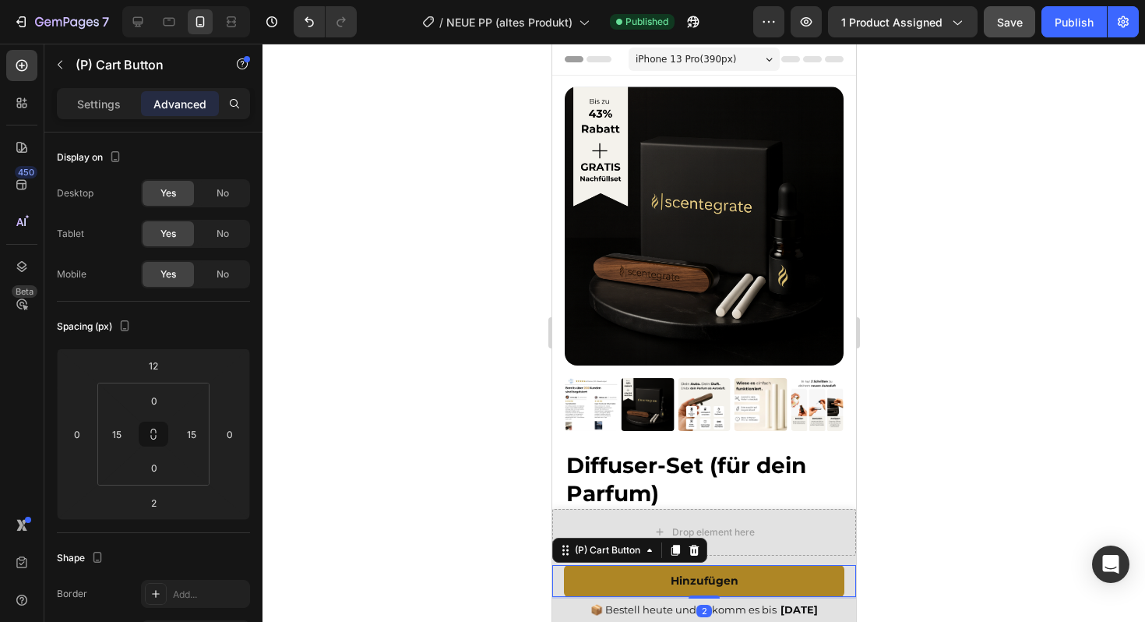
click at [160, 0] on html "7 Version history / NEUE PP (altes Produkt) Published Preview 1 product assigne…" at bounding box center [572, 0] width 1145 height 0
click at [160, 355] on input "12" at bounding box center [153, 365] width 31 height 23
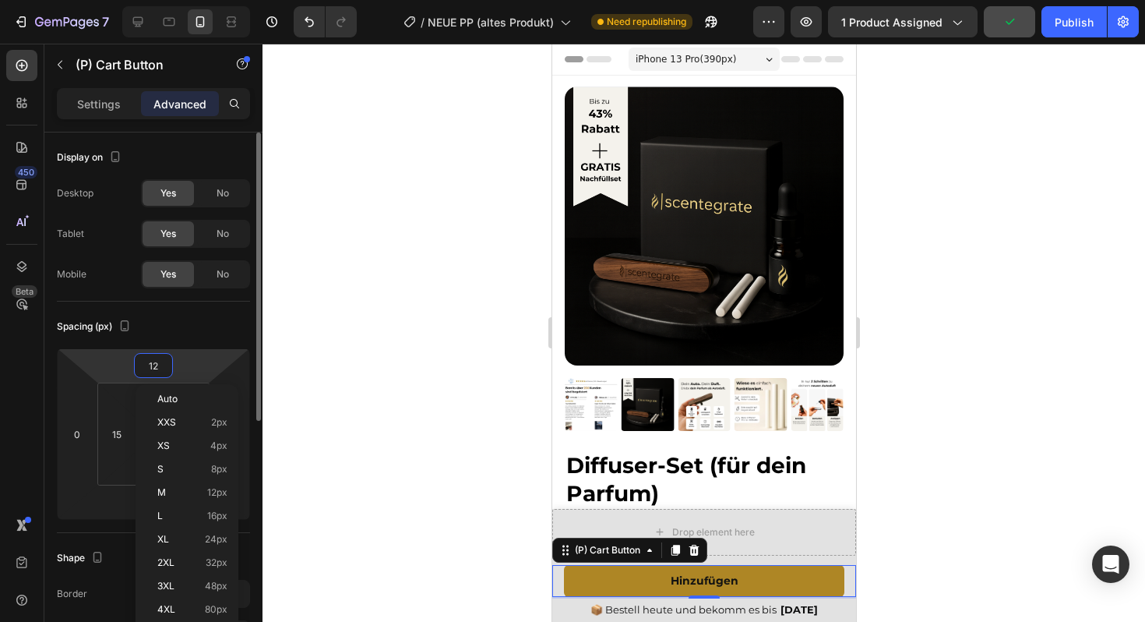
click at [160, 361] on input "12" at bounding box center [153, 365] width 31 height 23
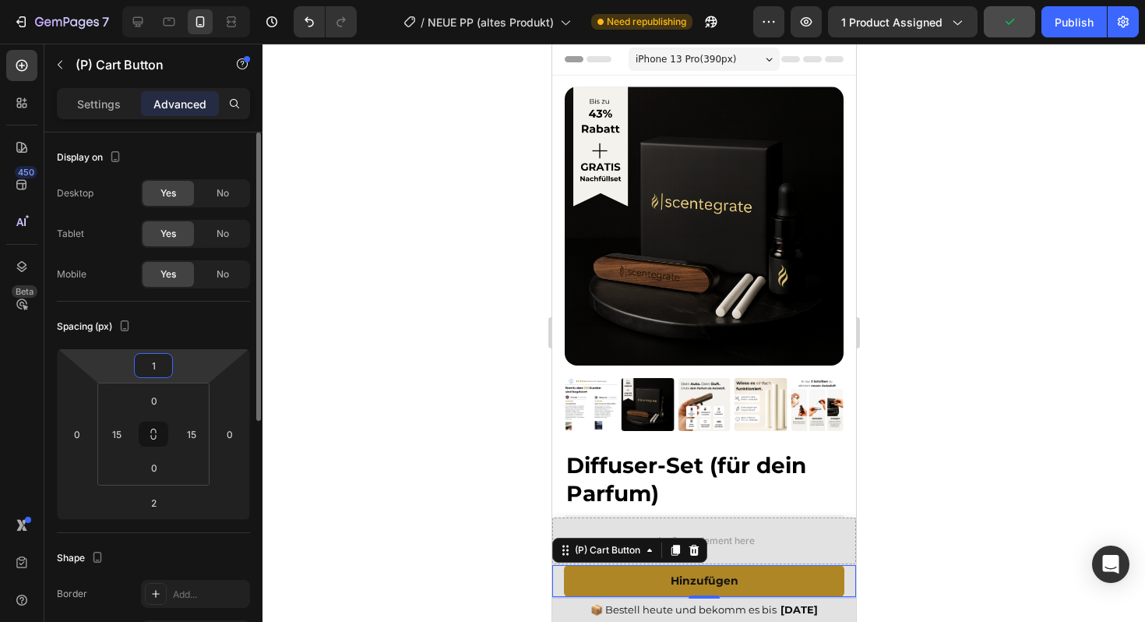
type input "10"
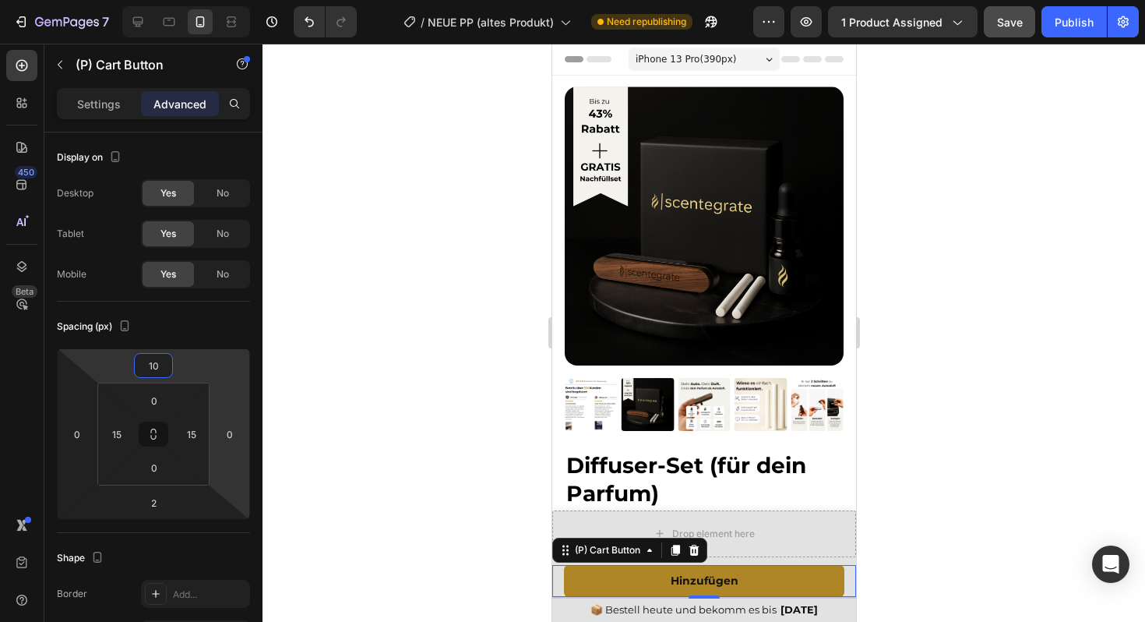
click at [348, 432] on div at bounding box center [703, 333] width 882 height 578
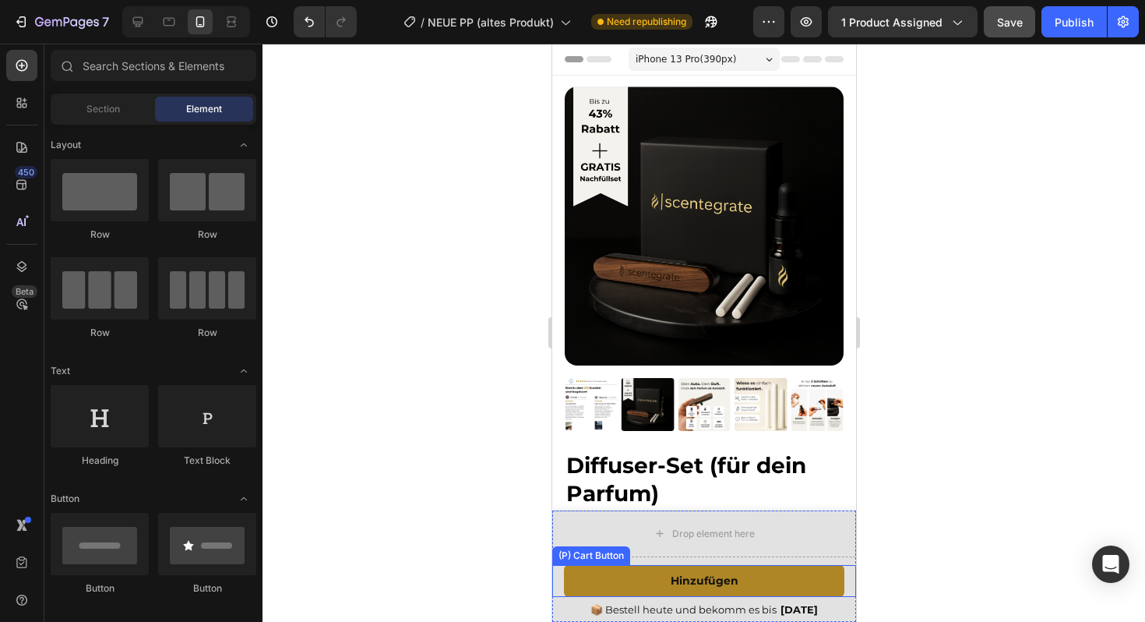
click at [561, 573] on div "Hinzufügen (P) Cart Button" at bounding box center [703, 581] width 304 height 32
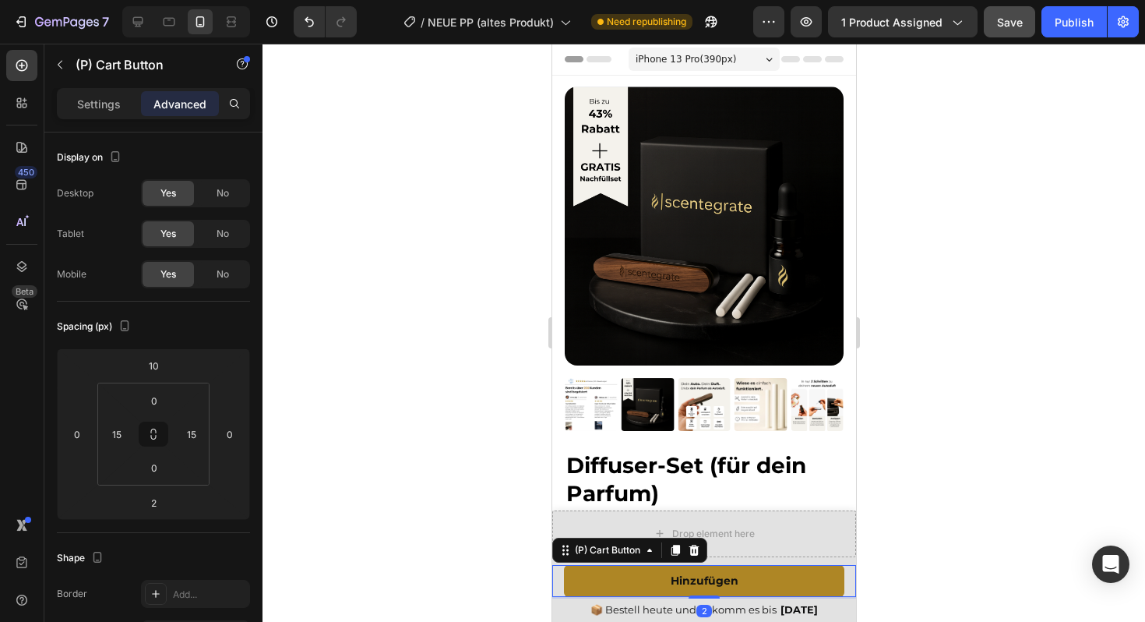
click at [459, 414] on div at bounding box center [703, 333] width 882 height 578
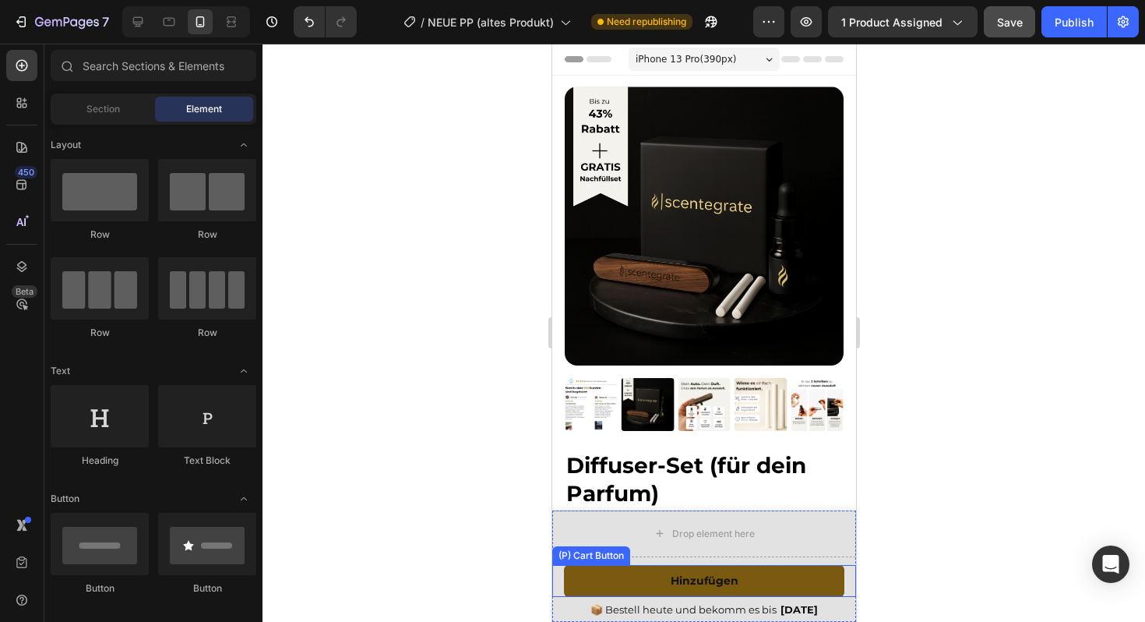
click at [630, 572] on button "Hinzufügen" at bounding box center [703, 581] width 280 height 32
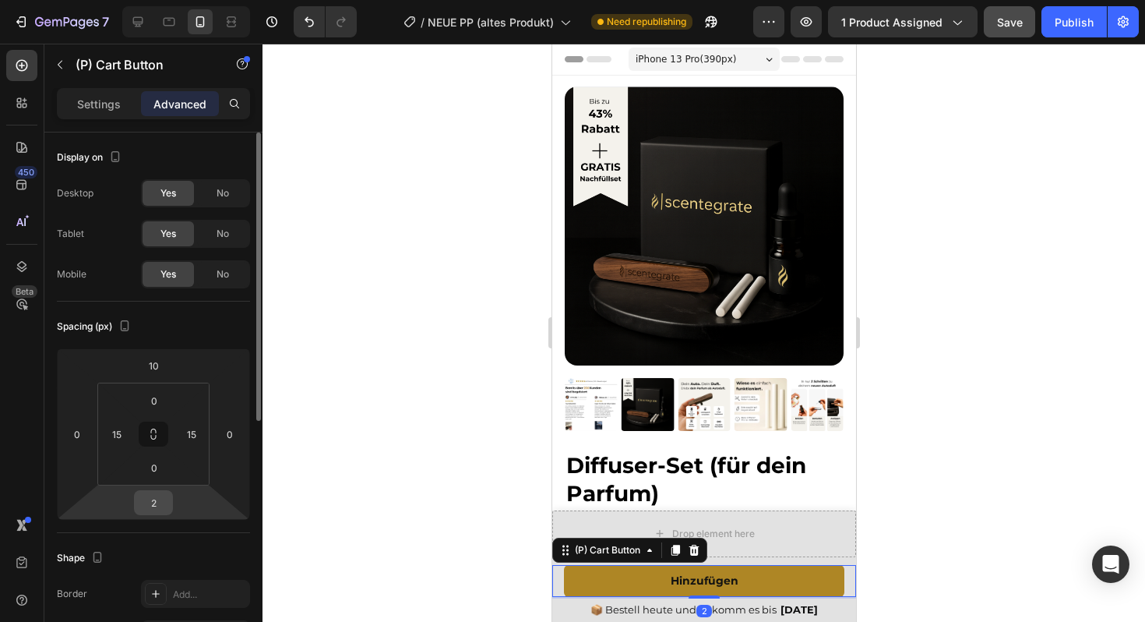
click at [153, 495] on input "2" at bounding box center [153, 502] width 31 height 23
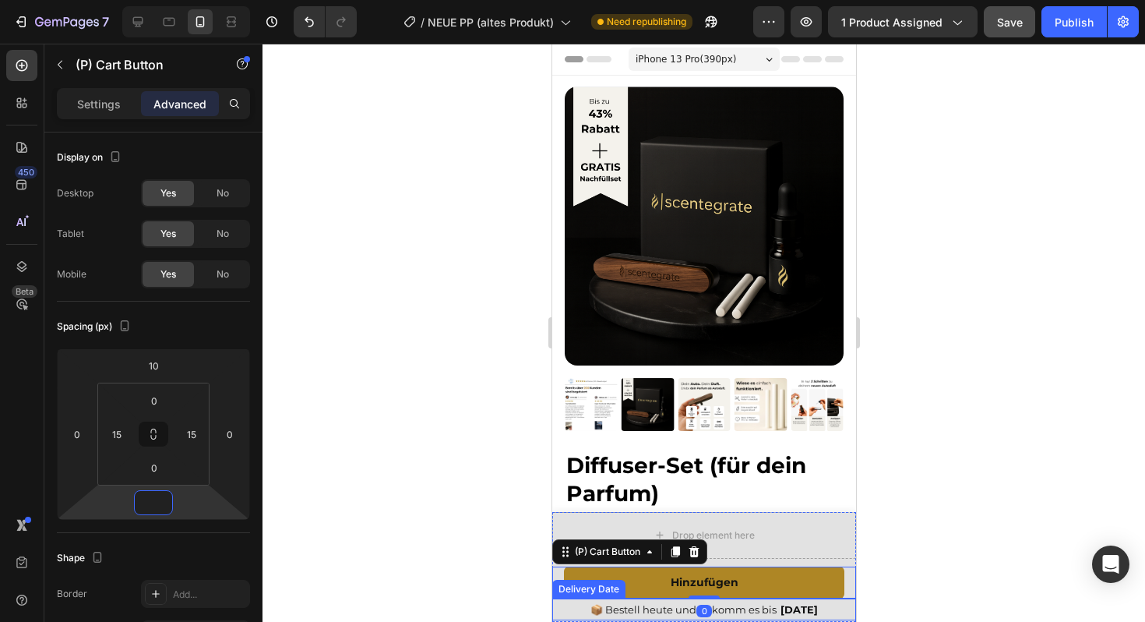
click at [622, 607] on span "📦 Bestell heute und bekomm es bis" at bounding box center [683, 609] width 186 height 12
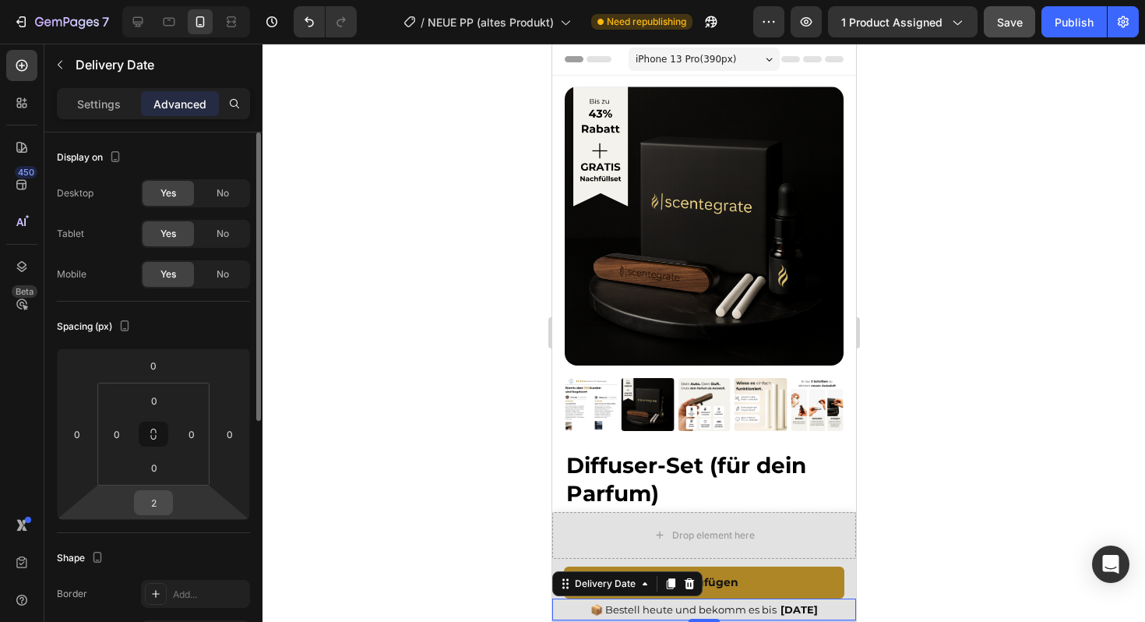
click at [158, 500] on input "2" at bounding box center [153, 502] width 31 height 23
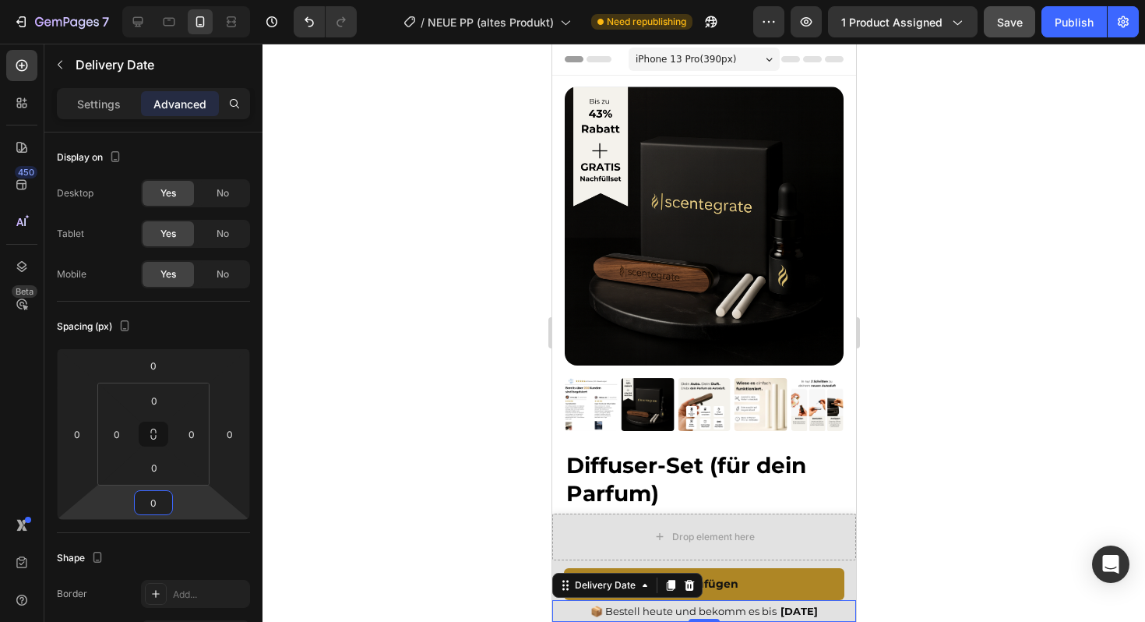
click at [292, 499] on div at bounding box center [703, 333] width 882 height 578
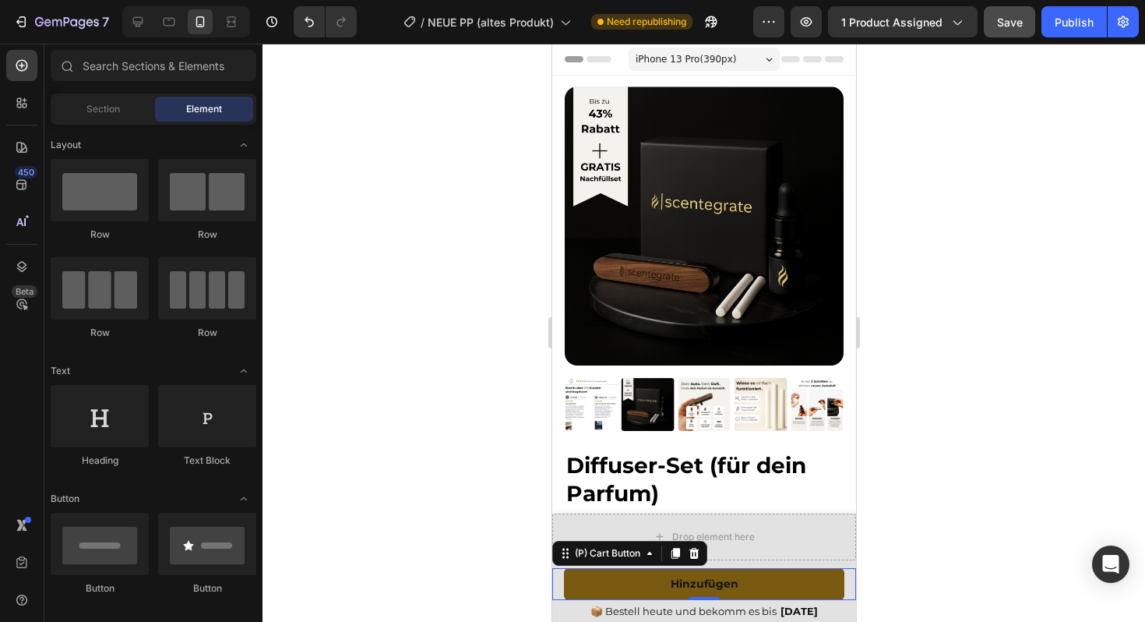
click at [600, 576] on button "Hinzufügen" at bounding box center [703, 584] width 280 height 32
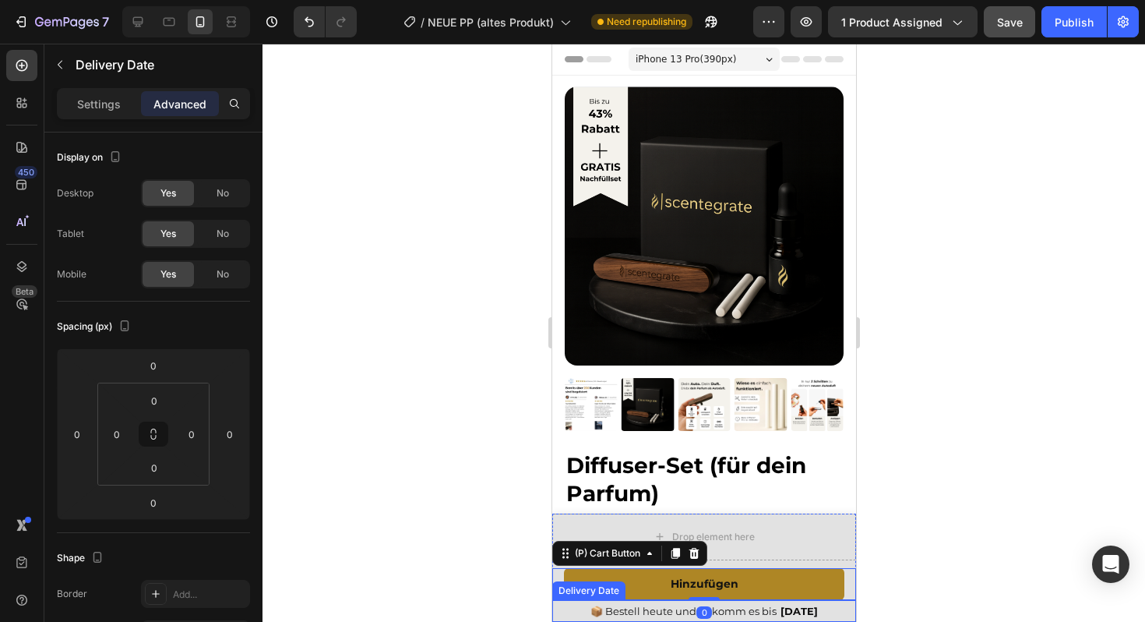
click at [585, 611] on div "📦 Bestell heute und bekomm es bis Aug 31" at bounding box center [703, 611] width 304 height 22
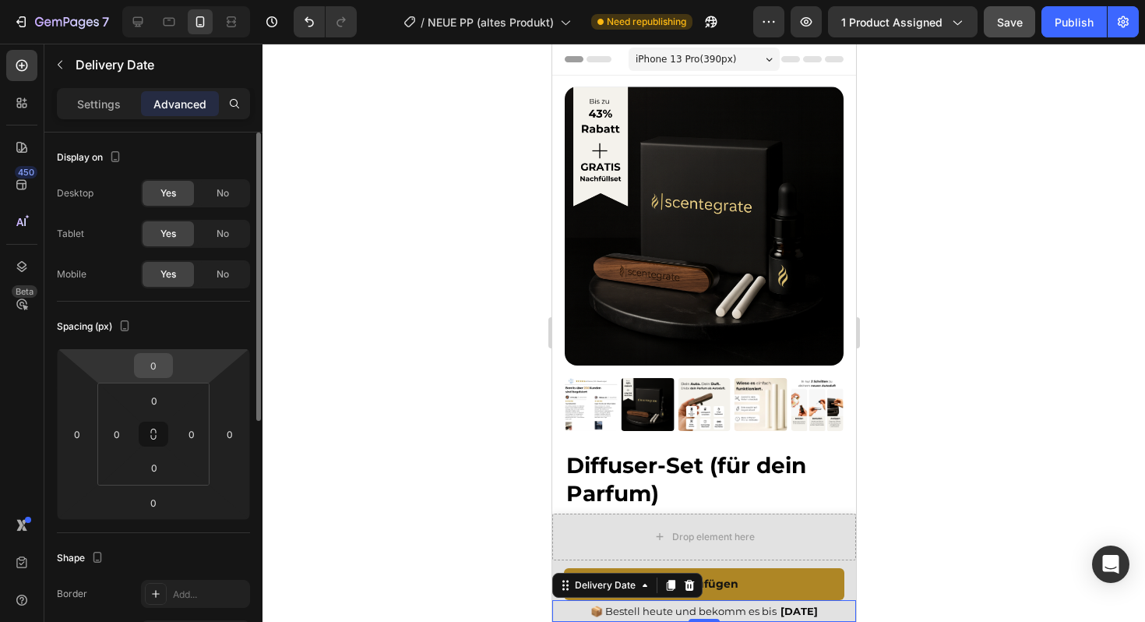
click at [159, 367] on input "0" at bounding box center [153, 365] width 31 height 23
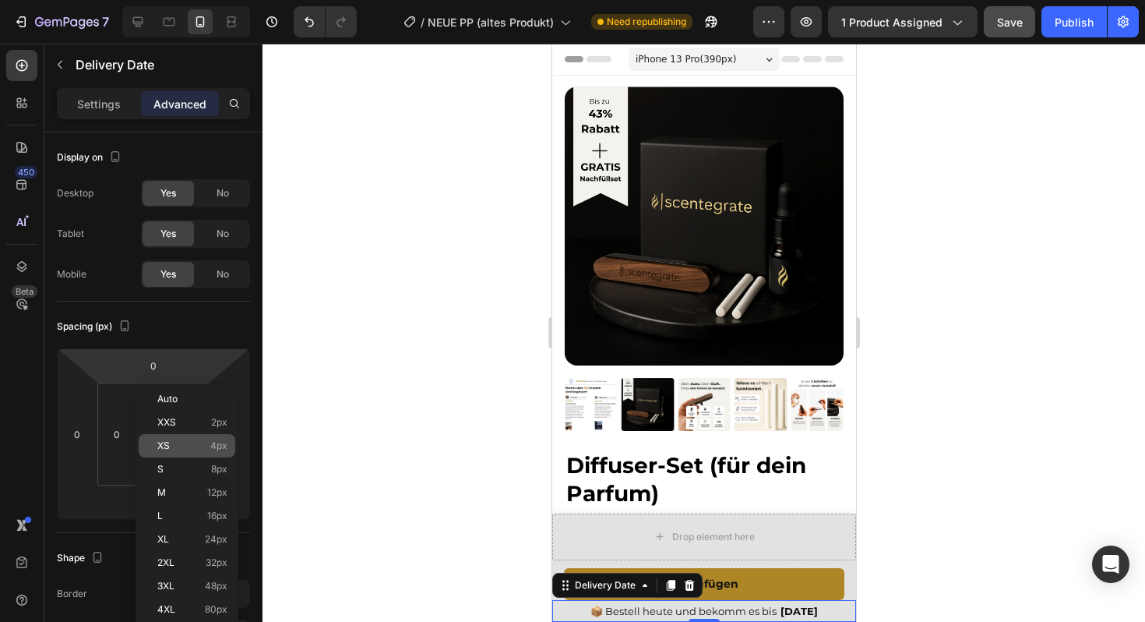
click at [188, 450] on p "XS 4px" at bounding box center [192, 445] width 70 height 11
type input "4"
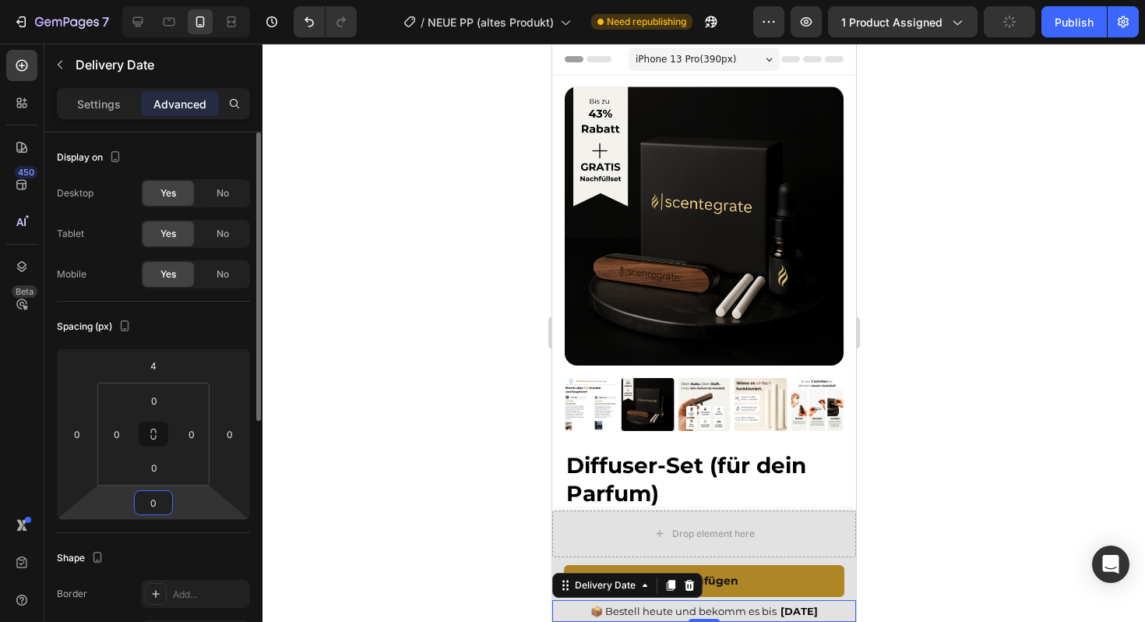
click at [167, 504] on input "0" at bounding box center [153, 502] width 31 height 23
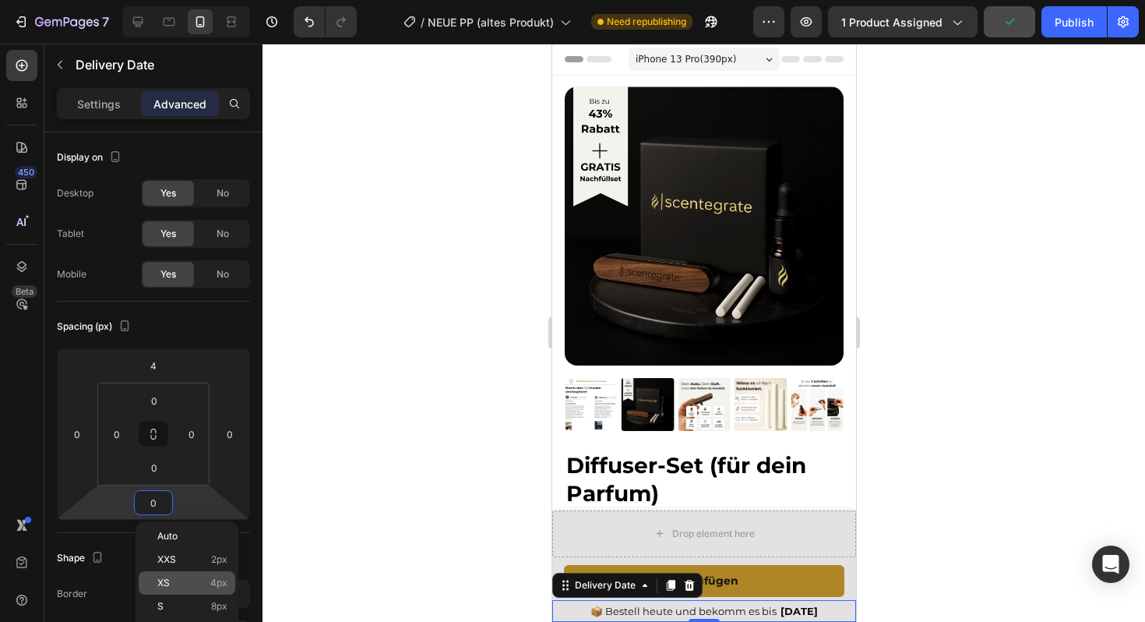
click at [189, 587] on p "XS 4px" at bounding box center [192, 582] width 70 height 11
type input "4"
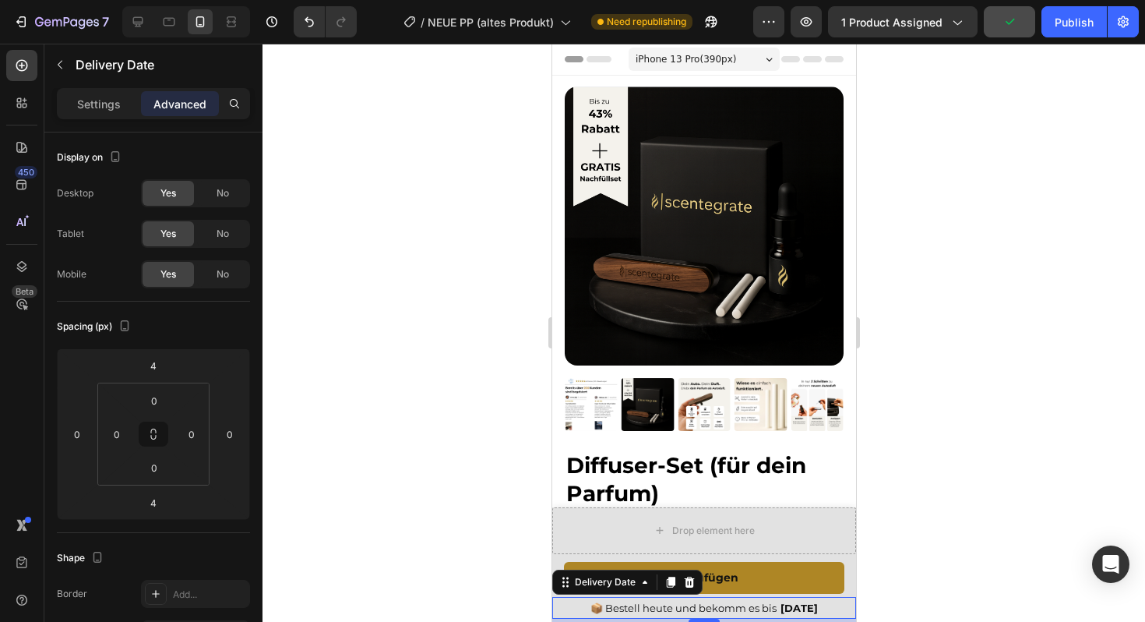
click at [308, 519] on div at bounding box center [703, 333] width 882 height 578
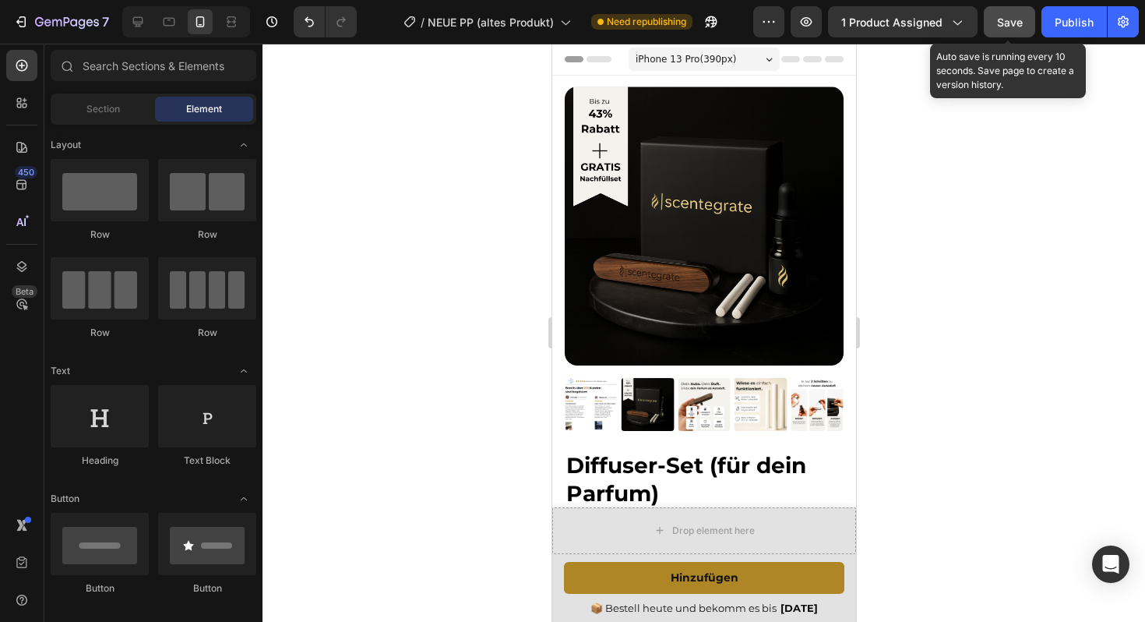
click at [1013, 14] on div "Save" at bounding box center [1010, 22] width 26 height 16
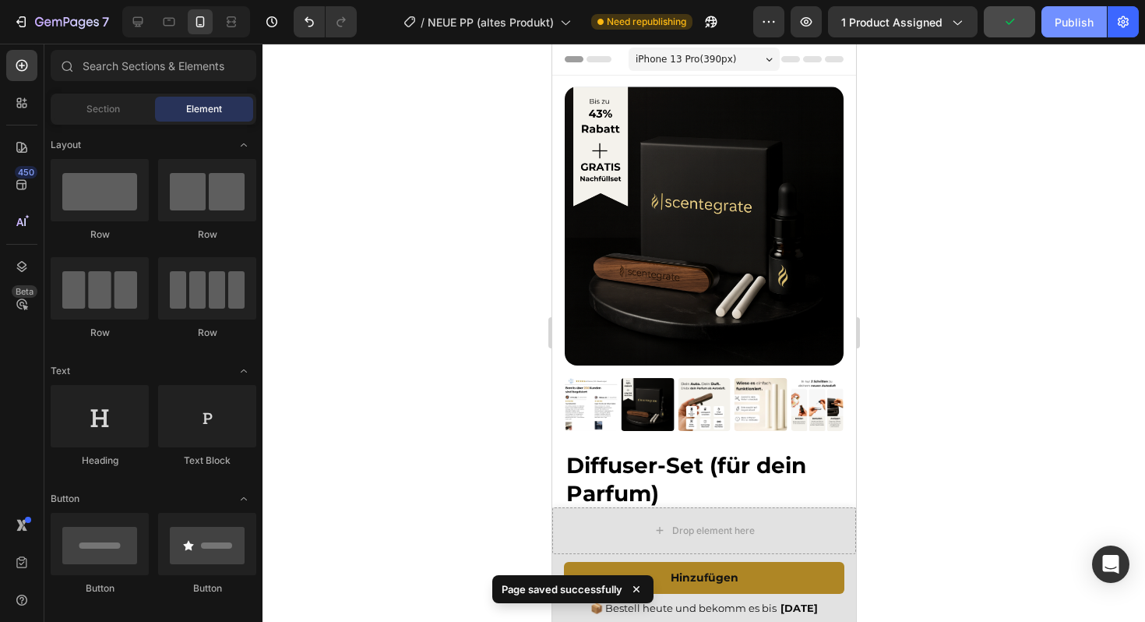
click at [1055, 25] on div "Publish" at bounding box center [1074, 22] width 39 height 16
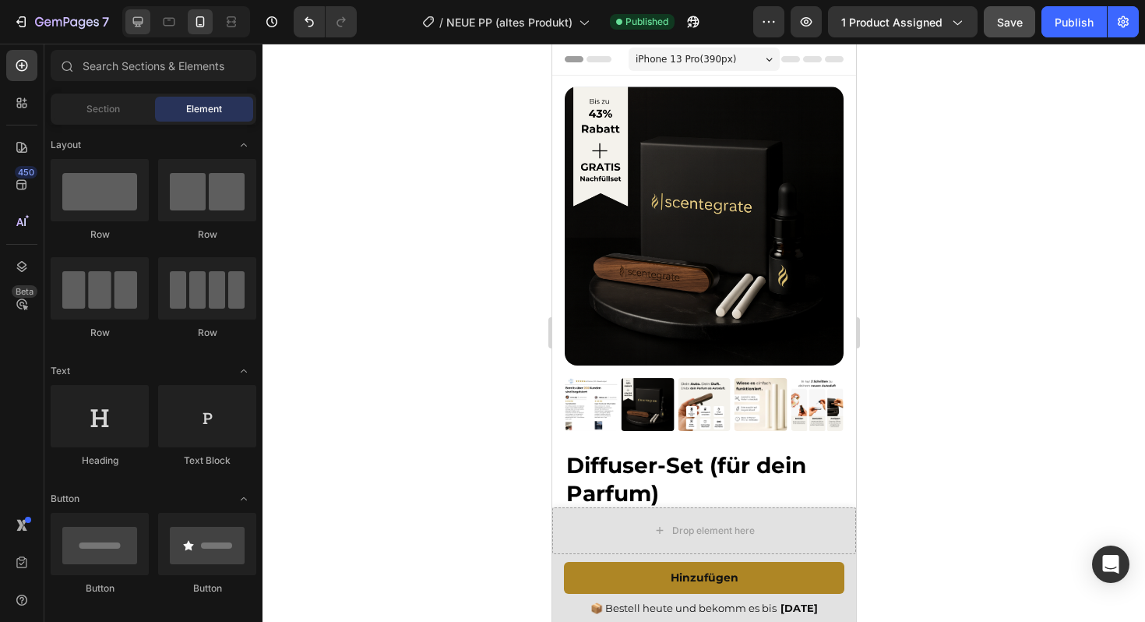
click at [157, 30] on div at bounding box center [169, 21] width 25 height 25
click at [137, 31] on div at bounding box center [137, 21] width 25 height 25
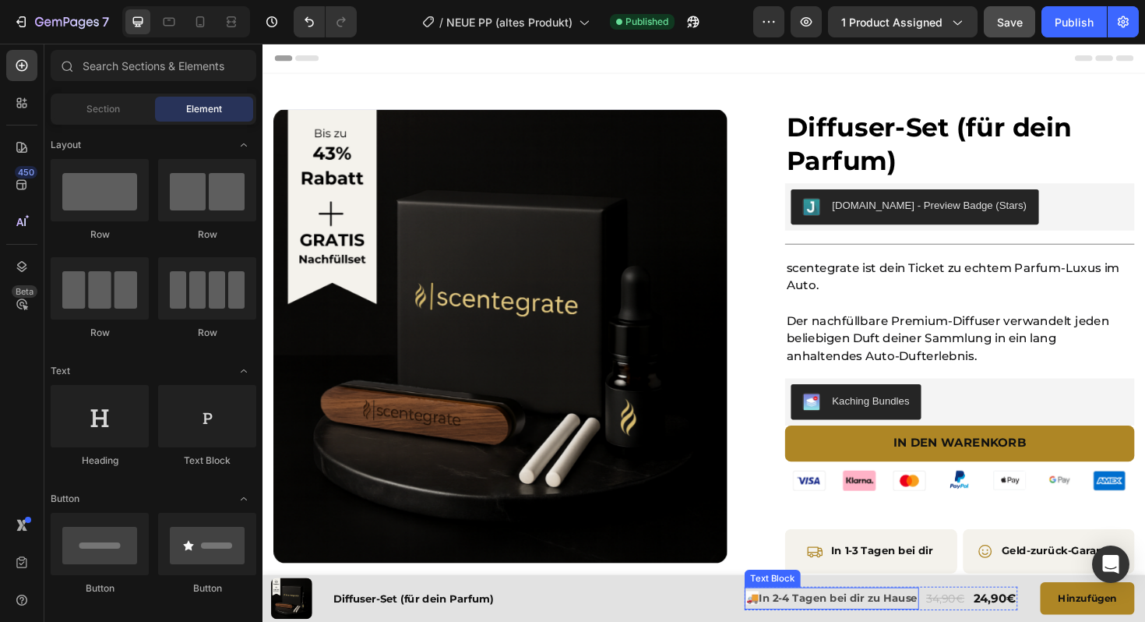
click at [792, 621] on p "🚚 In 2-4 Tagen bei dir zu Hause" at bounding box center [864, 630] width 181 height 19
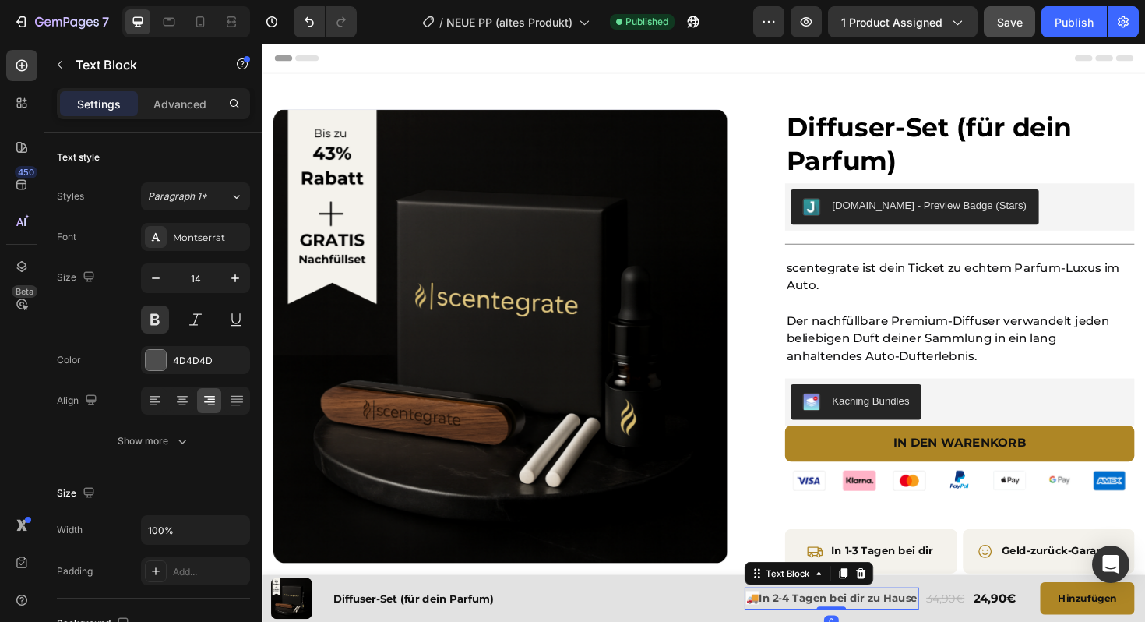
click at [786, 621] on span "🚚" at bounding box center [780, 630] width 13 height 14
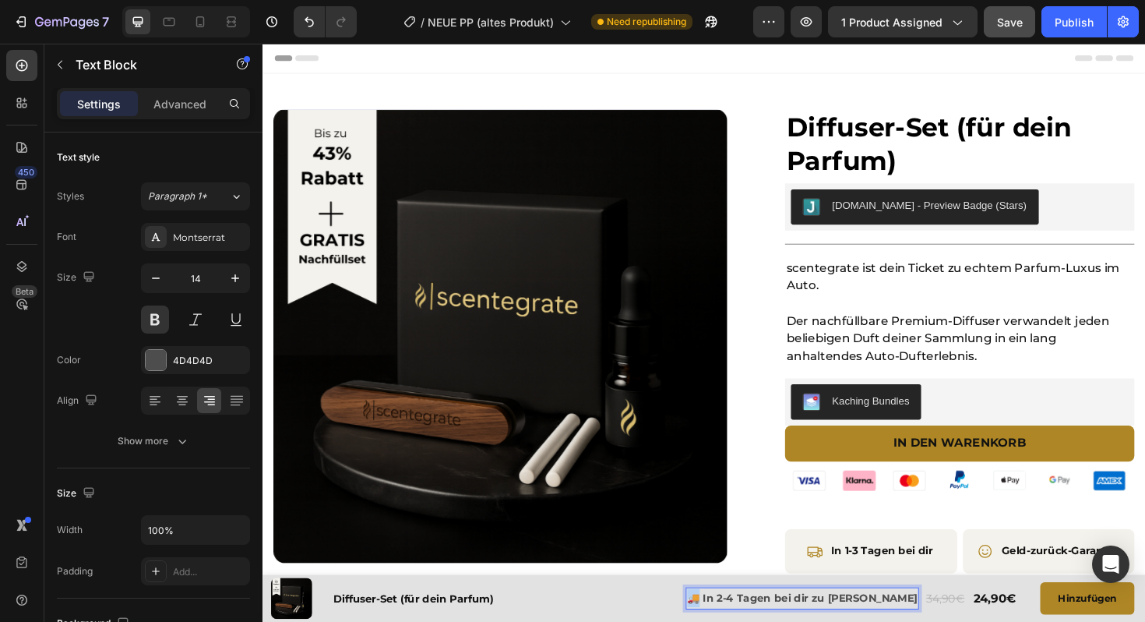
click at [780, 621] on p "🚚 In 2-4 Tagen bei dir zu Hause" at bounding box center [834, 630] width 244 height 19
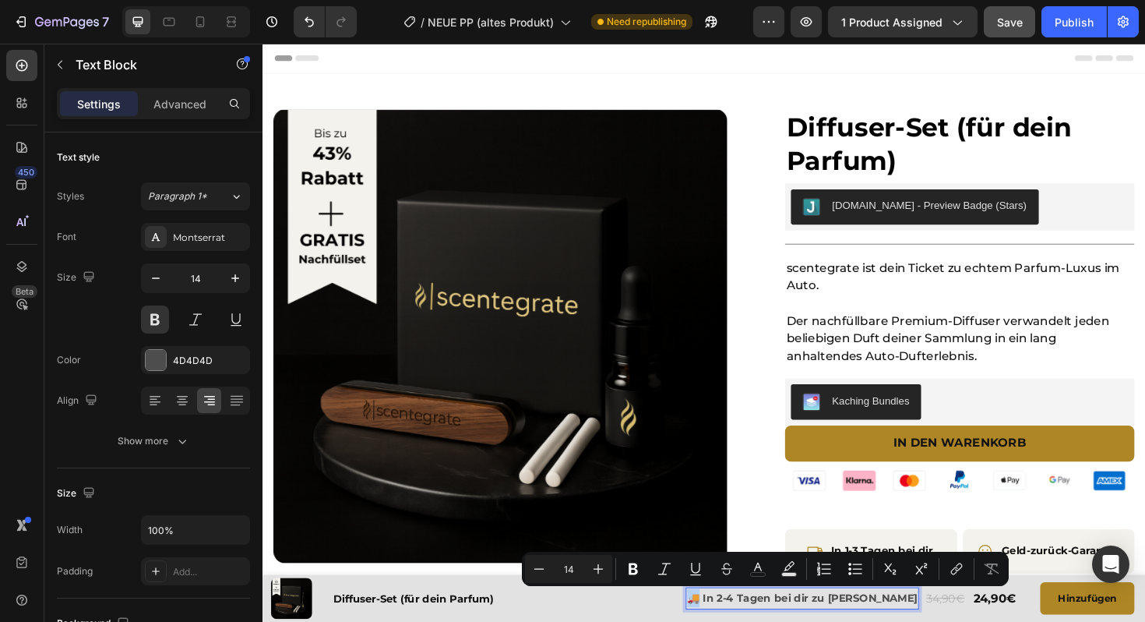
copy p "🚚"
click at [692, 621] on div "🚚 In 2-4 Tagen bei dir zu Hause Text Block 0 34,90€ Text Block 24,90€ Text Bloc…" at bounding box center [933, 631] width 527 height 34
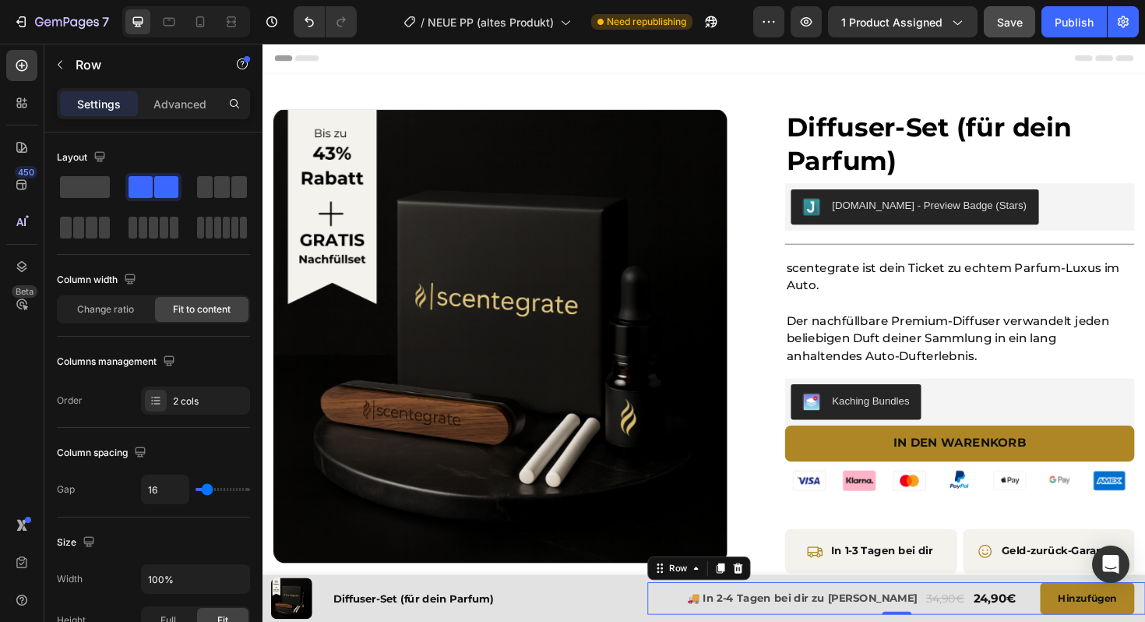
click at [1011, 14] on div "Save" at bounding box center [1010, 22] width 26 height 16
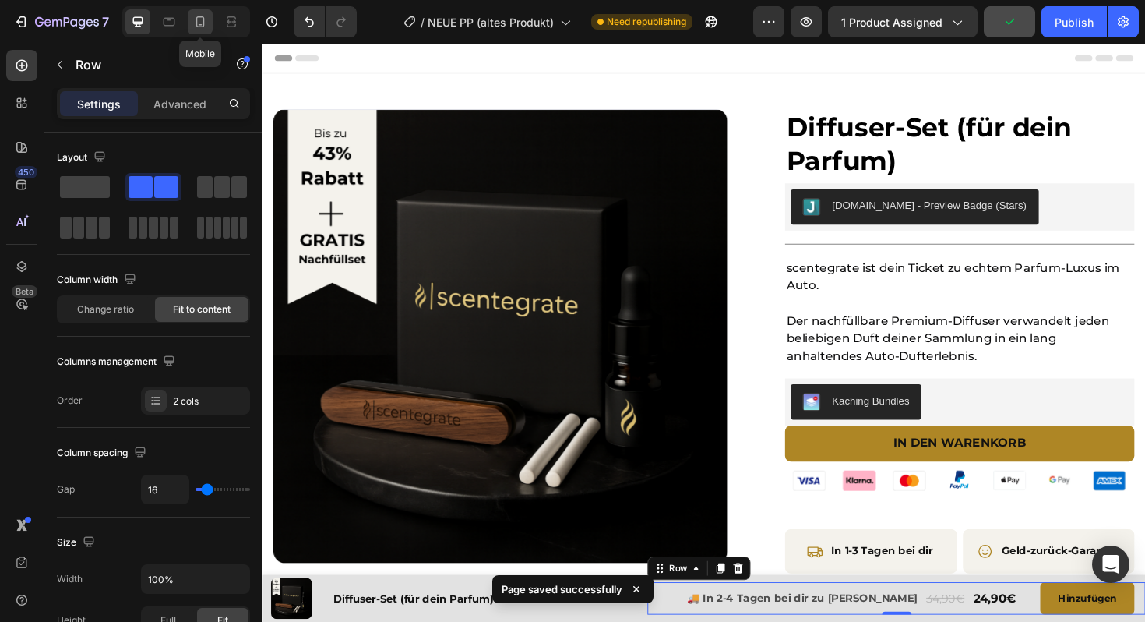
click at [195, 26] on icon at bounding box center [200, 22] width 16 height 16
type input "0"
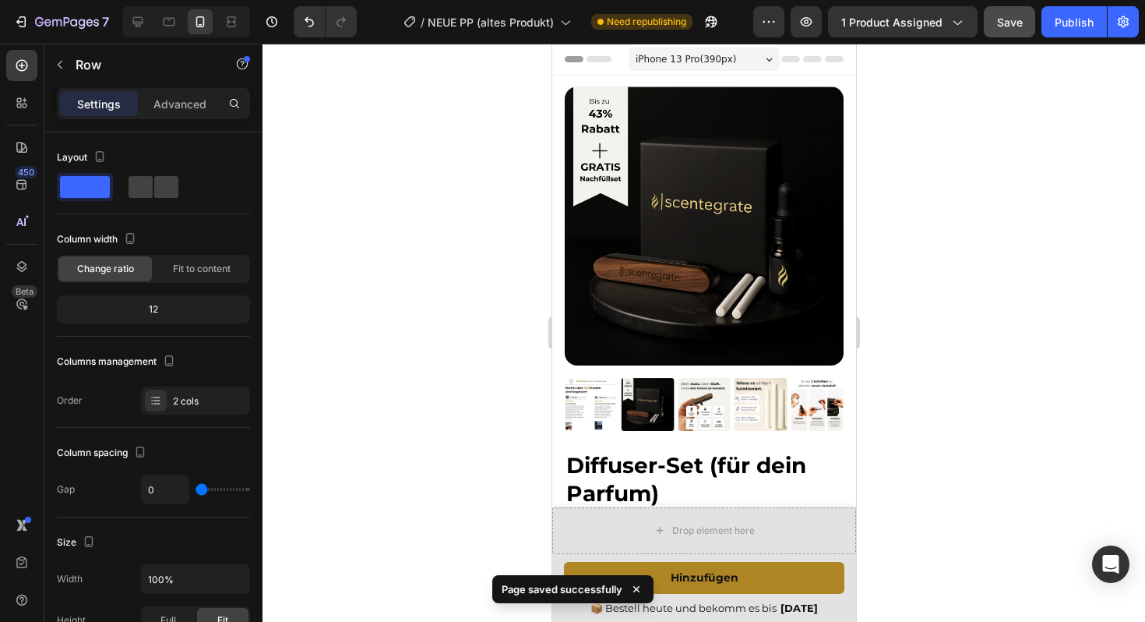
click at [597, 606] on div "Page saved successfully" at bounding box center [572, 592] width 161 height 34
click at [600, 608] on div "Page saved successfully" at bounding box center [572, 592] width 161 height 34
click at [660, 608] on span "📦 Bestell heute und bekomm es bis" at bounding box center [683, 607] width 186 height 12
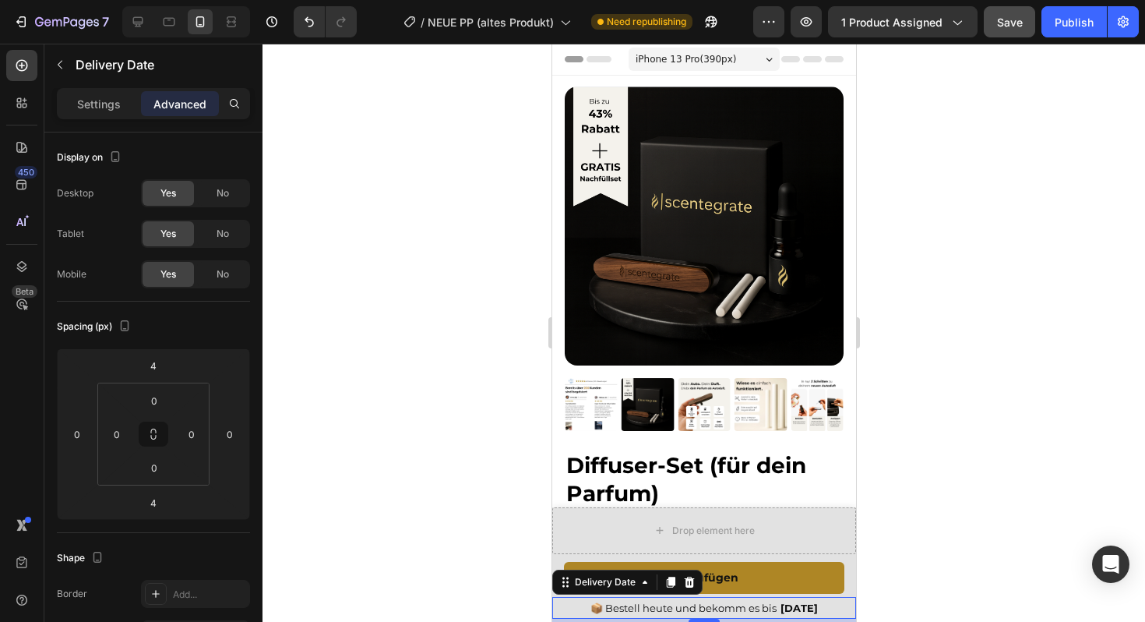
click at [602, 608] on span "📦 Bestell heute und bekomm es bis" at bounding box center [683, 607] width 186 height 12
click at [116, 98] on p "Settings" at bounding box center [99, 104] width 44 height 16
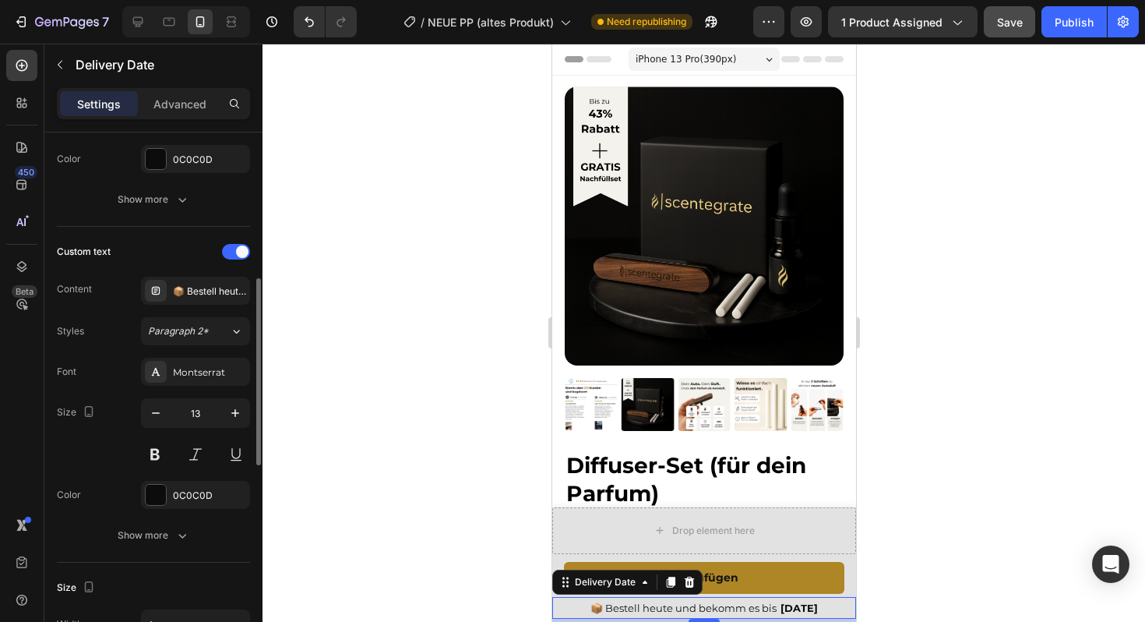
scroll to position [422, 0]
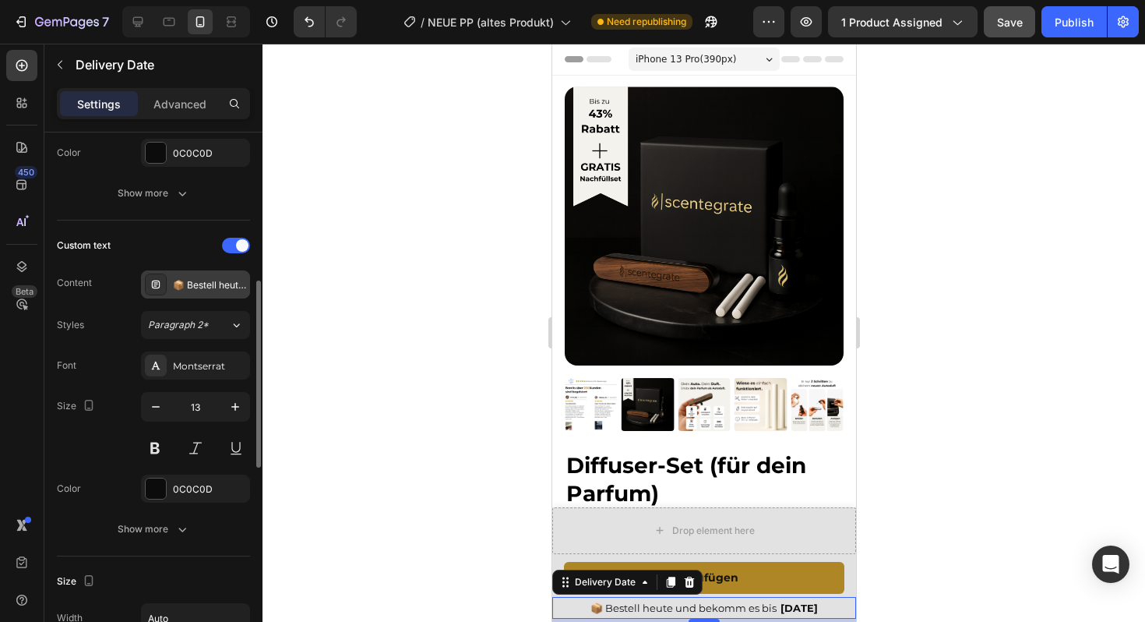
click at [183, 285] on div "📦 Bestell heute und bekomm es bis" at bounding box center [209, 285] width 73 height 14
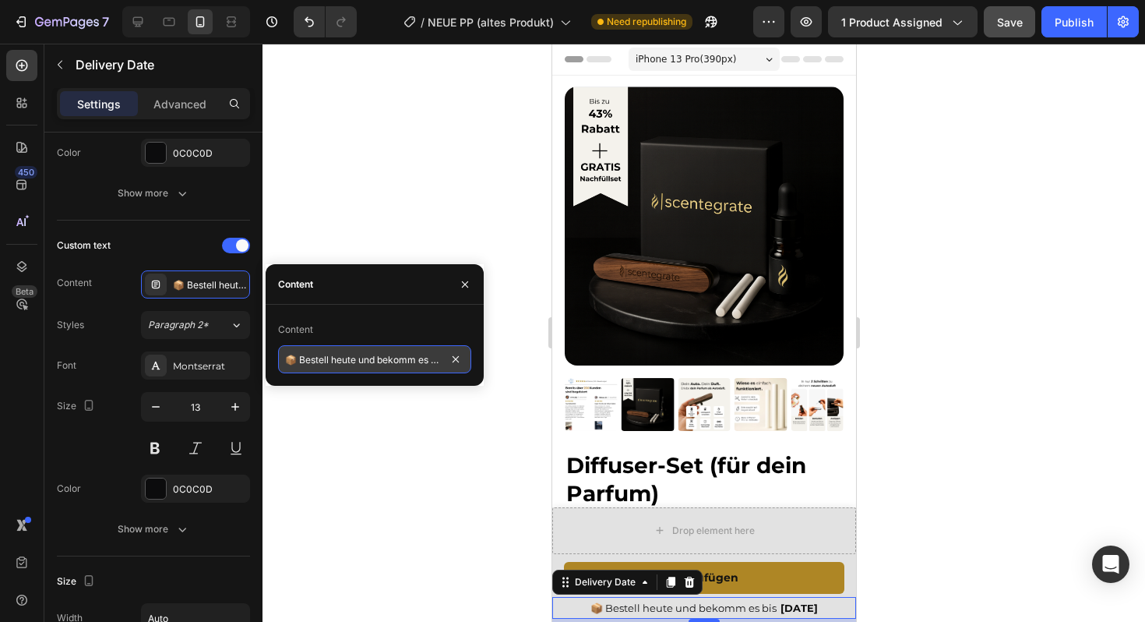
click at [294, 360] on input "📦 Bestell heute und bekomm es bis" at bounding box center [374, 359] width 193 height 28
click at [291, 358] on input "📦 Bestell heute und bekomm es bis" at bounding box center [374, 359] width 193 height 28
paste input "🚚"
type input "🚚 Bestell heute und bekomm es bis"
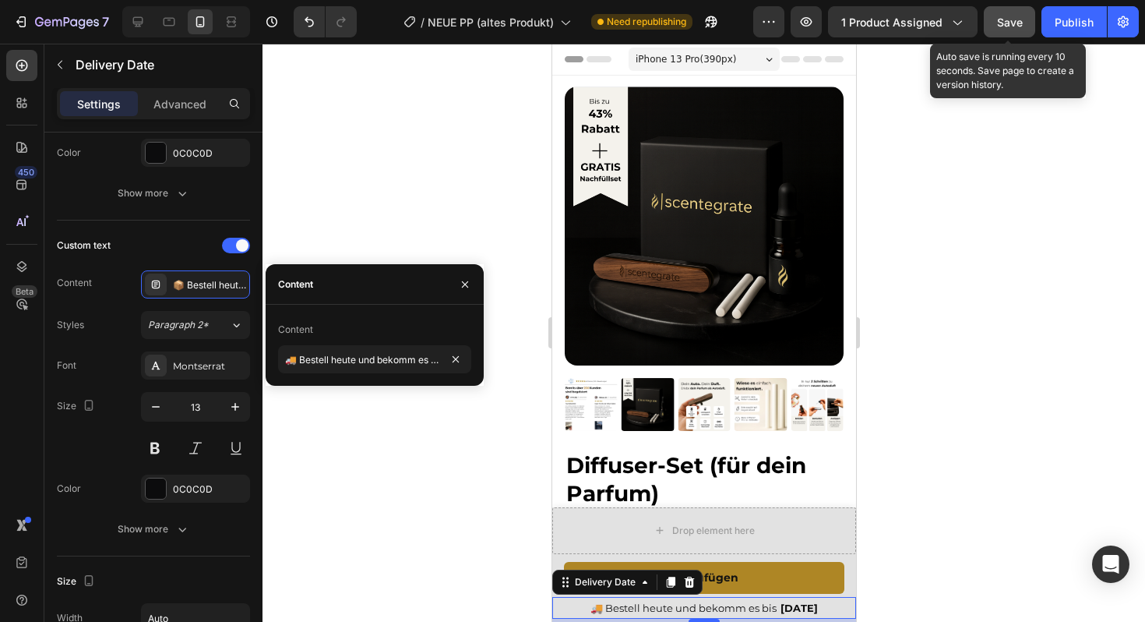
click at [1011, 29] on div "Save" at bounding box center [1010, 22] width 26 height 16
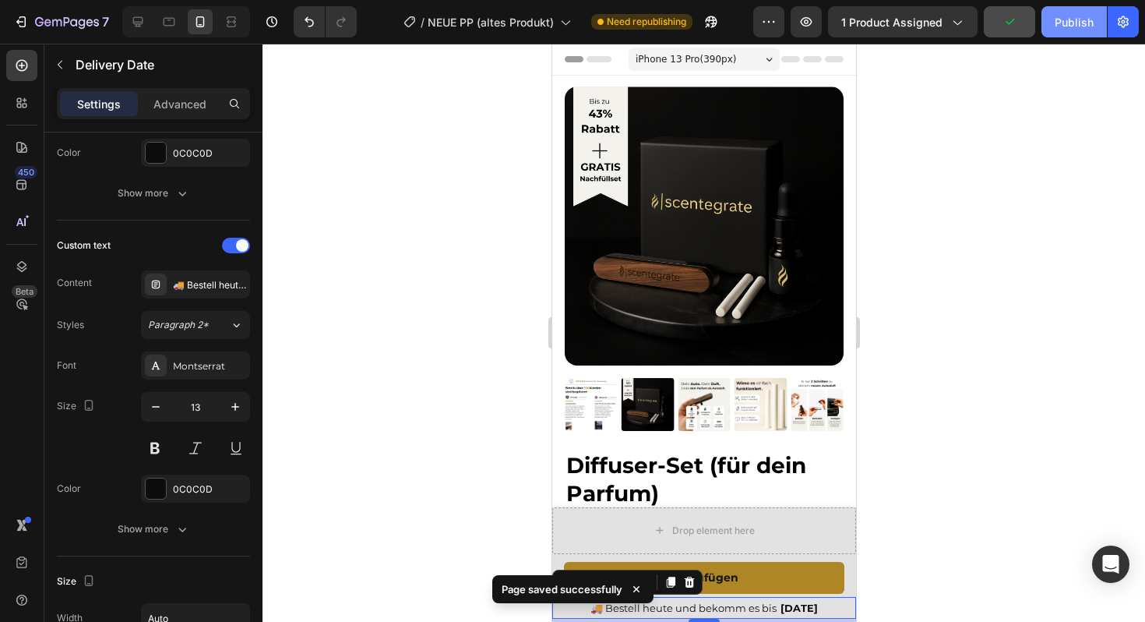
click at [1076, 27] on div "Publish" at bounding box center [1074, 22] width 39 height 16
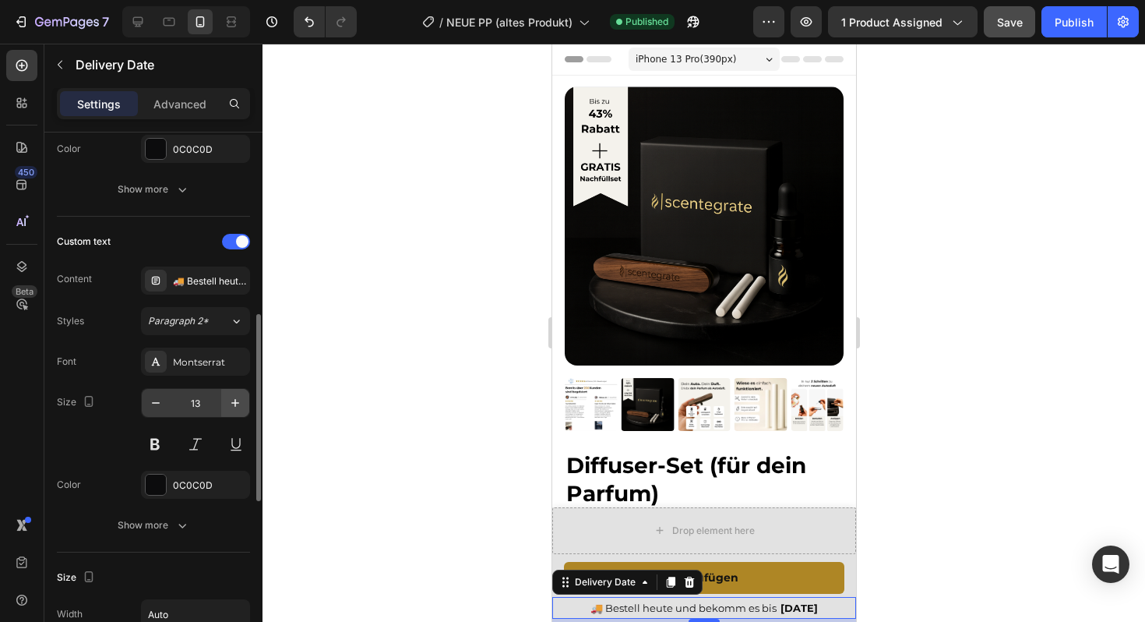
scroll to position [450, 0]
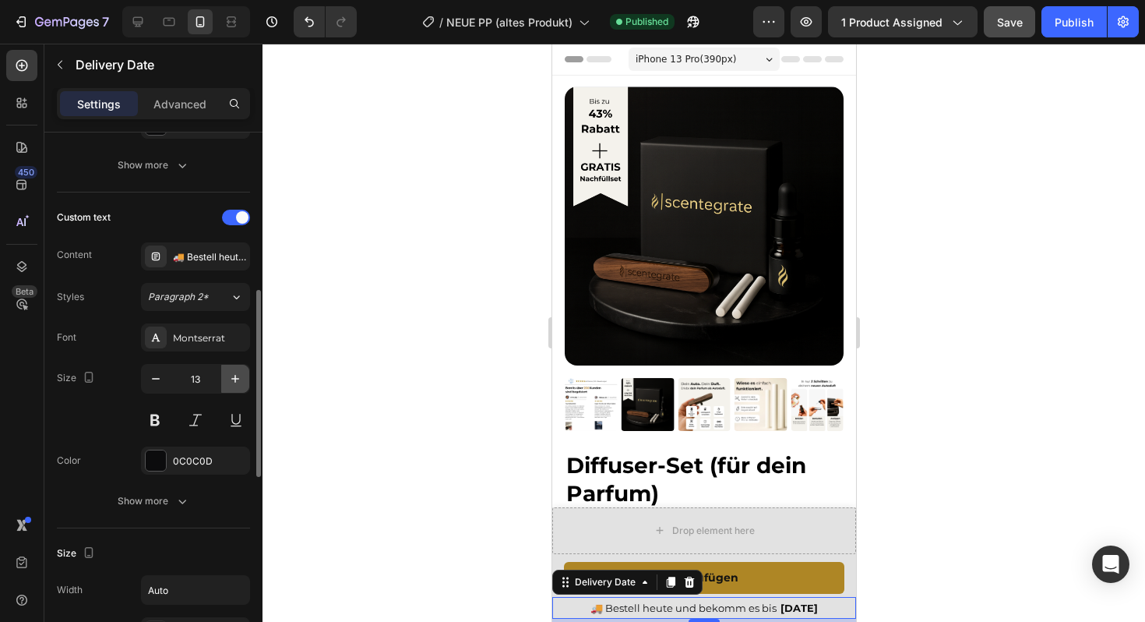
click at [234, 375] on icon "button" at bounding box center [235, 379] width 16 height 16
type input "14"
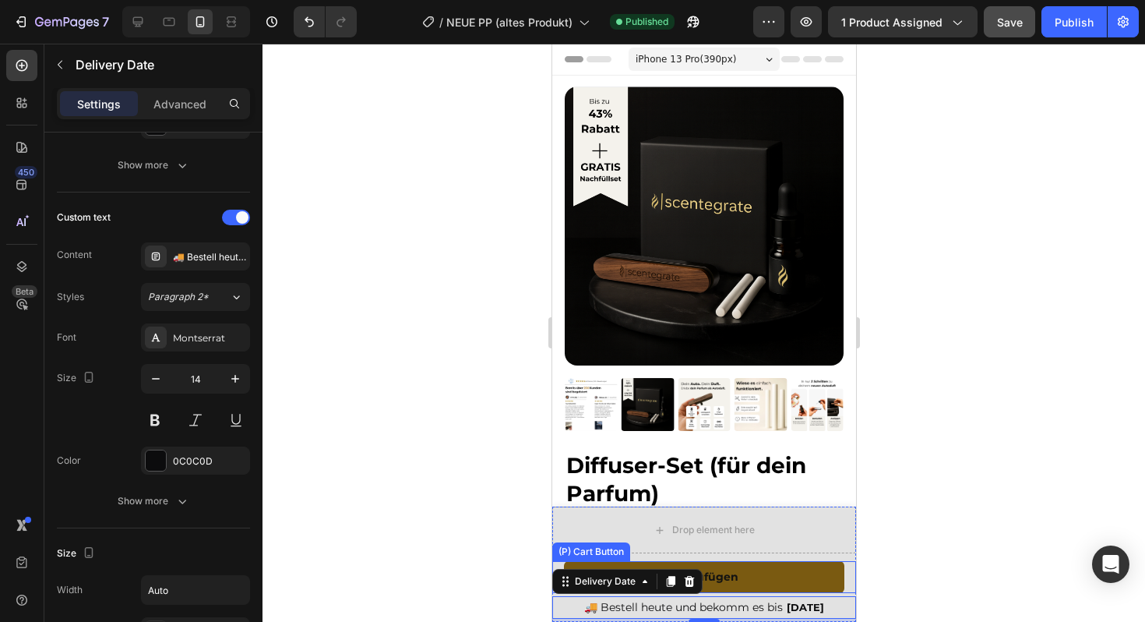
click at [778, 570] on button "Hinzufügen" at bounding box center [703, 577] width 280 height 32
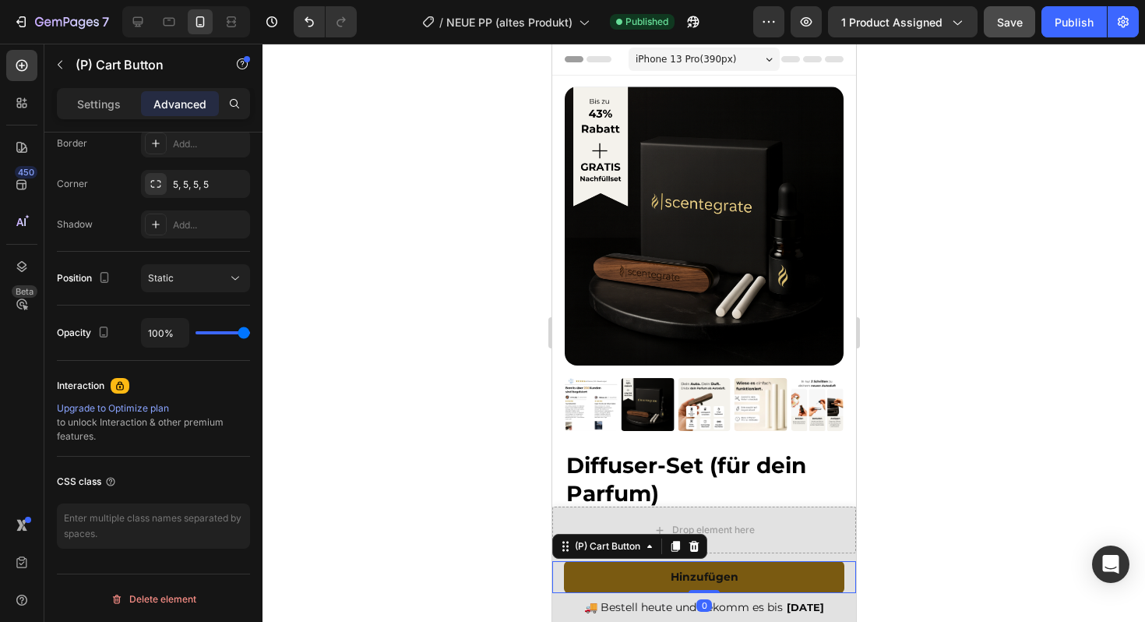
scroll to position [0, 0]
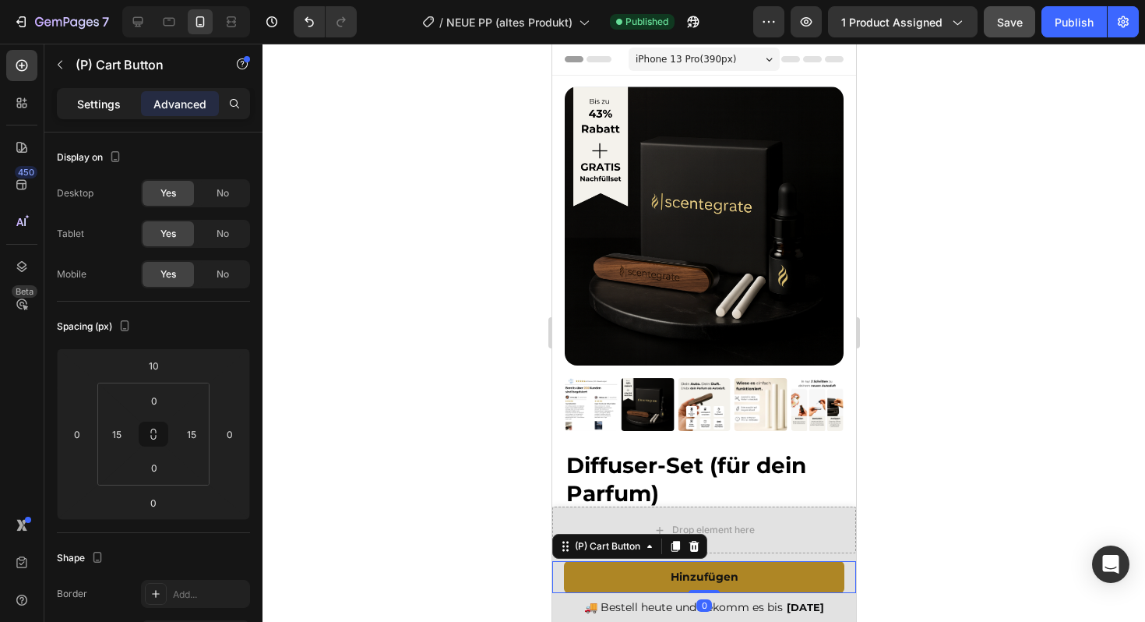
click at [98, 96] on p "Settings" at bounding box center [99, 104] width 44 height 16
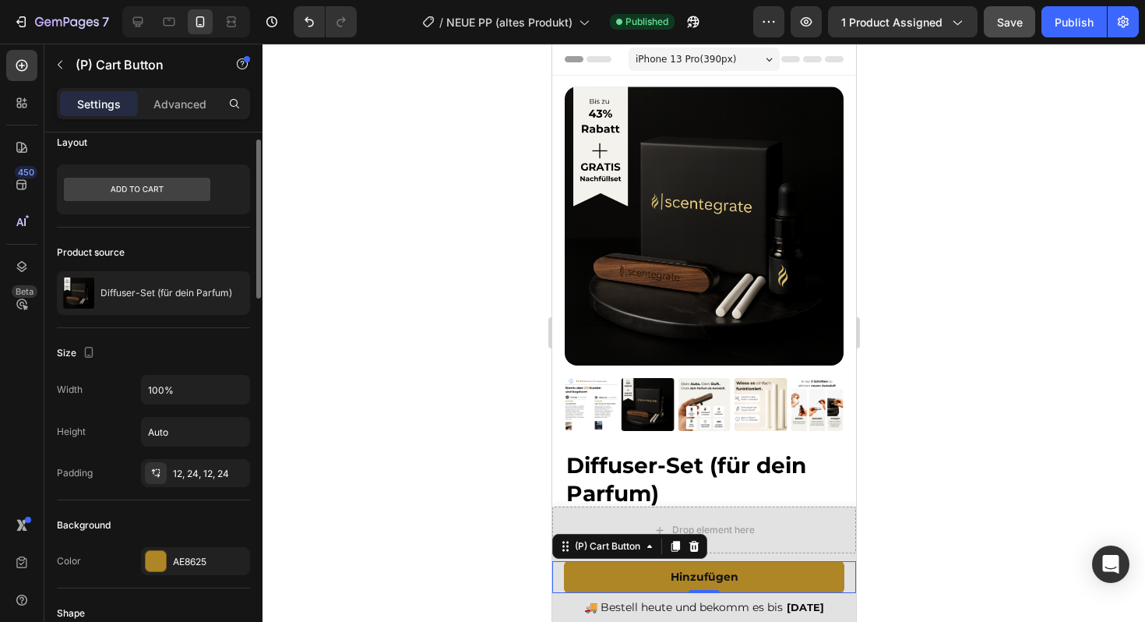
scroll to position [19, 0]
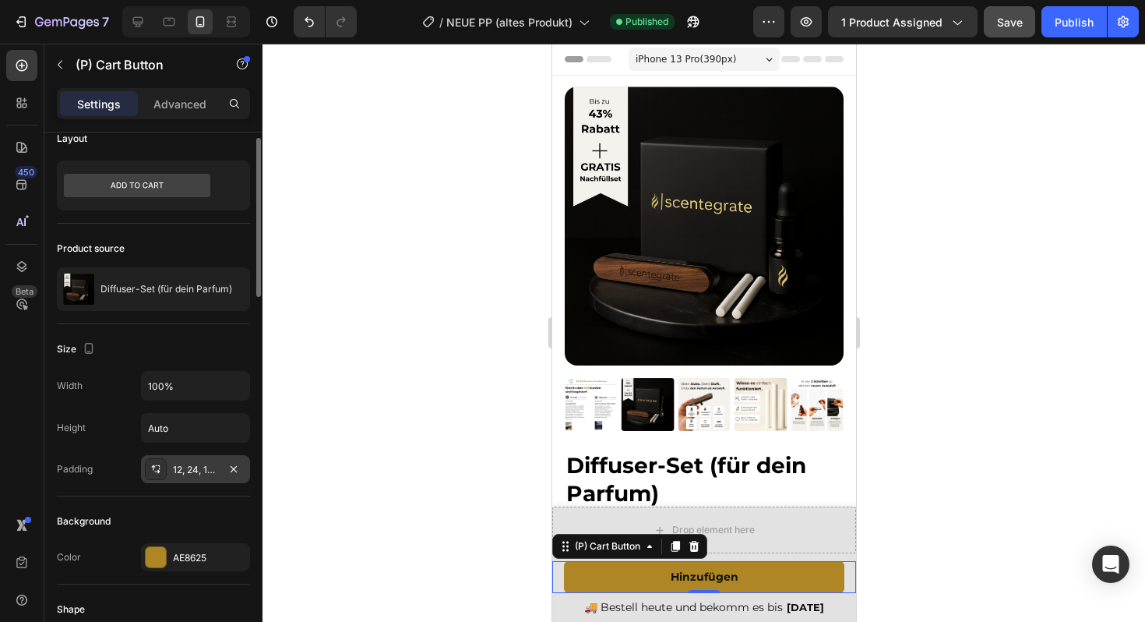
click at [209, 476] on div "12, 24, 12, 24" at bounding box center [195, 469] width 109 height 28
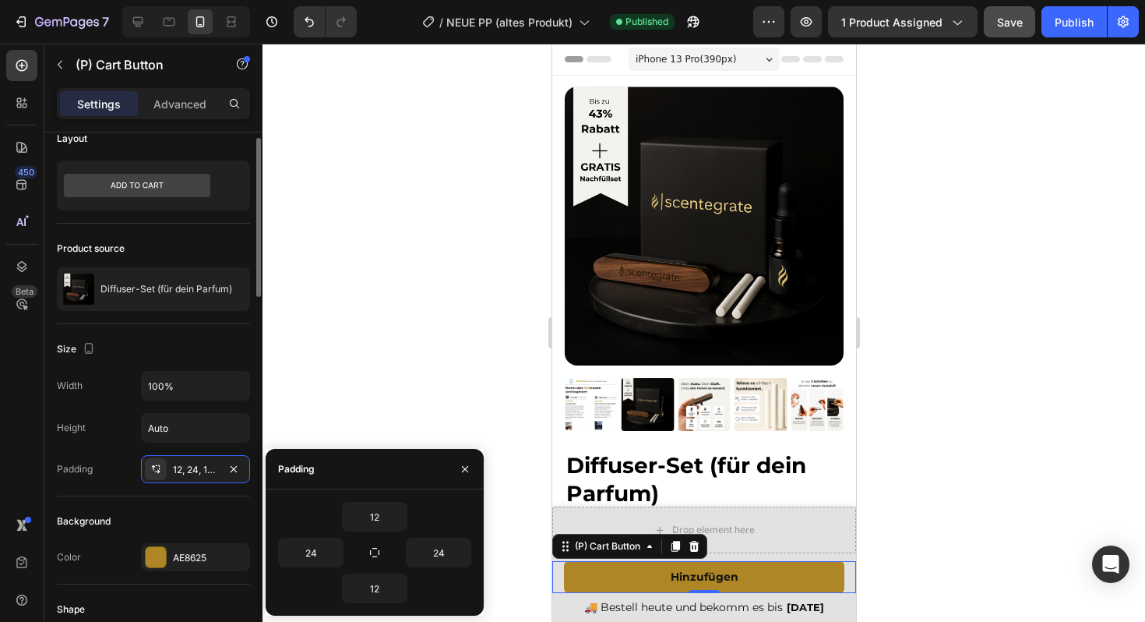
click at [106, 429] on div "Height Auto" at bounding box center [153, 428] width 193 height 30
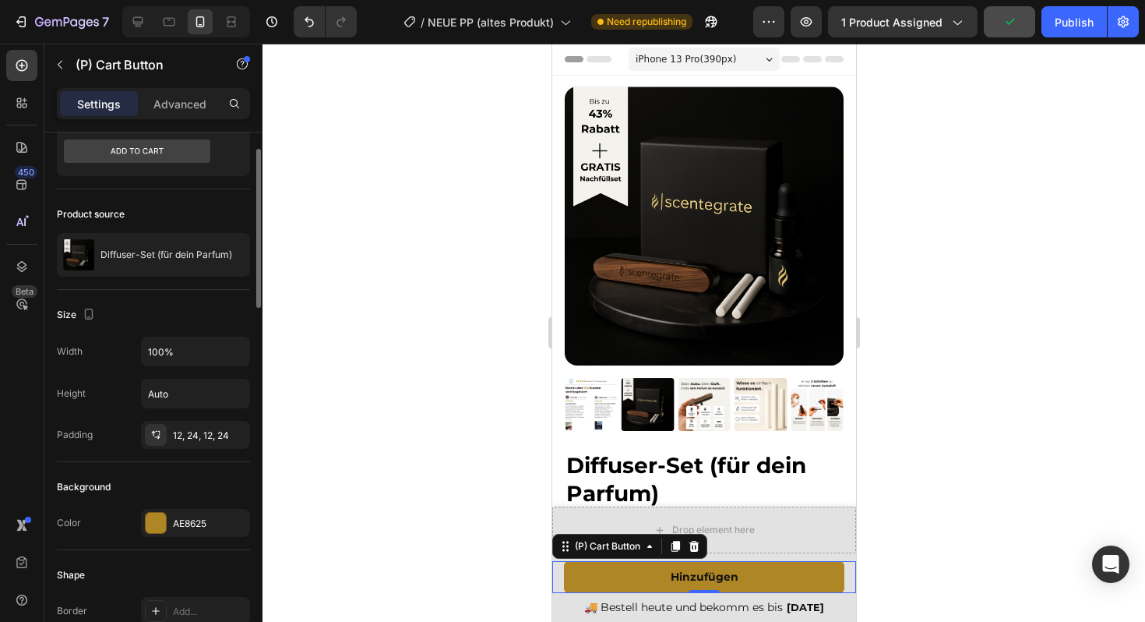
scroll to position [54, 0]
click at [170, 398] on input "Auto" at bounding box center [195, 393] width 107 height 28
click at [225, 393] on button "button" at bounding box center [235, 393] width 28 height 28
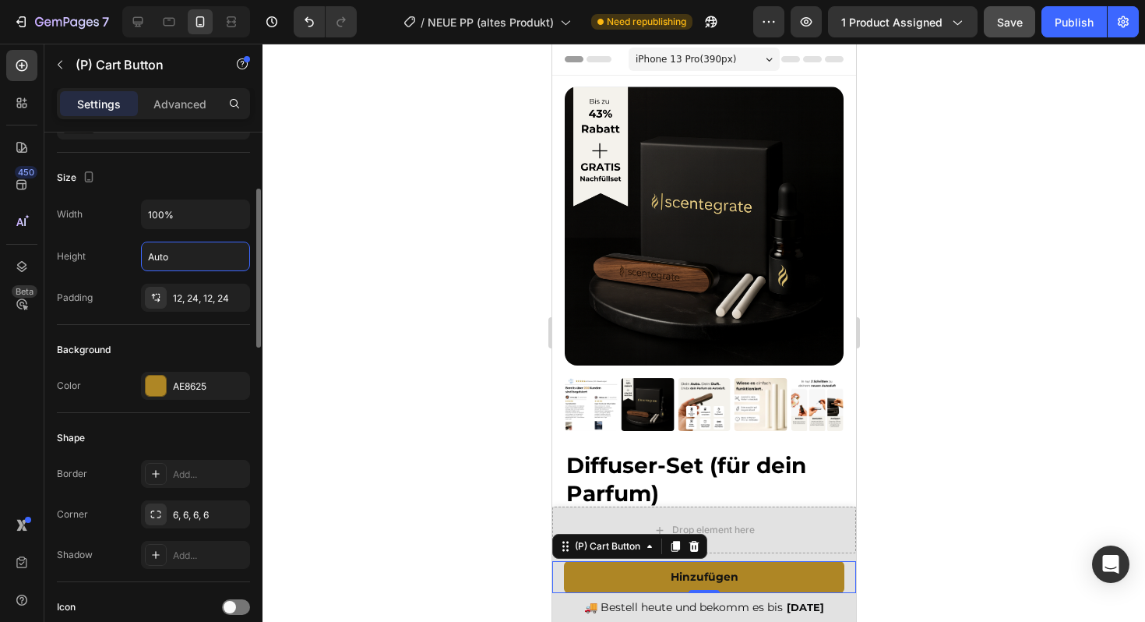
scroll to position [189, 0]
click at [214, 519] on div "6, 6, 6, 6" at bounding box center [195, 516] width 45 height 14
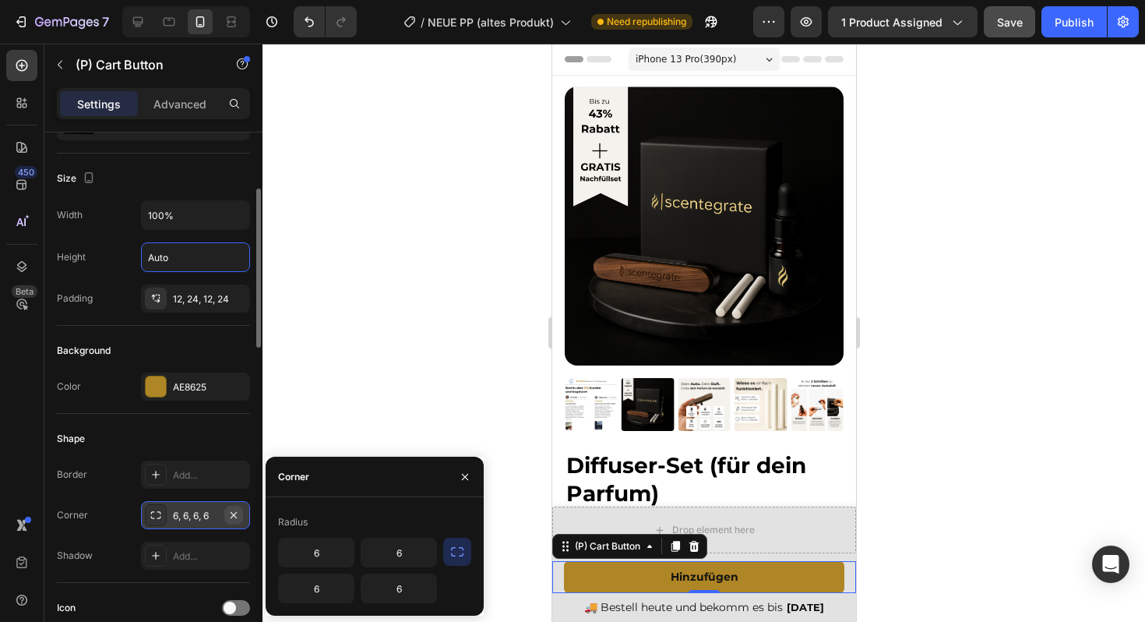
click at [238, 521] on button "button" at bounding box center [233, 514] width 19 height 19
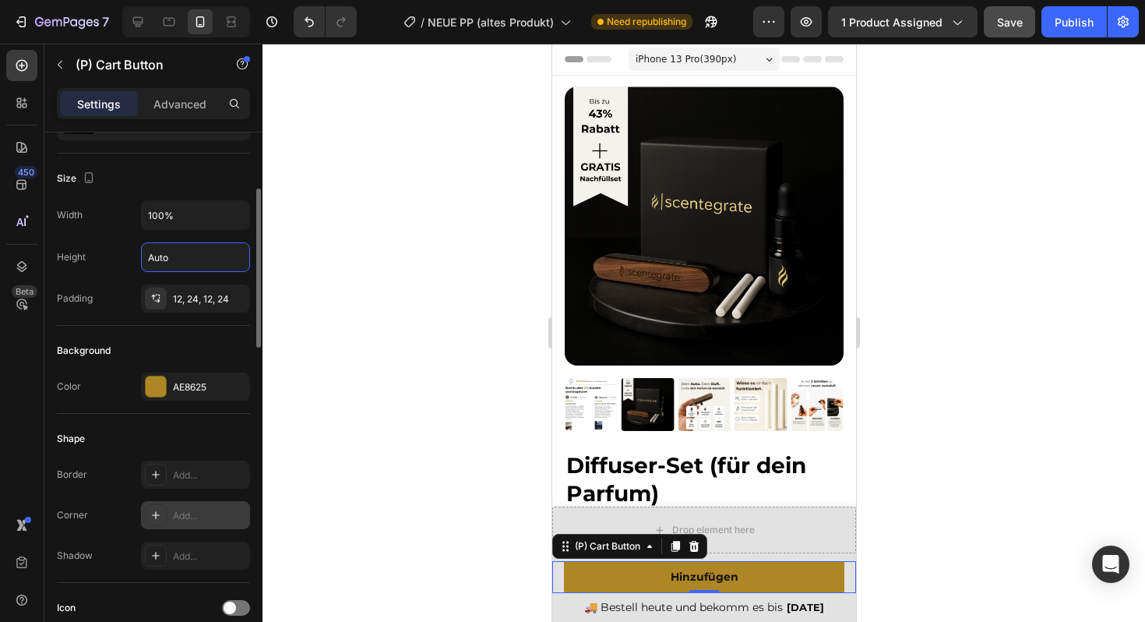
click at [195, 511] on div "Add..." at bounding box center [209, 516] width 73 height 14
type input "8"
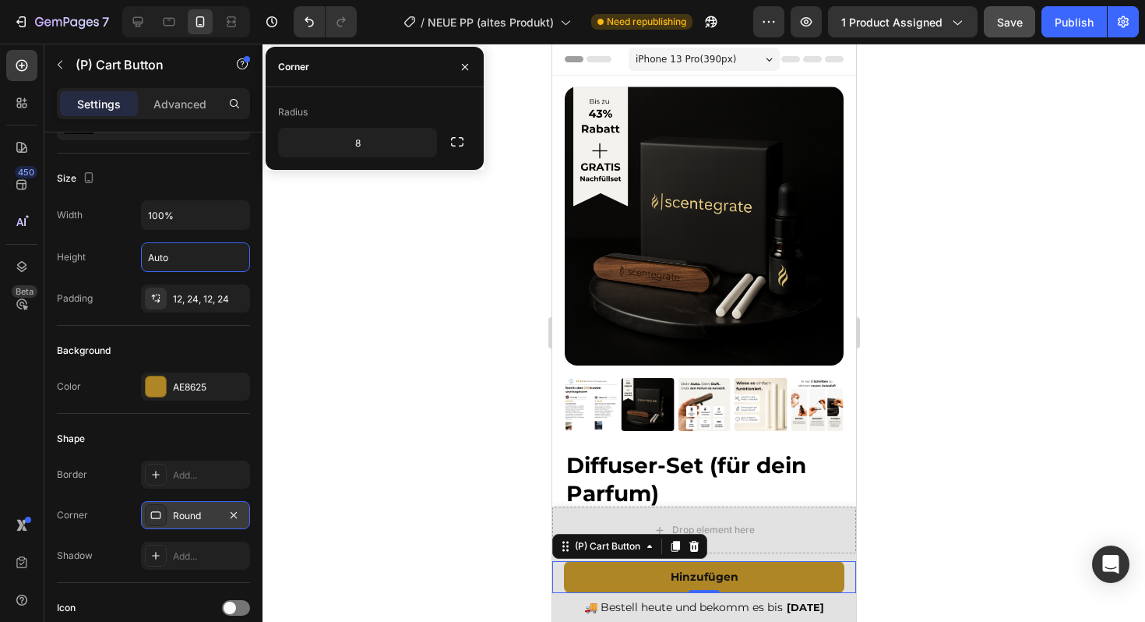
scroll to position [723, 0]
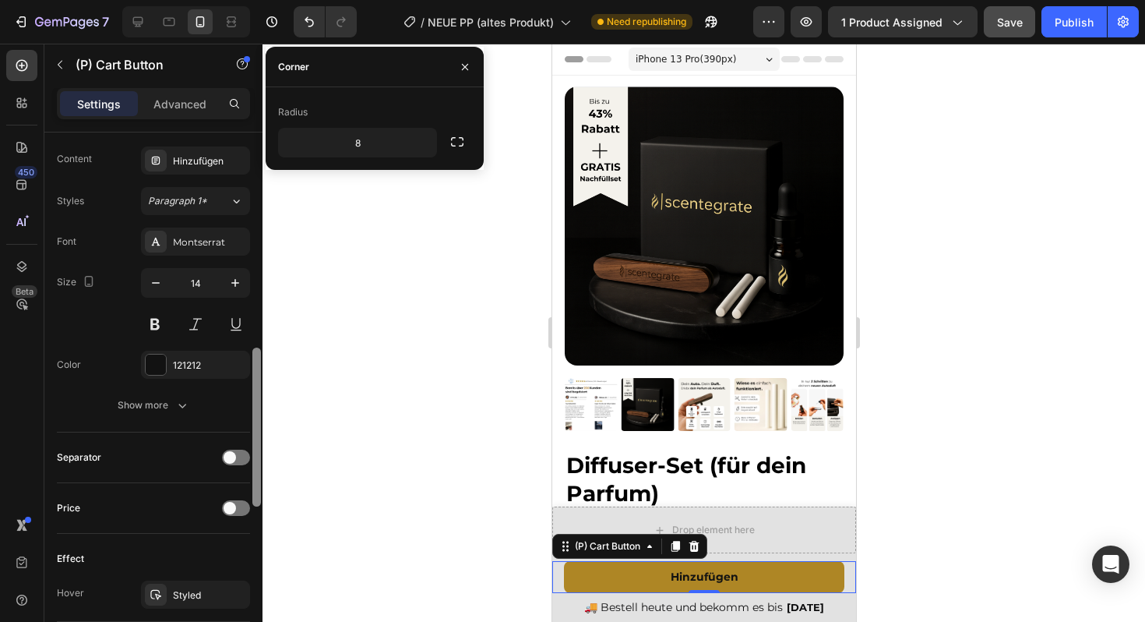
click at [252, 449] on div at bounding box center [257, 399] width 12 height 534
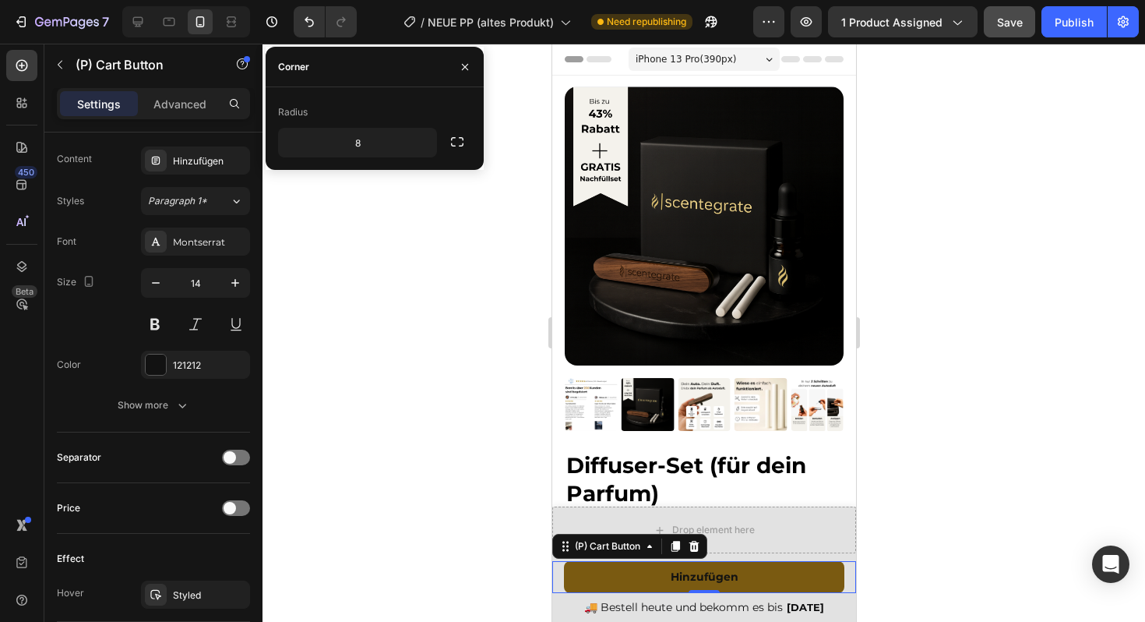
click at [594, 578] on button "Hinzufügen" at bounding box center [703, 577] width 280 height 32
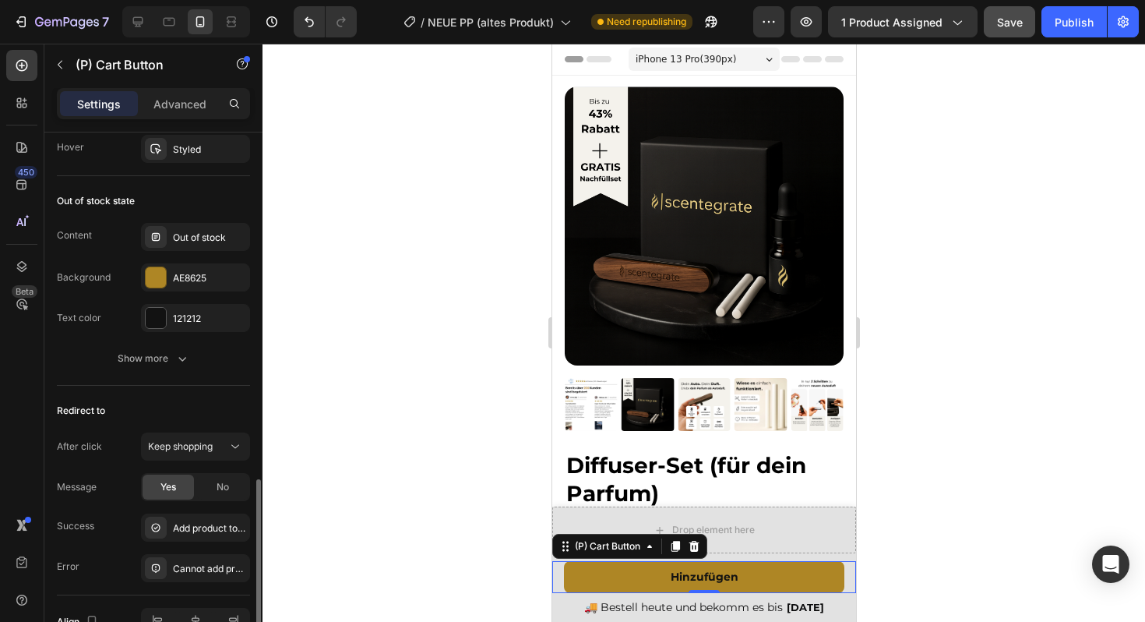
scroll to position [1168, 0]
click at [161, 238] on icon at bounding box center [156, 237] width 12 height 12
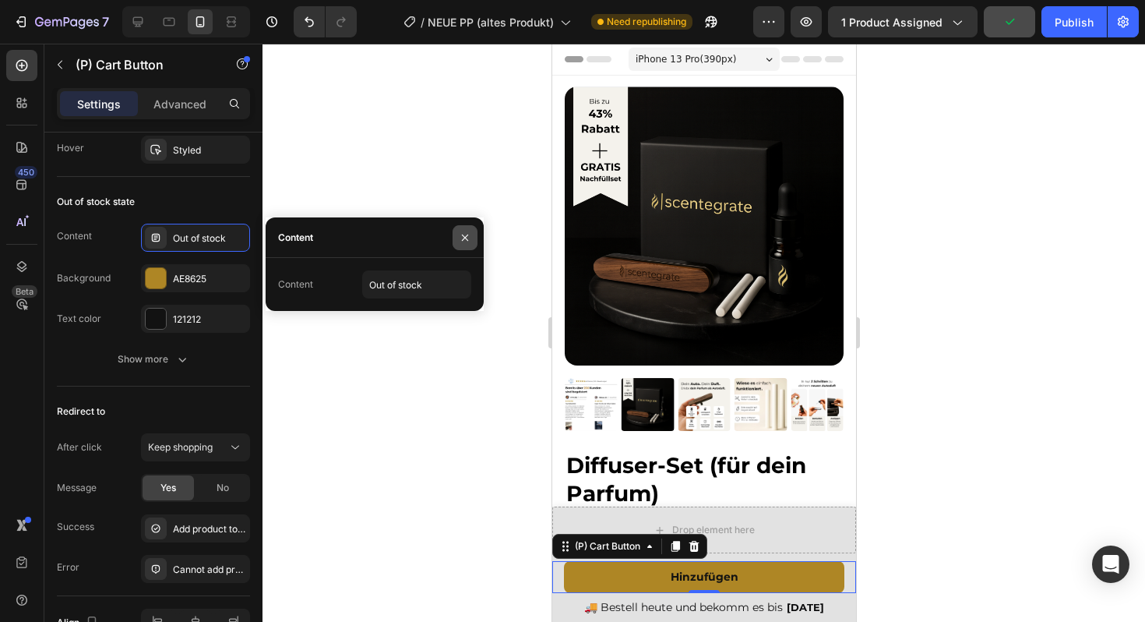
click at [460, 238] on icon "button" at bounding box center [465, 237] width 12 height 12
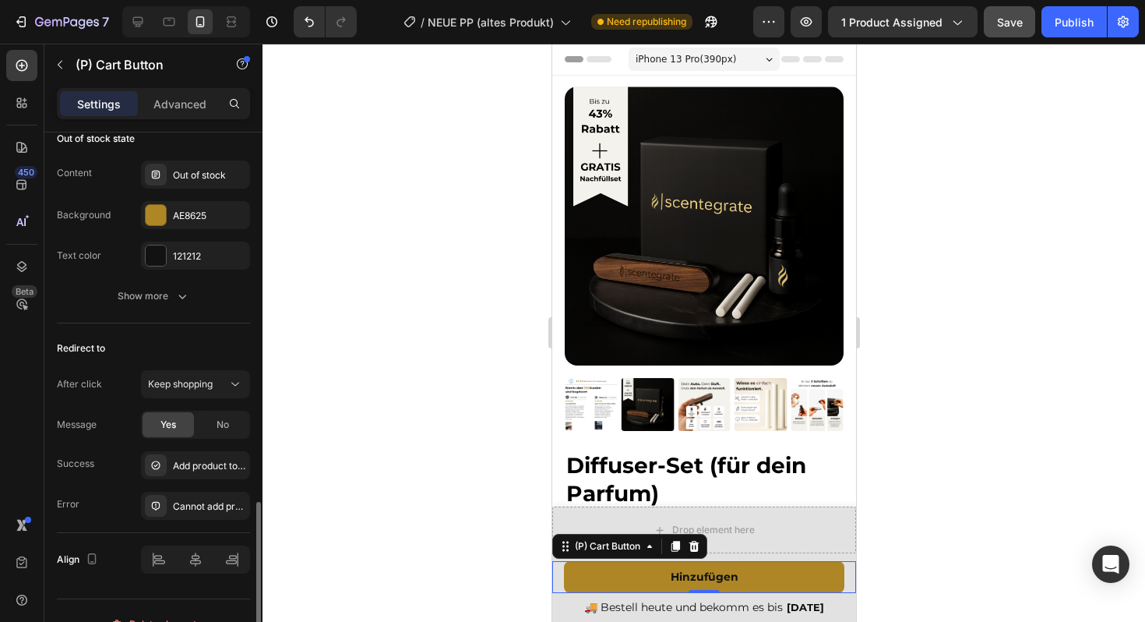
scroll to position [1233, 0]
click at [206, 387] on span "Keep shopping" at bounding box center [180, 382] width 65 height 14
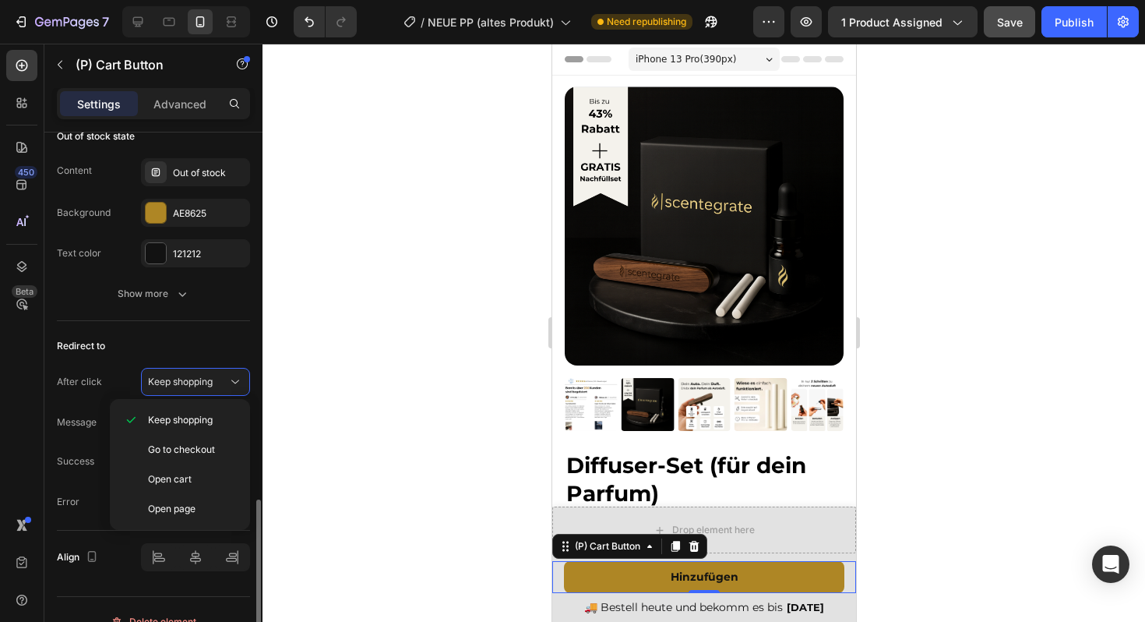
click at [163, 361] on div "Redirect to After click Keep shopping Message Yes No Success Add product to car…" at bounding box center [153, 426] width 193 height 210
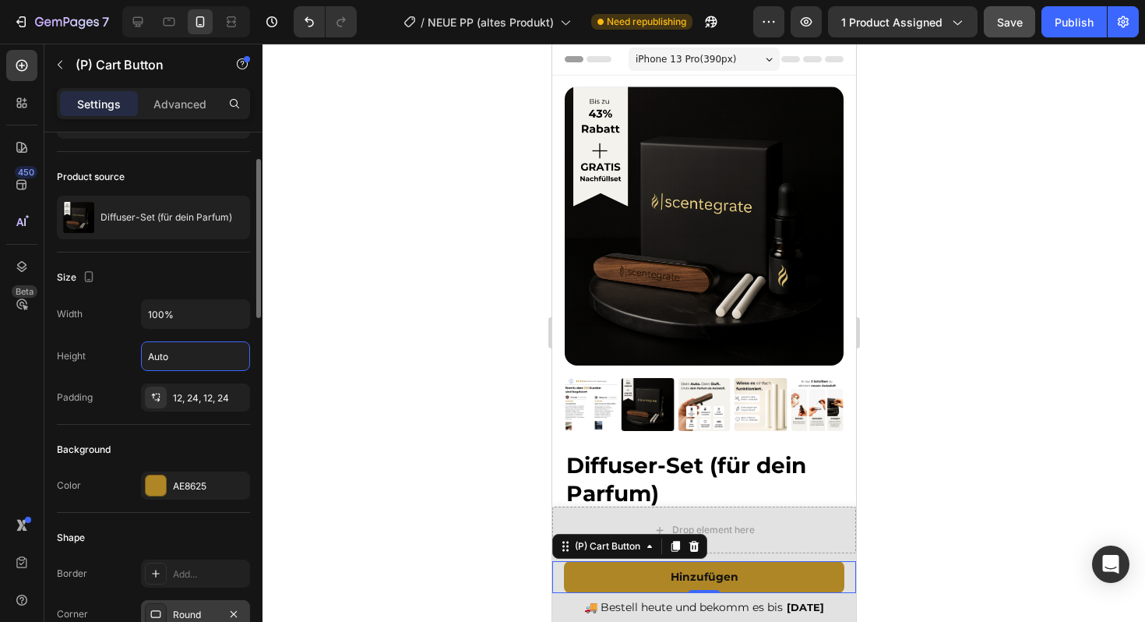
scroll to position [0, 0]
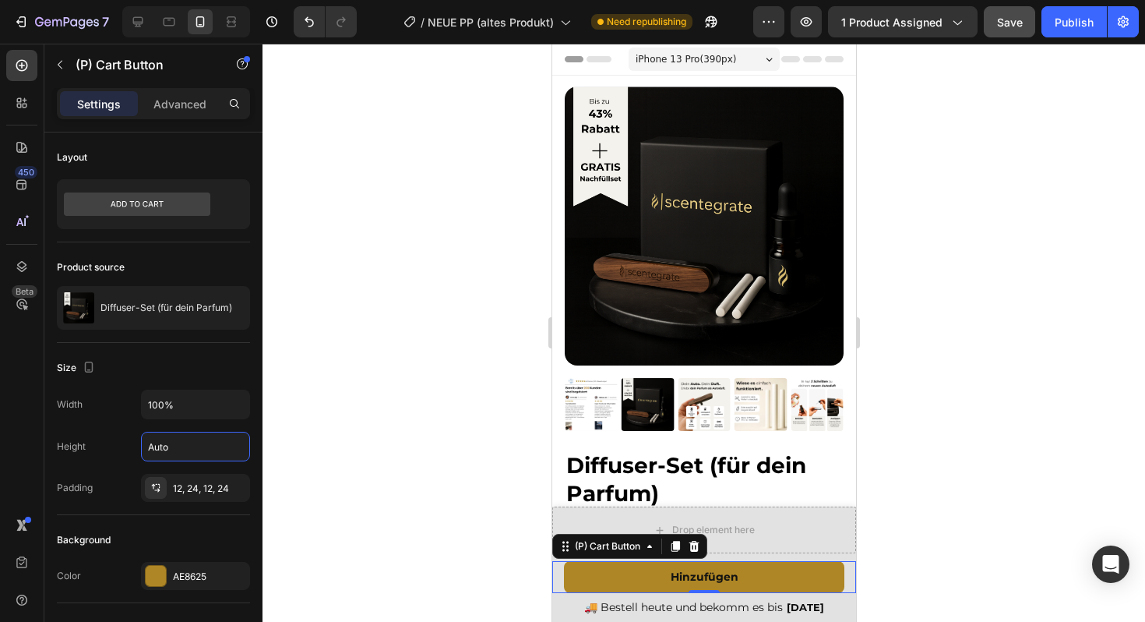
click at [167, 88] on div "Settings Advanced" at bounding box center [153, 103] width 193 height 31
click at [174, 94] on div "Advanced" at bounding box center [180, 103] width 78 height 25
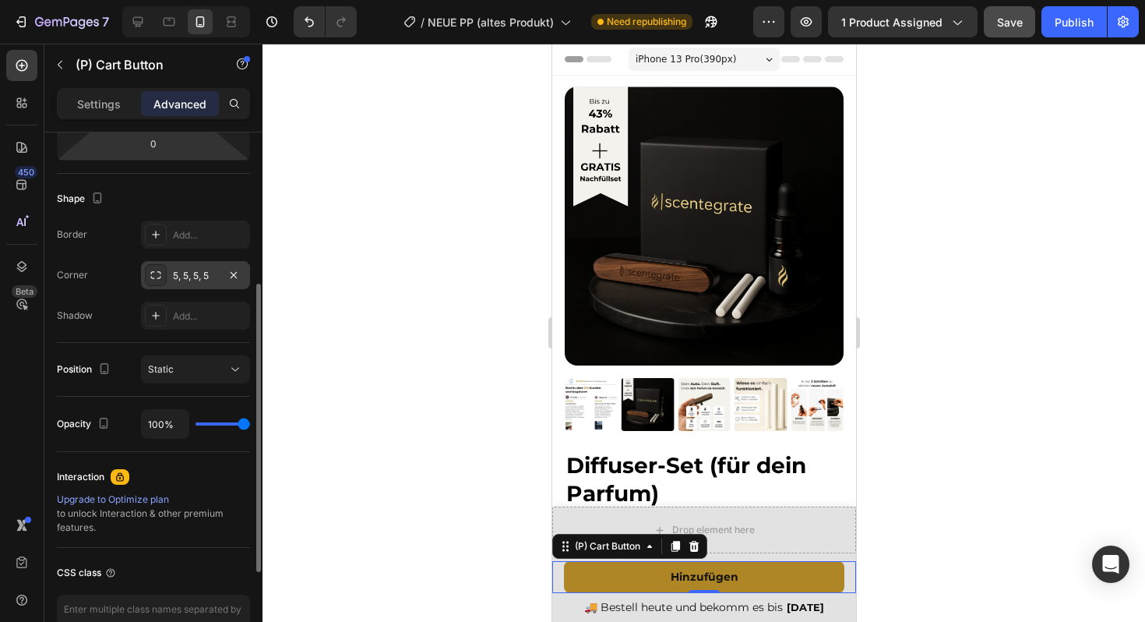
scroll to position [452, 0]
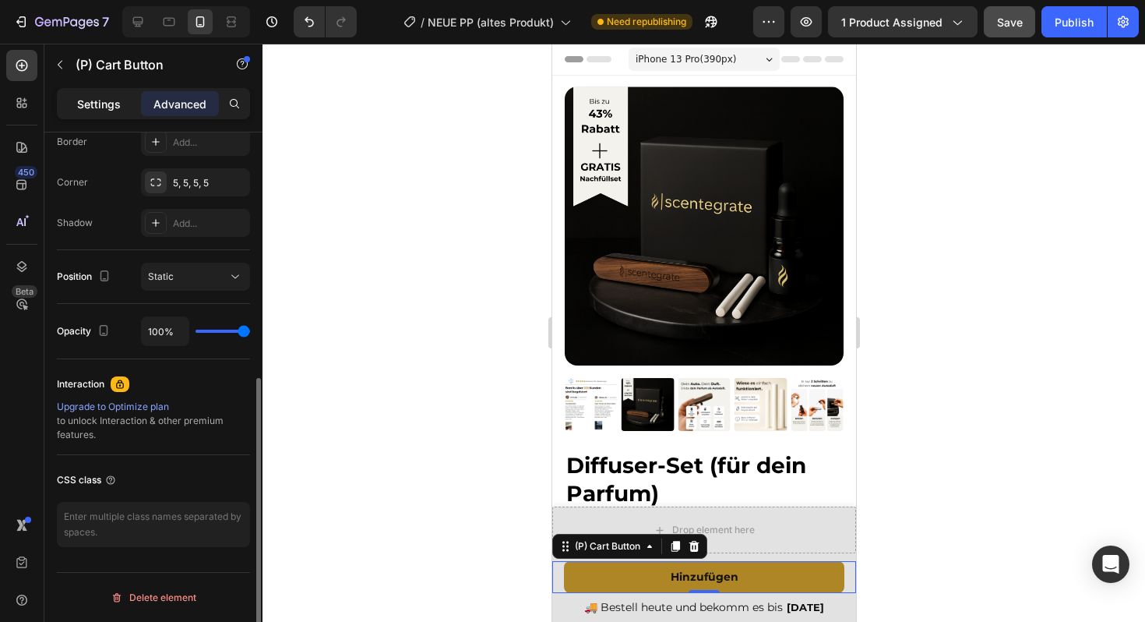
click at [105, 104] on p "Settings" at bounding box center [99, 104] width 44 height 16
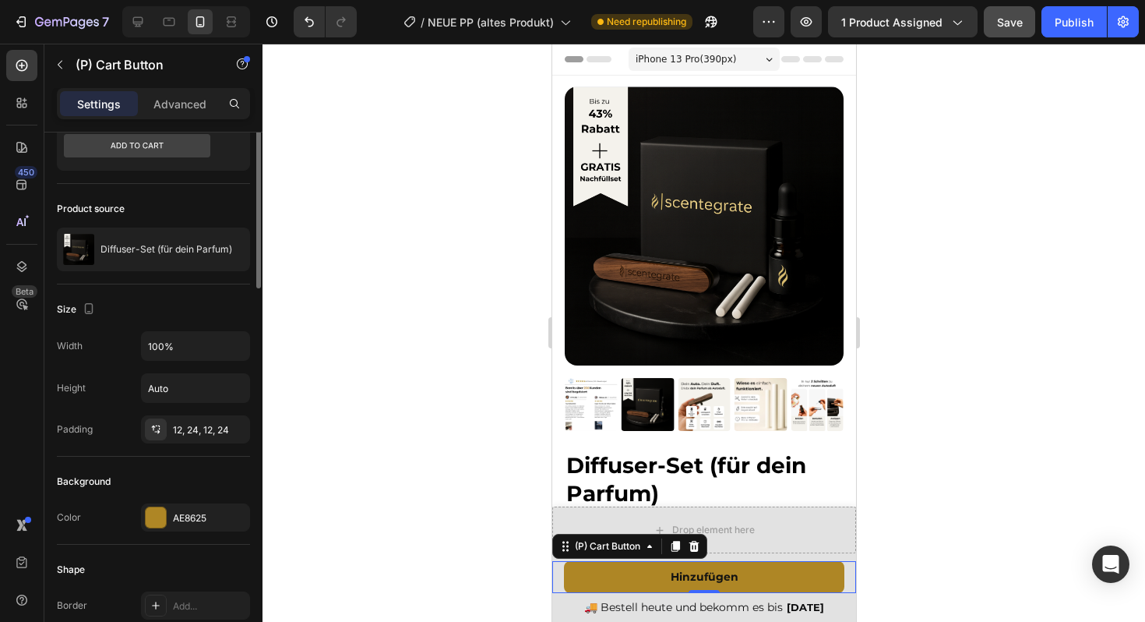
scroll to position [43, 0]
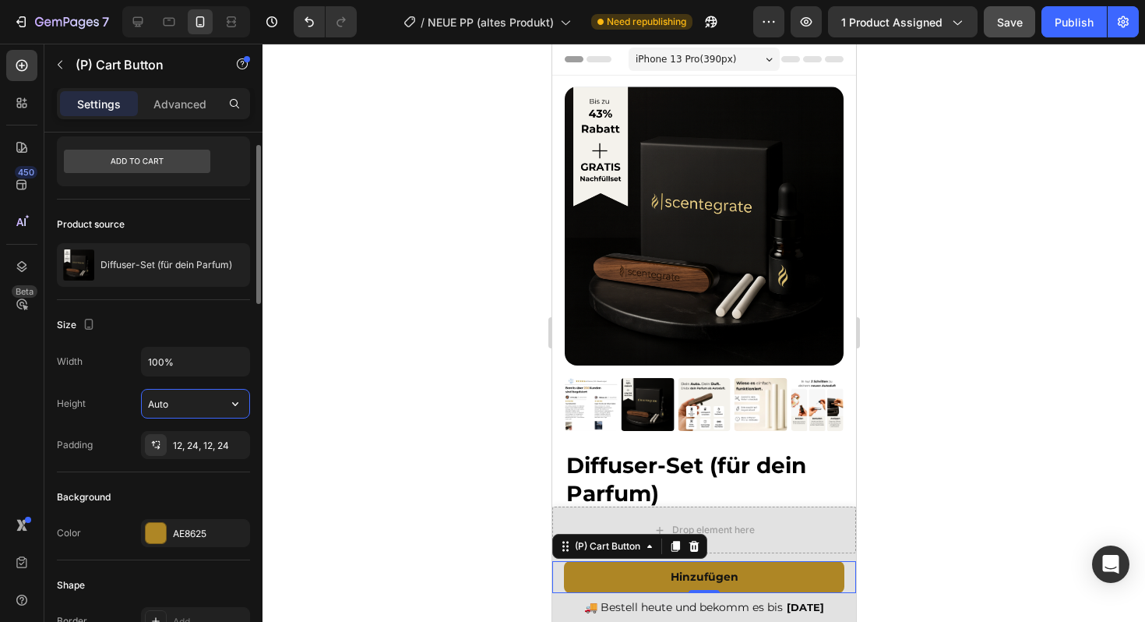
click at [184, 393] on input "Auto" at bounding box center [195, 403] width 107 height 28
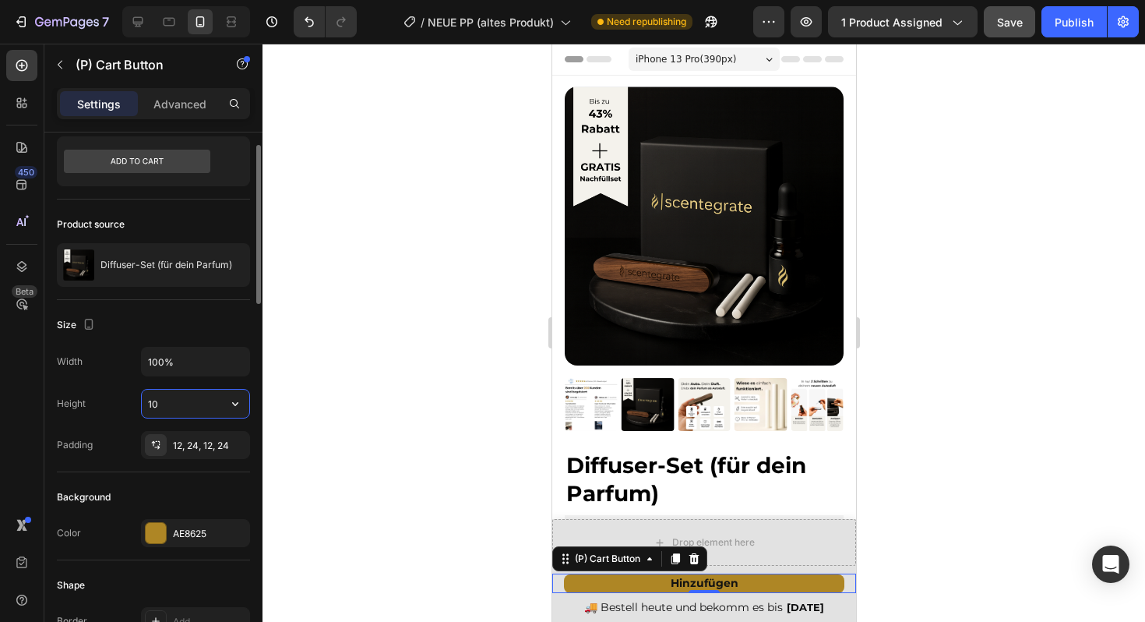
type input "1"
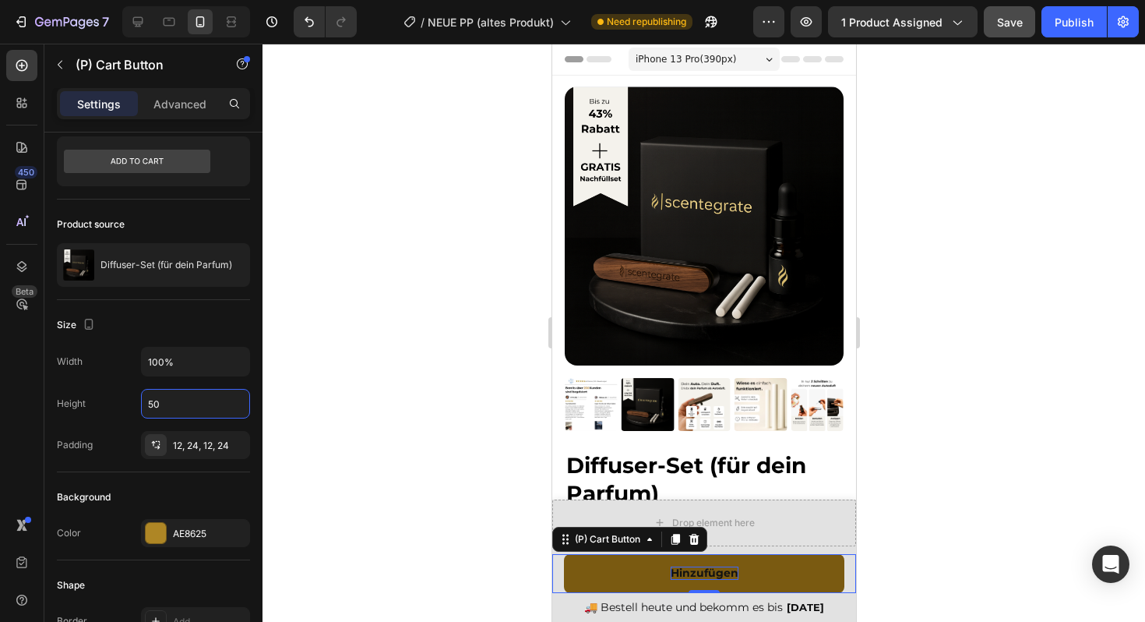
type input "50"
click at [714, 571] on div "Hinzufügen" at bounding box center [704, 572] width 68 height 13
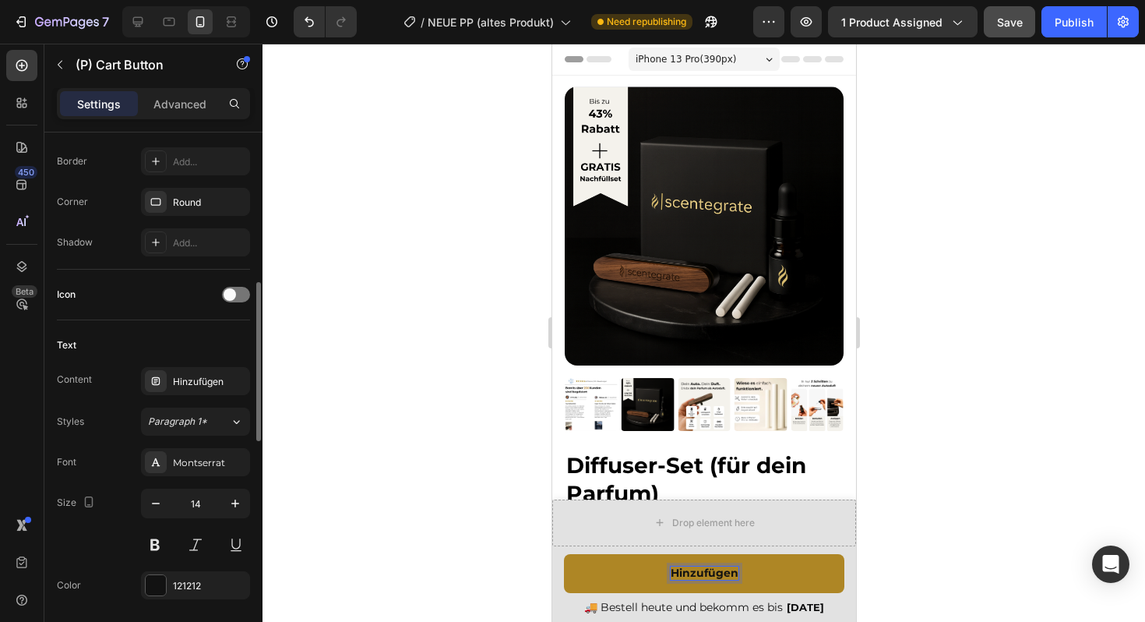
scroll to position [503, 0]
click at [233, 498] on icon "button" at bounding box center [235, 503] width 16 height 16
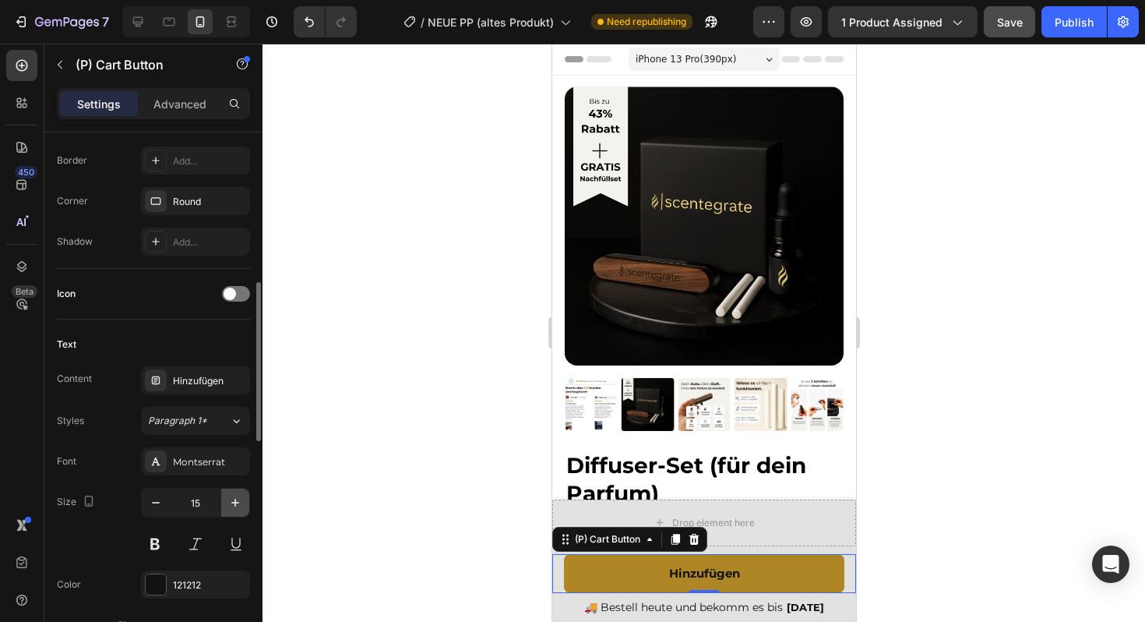
click at [233, 498] on icon "button" at bounding box center [235, 503] width 16 height 16
click at [160, 502] on icon "button" at bounding box center [156, 503] width 16 height 16
type input "16"
click at [293, 460] on div at bounding box center [703, 333] width 882 height 578
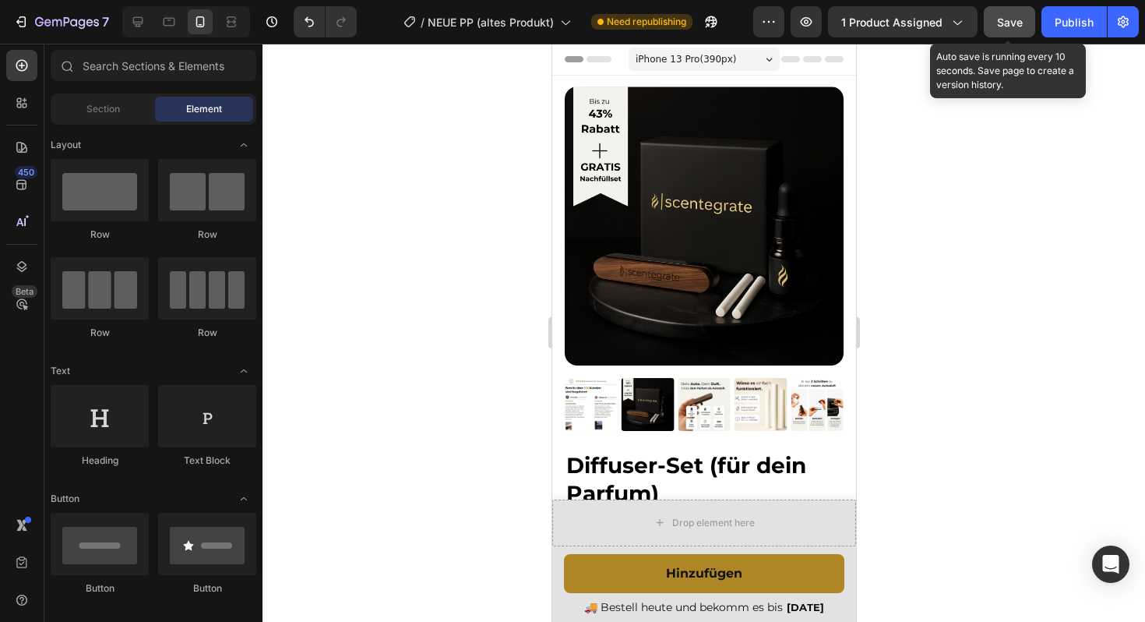
click at [1009, 20] on span "Save" at bounding box center [1010, 22] width 26 height 13
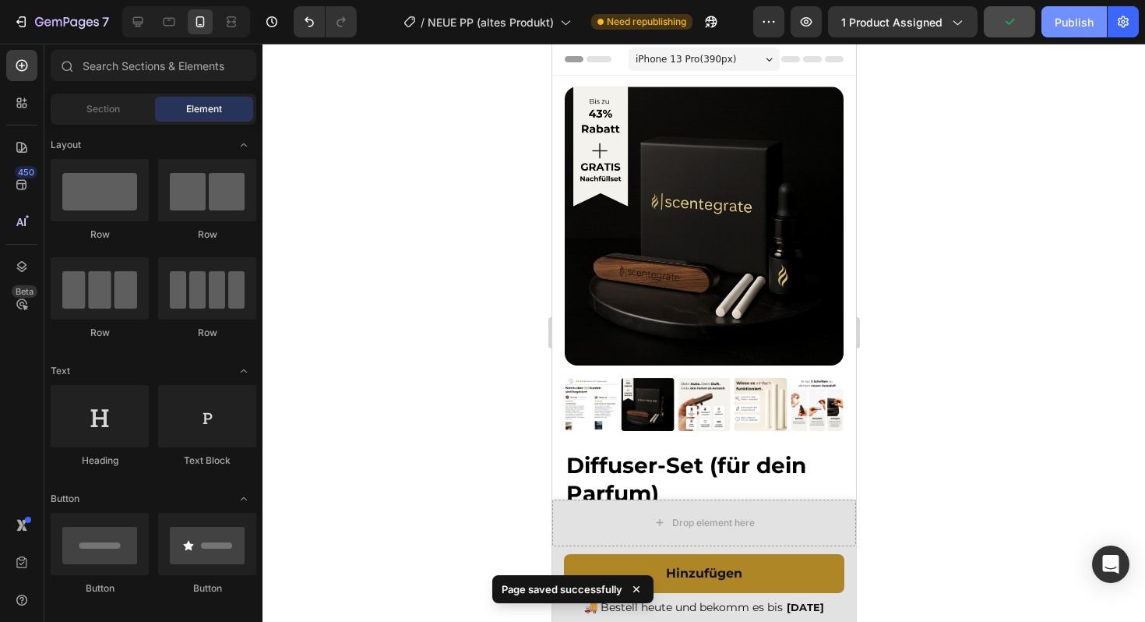
click at [1076, 27] on div "Publish" at bounding box center [1074, 22] width 39 height 16
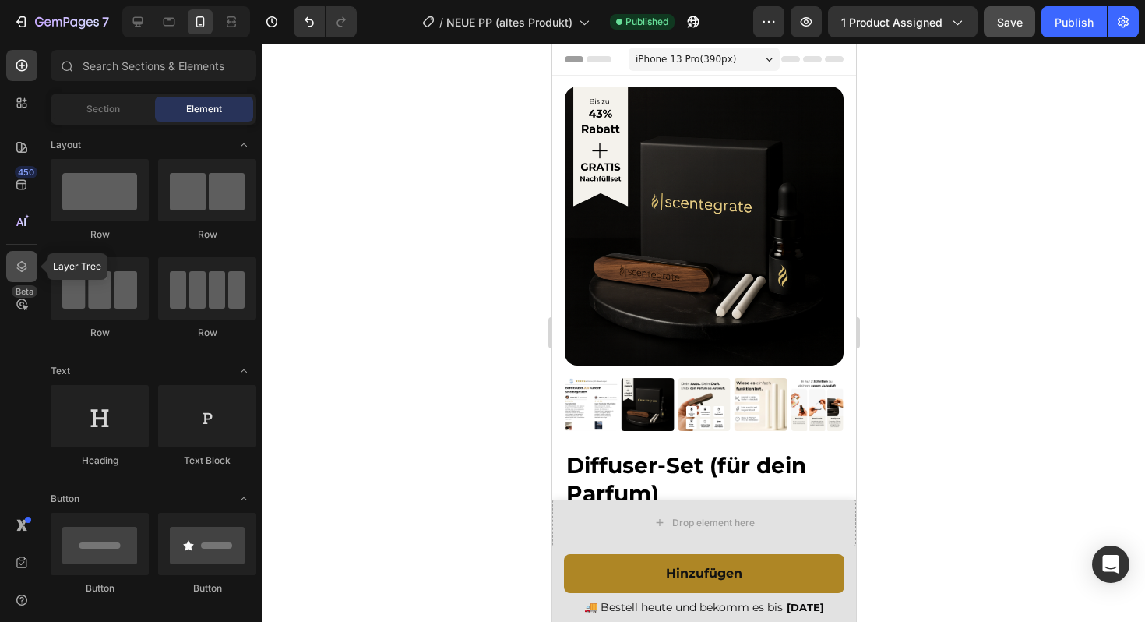
click at [28, 255] on div at bounding box center [21, 266] width 31 height 31
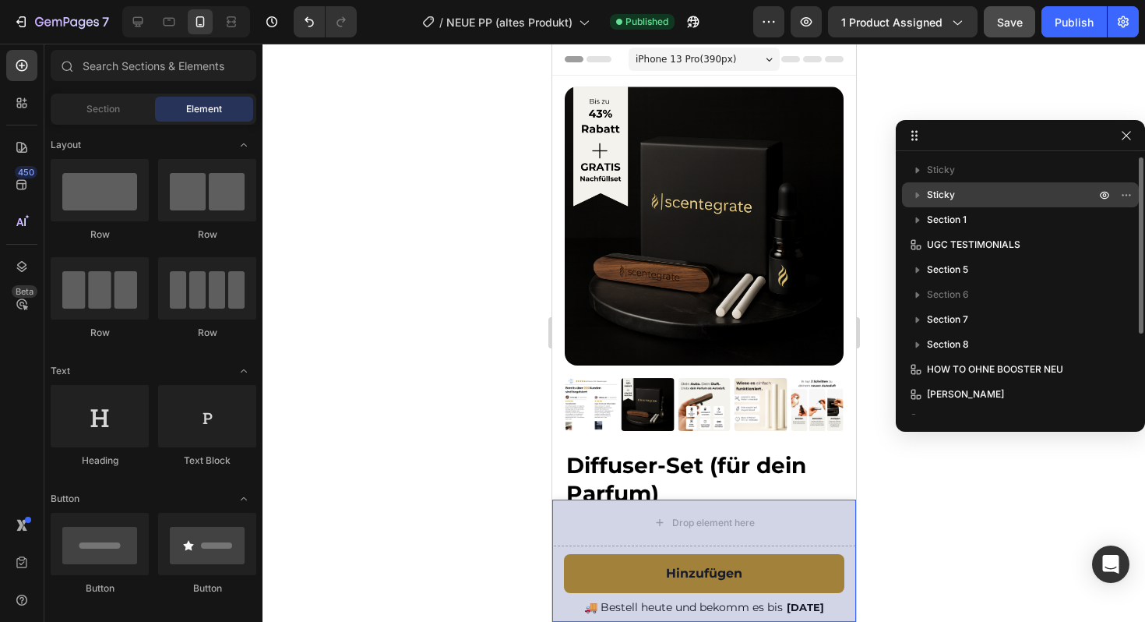
click at [946, 188] on span "Sticky" at bounding box center [941, 195] width 28 height 16
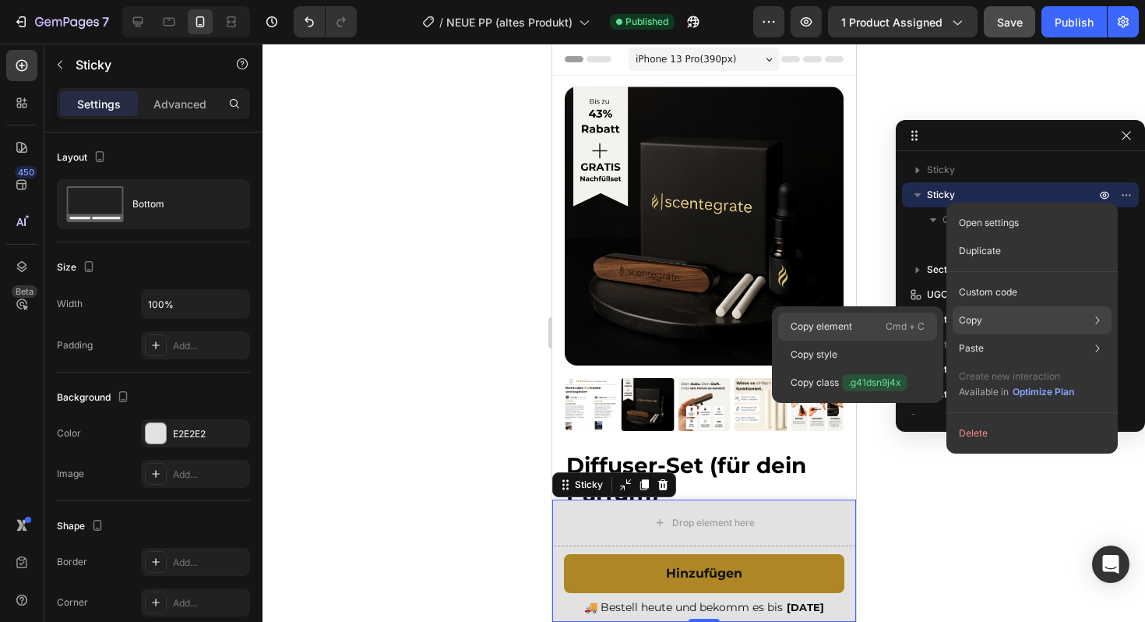
click at [822, 329] on p "Copy element" at bounding box center [822, 326] width 62 height 14
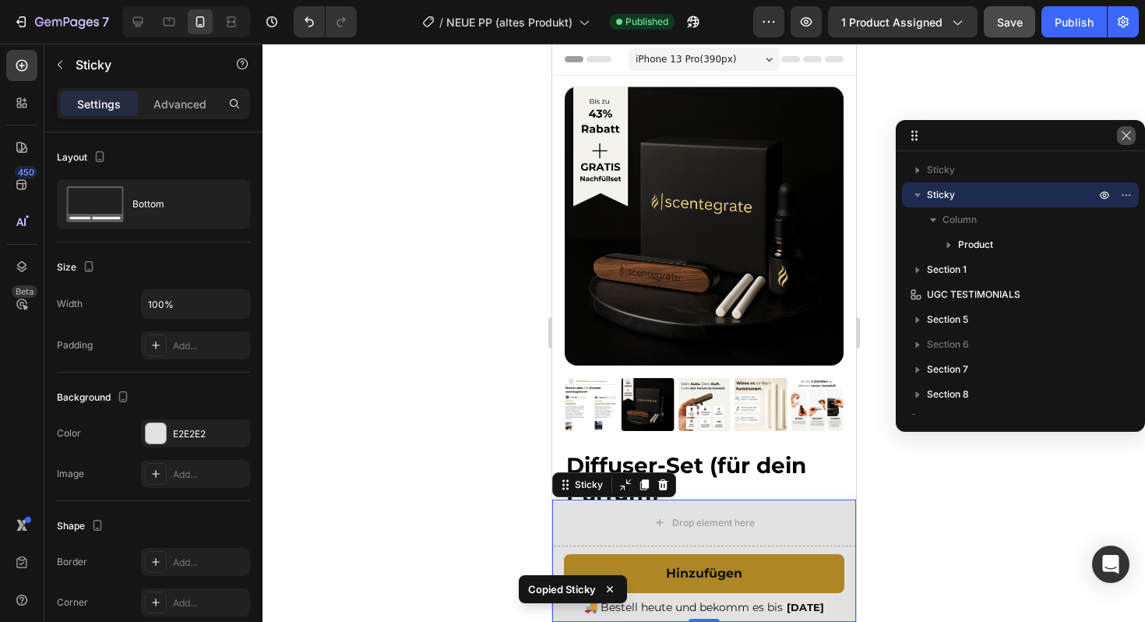
click at [1129, 136] on icon "button" at bounding box center [1126, 135] width 12 height 12
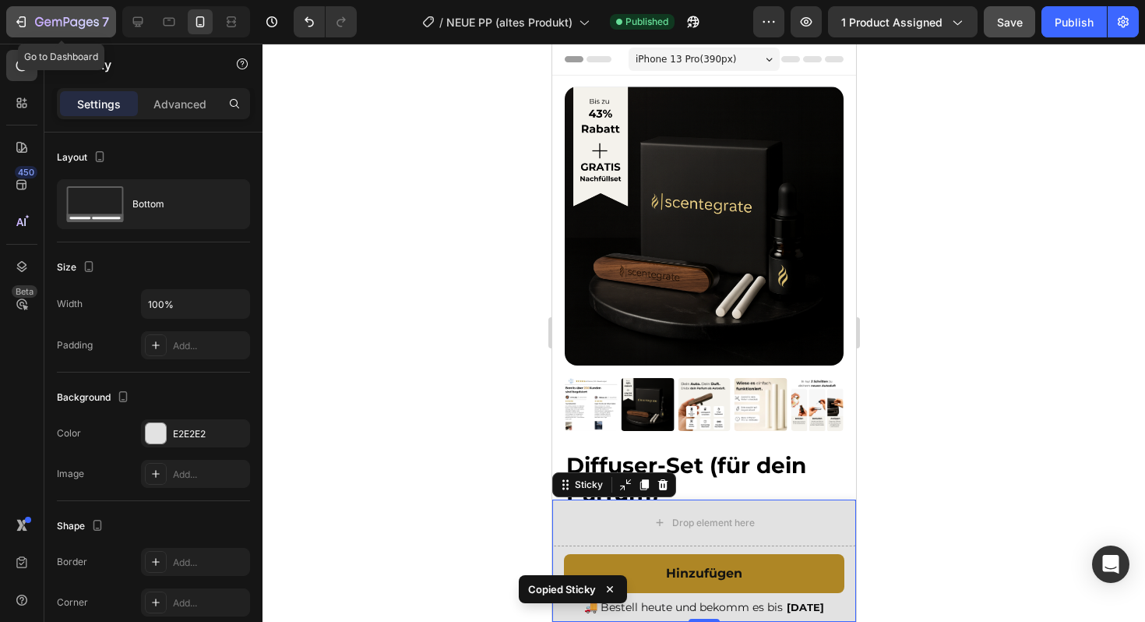
click at [62, 17] on icon "button" at bounding box center [67, 22] width 64 height 13
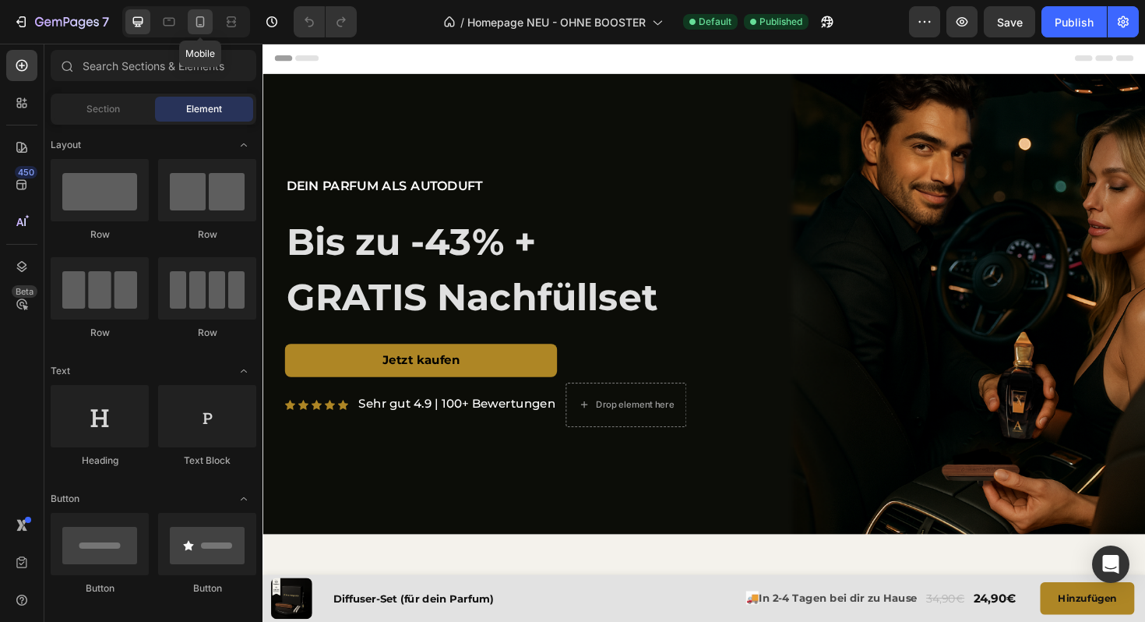
click at [196, 18] on icon at bounding box center [200, 21] width 9 height 11
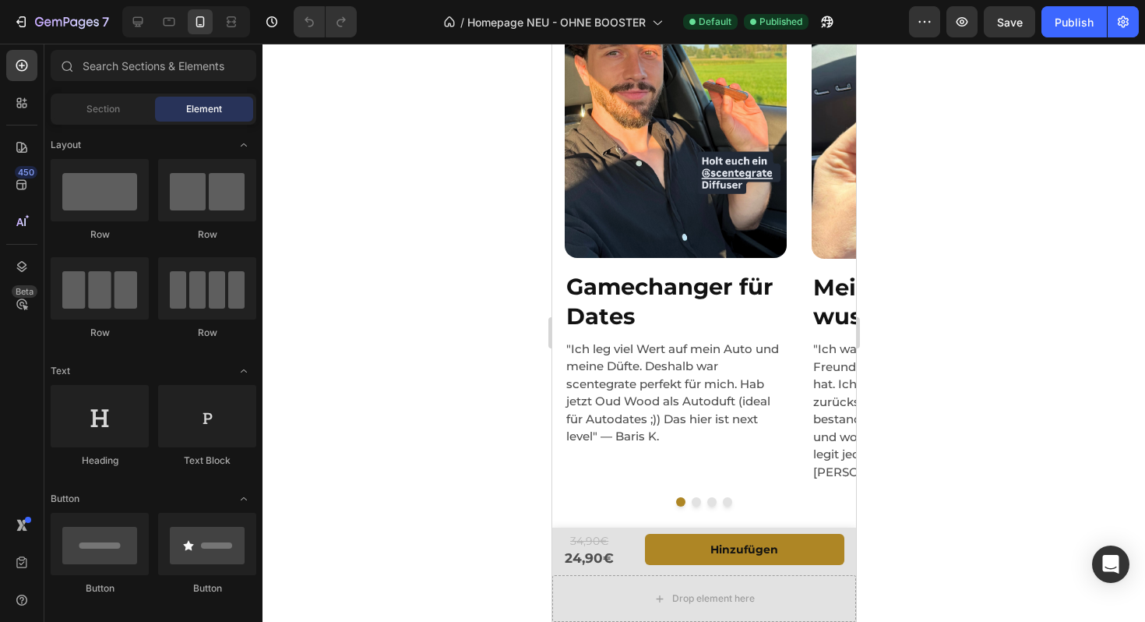
scroll to position [1305, 0]
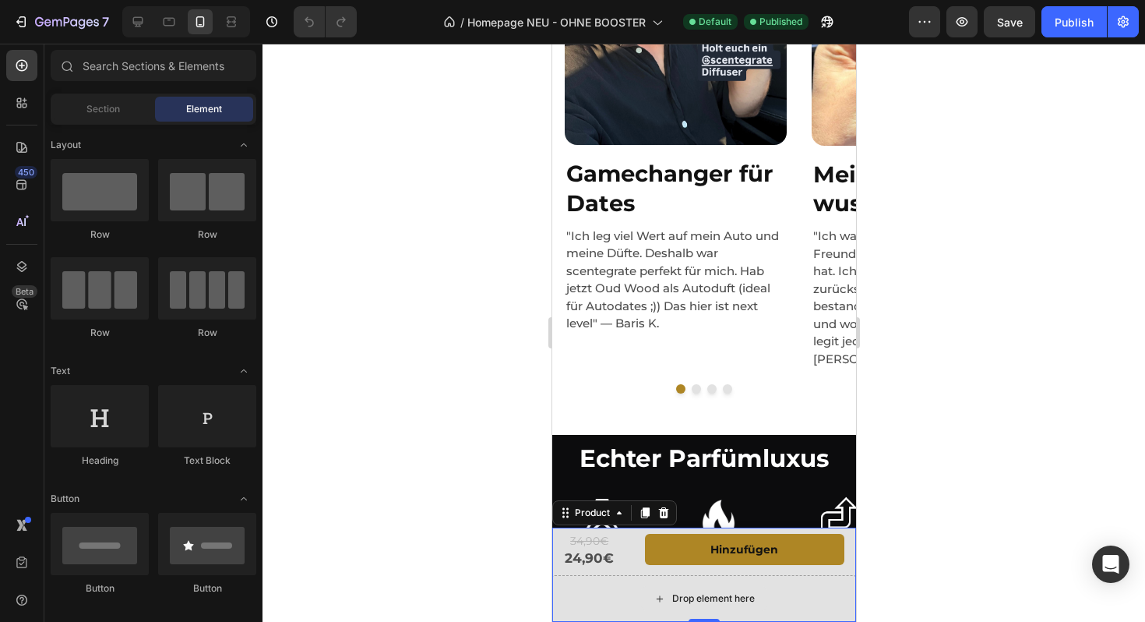
click at [590, 608] on div "Drop element here" at bounding box center [703, 598] width 304 height 47
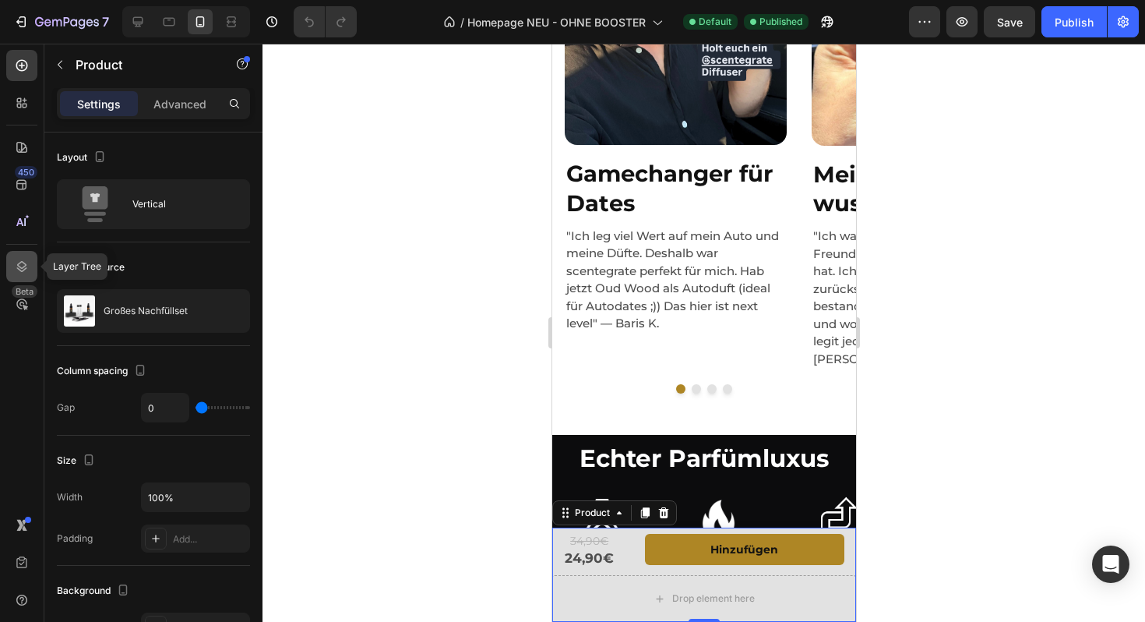
click at [19, 272] on icon at bounding box center [22, 267] width 16 height 16
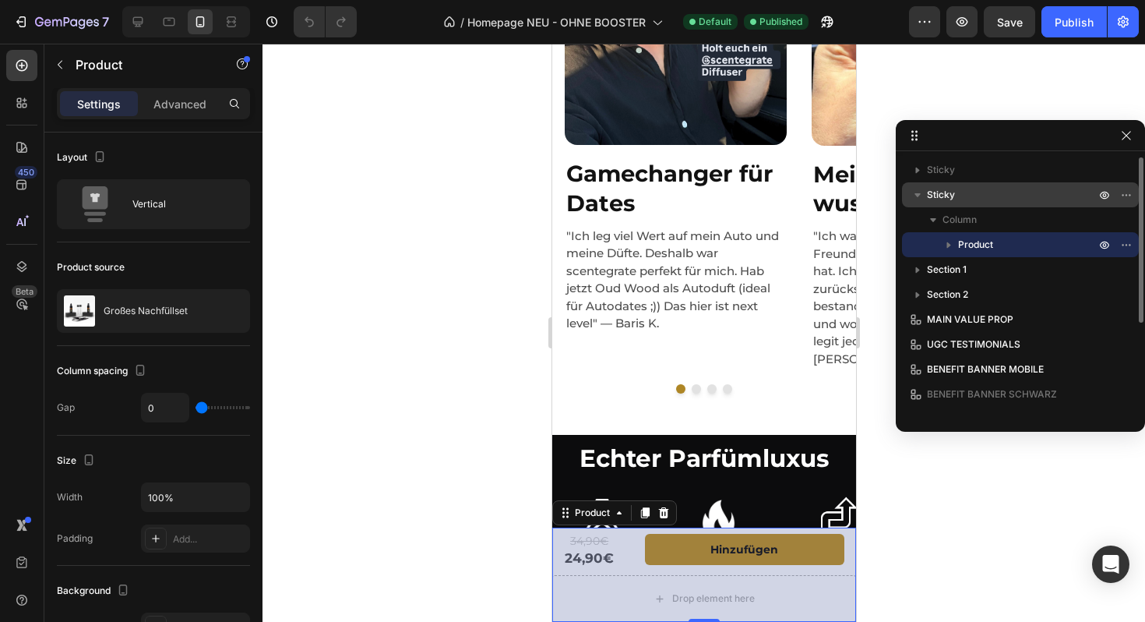
click at [977, 190] on p "Sticky" at bounding box center [1012, 195] width 171 height 16
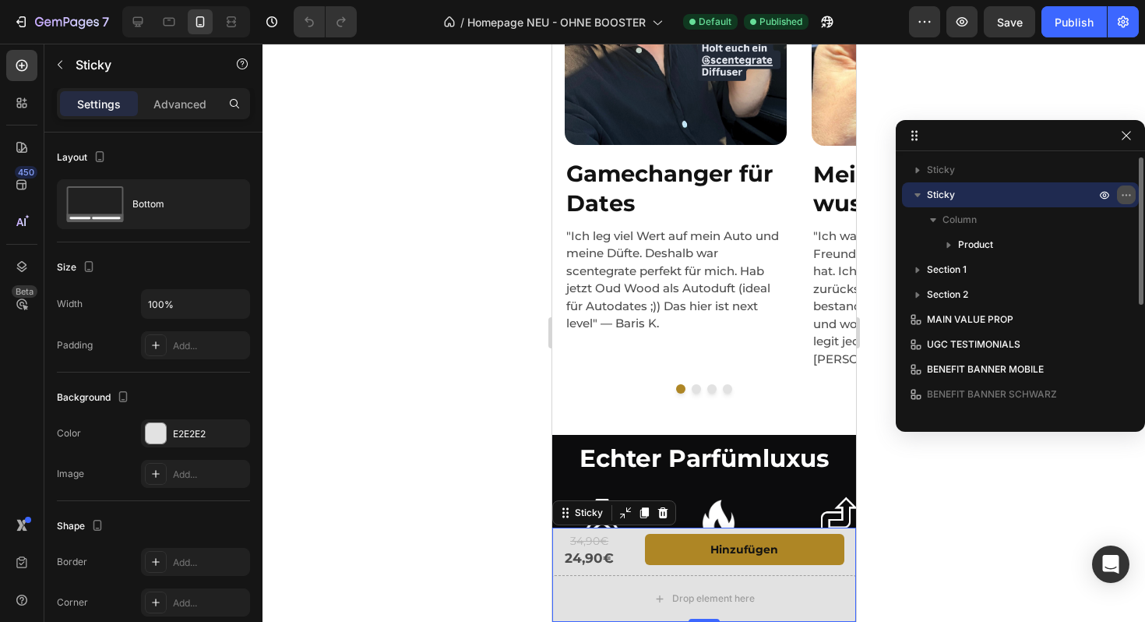
click at [1124, 197] on icon "button" at bounding box center [1126, 194] width 12 height 12
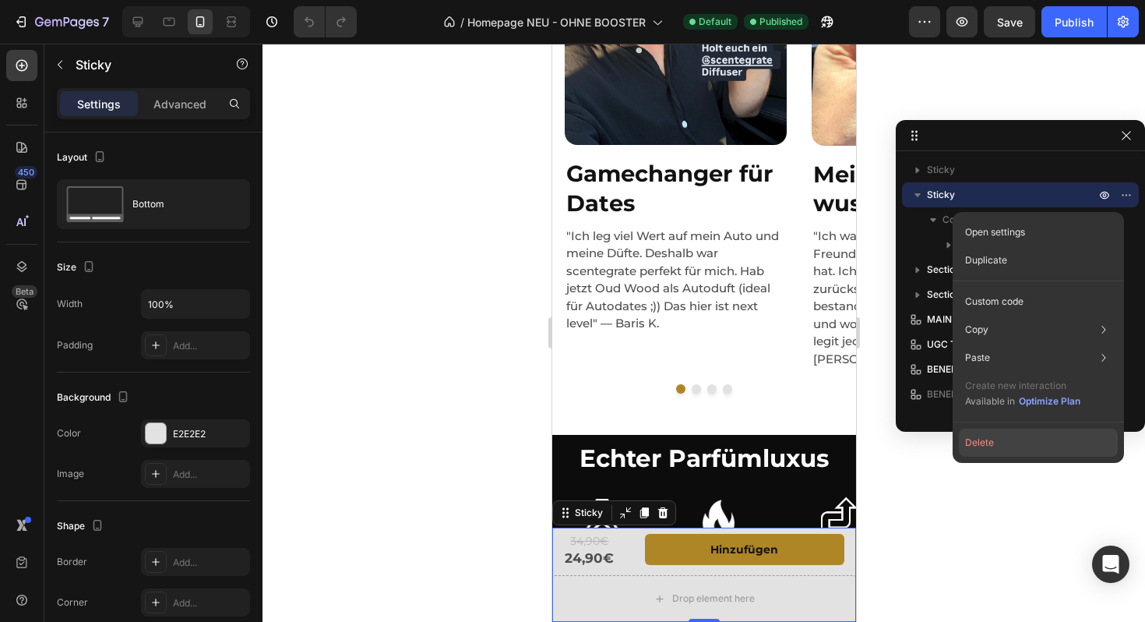
click at [977, 450] on button "Delete" at bounding box center [1038, 442] width 159 height 28
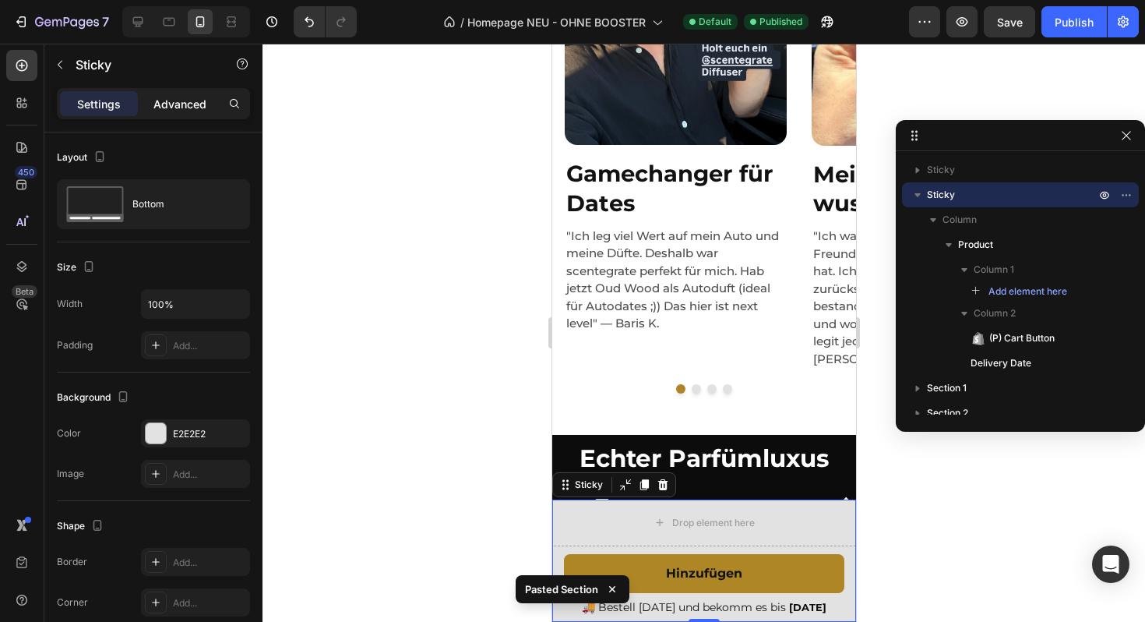
click at [178, 99] on p "Advanced" at bounding box center [179, 104] width 53 height 16
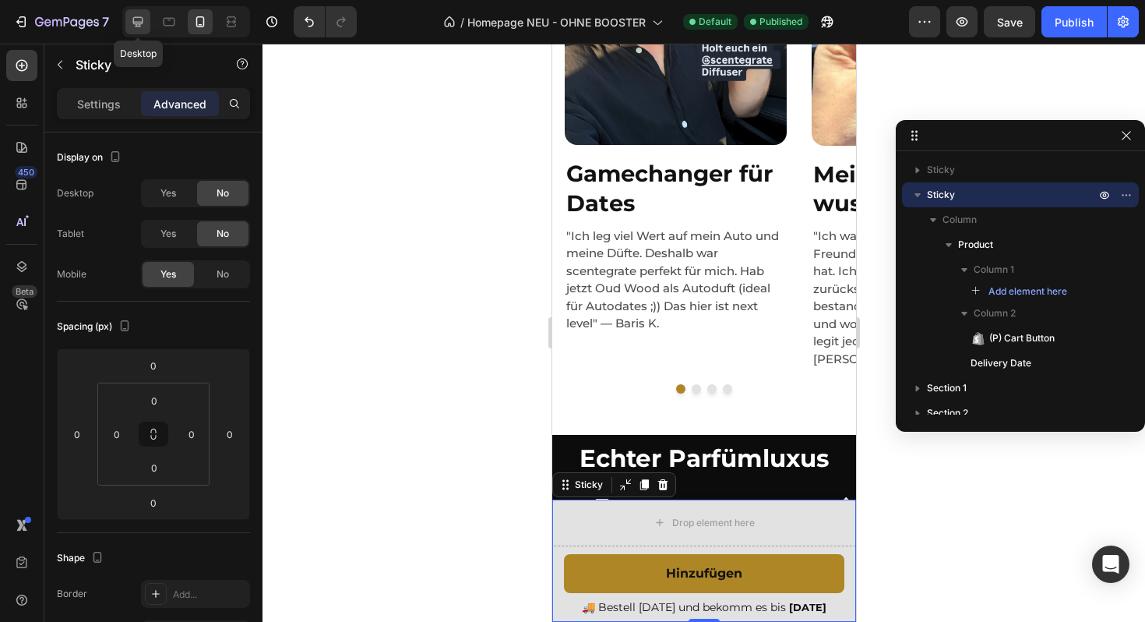
click at [140, 20] on icon at bounding box center [138, 22] width 16 height 16
type input "2"
type input "15"
type input "2"
type input "15"
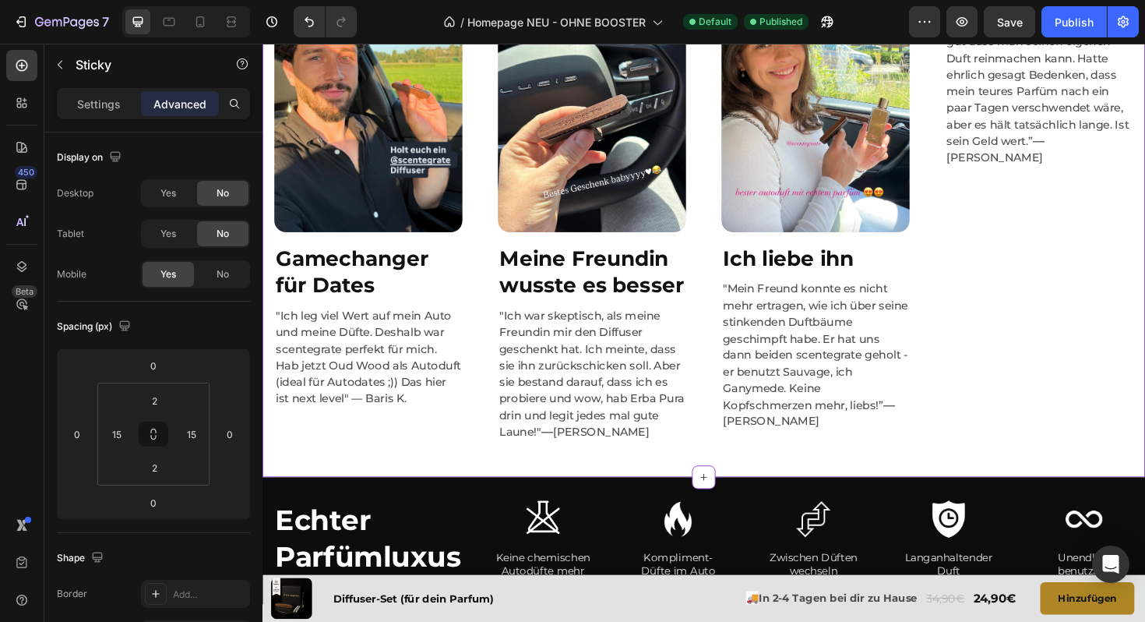
scroll to position [1250, 0]
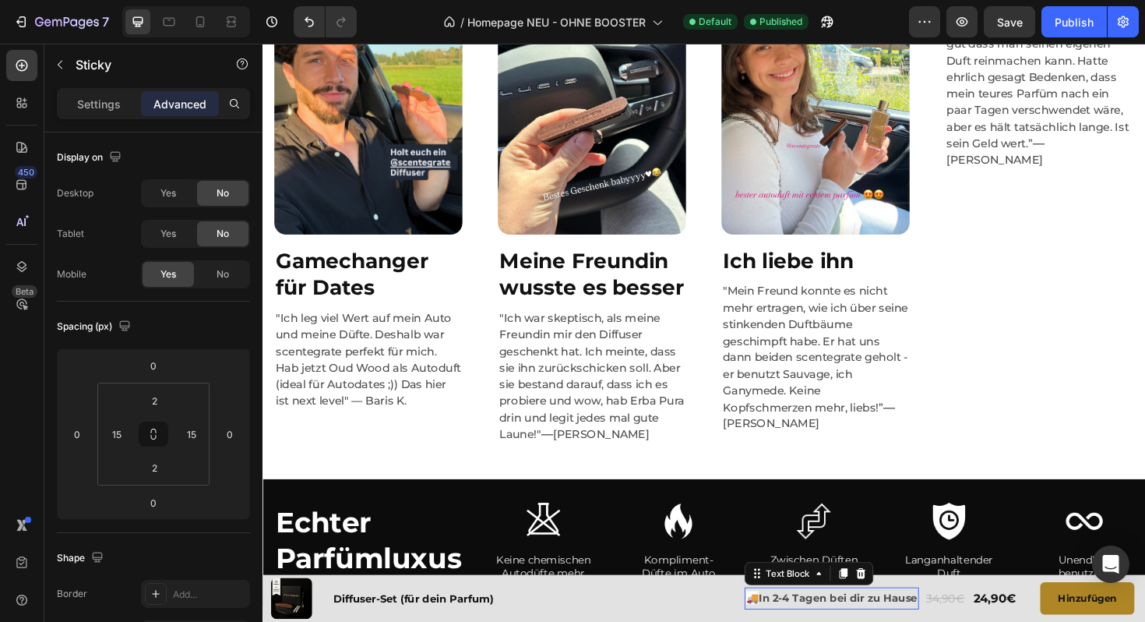
click at [776, 621] on span "🚚" at bounding box center [780, 630] width 13 height 14
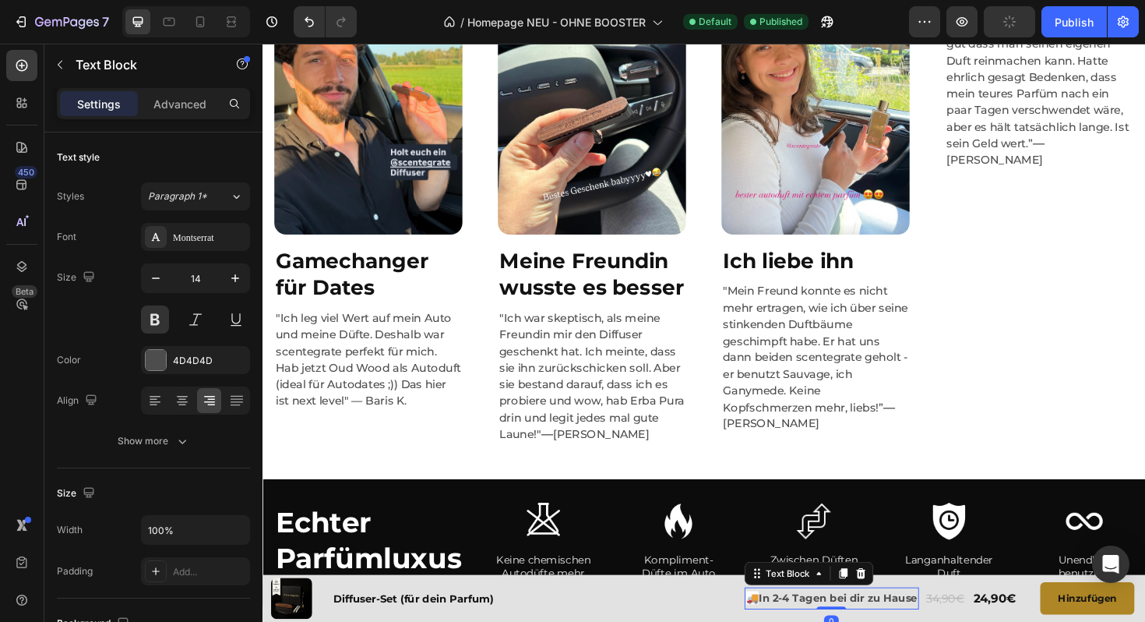
click at [783, 621] on span "🚚" at bounding box center [780, 630] width 13 height 14
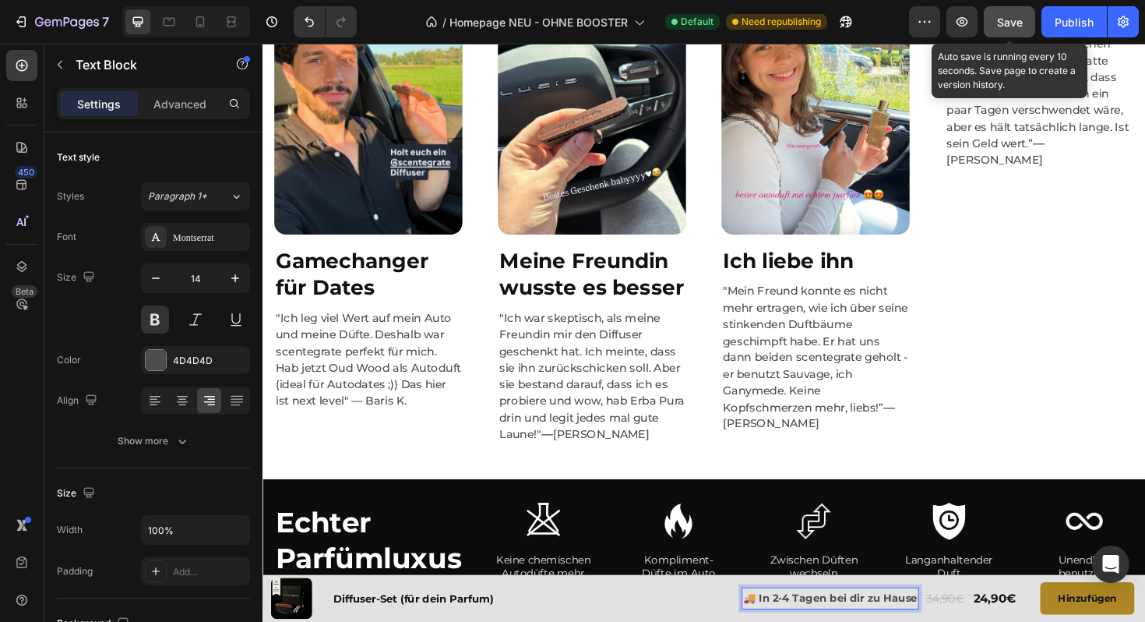
click at [1011, 30] on div "Save" at bounding box center [1010, 22] width 26 height 16
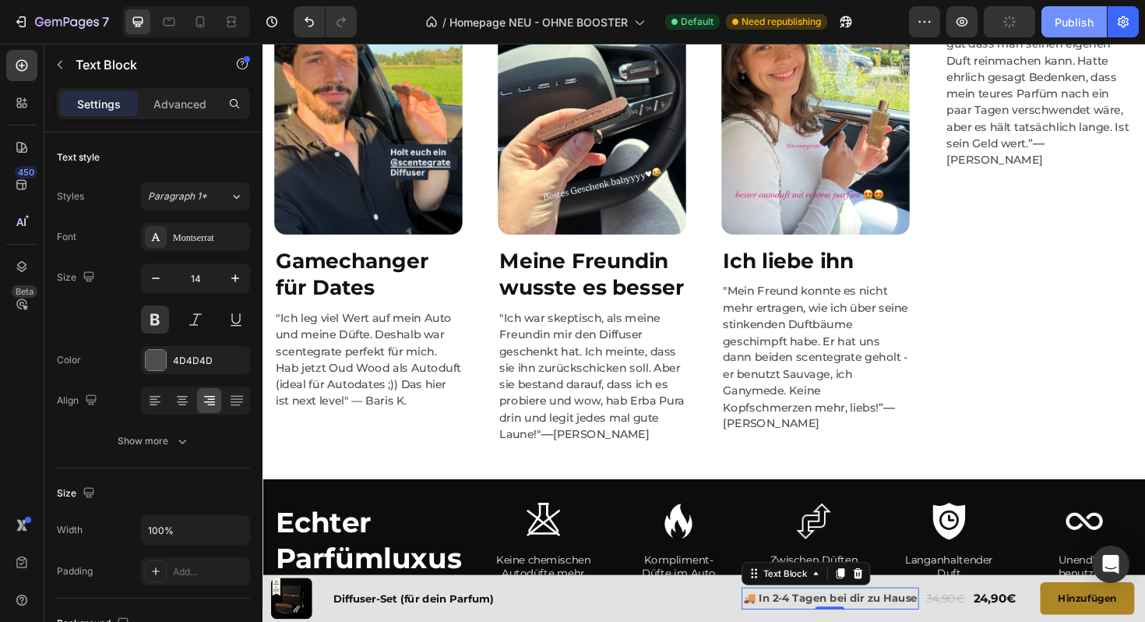
click at [1072, 27] on div "Publish" at bounding box center [1074, 22] width 39 height 16
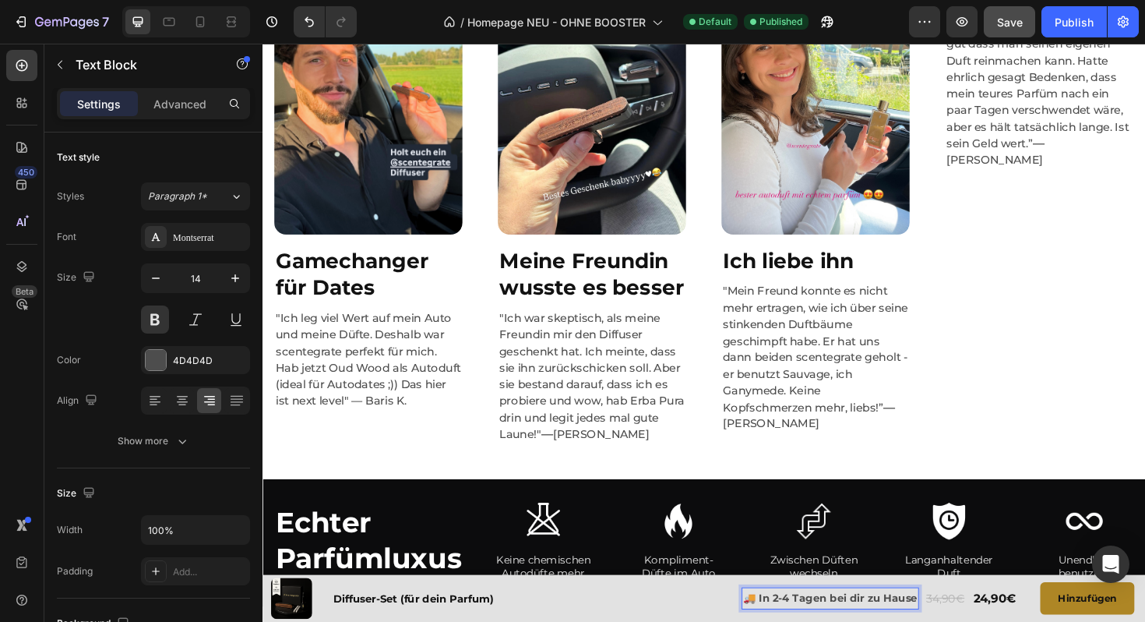
click at [826, 621] on p "🚚 In 2-4 Tagen bei dir zu Hause" at bounding box center [863, 630] width 185 height 19
click at [808, 621] on p "🚚 In 2-3 Tagen bei dir zu Hause" at bounding box center [864, 630] width 183 height 19
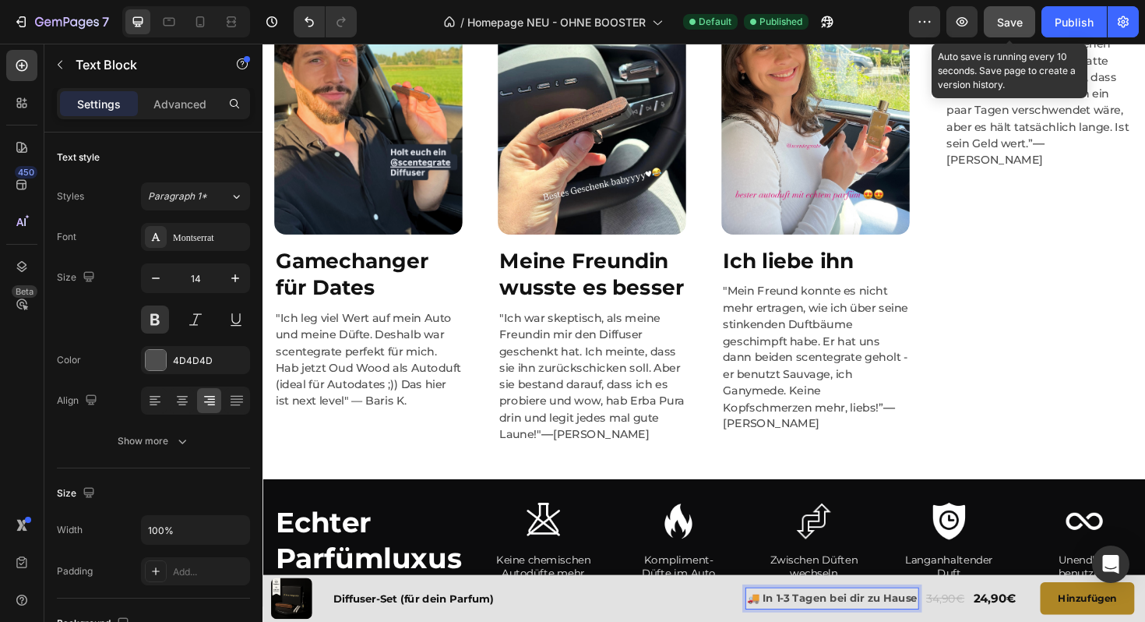
click at [1005, 34] on button "Save" at bounding box center [1009, 21] width 51 height 31
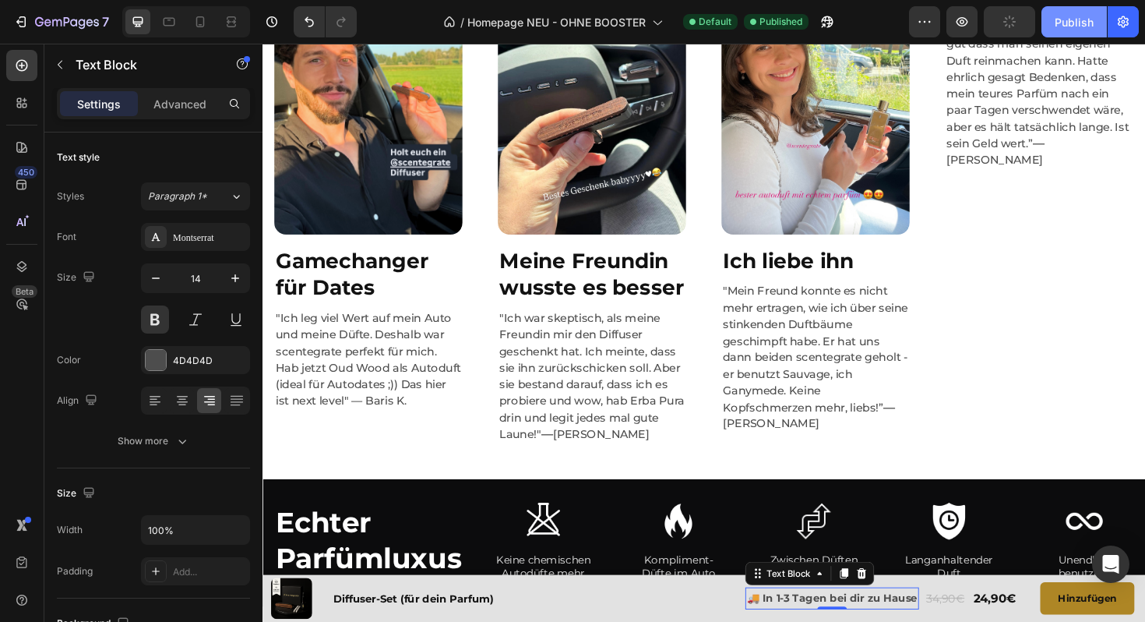
click at [1051, 30] on button "Publish" at bounding box center [1073, 21] width 65 height 31
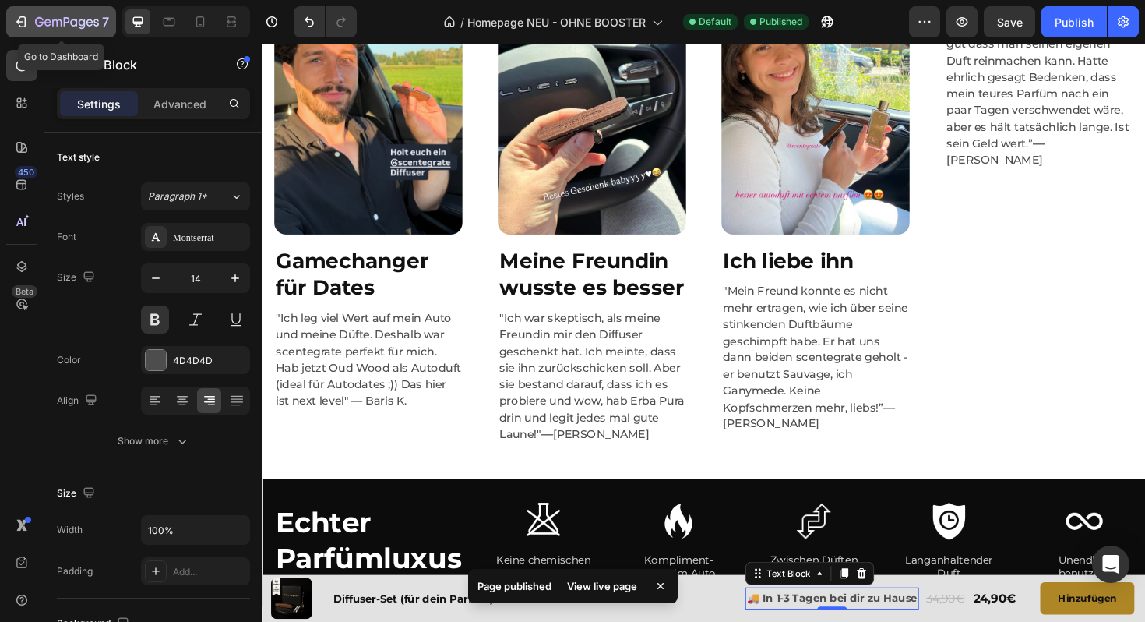
click at [19, 16] on icon "button" at bounding box center [21, 22] width 16 height 16
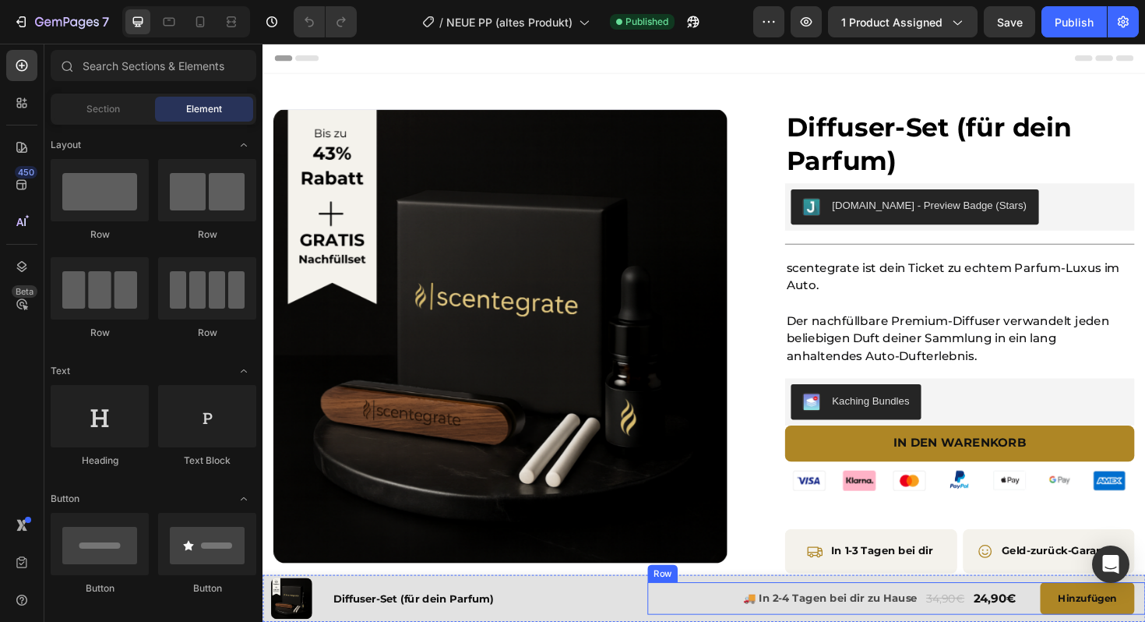
click at [819, 621] on p "🚚 In 2-4 Tagen bei dir zu Hause" at bounding box center [863, 630] width 185 height 19
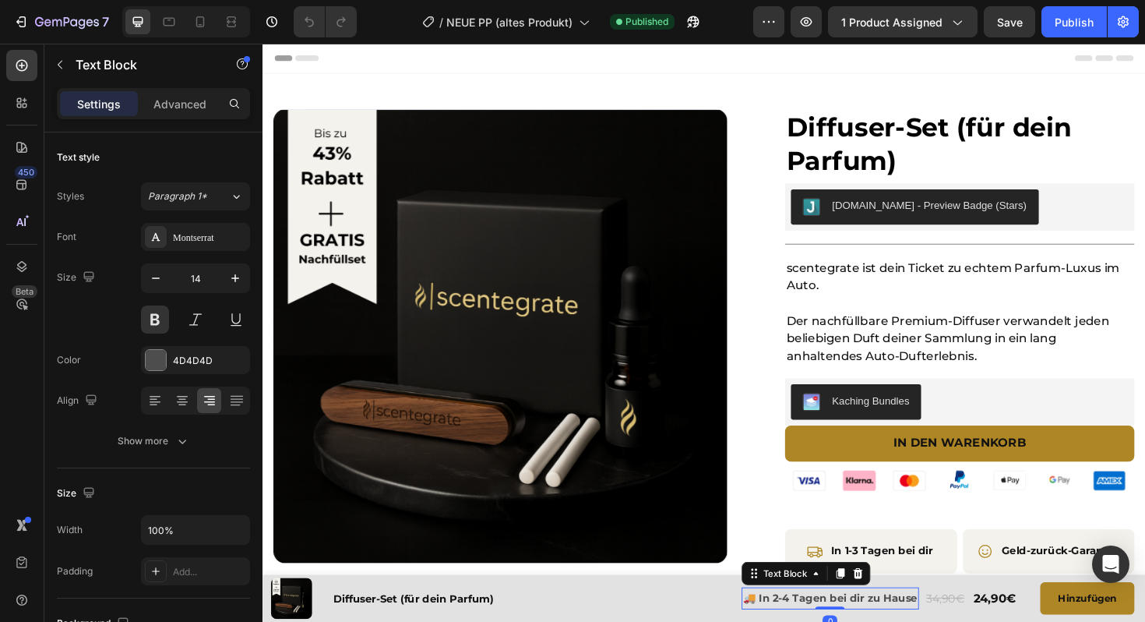
click at [815, 621] on p "🚚 In 2-4 Tagen bei dir zu Hause" at bounding box center [863, 630] width 185 height 19
click at [807, 621] on p "🚚 In 2-3 Tagen bei dir zu Hause" at bounding box center [864, 630] width 183 height 19
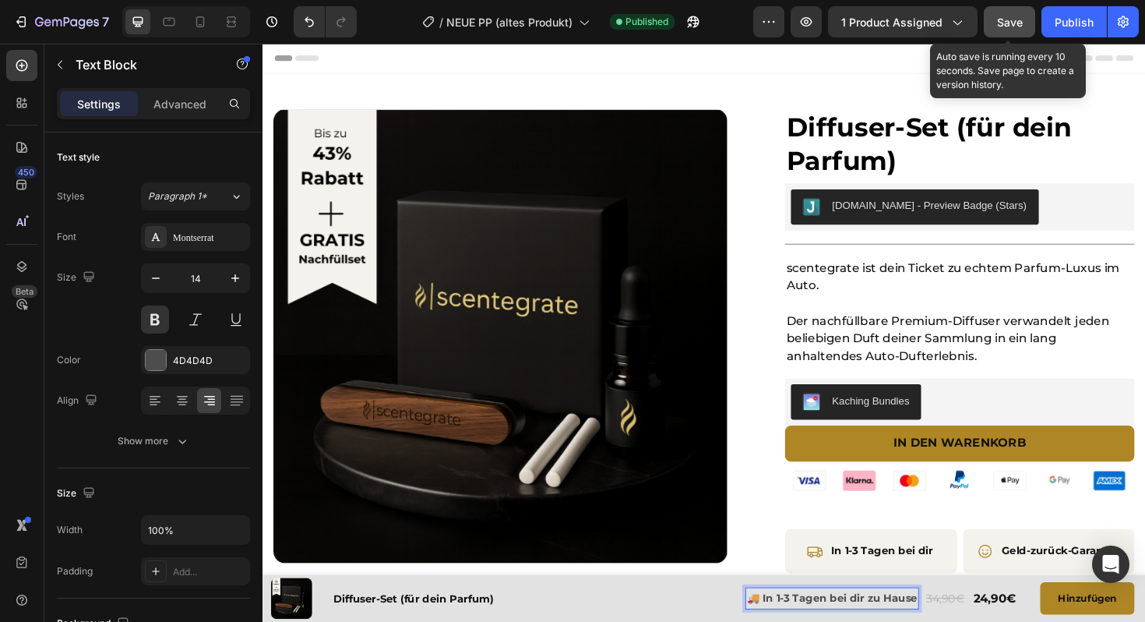
click at [995, 28] on button "Save" at bounding box center [1009, 21] width 51 height 31
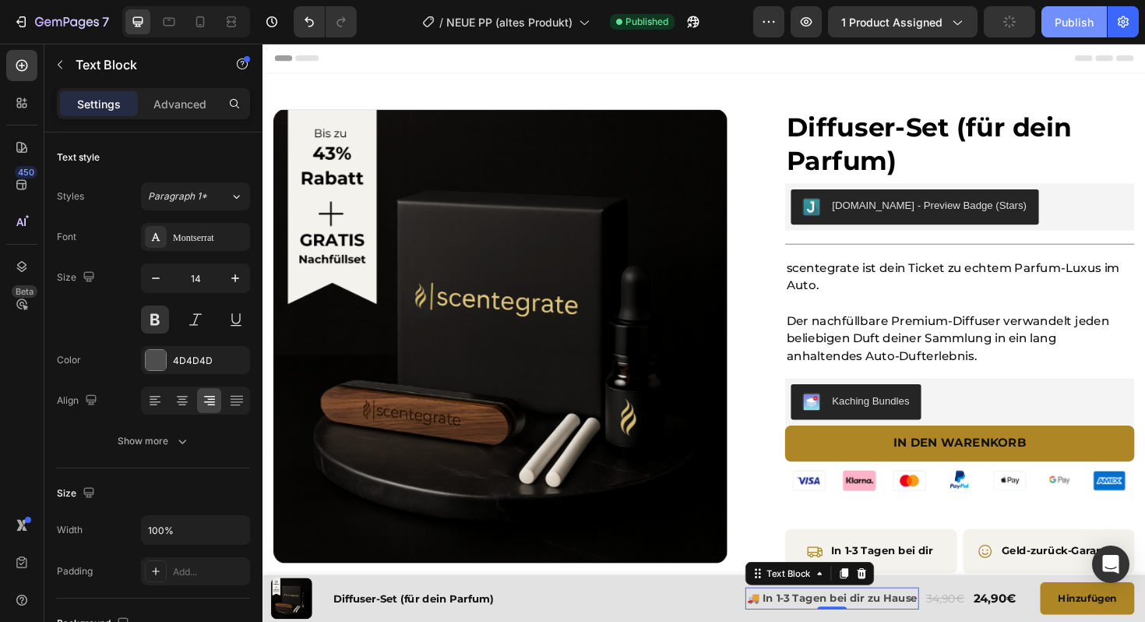
click at [1059, 27] on div "Publish" at bounding box center [1074, 22] width 39 height 16
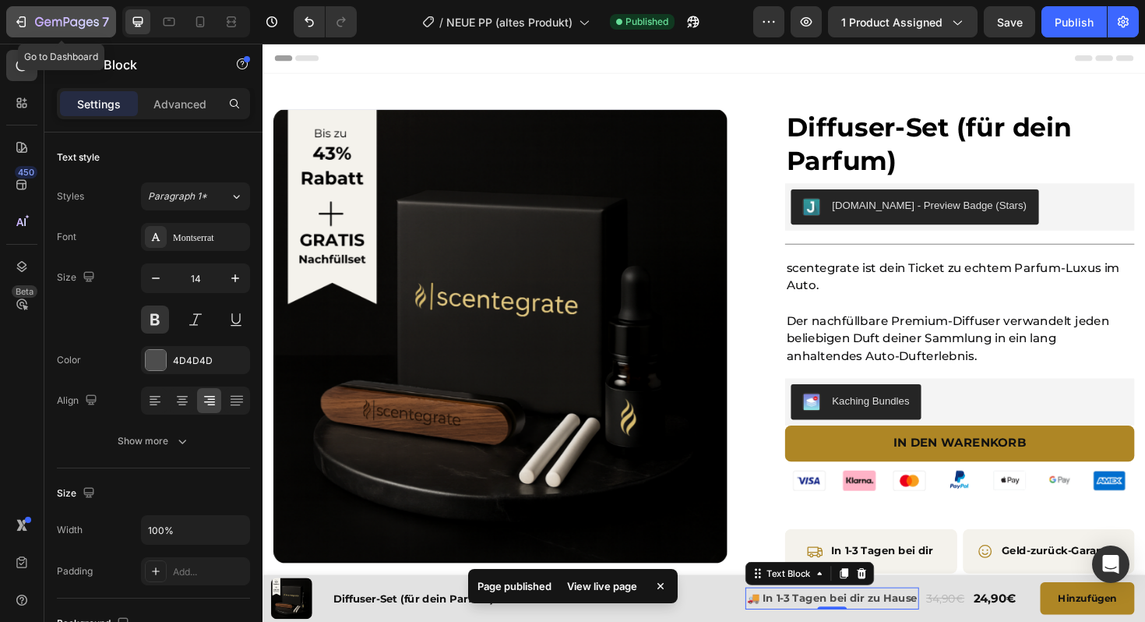
click at [11, 26] on button "7" at bounding box center [61, 21] width 110 height 31
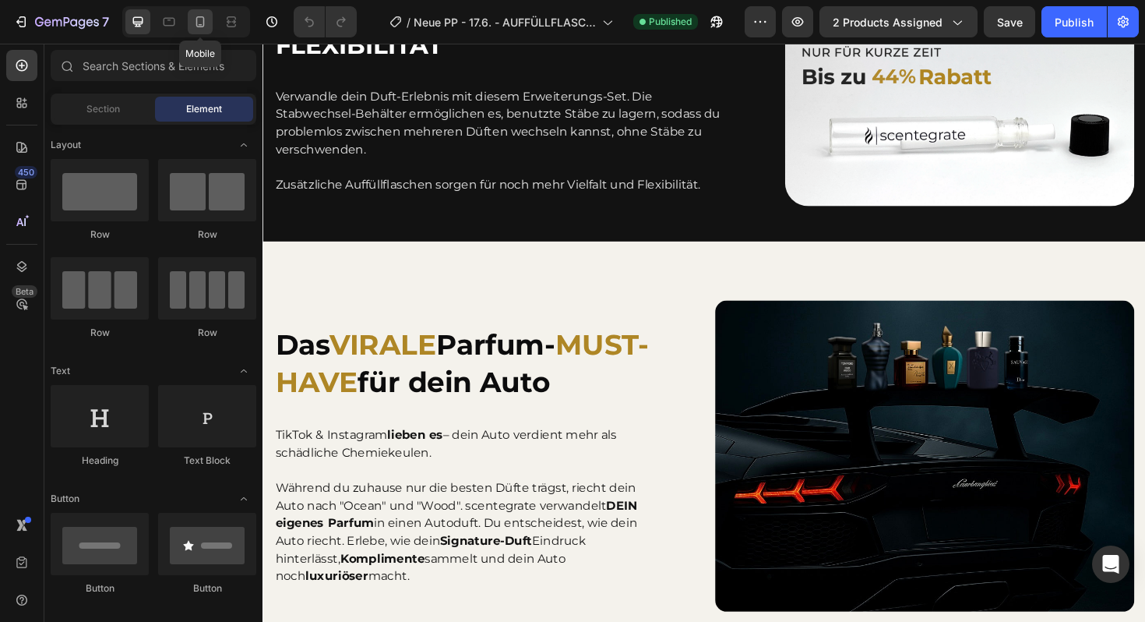
click at [198, 19] on icon at bounding box center [200, 22] width 16 height 16
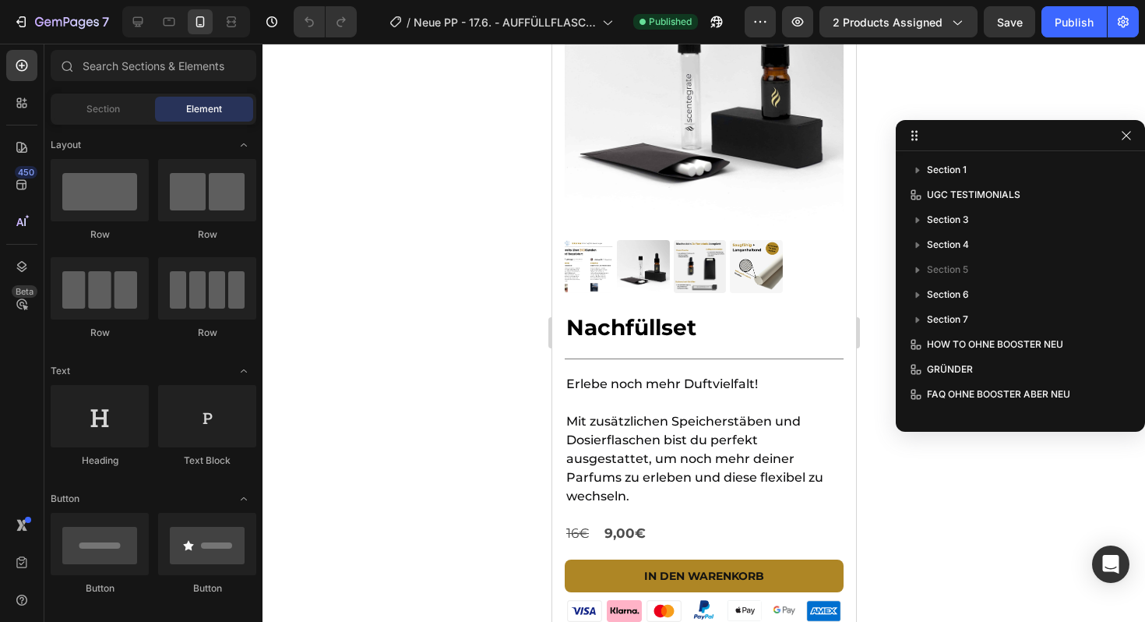
scroll to position [163, 0]
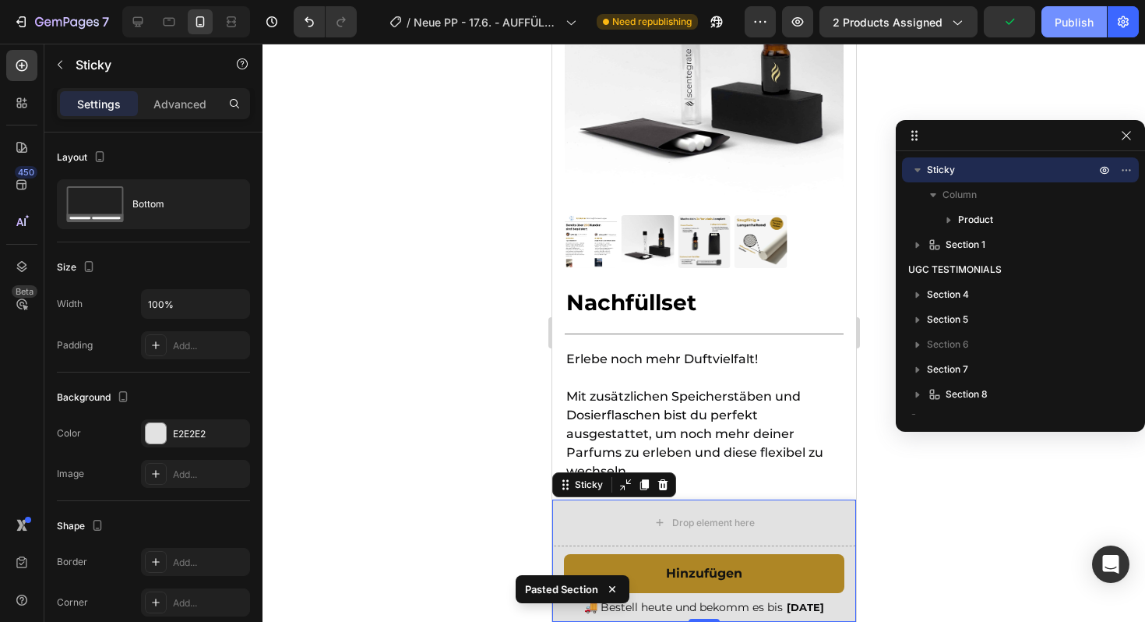
click at [1064, 26] on div "Publish" at bounding box center [1074, 22] width 39 height 16
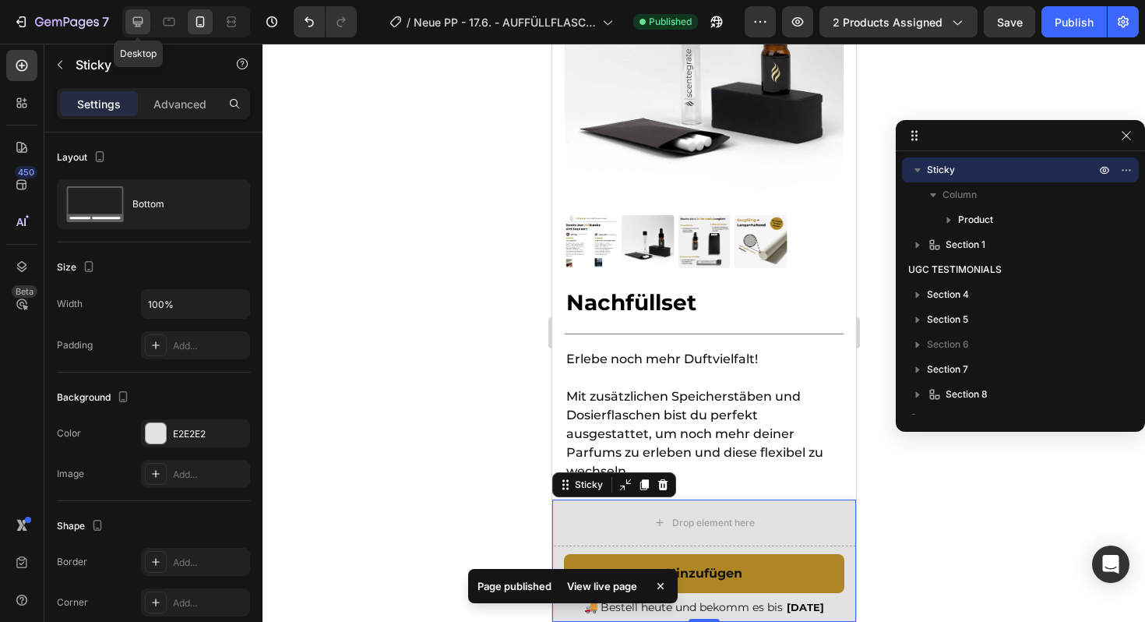
click at [139, 18] on icon at bounding box center [138, 22] width 16 height 16
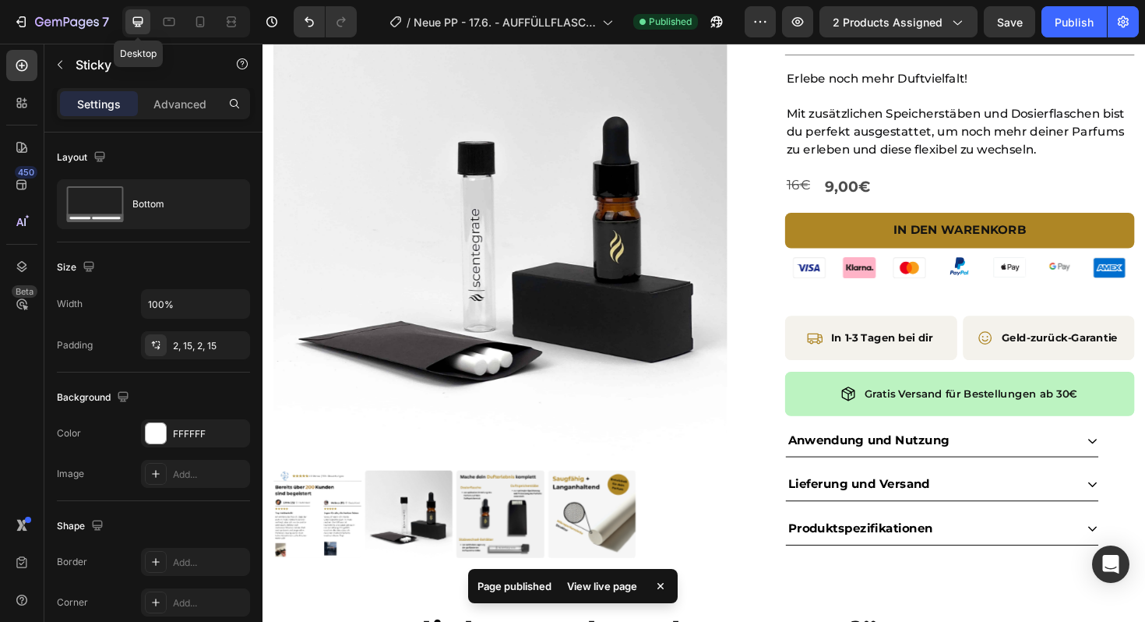
scroll to position [108, 0]
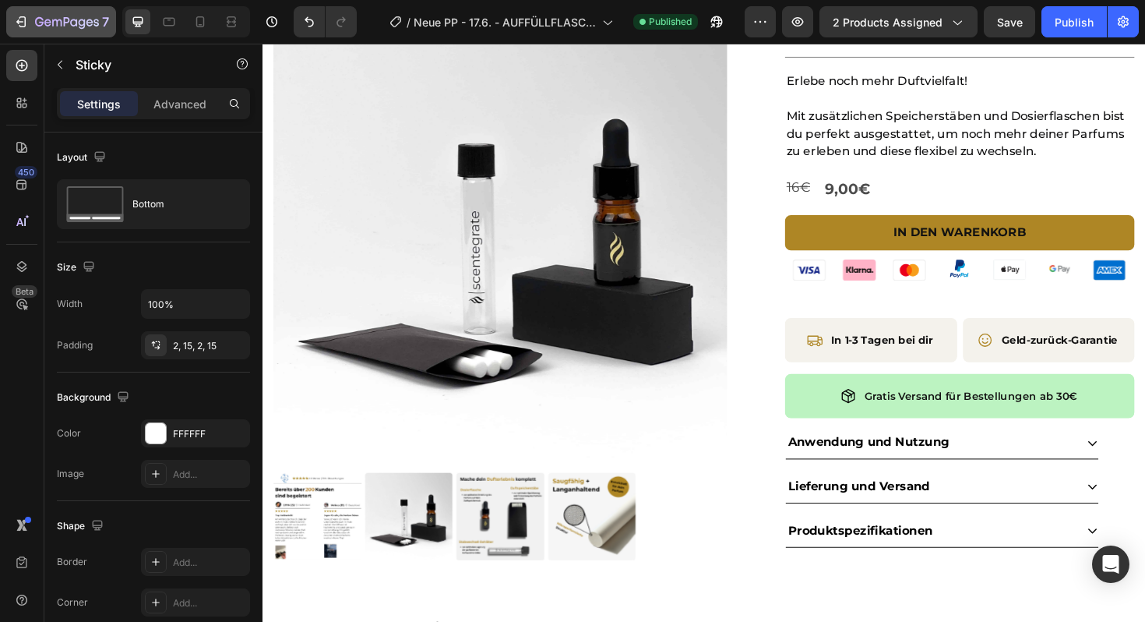
click at [39, 17] on icon "button" at bounding box center [39, 21] width 9 height 9
